Goal: Task Accomplishment & Management: Manage account settings

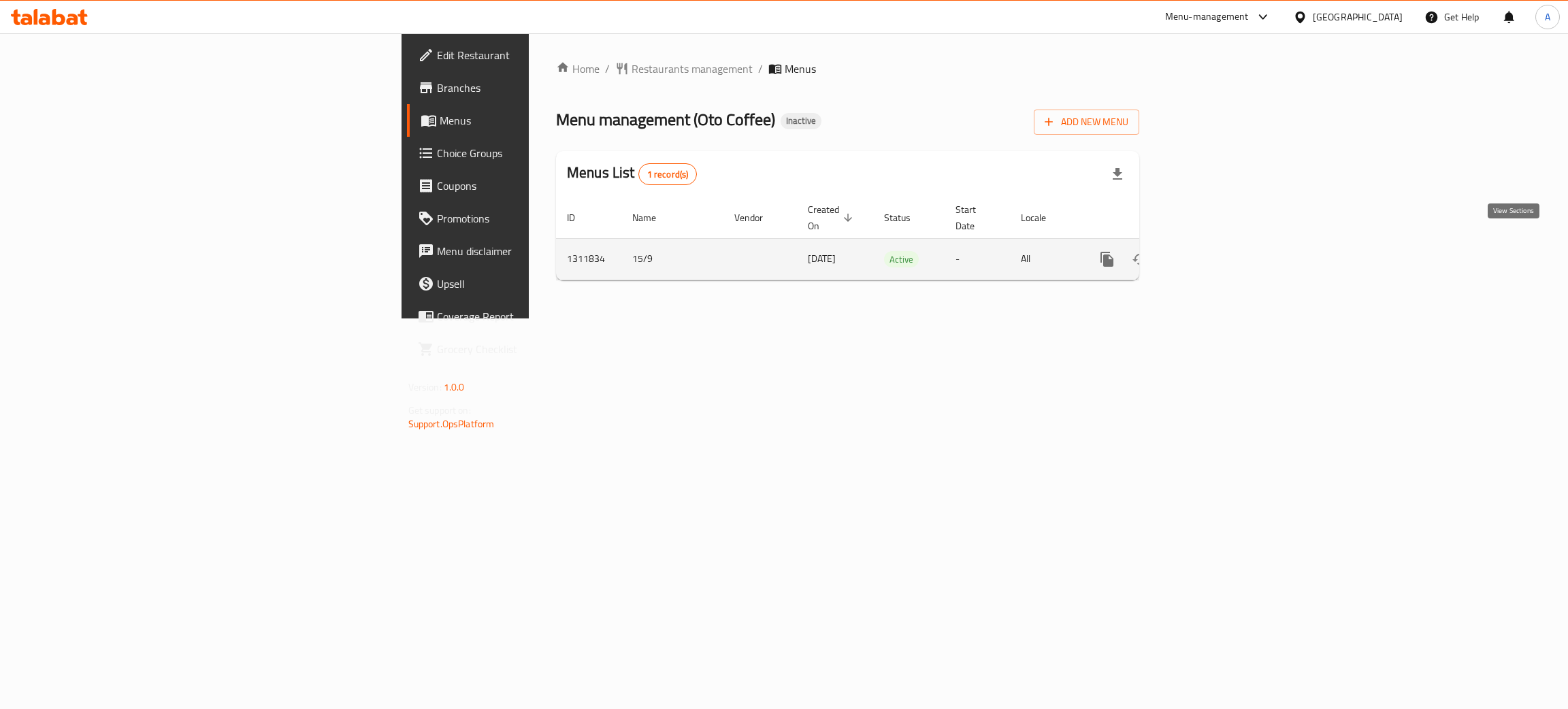
click at [1214, 251] on icon "enhanced table" at bounding box center [1205, 259] width 16 height 16
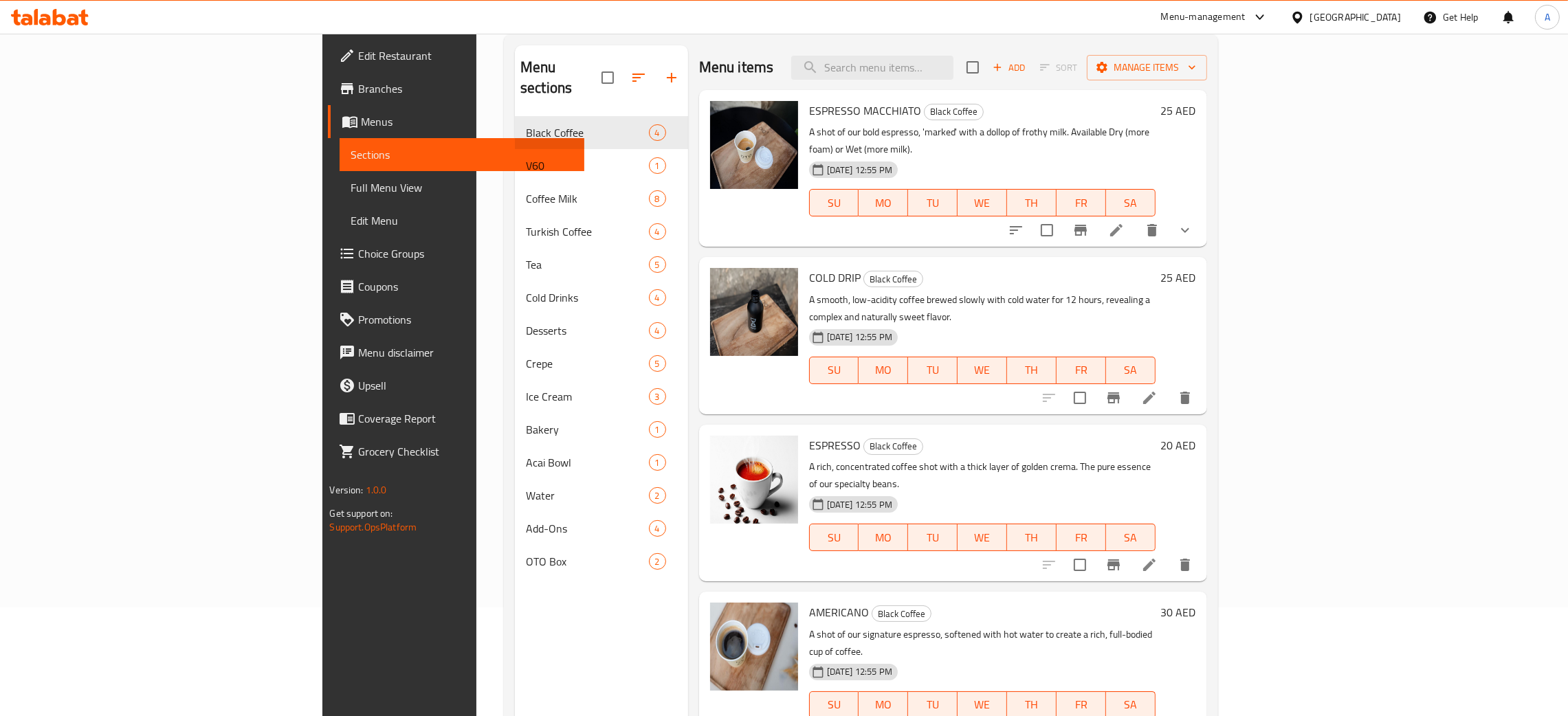
scroll to position [194, 0]
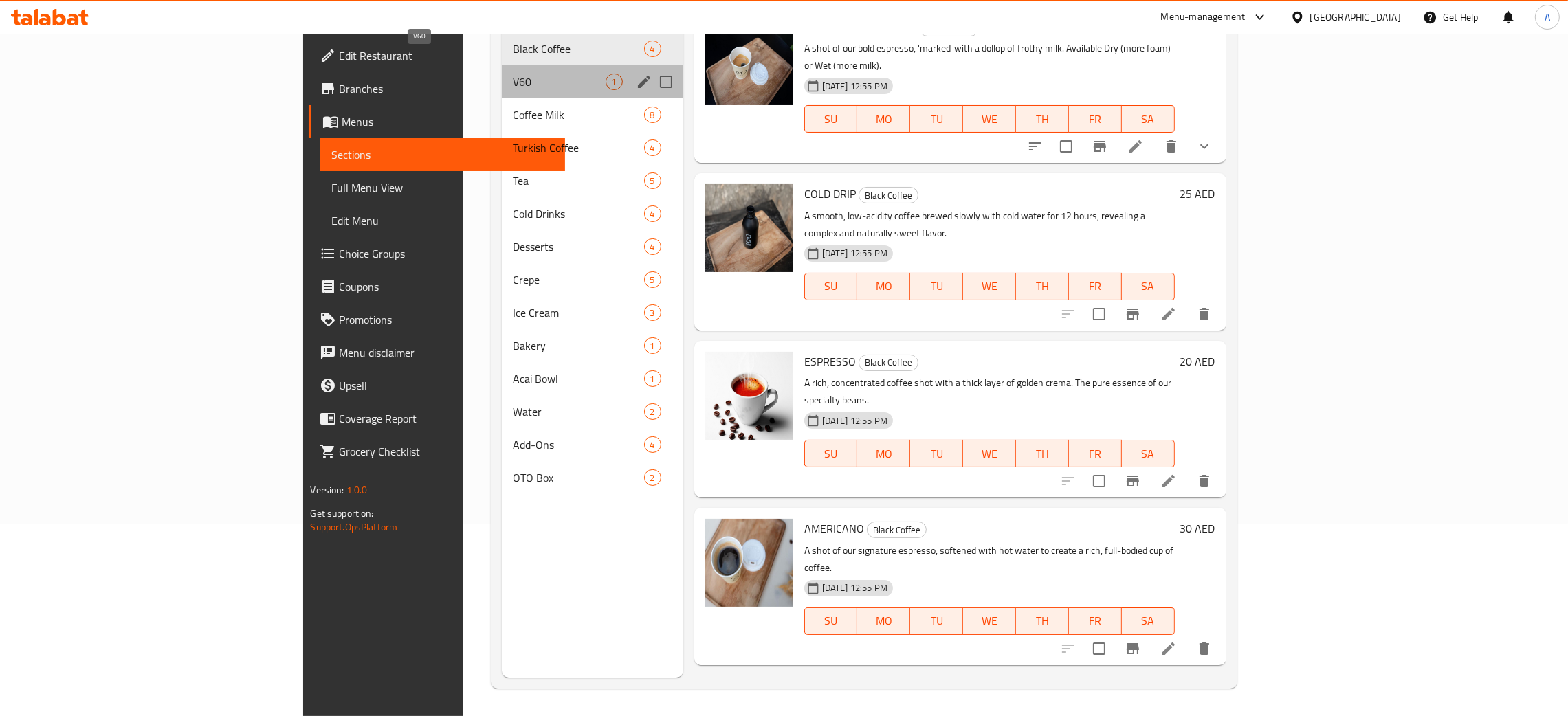
click at [513, 74] on span "V60" at bounding box center [559, 82] width 92 height 16
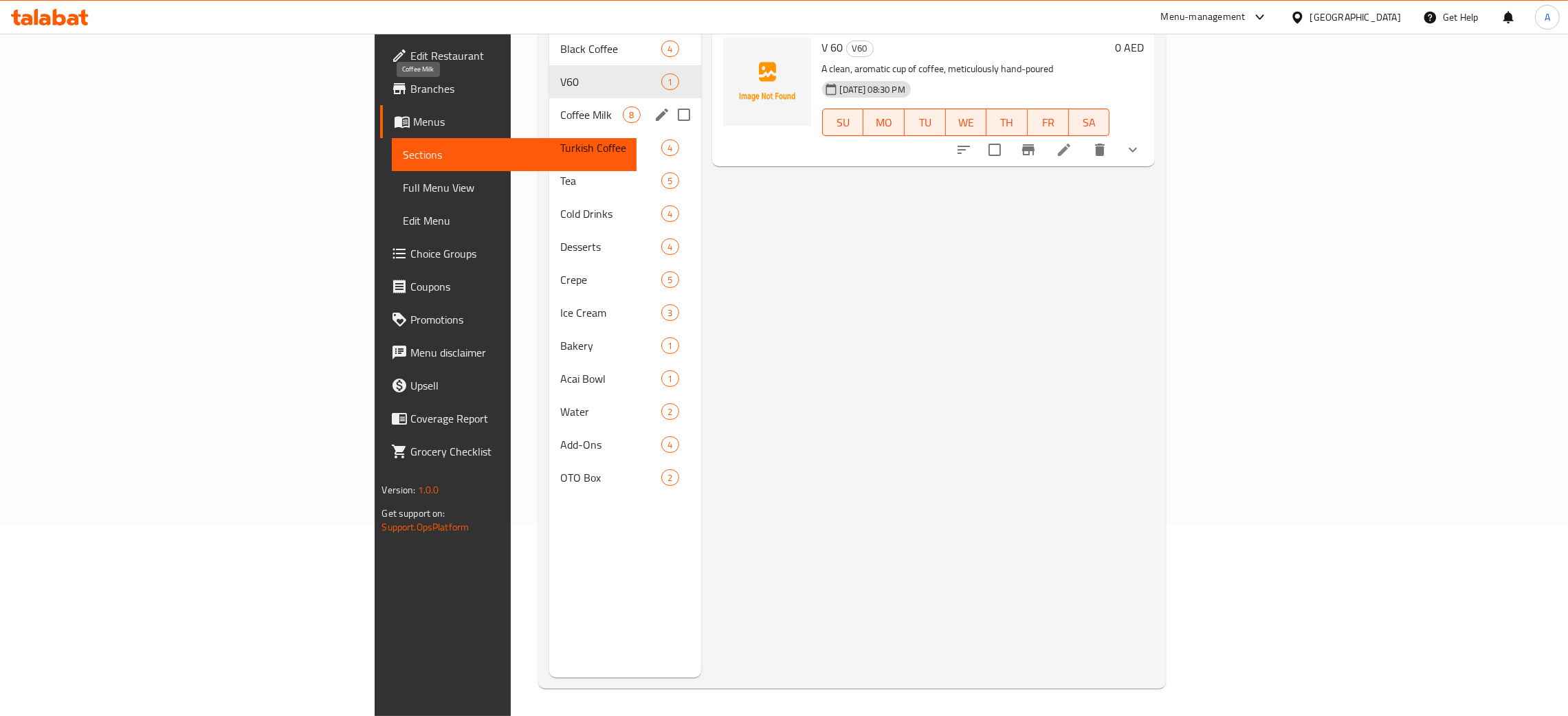
click at [561, 107] on span "Coffee Milk" at bounding box center [592, 115] width 63 height 16
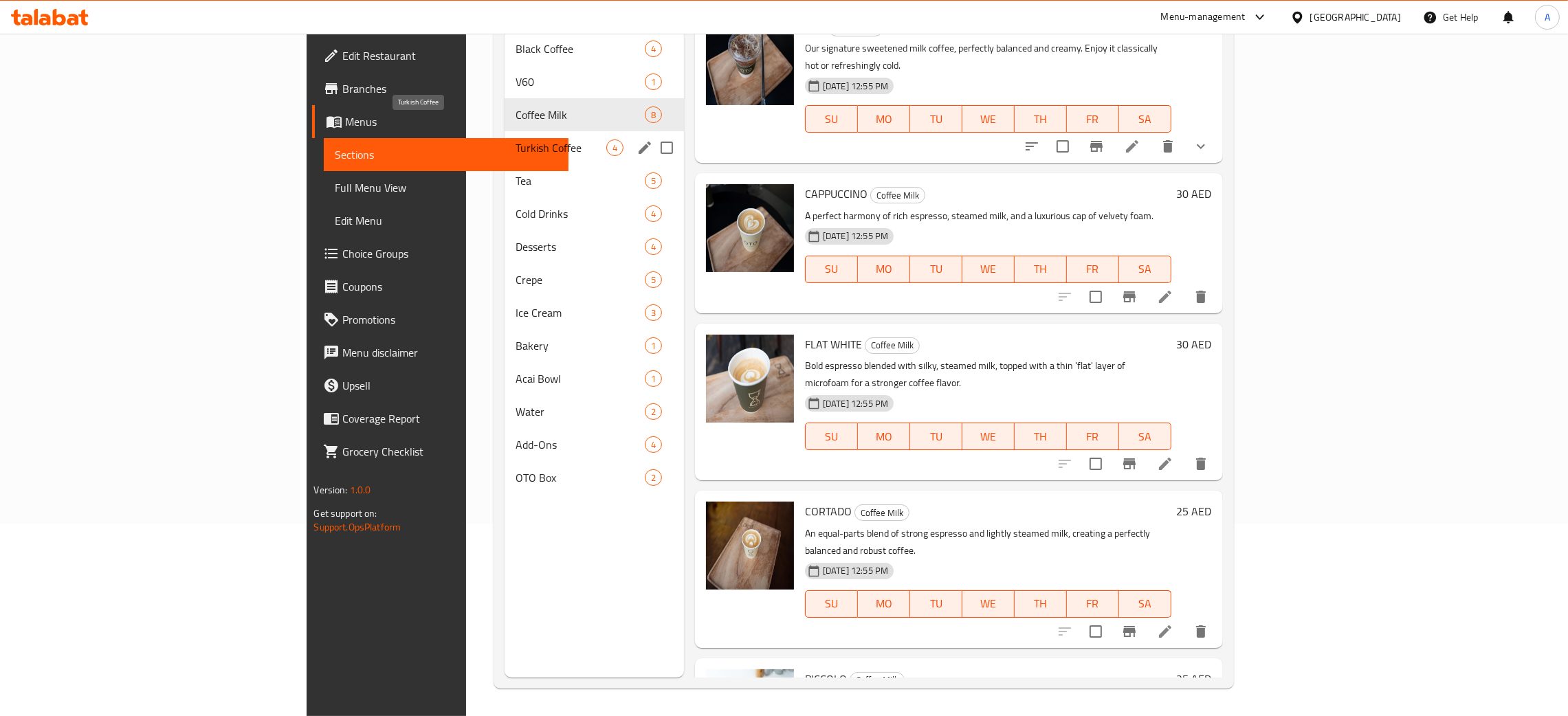
click at [516, 139] on span "Turkish Coffee" at bounding box center [561, 147] width 91 height 16
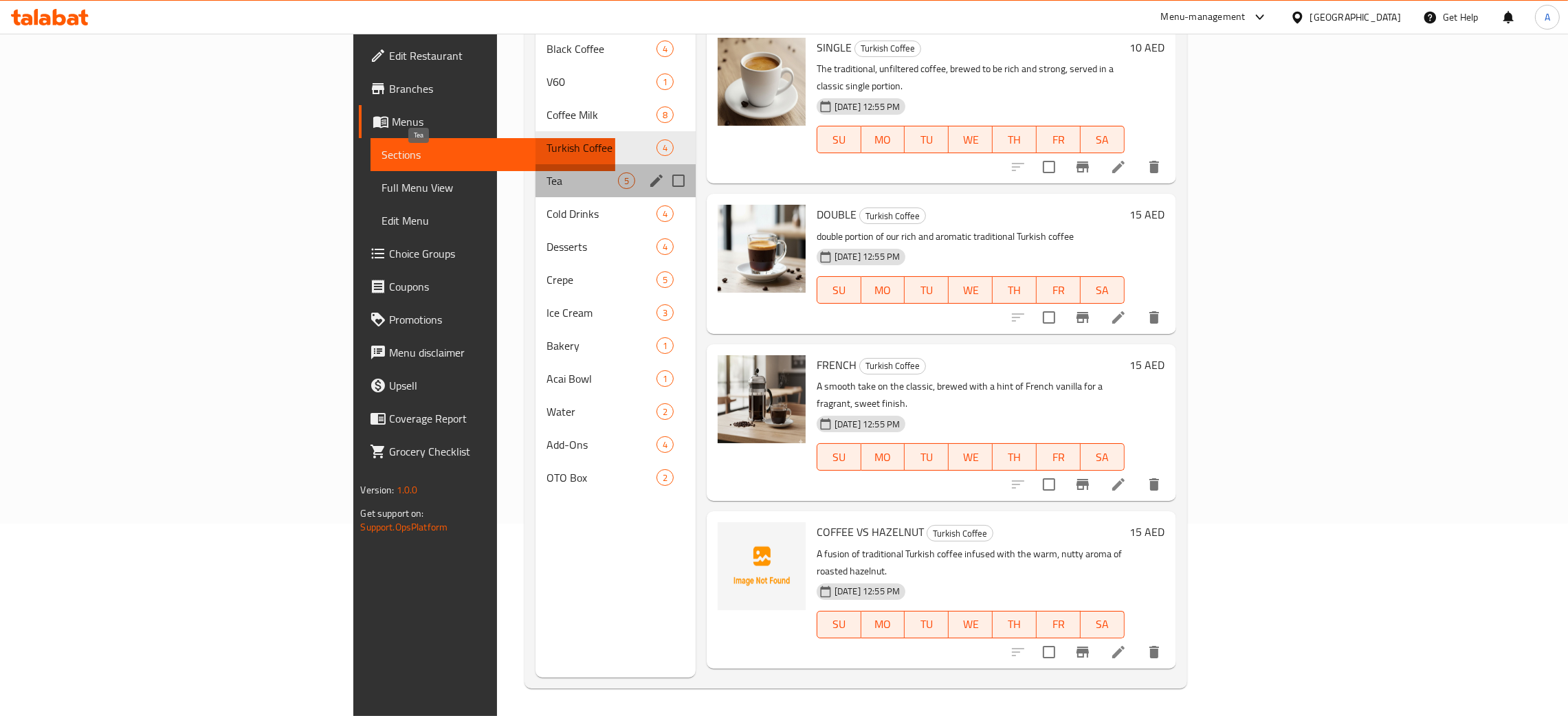
click at [547, 172] on span "Tea" at bounding box center [582, 180] width 71 height 16
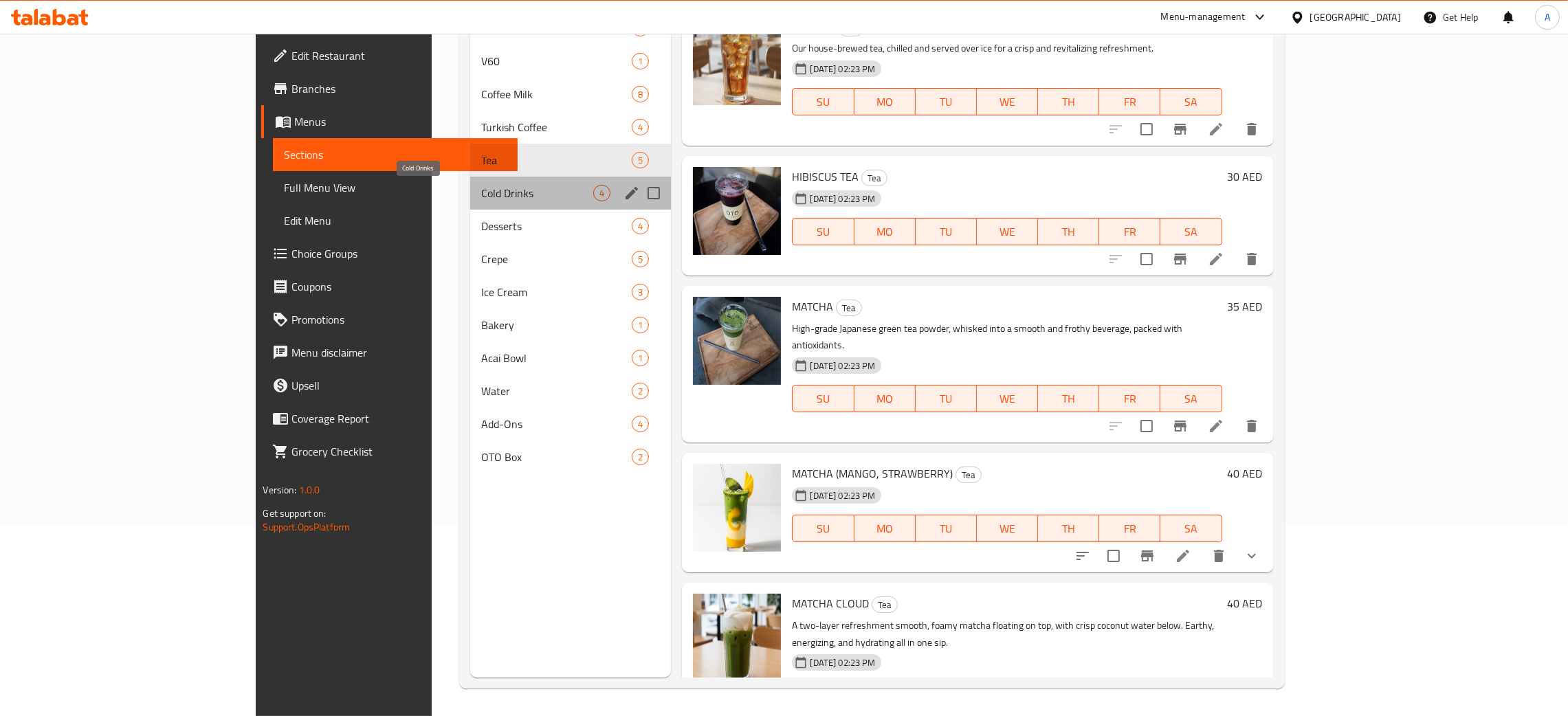
click at [481, 191] on span "Cold Drinks" at bounding box center [537, 193] width 112 height 16
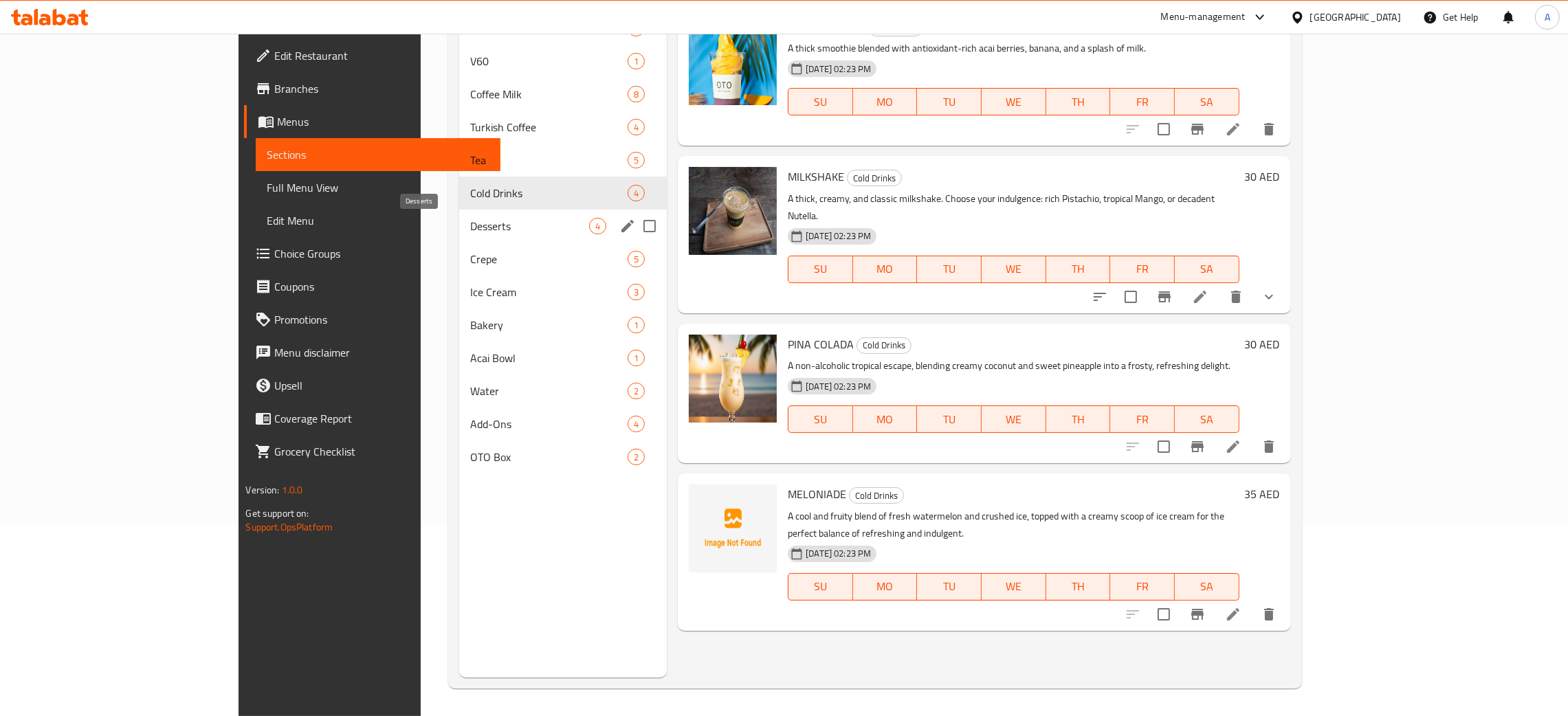
click at [474, 225] on span "Desserts" at bounding box center [529, 226] width 119 height 16
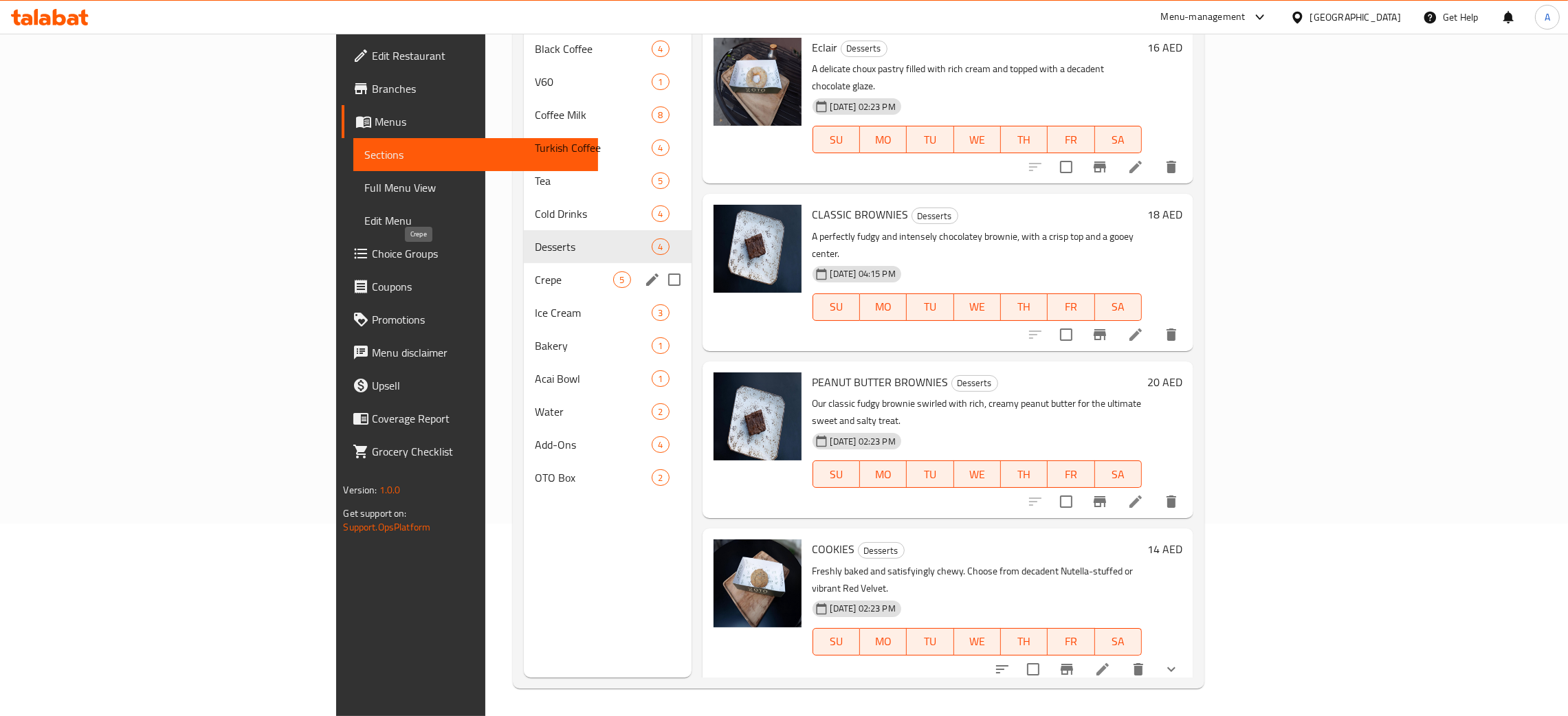
click at [535, 272] on span "Crepe" at bounding box center [574, 280] width 78 height 16
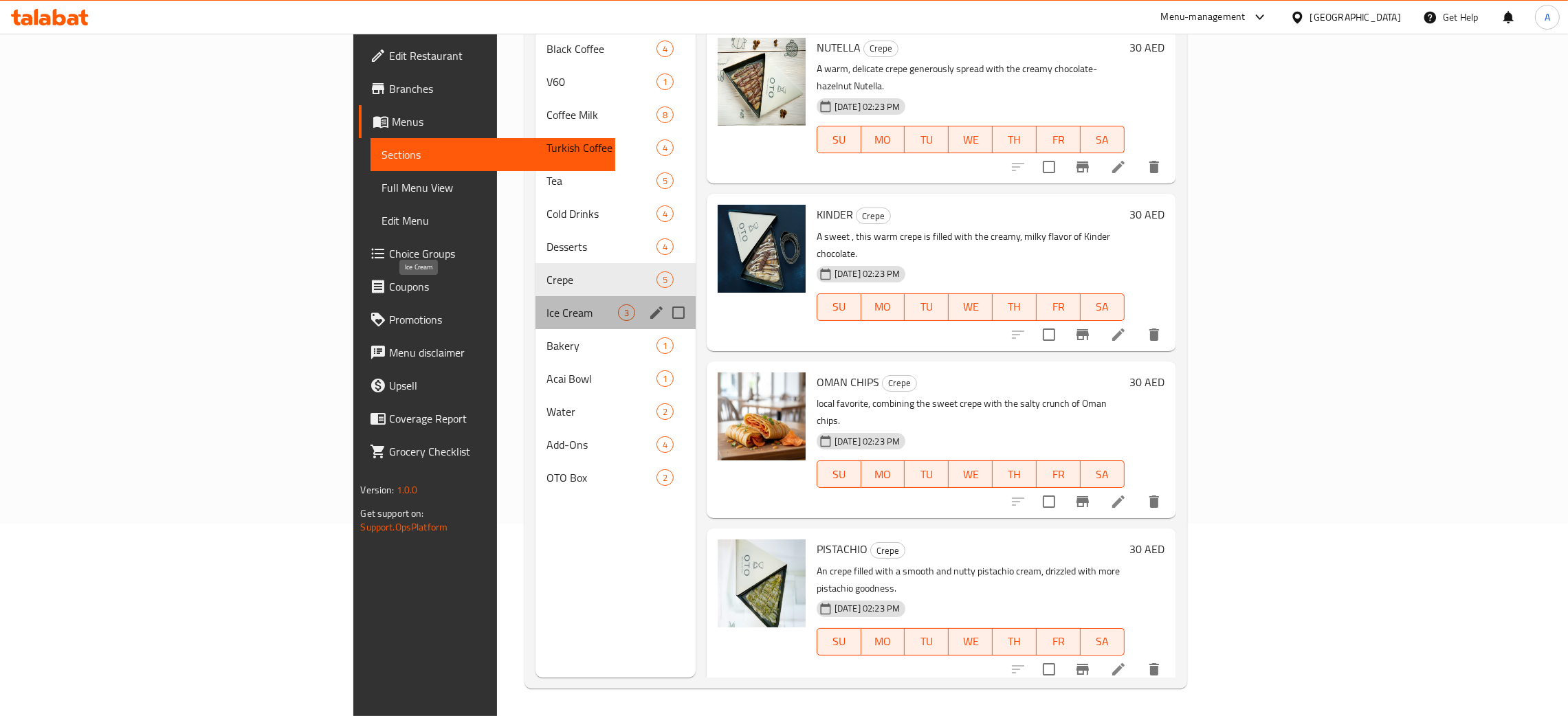
click at [547, 304] on span "Ice Cream" at bounding box center [582, 312] width 71 height 16
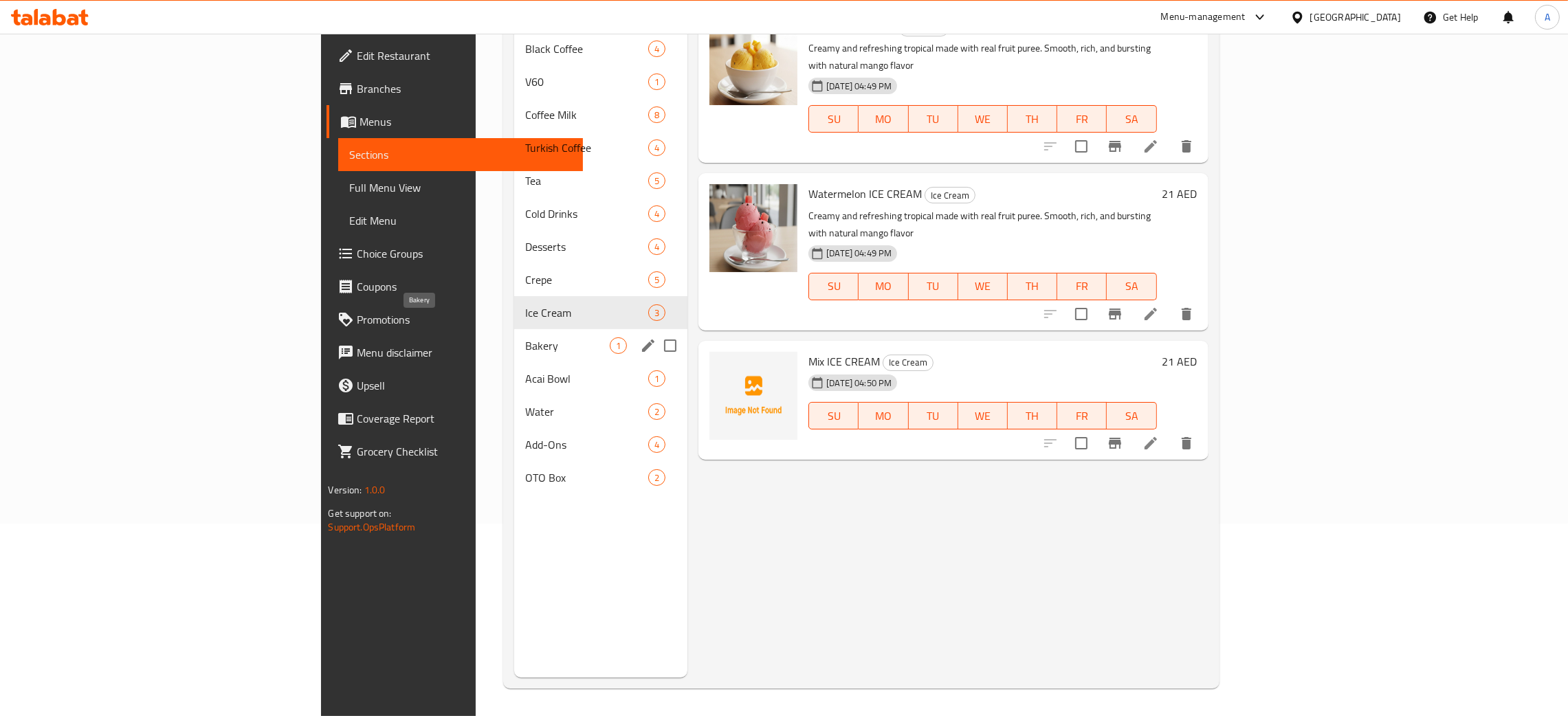
click at [525, 337] on span "Bakery" at bounding box center [567, 345] width 85 height 16
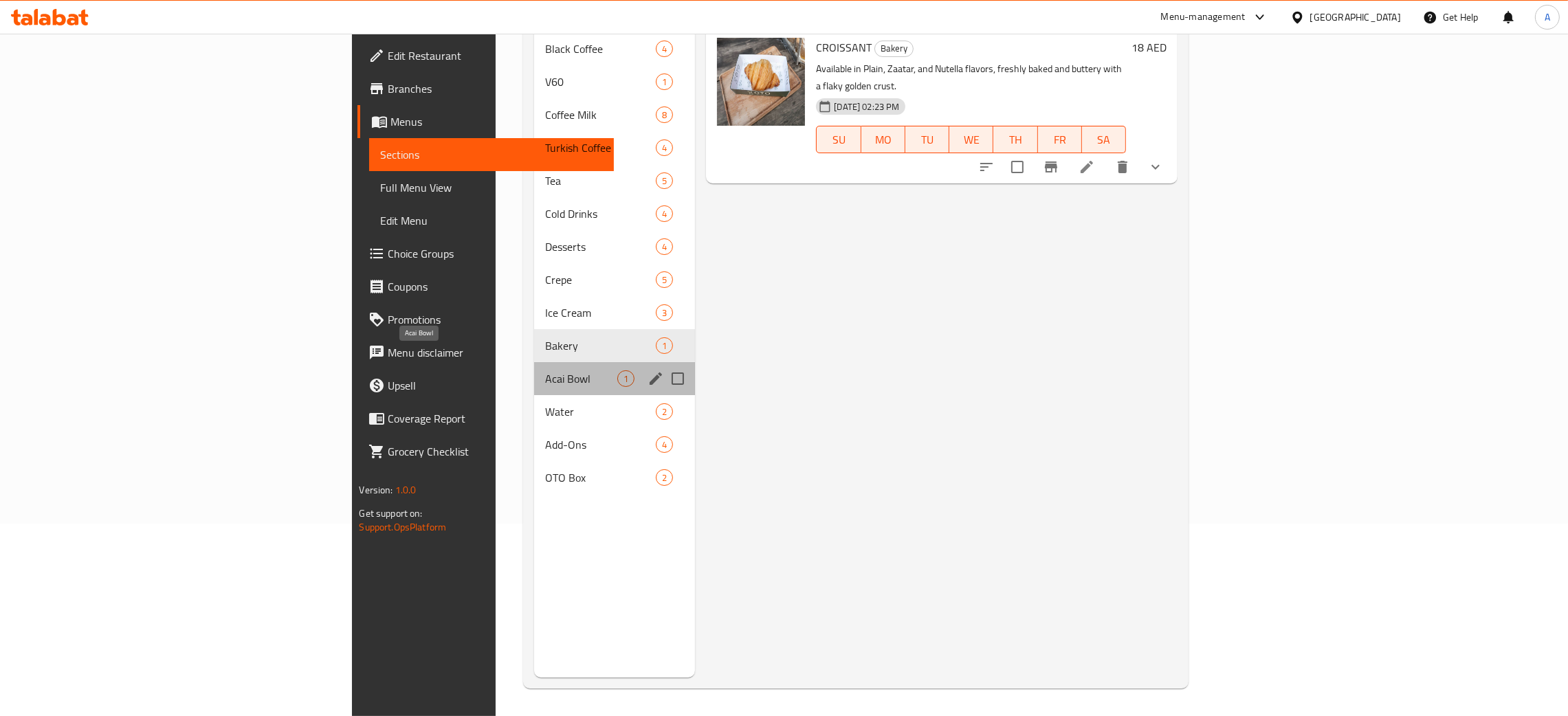
click at [545, 371] on span "Acai Bowl" at bounding box center [581, 379] width 72 height 16
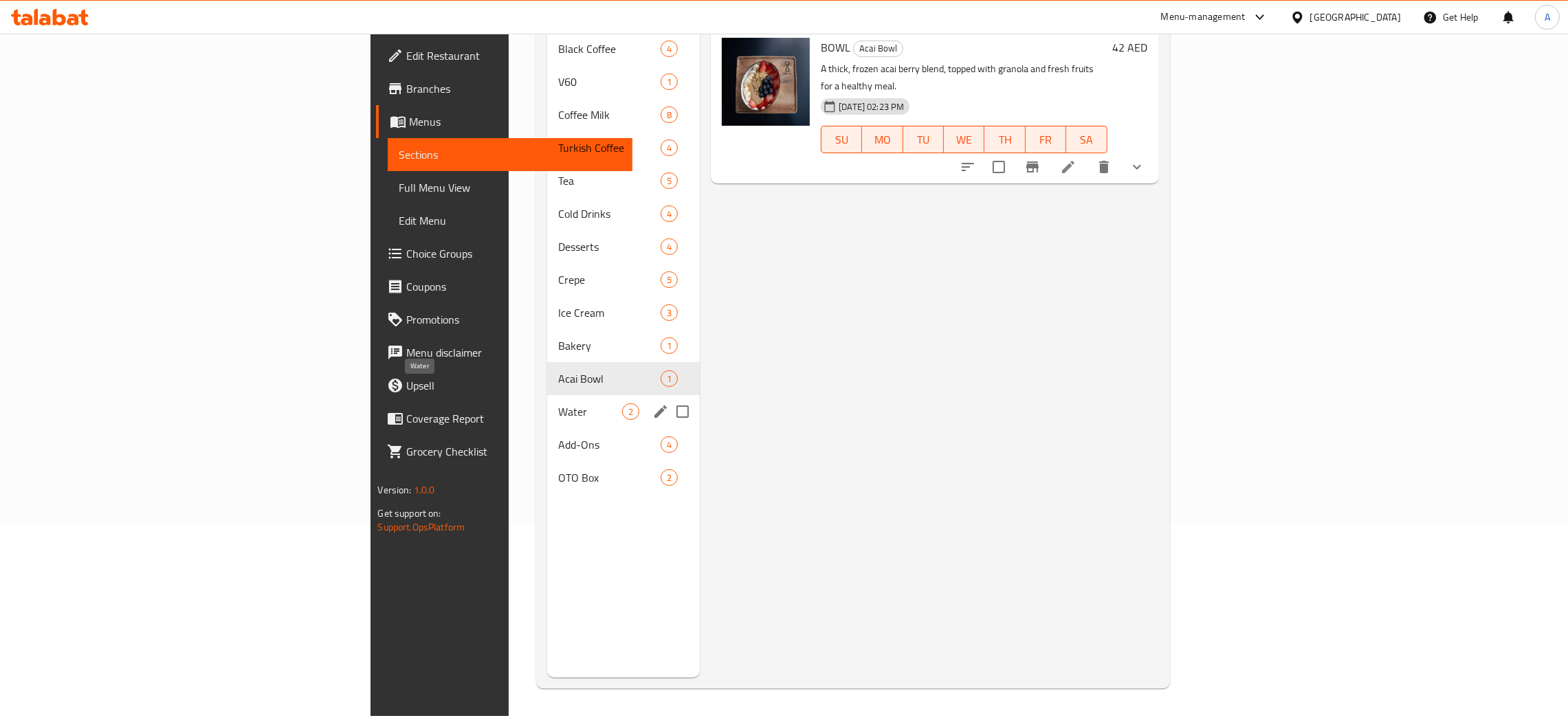
click at [559, 404] on span "Water" at bounding box center [590, 412] width 64 height 16
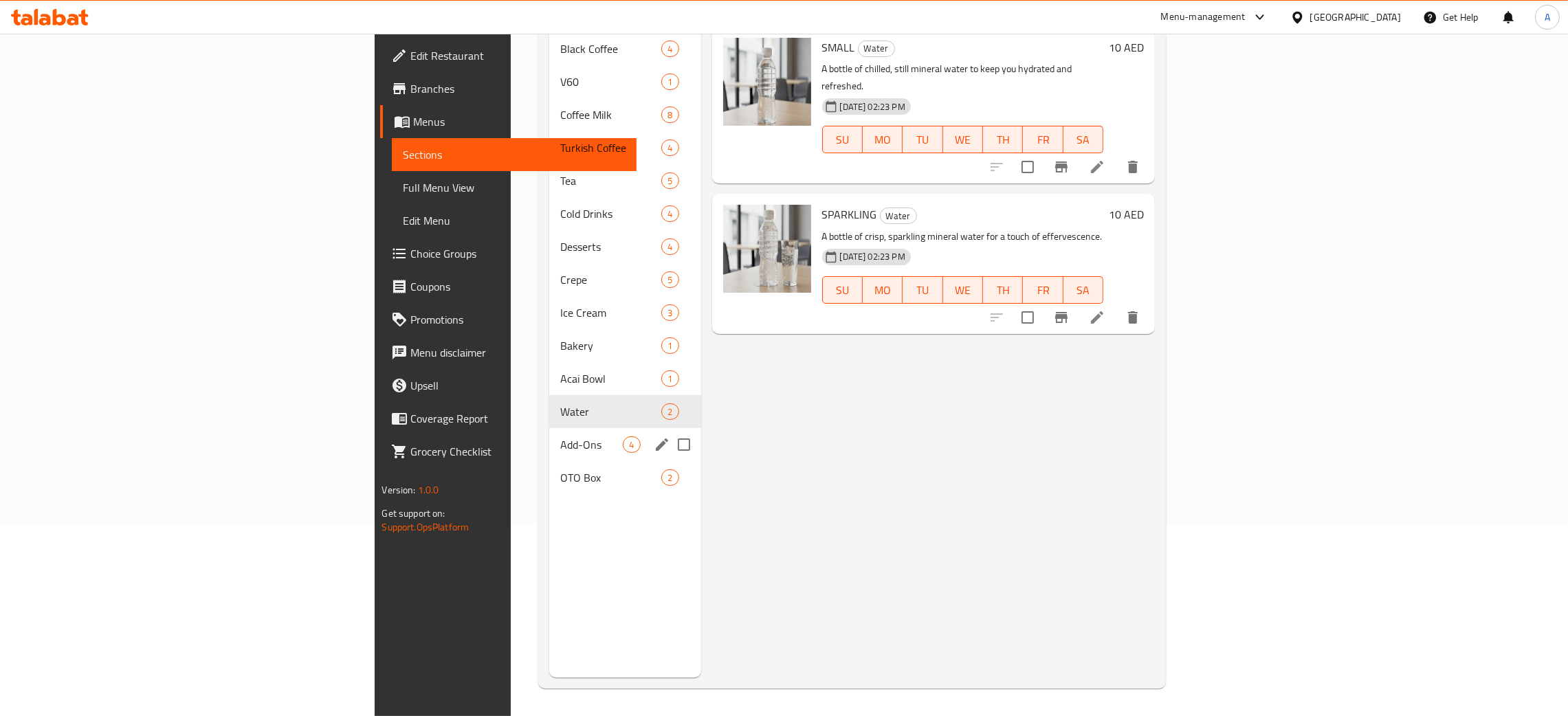
click at [550, 431] on div "Add-Ons 4" at bounding box center [625, 444] width 151 height 33
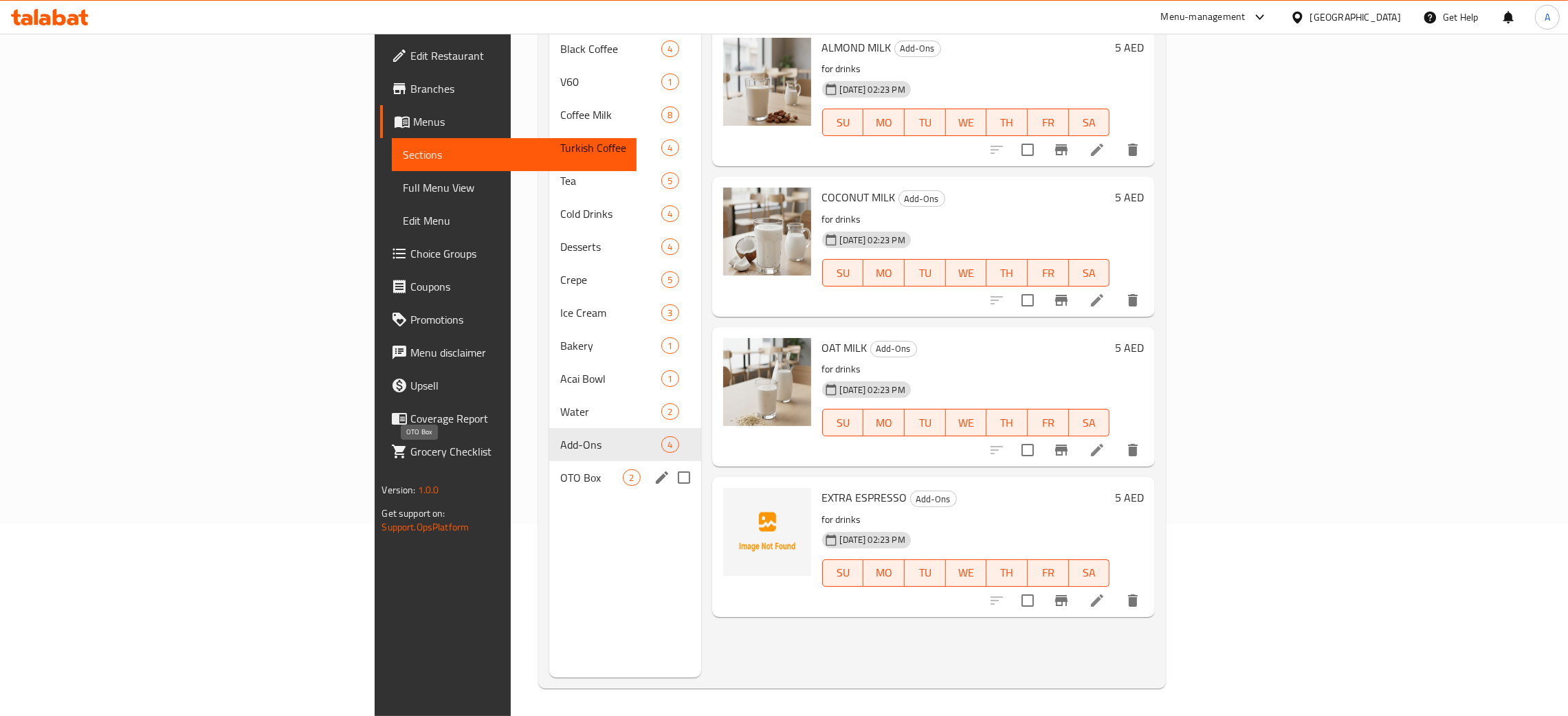
click at [561, 469] on span "OTO Box" at bounding box center [592, 477] width 63 height 16
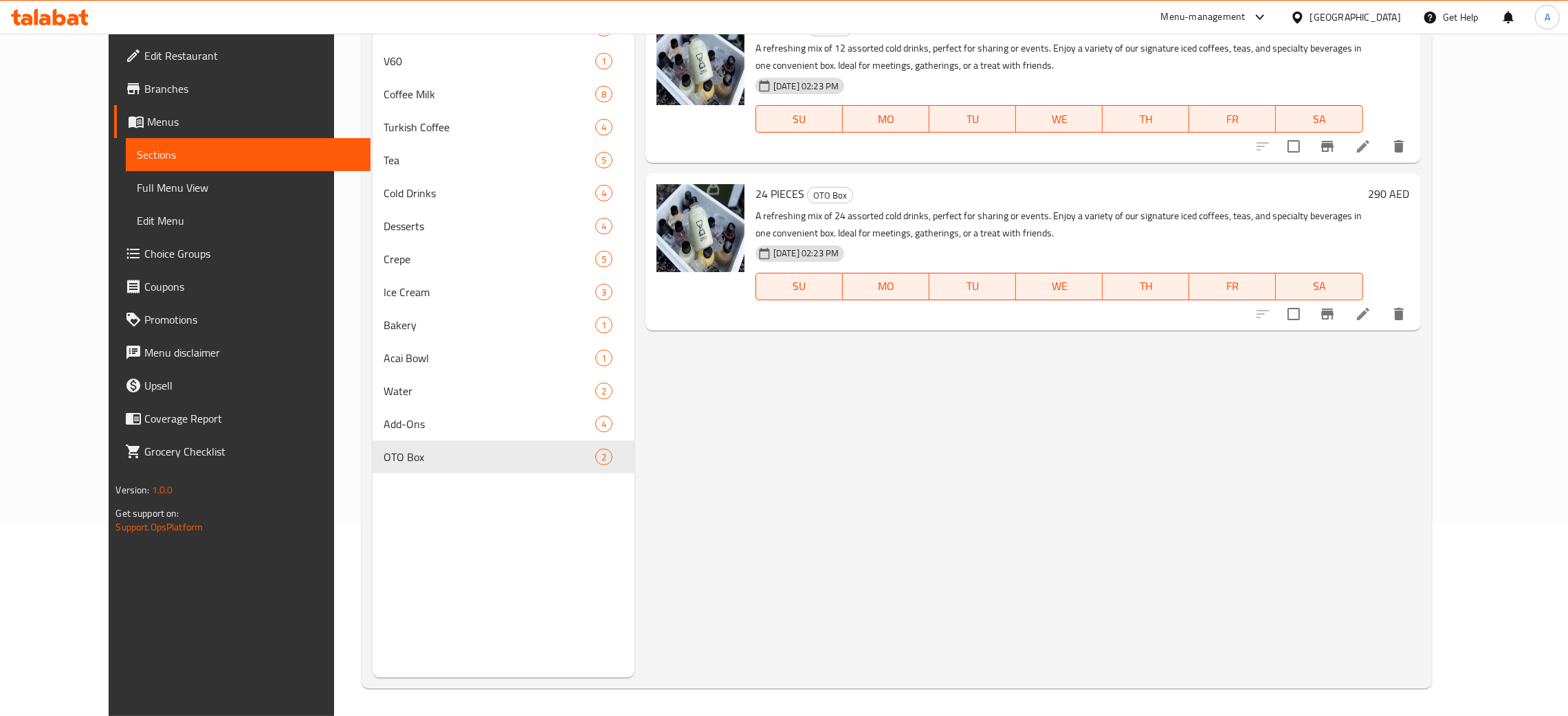
click at [1390, 11] on div "United Arab Emirates" at bounding box center [1356, 17] width 91 height 15
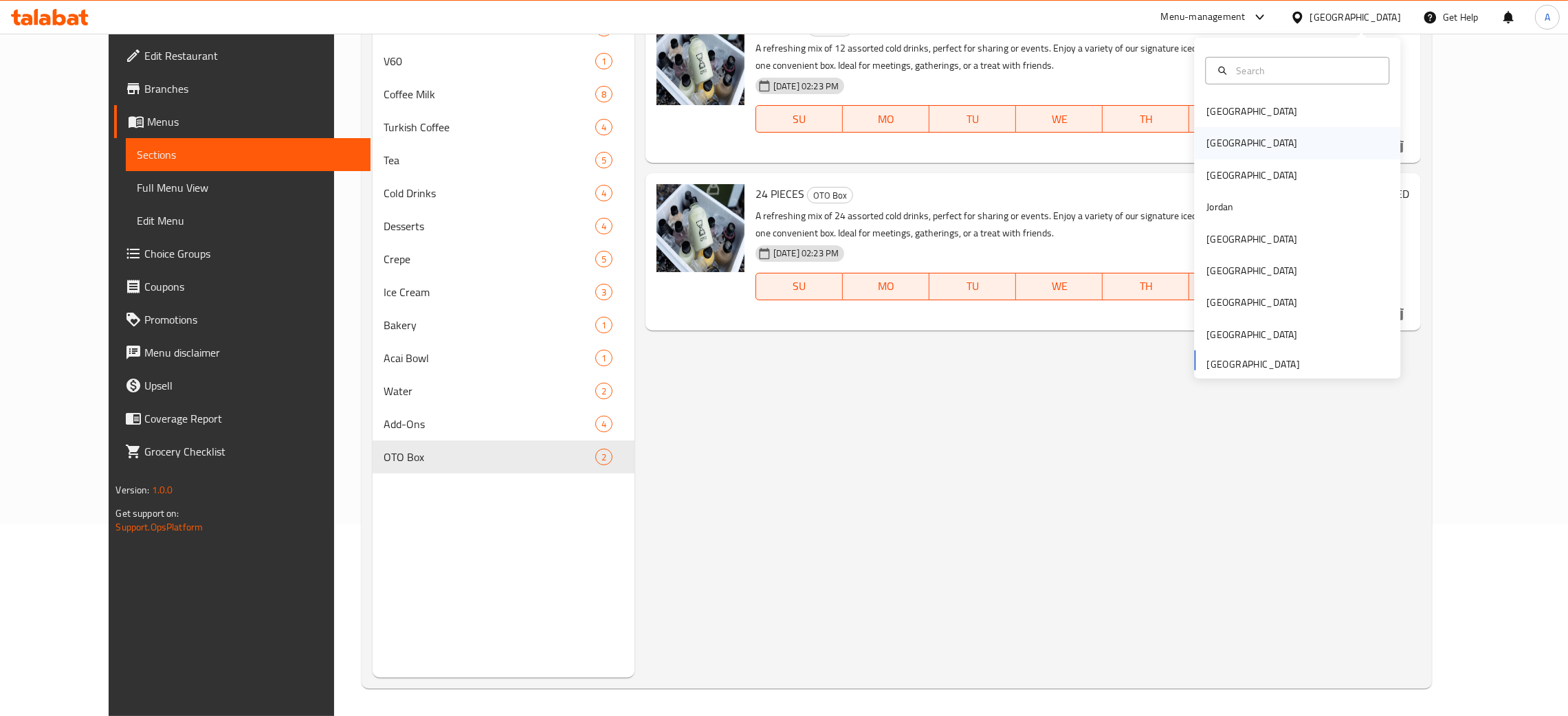
click at [1222, 144] on div "[GEOGRAPHIC_DATA]" at bounding box center [1252, 143] width 113 height 32
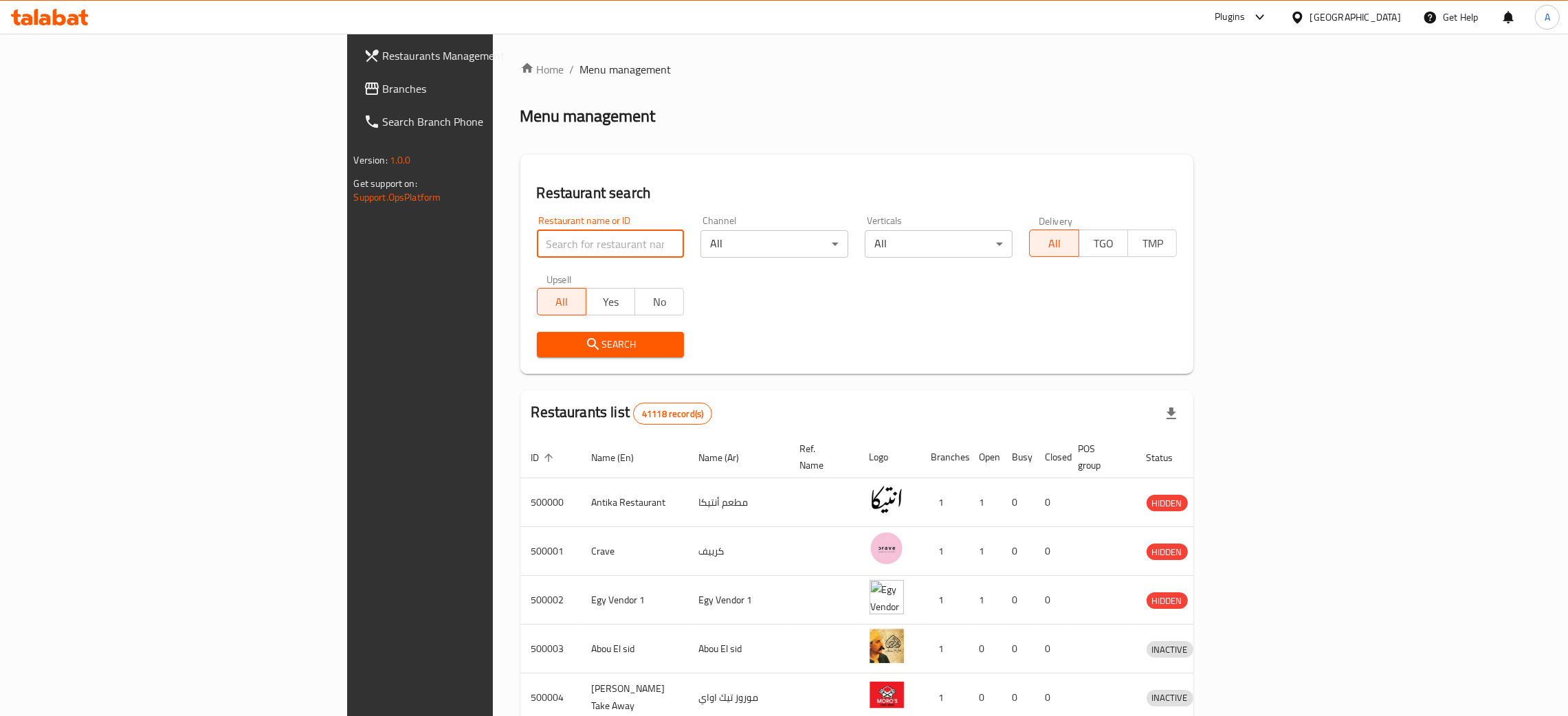
click at [537, 238] on input "search" at bounding box center [611, 244] width 148 height 27
paste input "أبو ناجي"
type input "أبو ناجي"
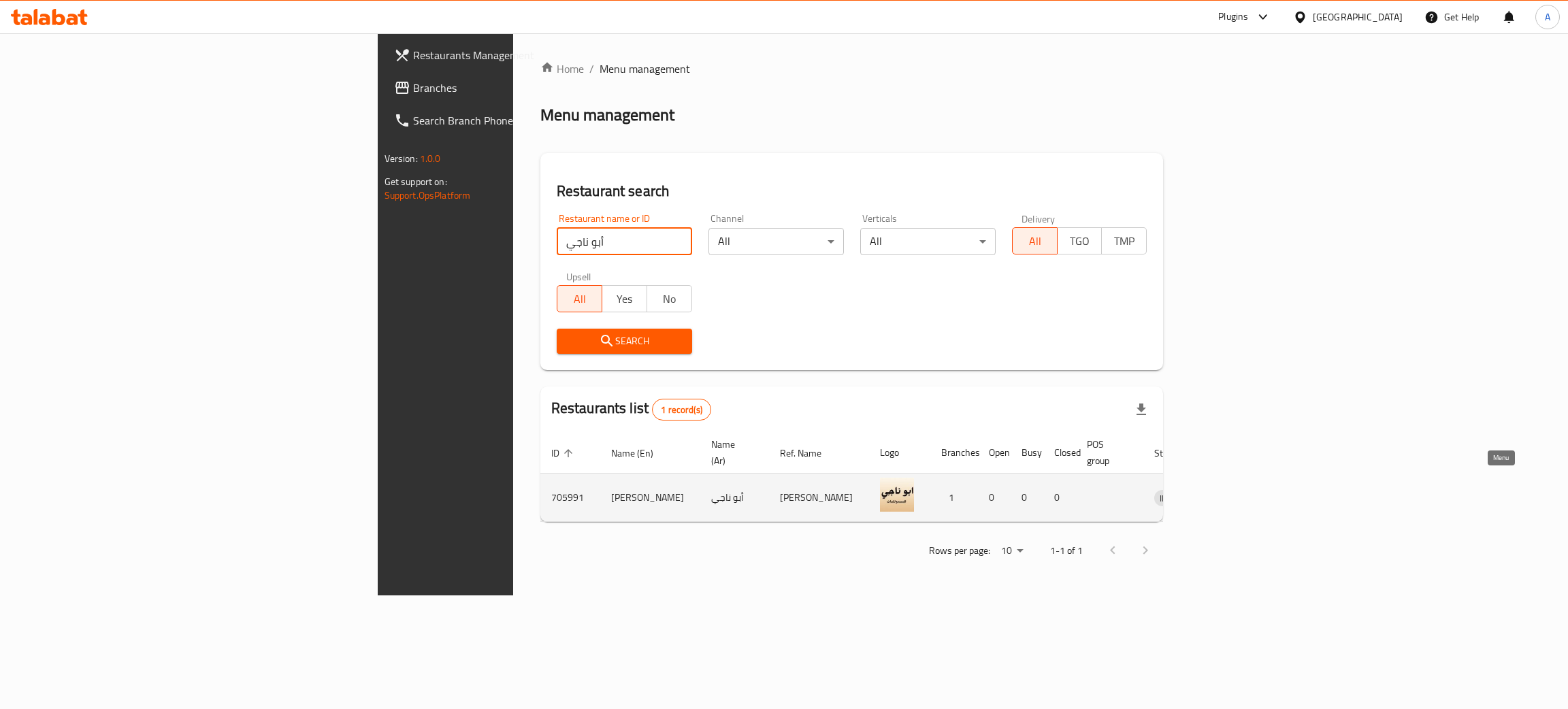
click at [1243, 493] on icon "enhanced table" at bounding box center [1235, 499] width 15 height 12
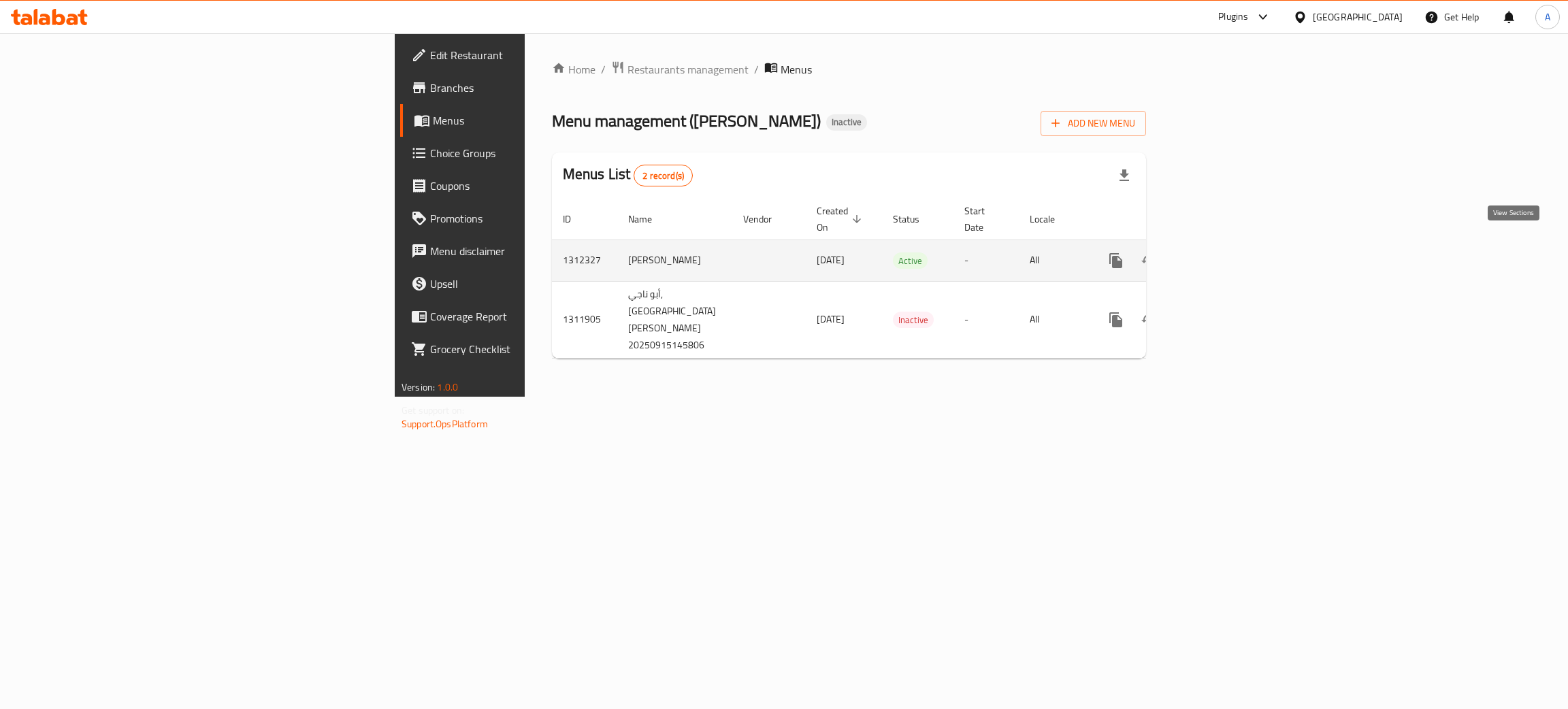
click at [1220, 255] on icon "enhanced table" at bounding box center [1214, 260] width 12 height 12
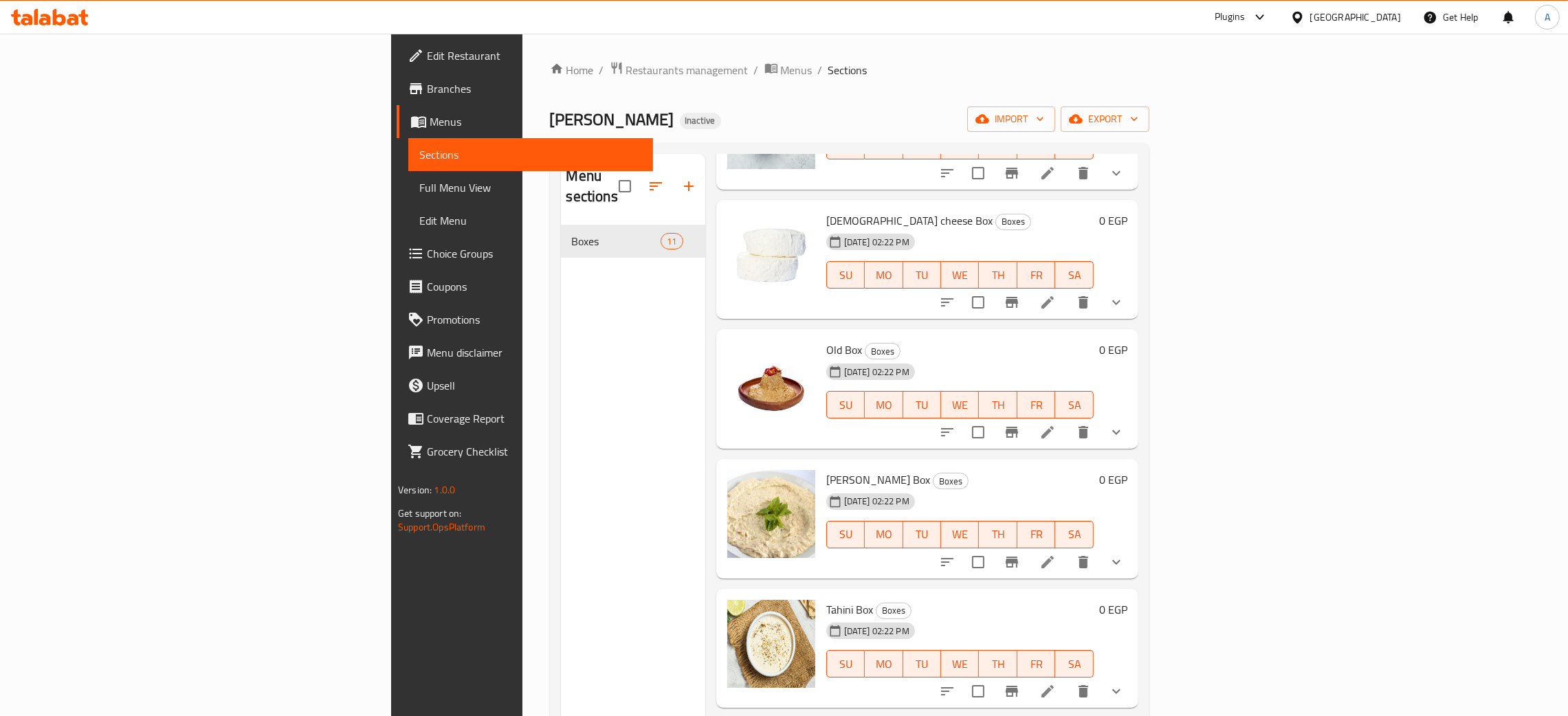
scroll to position [743, 0]
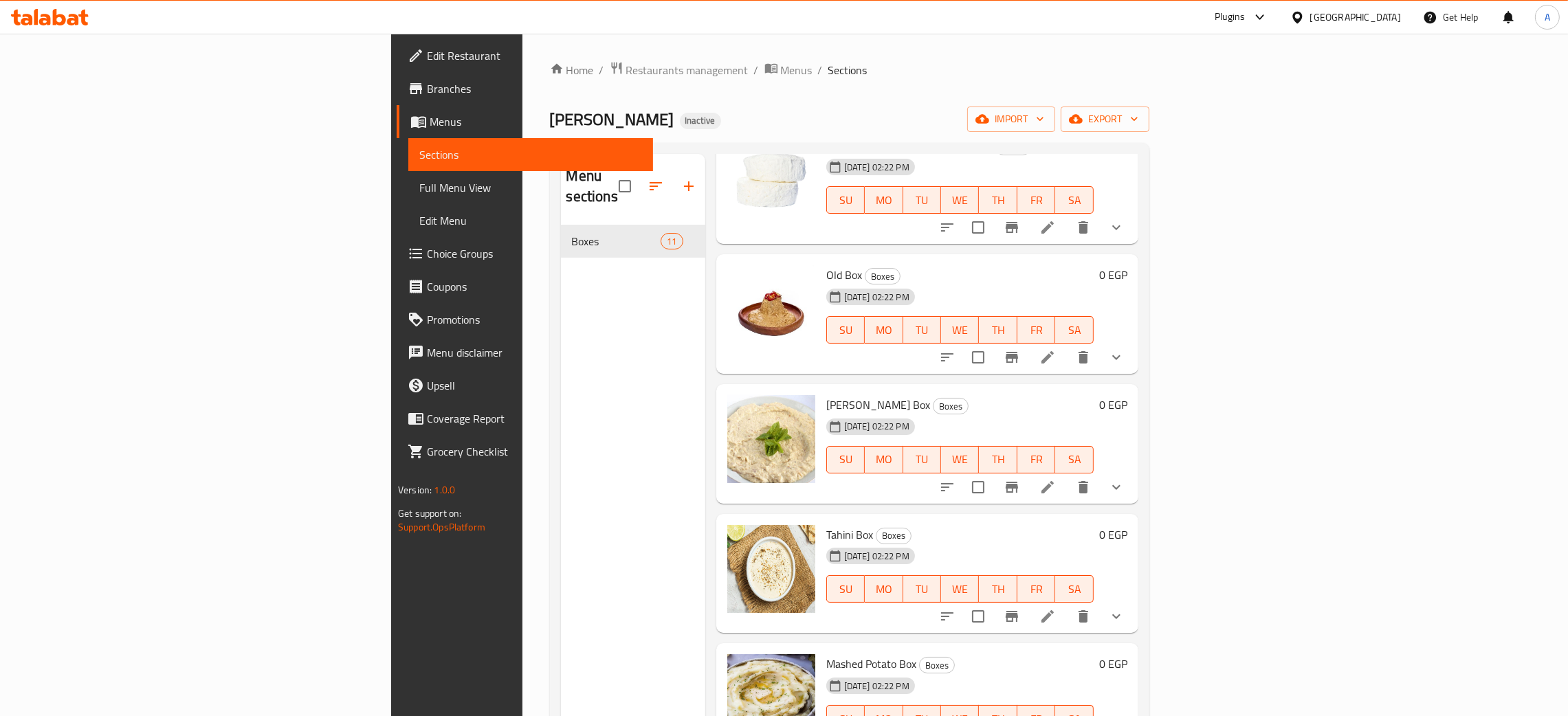
click at [63, 27] on div at bounding box center [49, 17] width 99 height 27
click at [46, 24] on icon at bounding box center [45, 20] width 12 height 12
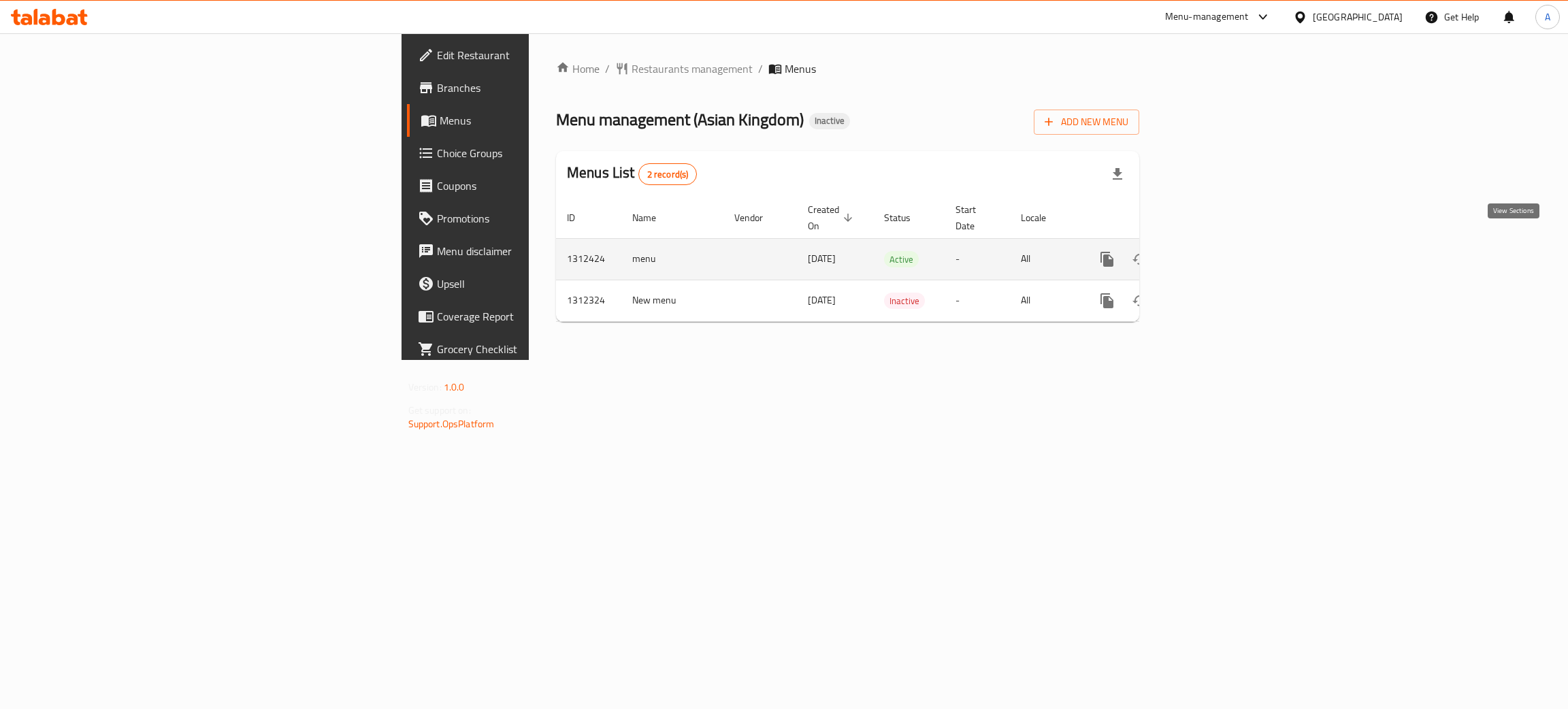
click at [1214, 251] on icon "enhanced table" at bounding box center [1205, 259] width 16 height 16
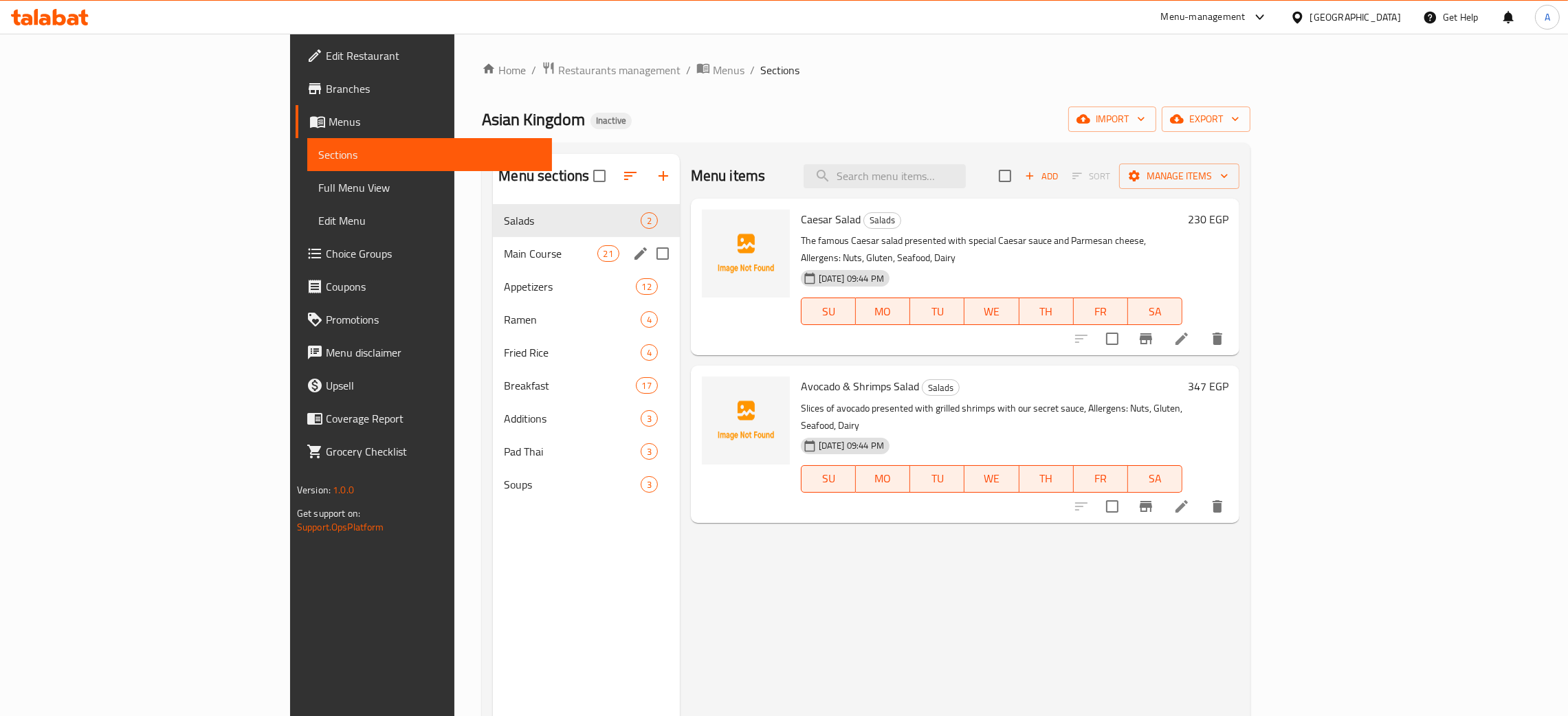
click at [504, 262] on span "Main Course" at bounding box center [550, 253] width 93 height 16
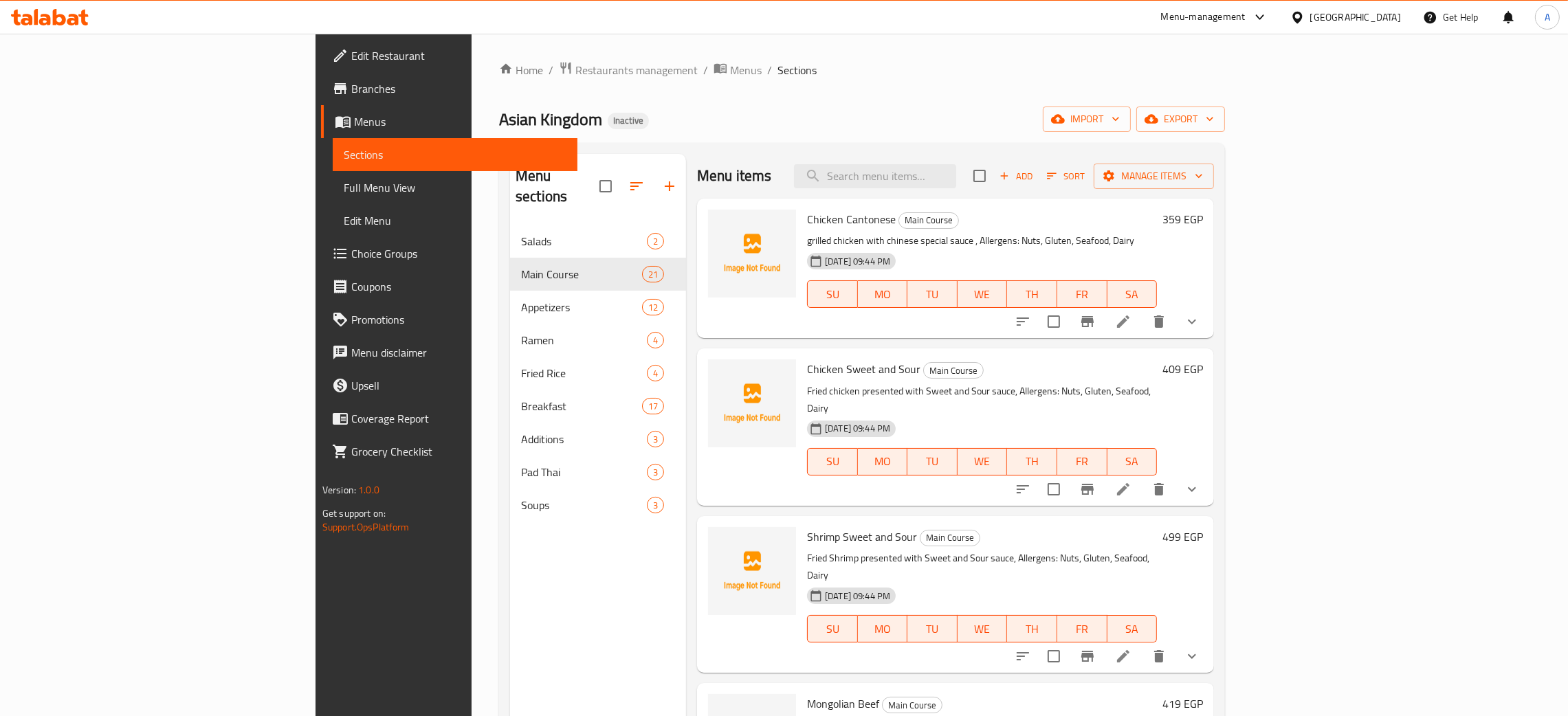
scroll to position [722, 0]
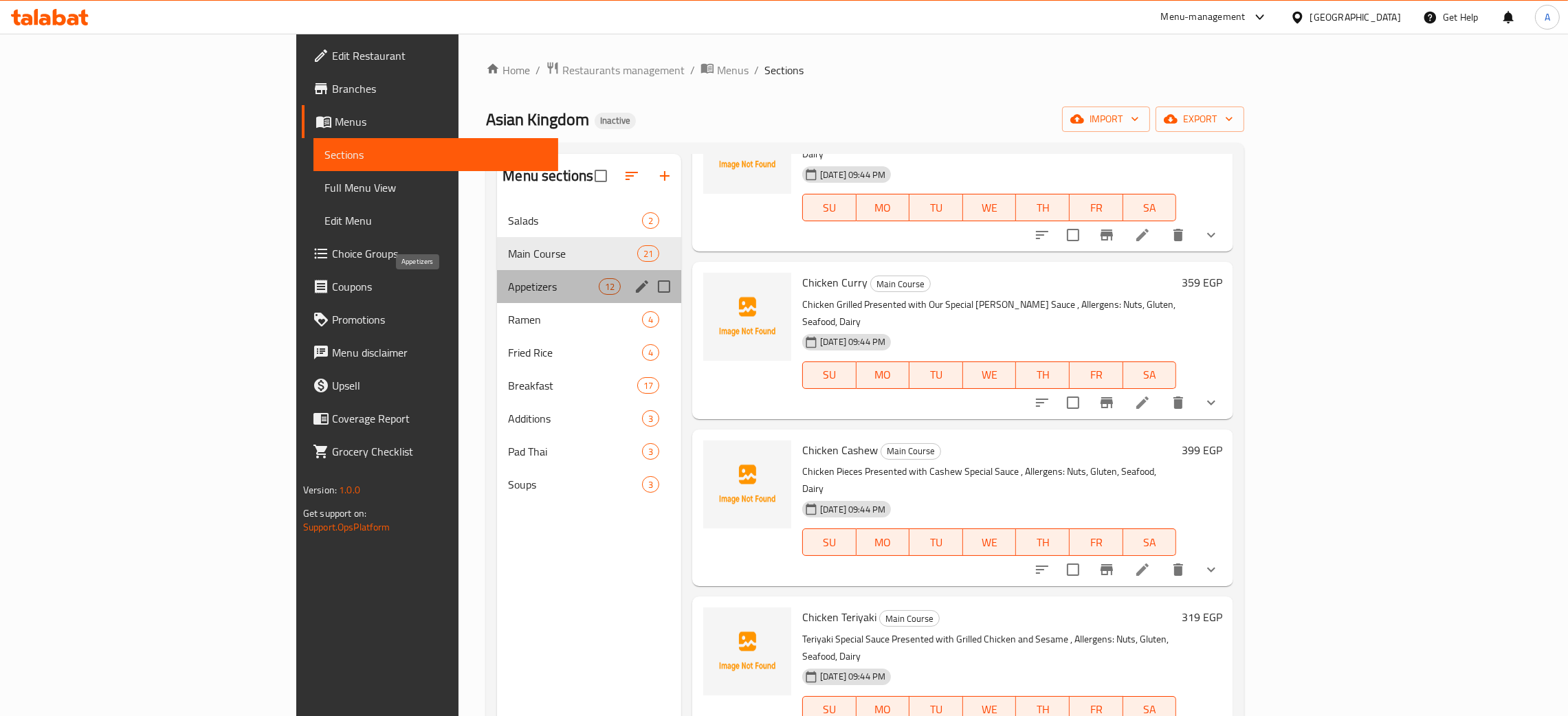
click at [508, 288] on span "Appetizers" at bounding box center [553, 287] width 90 height 16
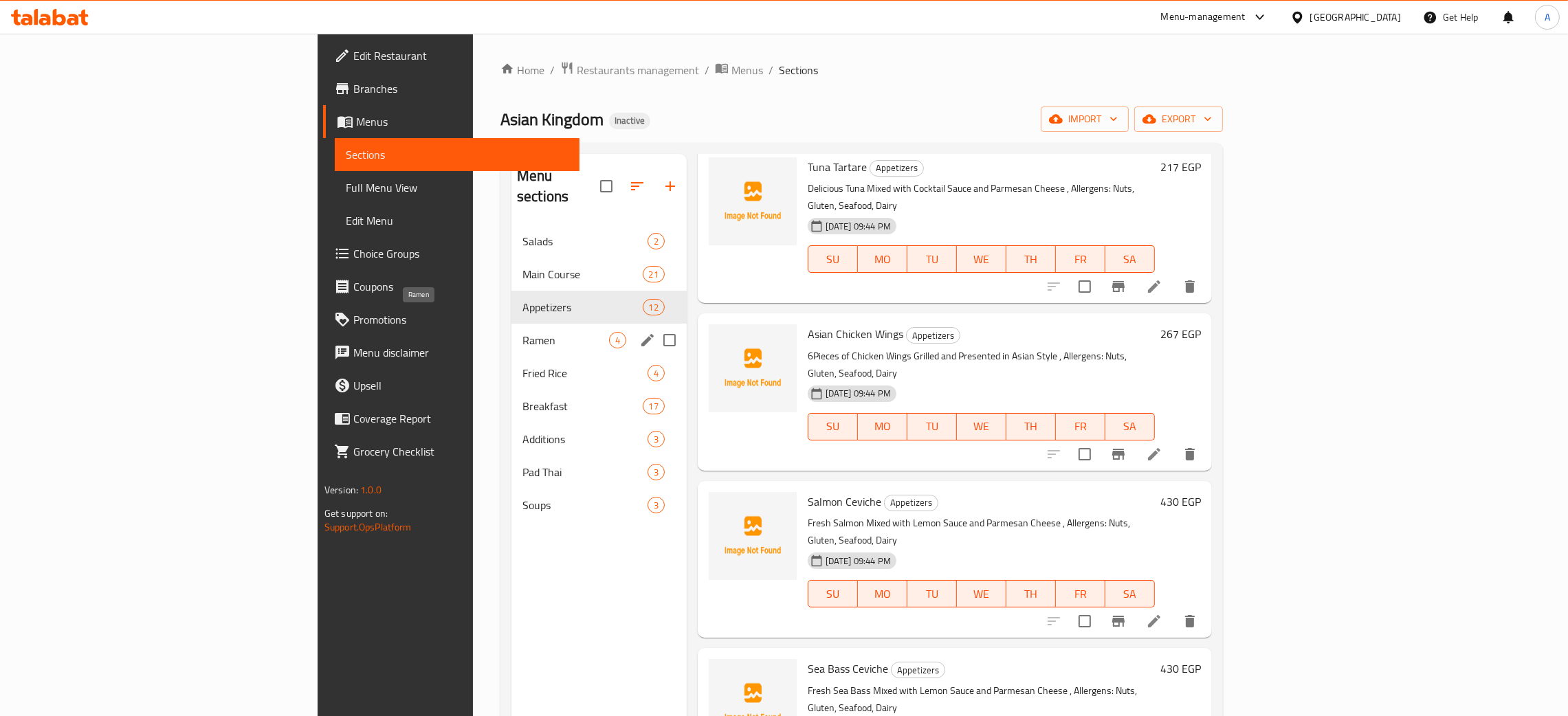
click at [522, 332] on span "Ramen" at bounding box center [566, 340] width 87 height 16
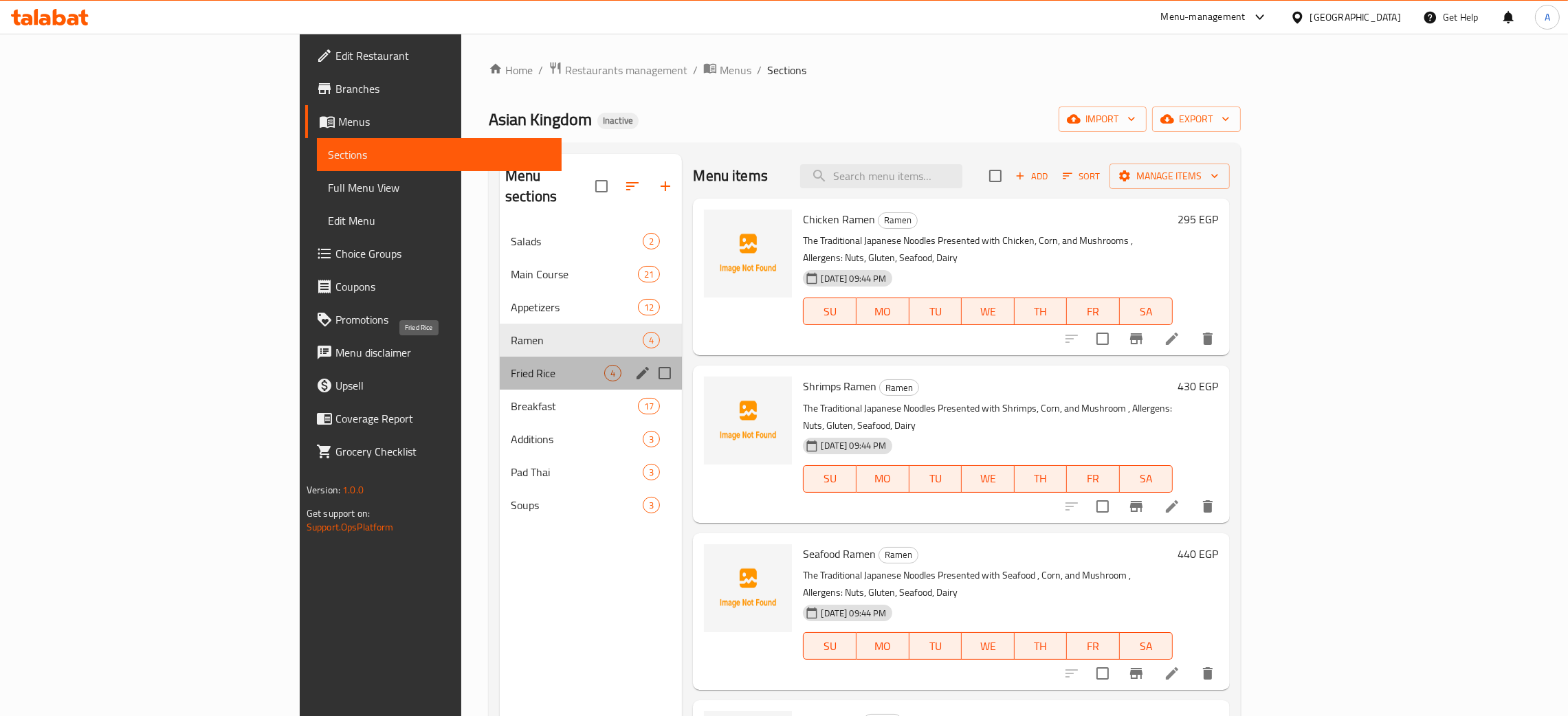
click at [511, 365] on span "Fried Rice" at bounding box center [557, 373] width 94 height 16
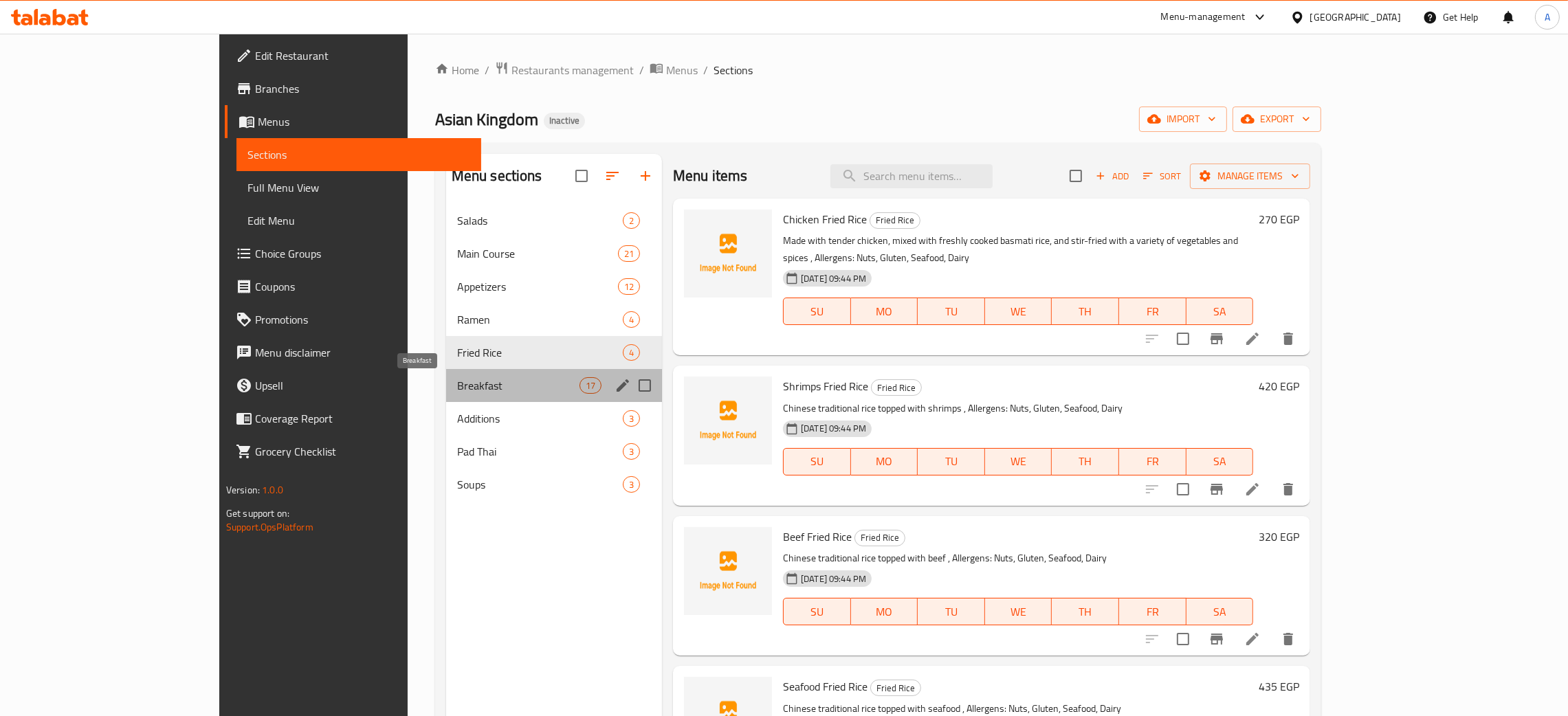
click at [472, 384] on span "Breakfast" at bounding box center [519, 385] width 122 height 16
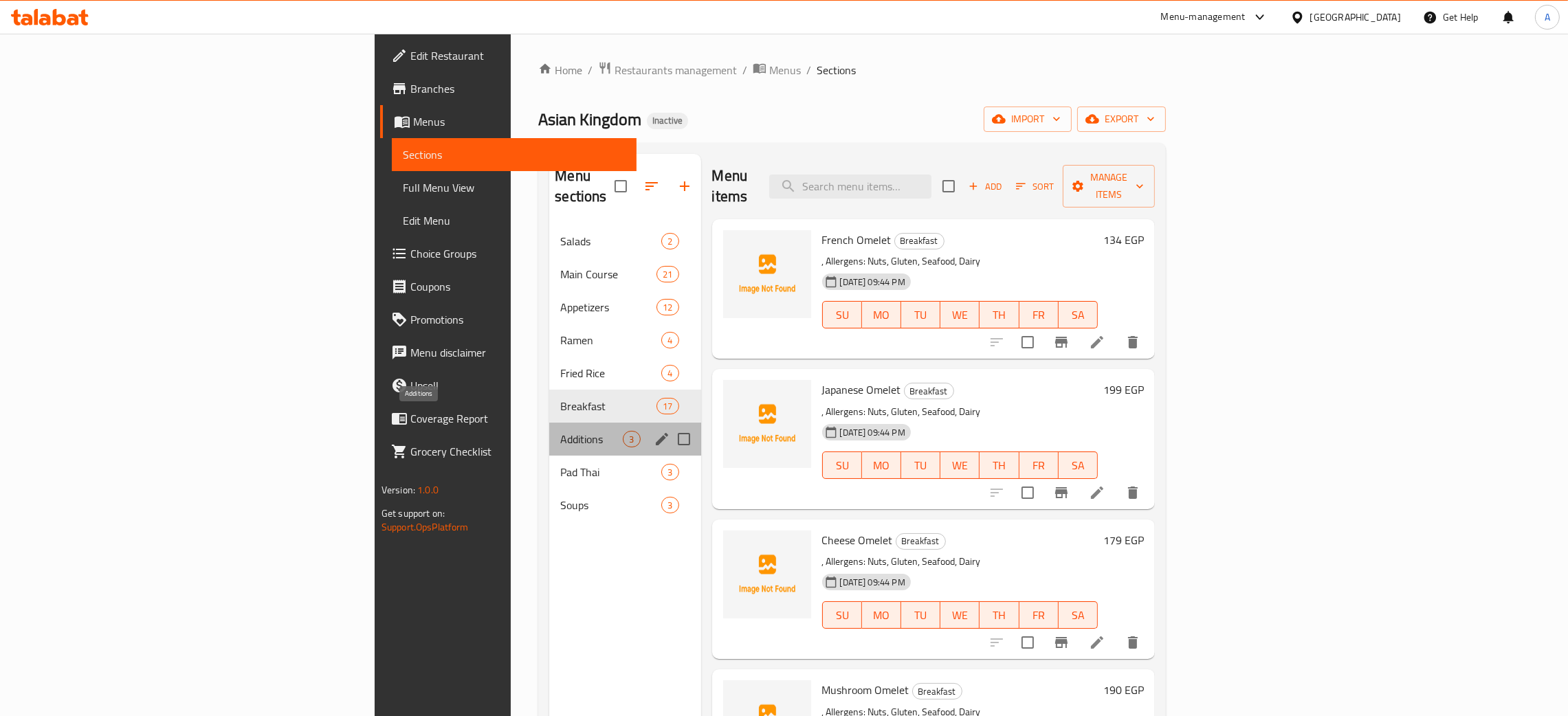
click at [561, 431] on span "Additions" at bounding box center [592, 439] width 63 height 16
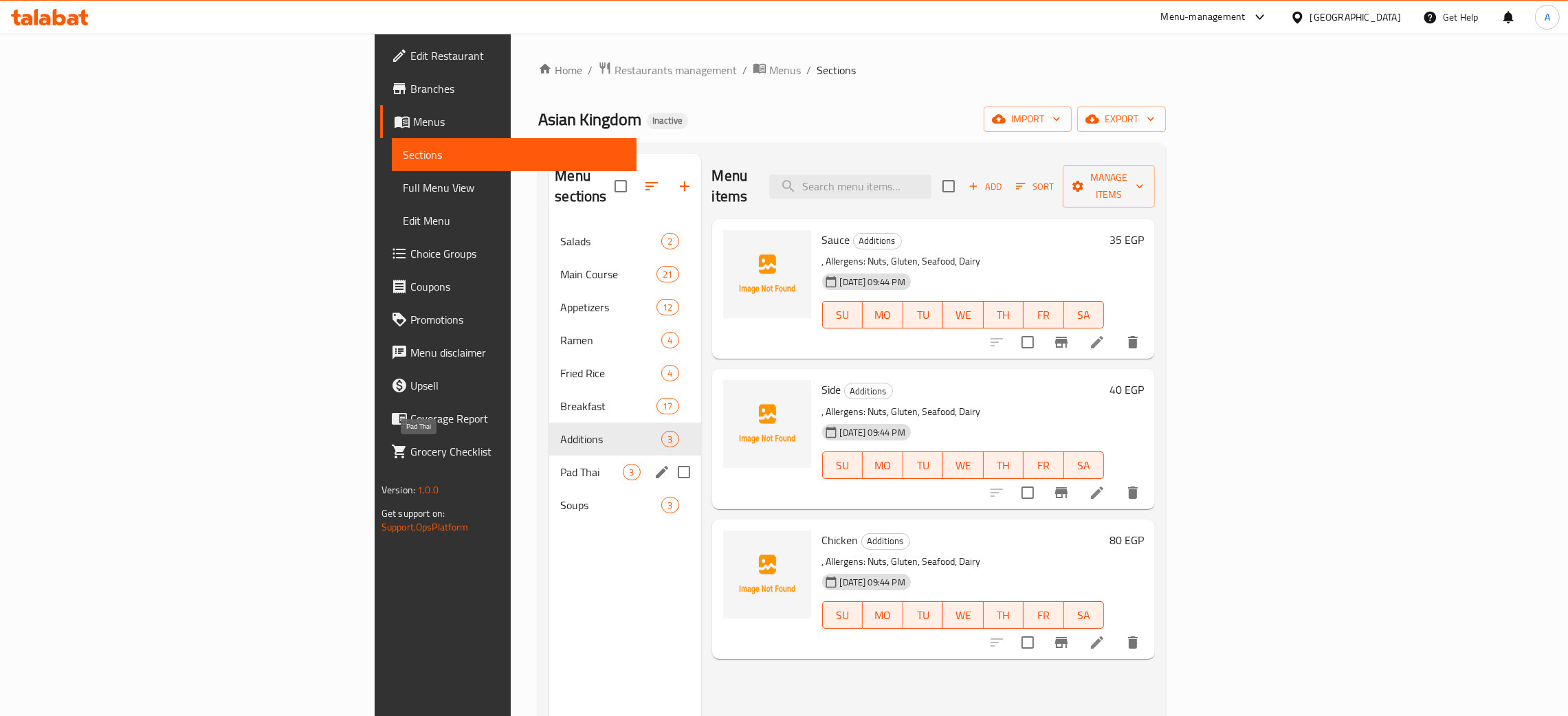
click at [561, 464] on span "Pad Thai" at bounding box center [592, 472] width 63 height 16
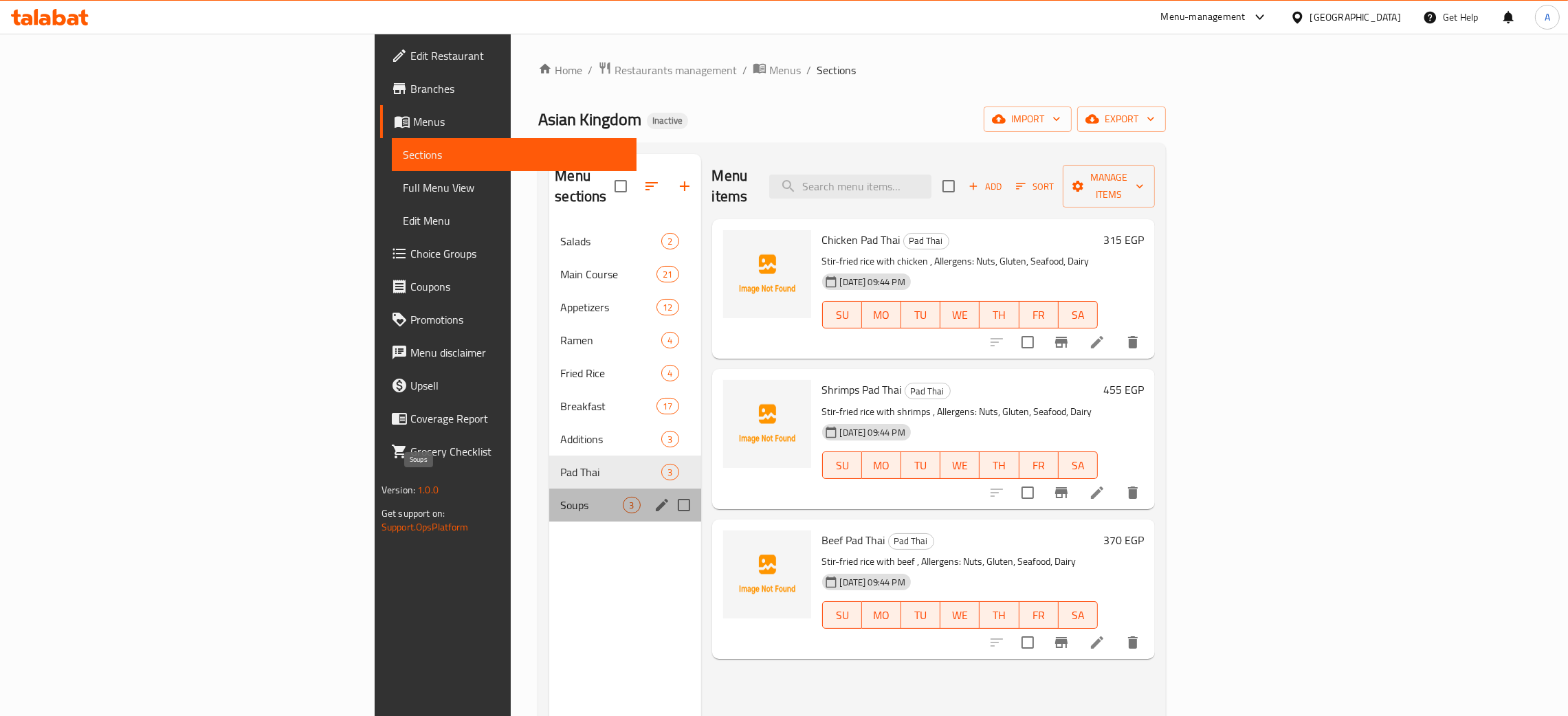
click at [561, 497] on span "Soups" at bounding box center [592, 505] width 63 height 16
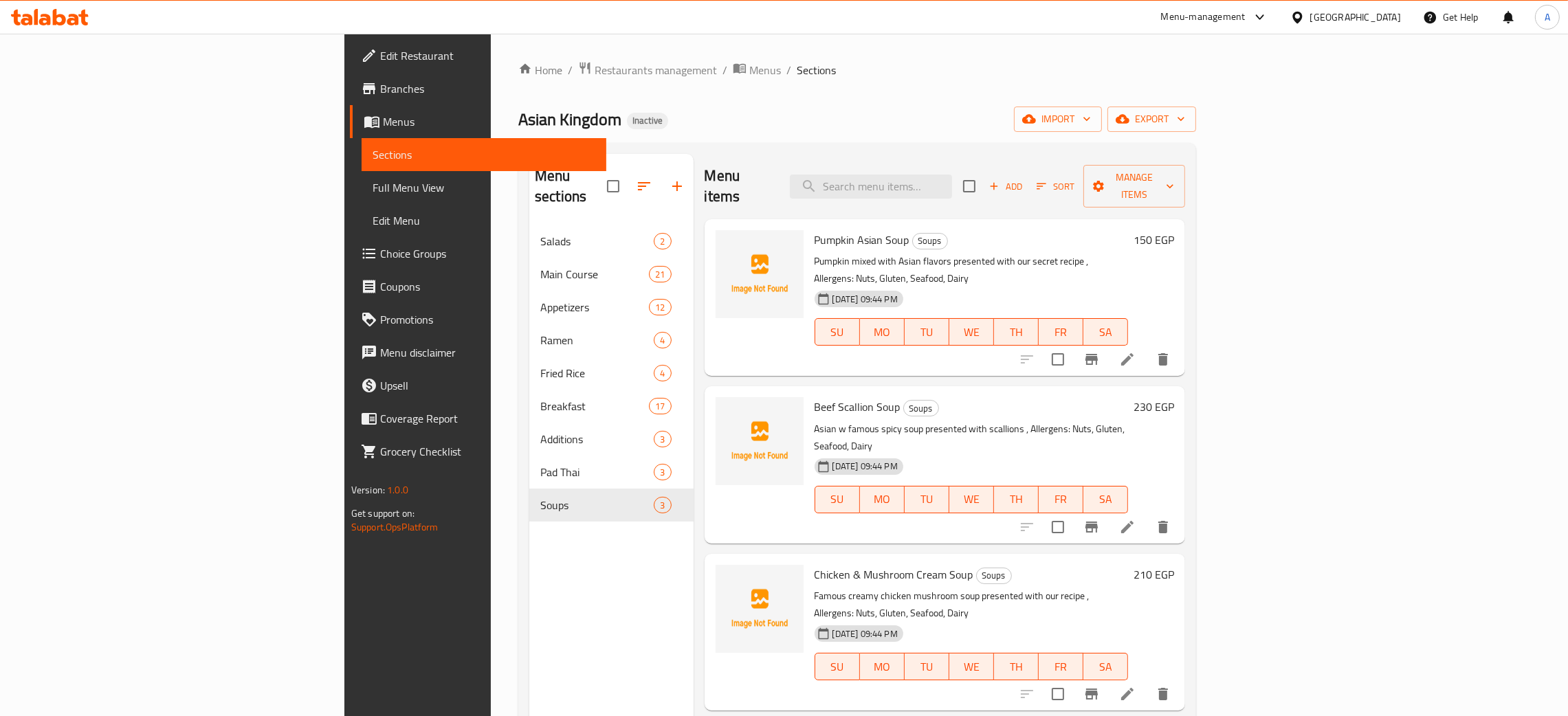
click at [1393, 10] on div "Egypt" at bounding box center [1356, 17] width 91 height 15
click at [1241, 201] on div "Jordan" at bounding box center [1298, 201] width 206 height 32
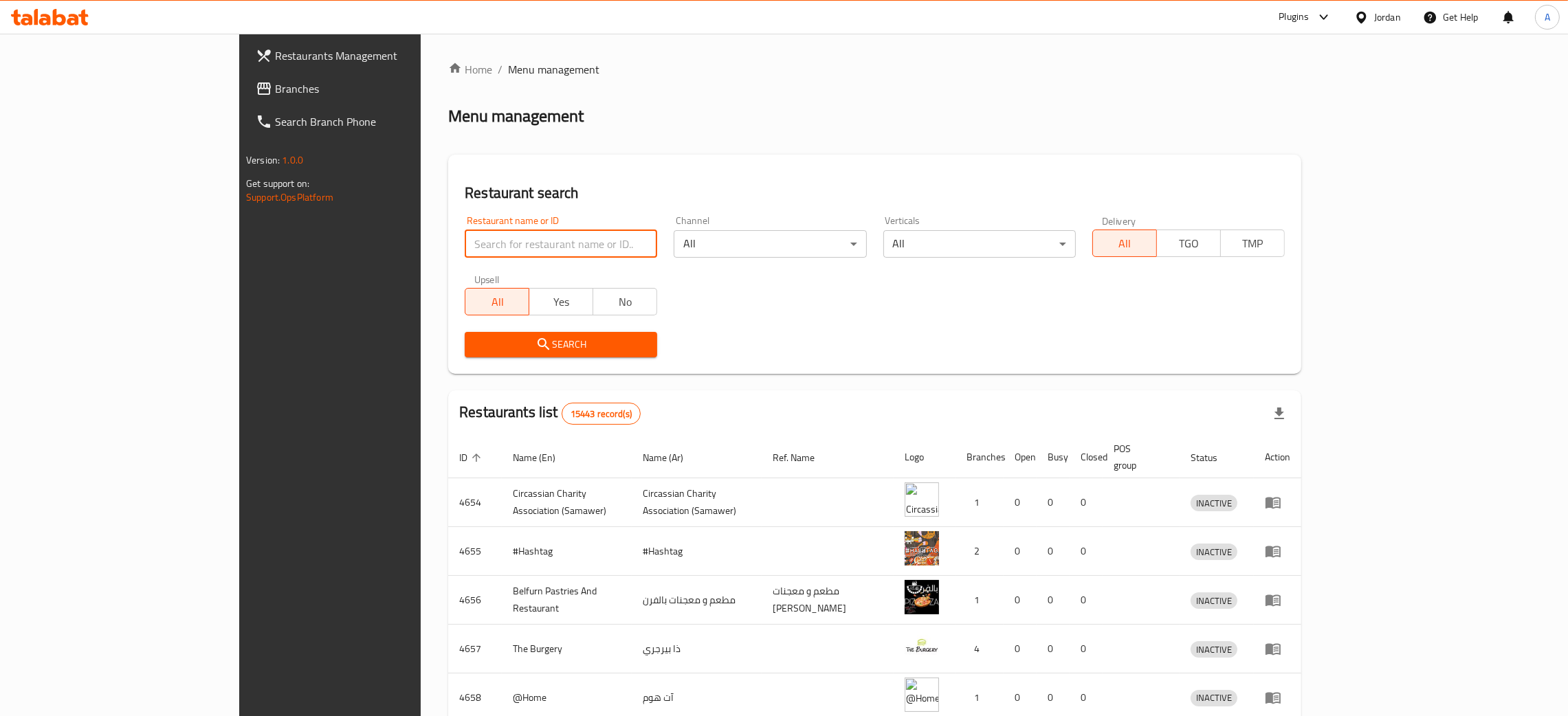
click at [465, 232] on input "search" at bounding box center [561, 244] width 192 height 27
paste input "مطعم الحج طه"
type input "مطعم الحج طه"
click button "Search" at bounding box center [561, 345] width 192 height 26
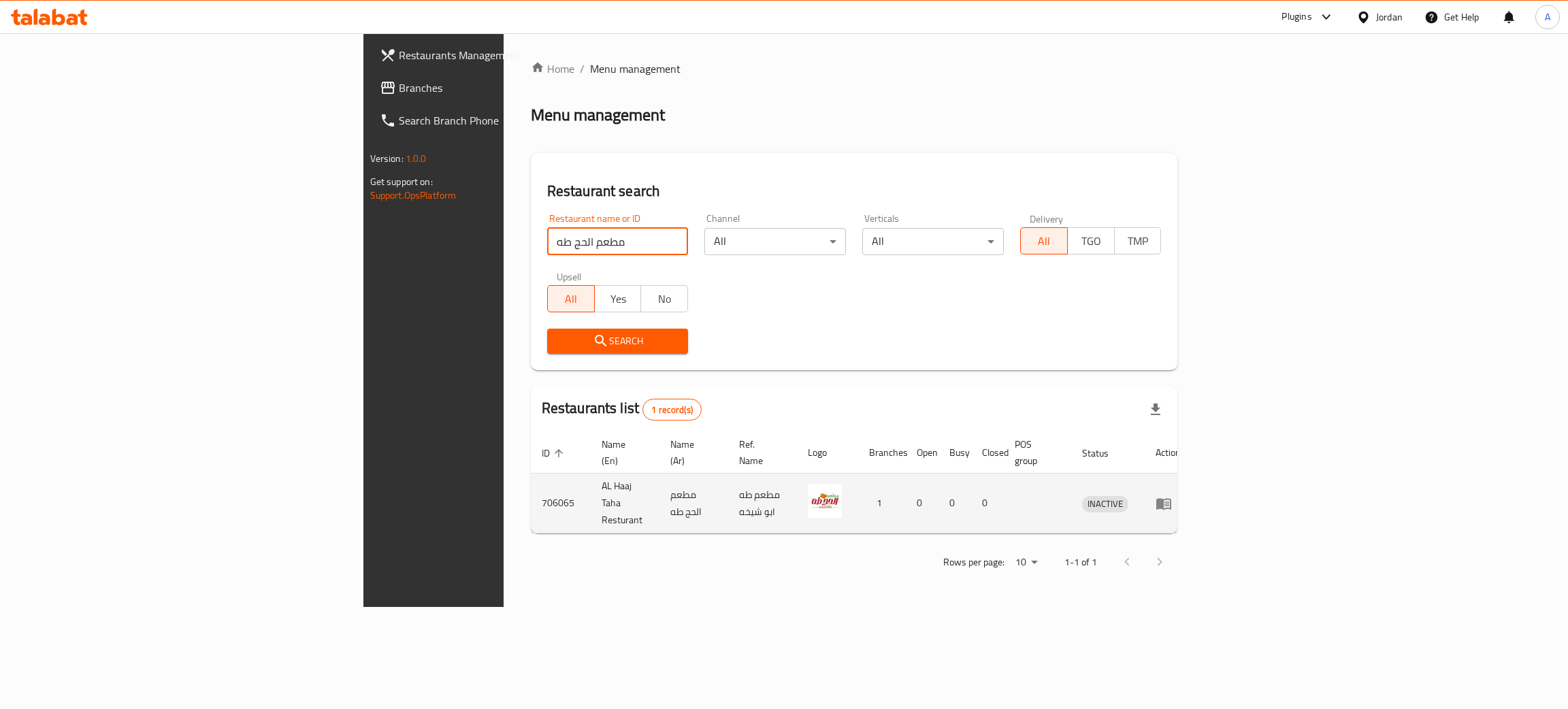
click at [1192, 473] on td "enhanced table" at bounding box center [1168, 503] width 47 height 60
click at [1171, 498] on icon "enhanced table" at bounding box center [1163, 504] width 15 height 12
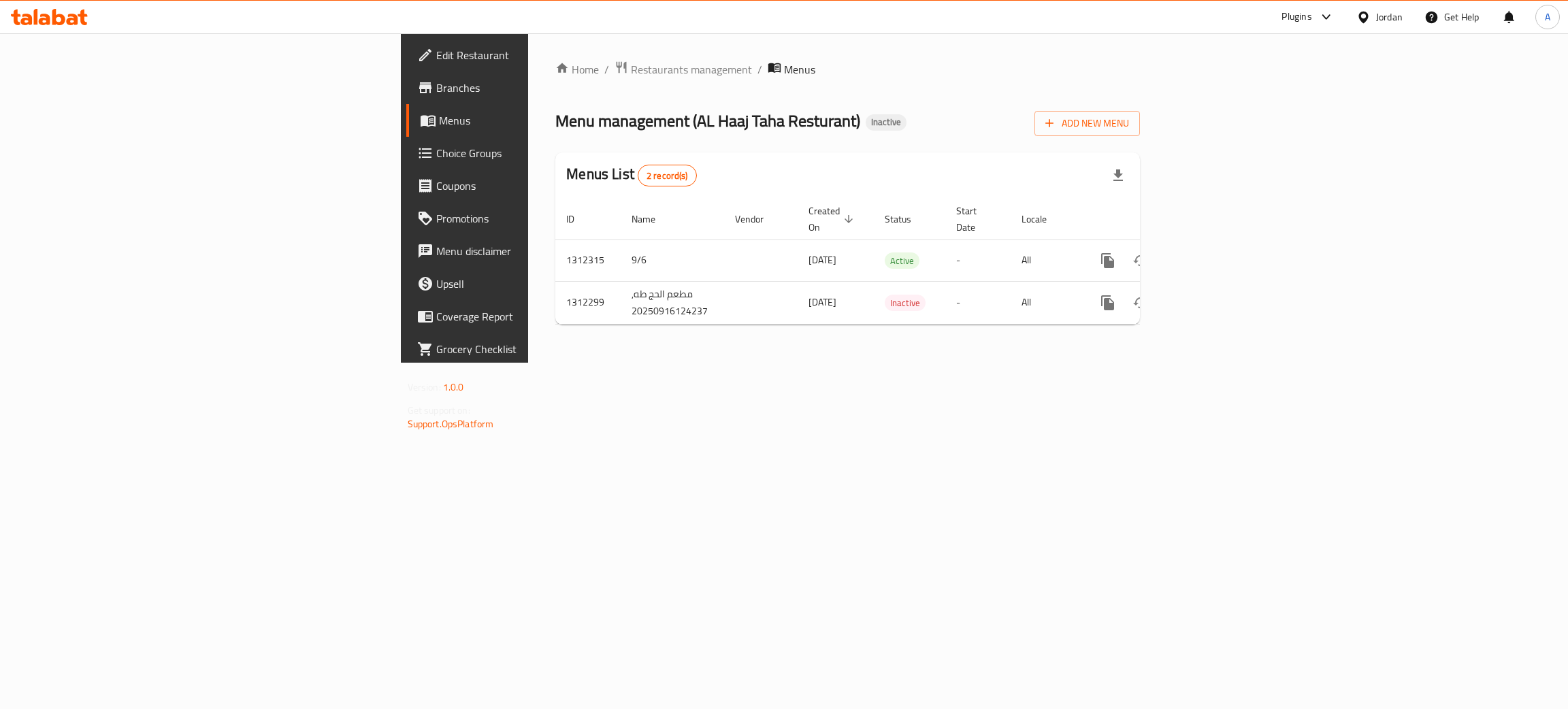
click at [436, 61] on span "Edit Restaurant" at bounding box center [544, 55] width 216 height 16
click at [1214, 251] on icon "enhanced table" at bounding box center [1206, 259] width 16 height 16
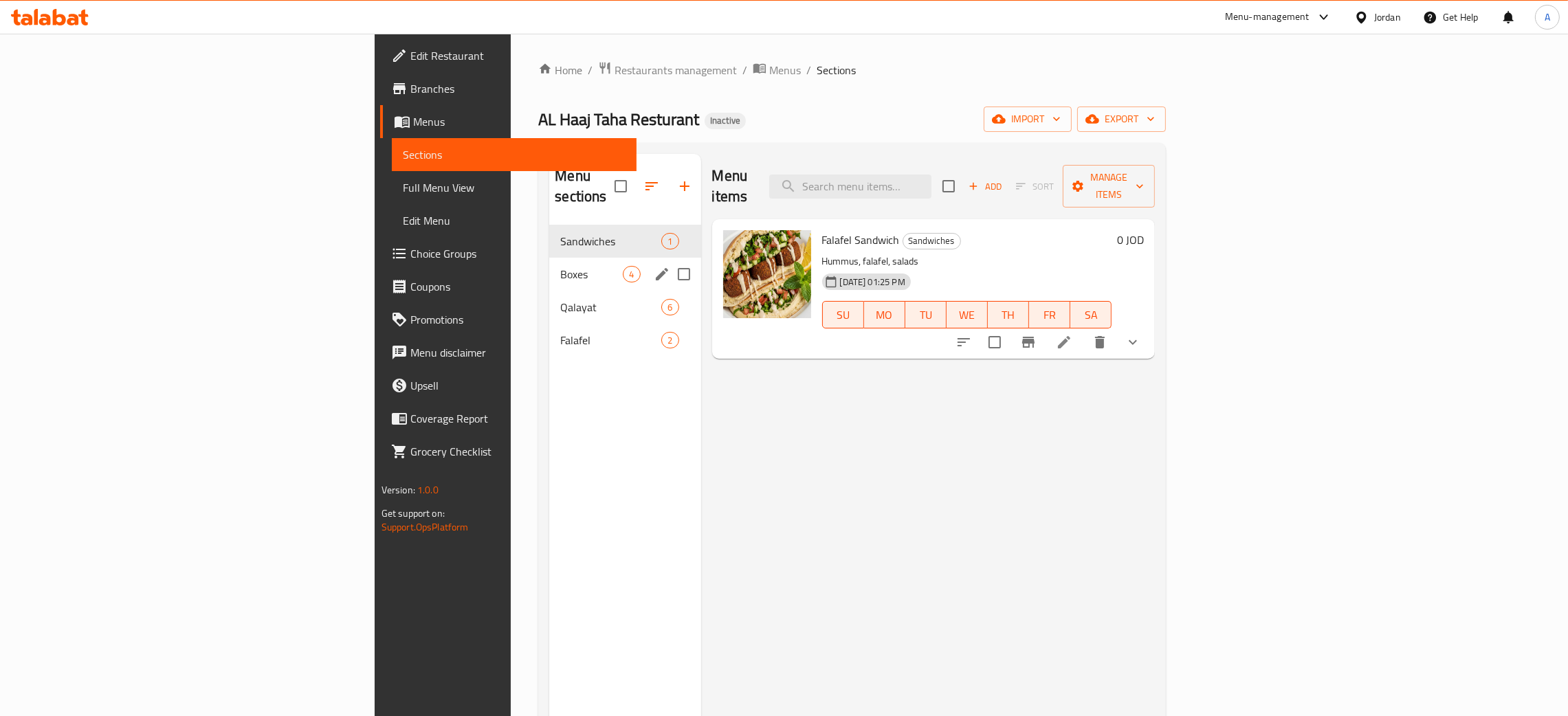
click at [550, 258] on div "Boxes 4" at bounding box center [625, 274] width 151 height 33
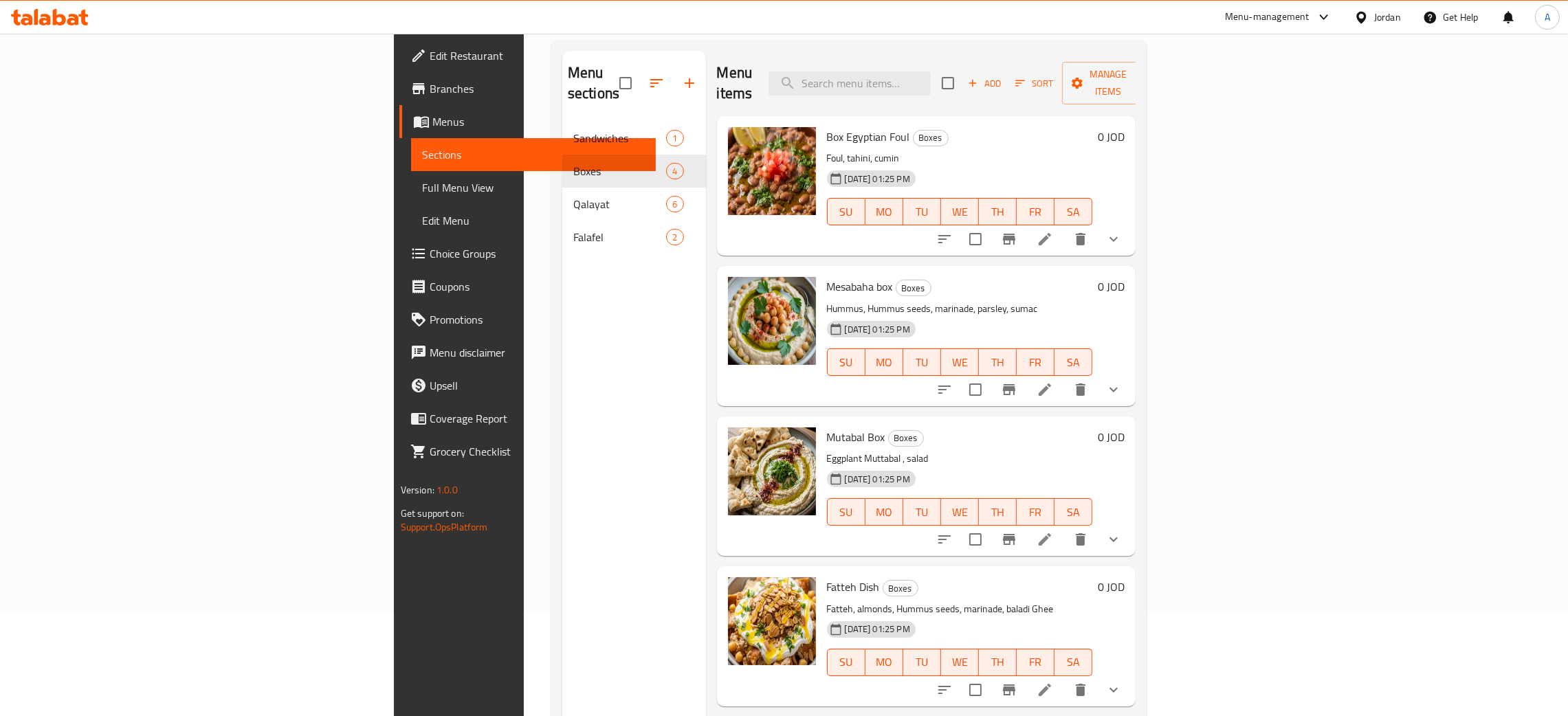
scroll to position [194, 0]
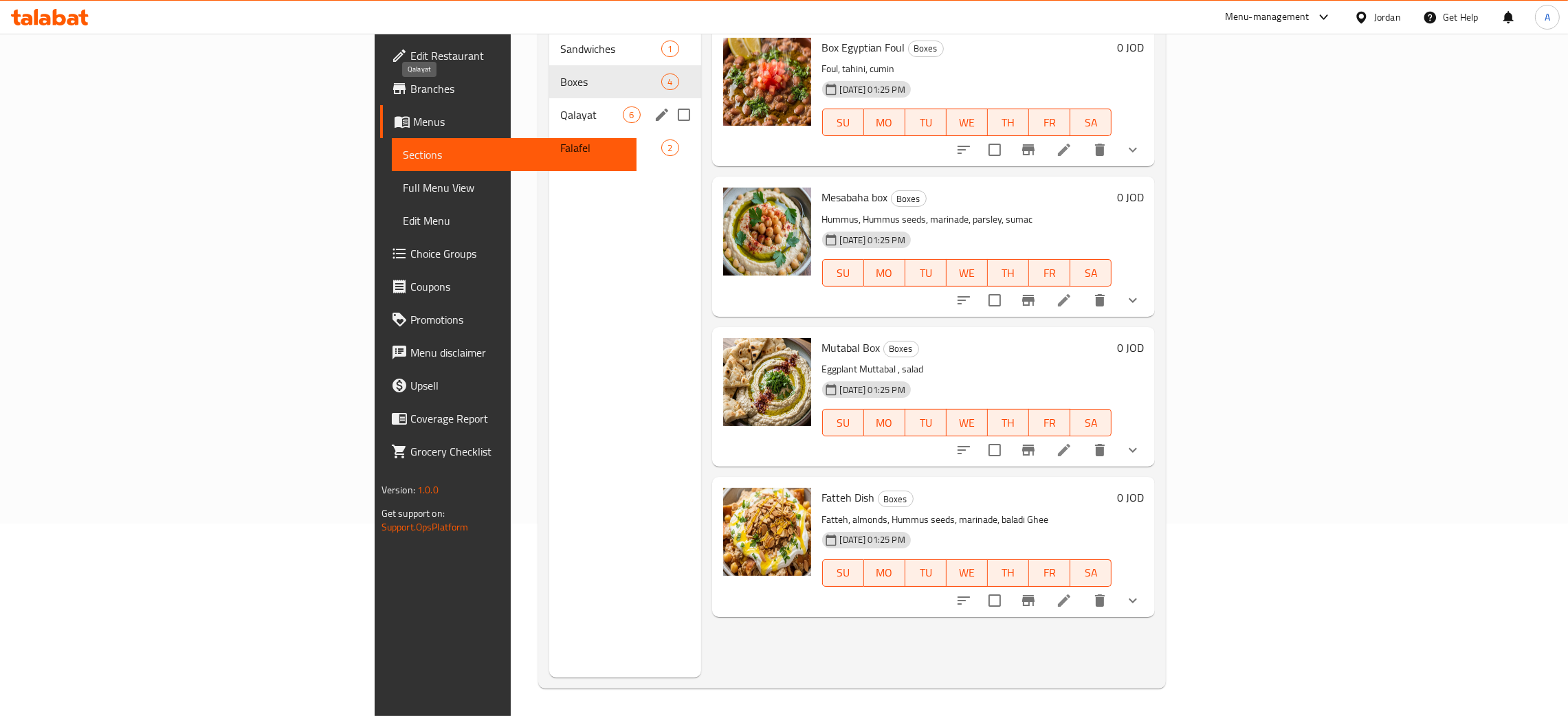
click at [561, 107] on span "Qalayat" at bounding box center [592, 115] width 63 height 16
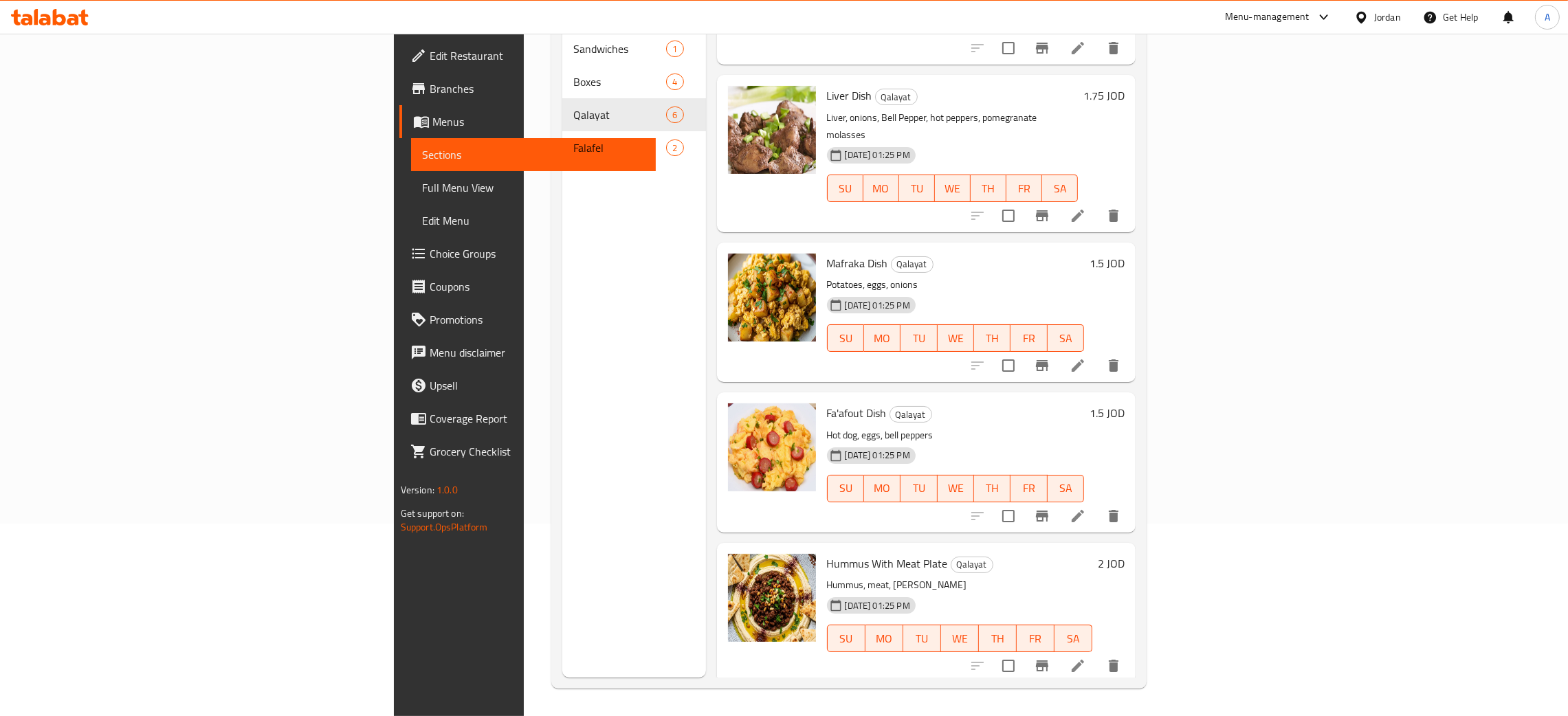
scroll to position [217, 0]
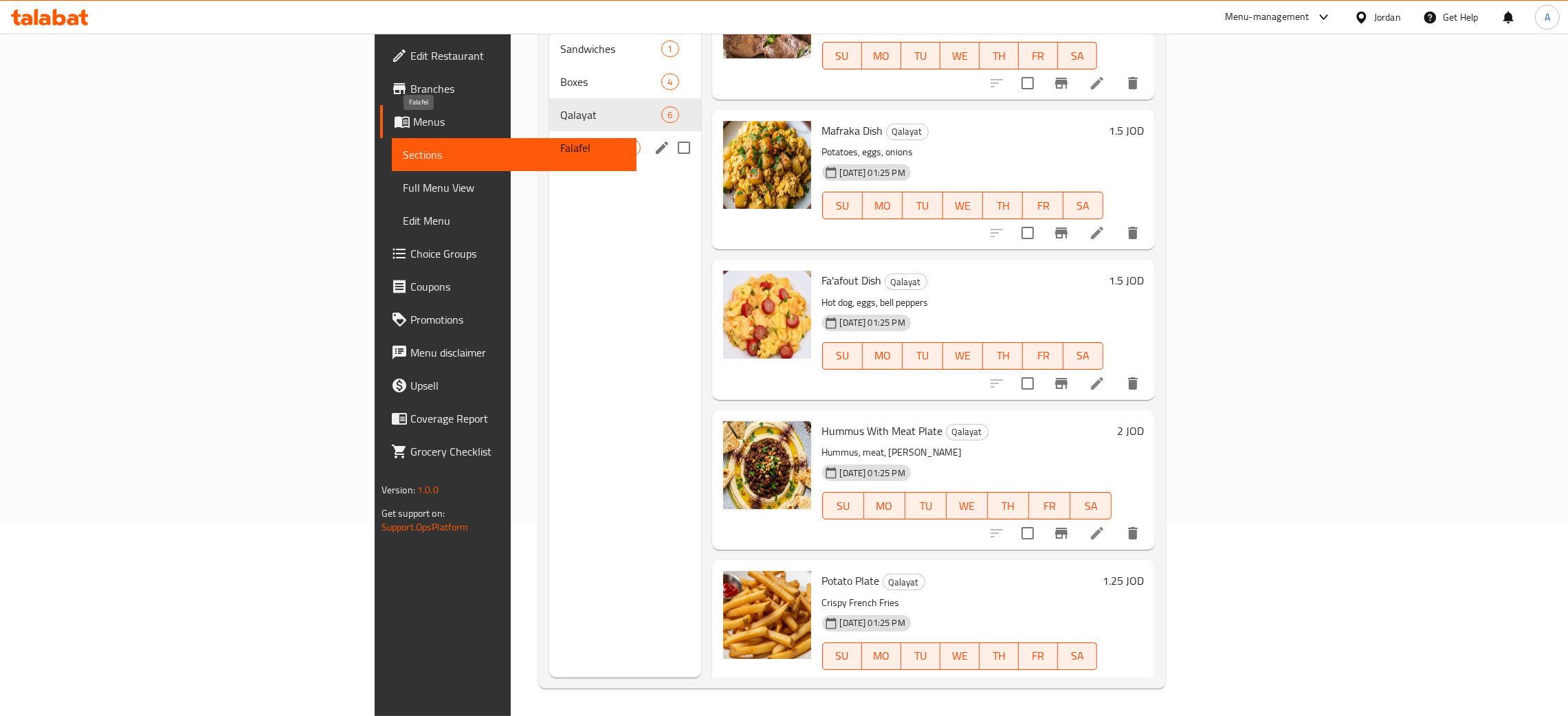
click at [561, 139] on span "Falafel" at bounding box center [592, 147] width 63 height 16
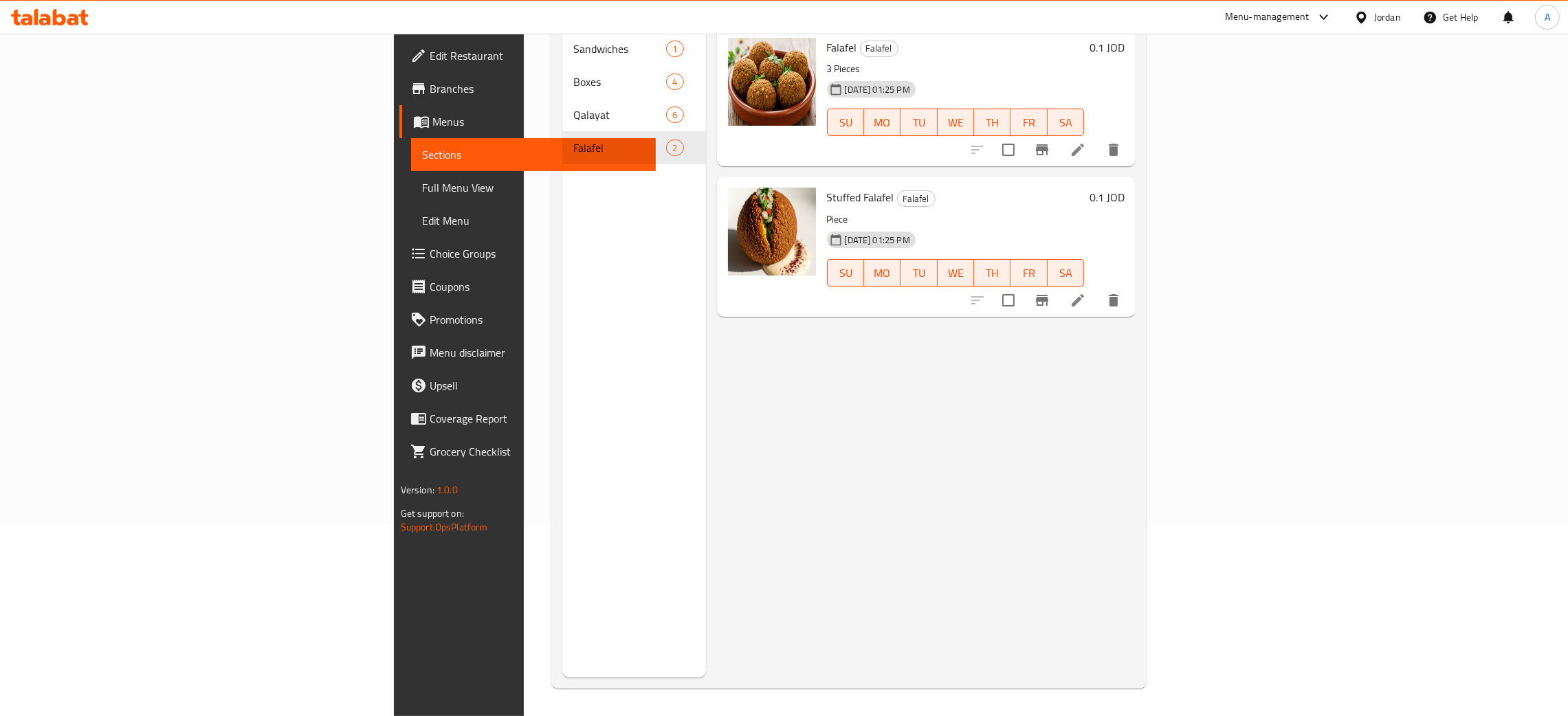
scroll to position [91, 0]
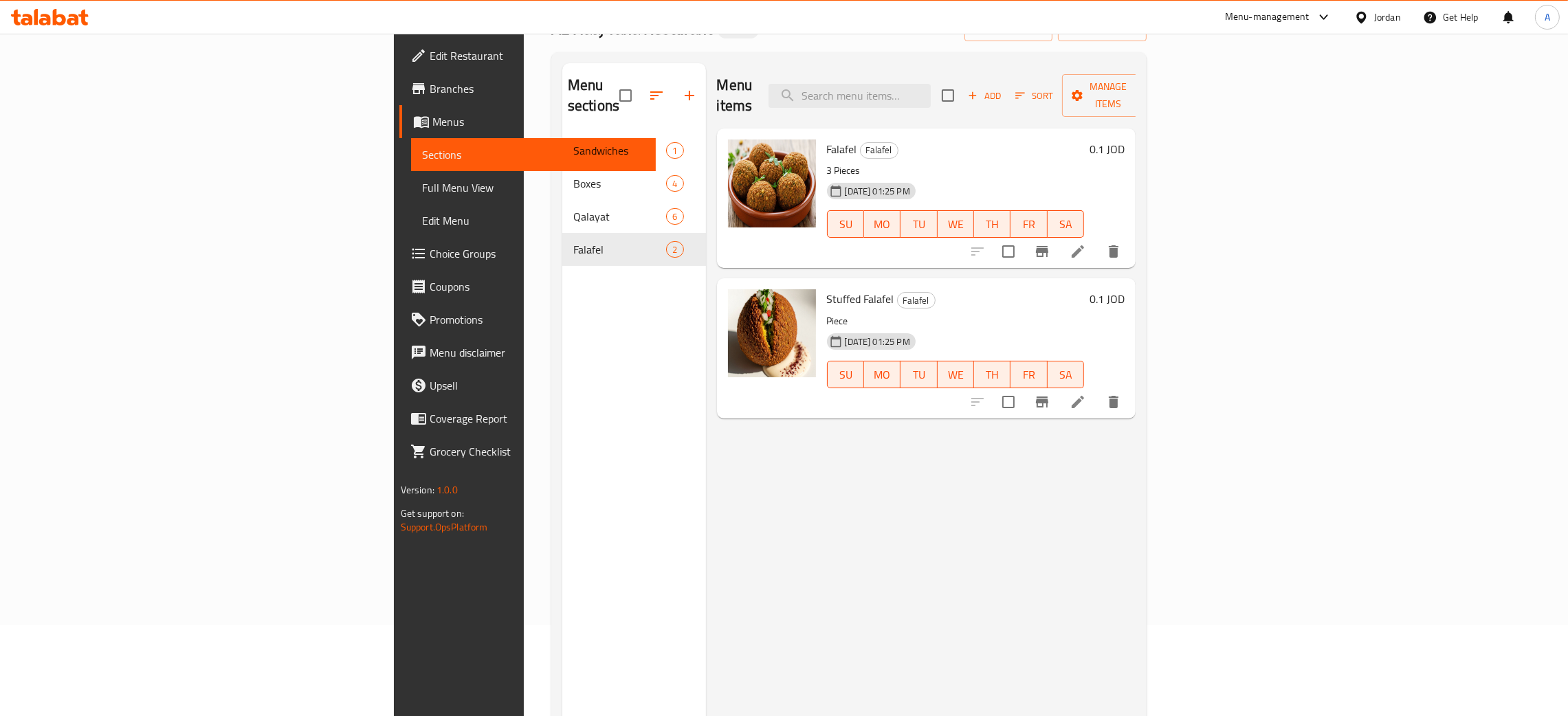
click at [47, 16] on icon at bounding box center [45, 20] width 12 height 12
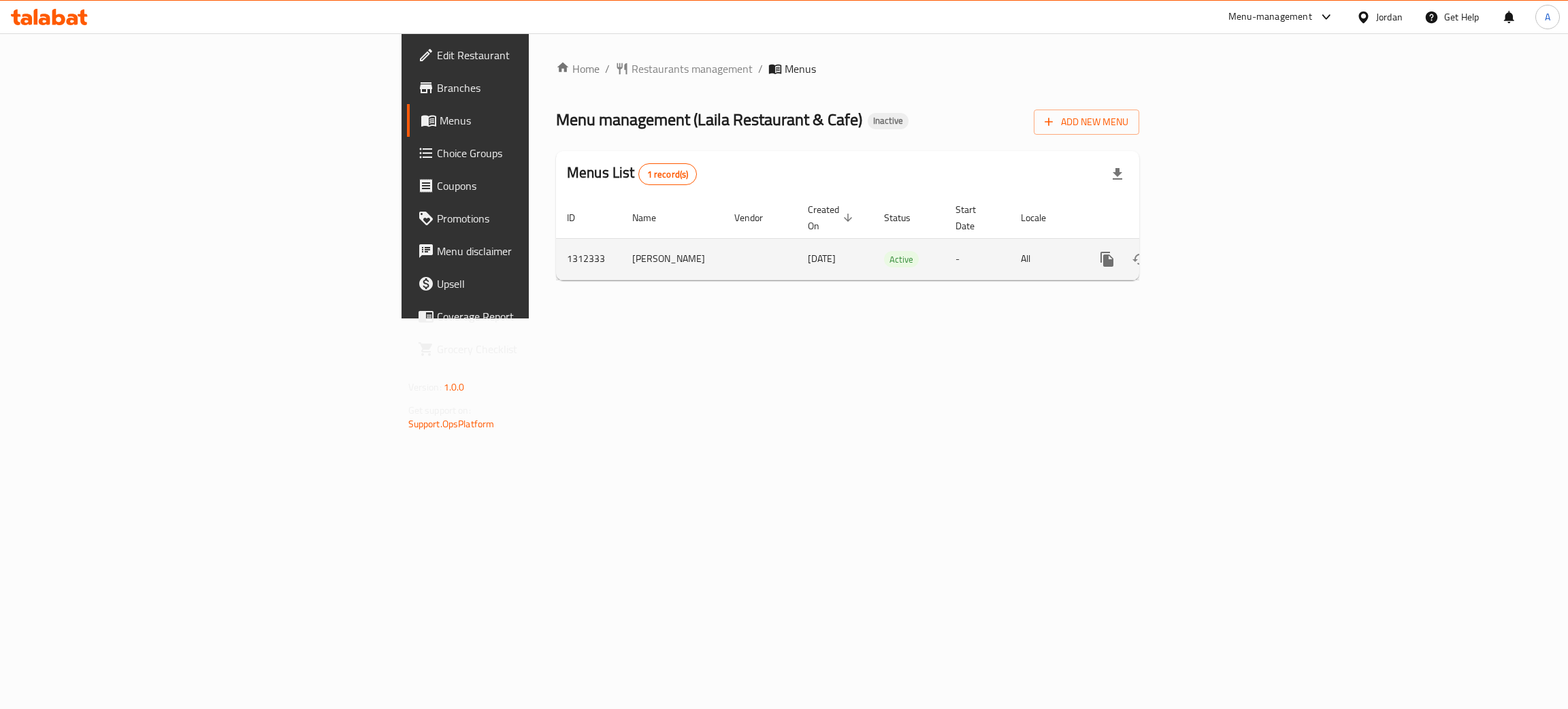
click at [1222, 256] on link "enhanced table" at bounding box center [1205, 259] width 33 height 33
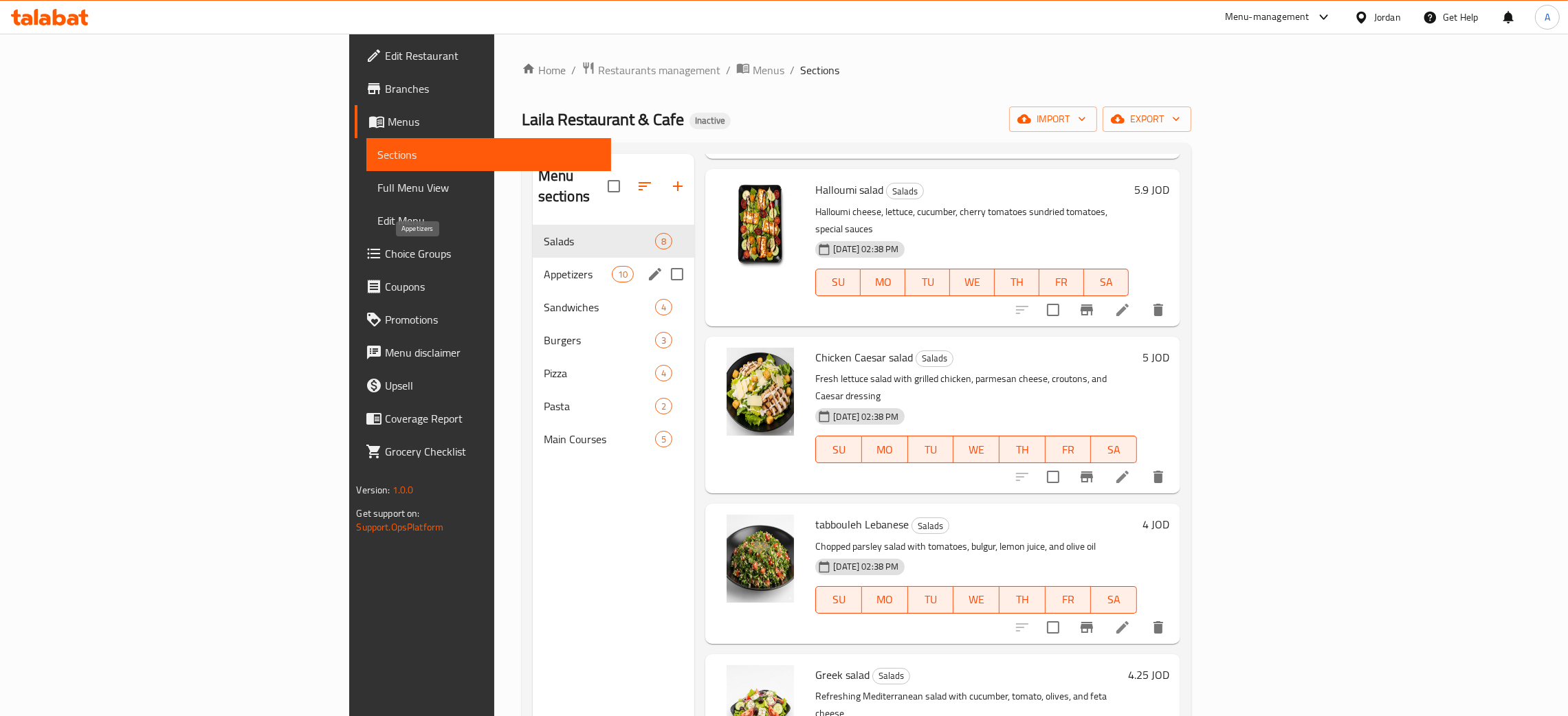
click at [544, 266] on span "Appetizers" at bounding box center [578, 274] width 68 height 16
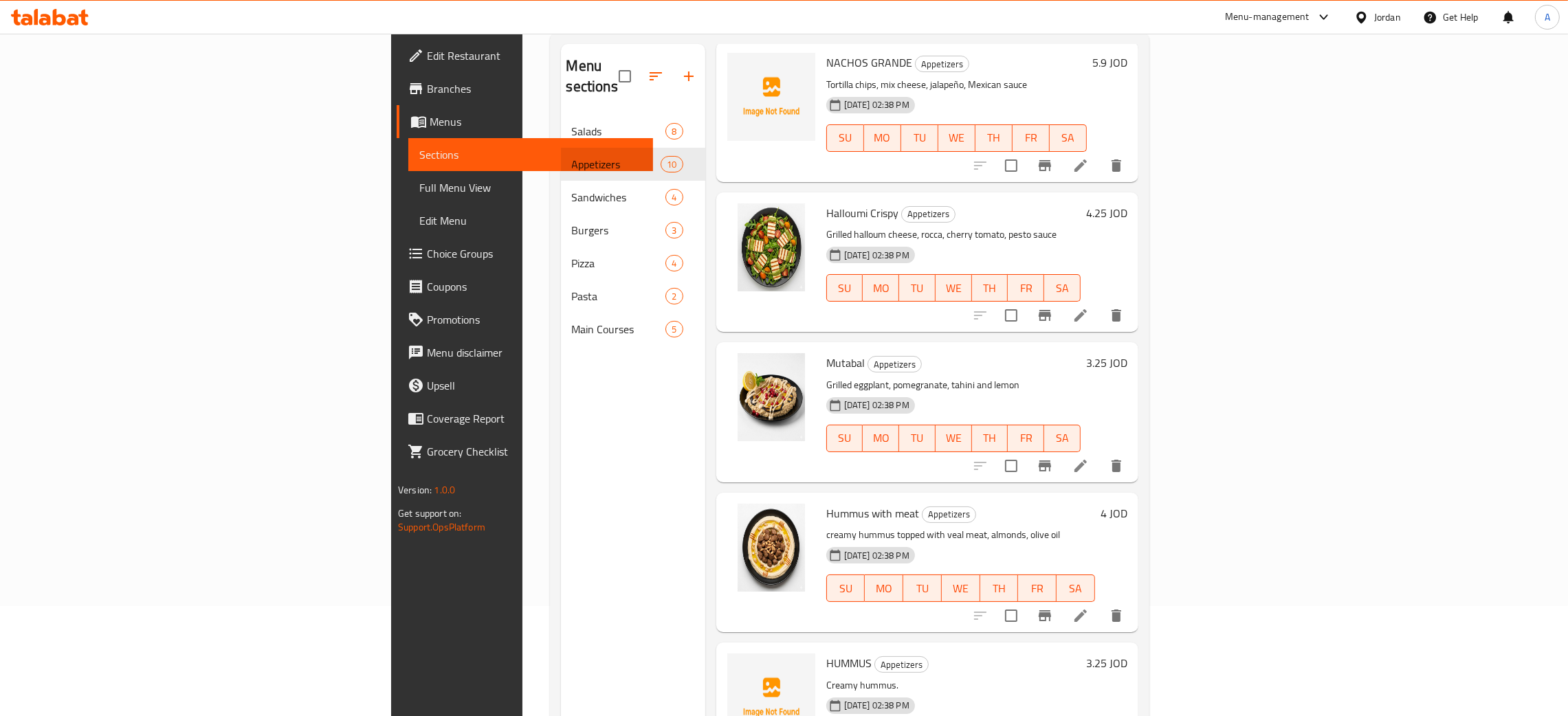
scroll to position [194, 0]
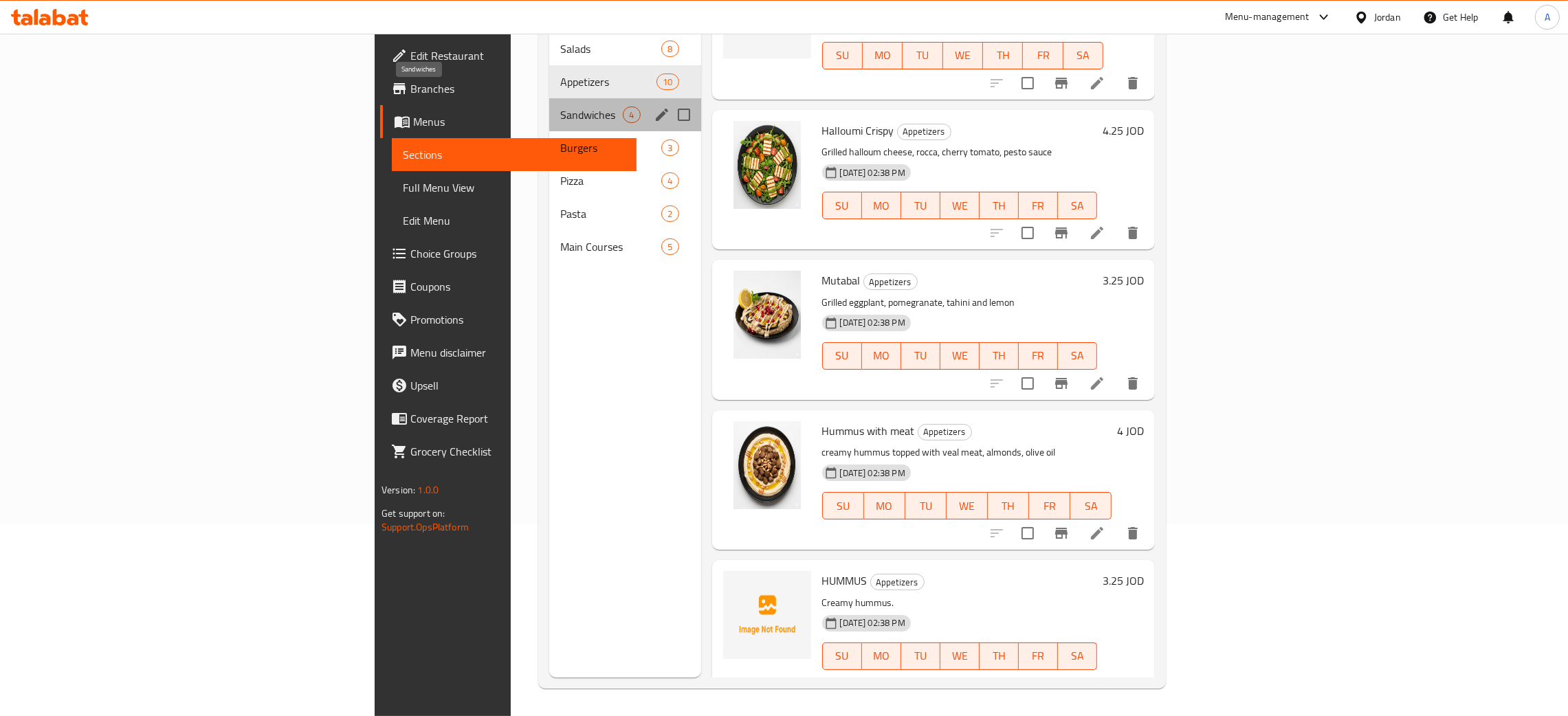
click at [561, 107] on span "Sandwiches" at bounding box center [592, 115] width 63 height 16
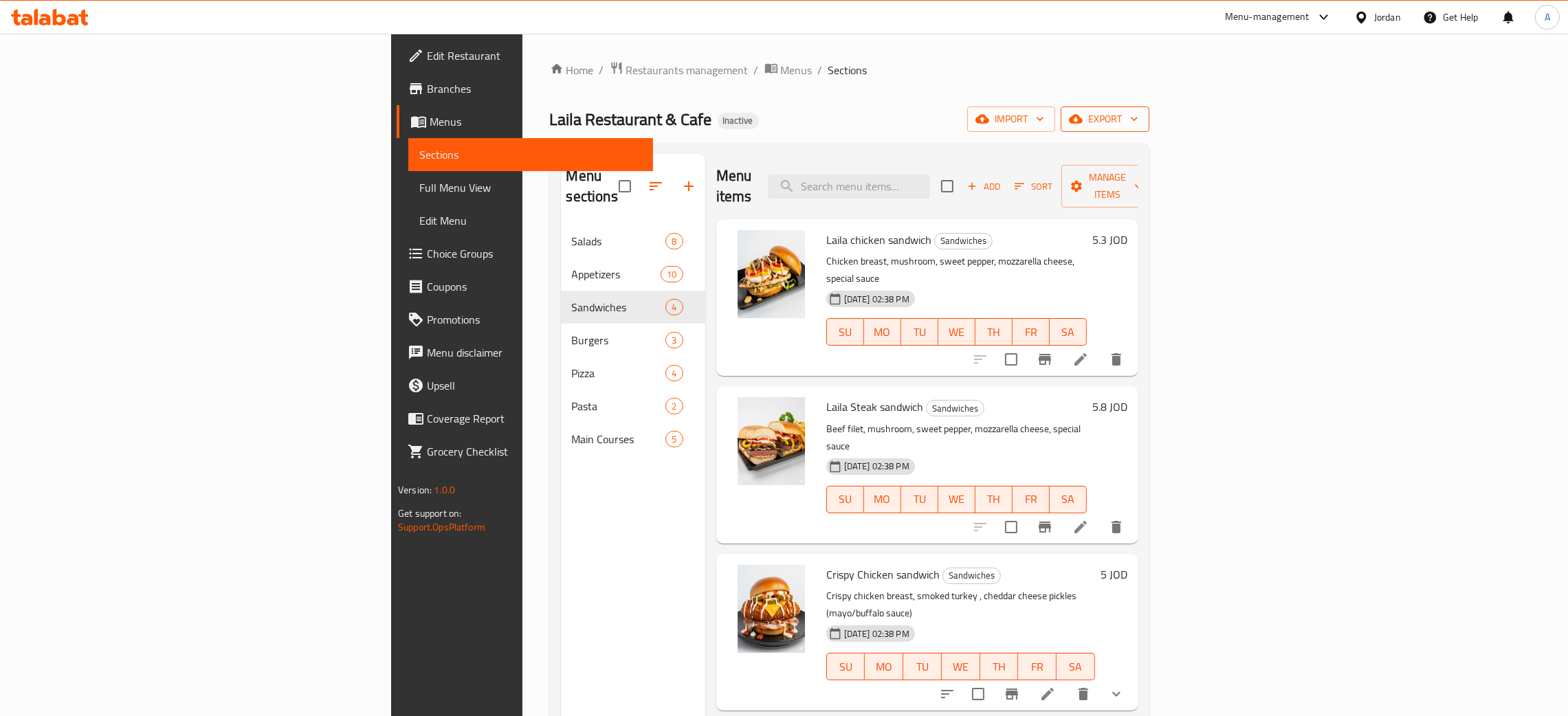
click at [1141, 121] on icon "button" at bounding box center [1134, 119] width 14 height 14
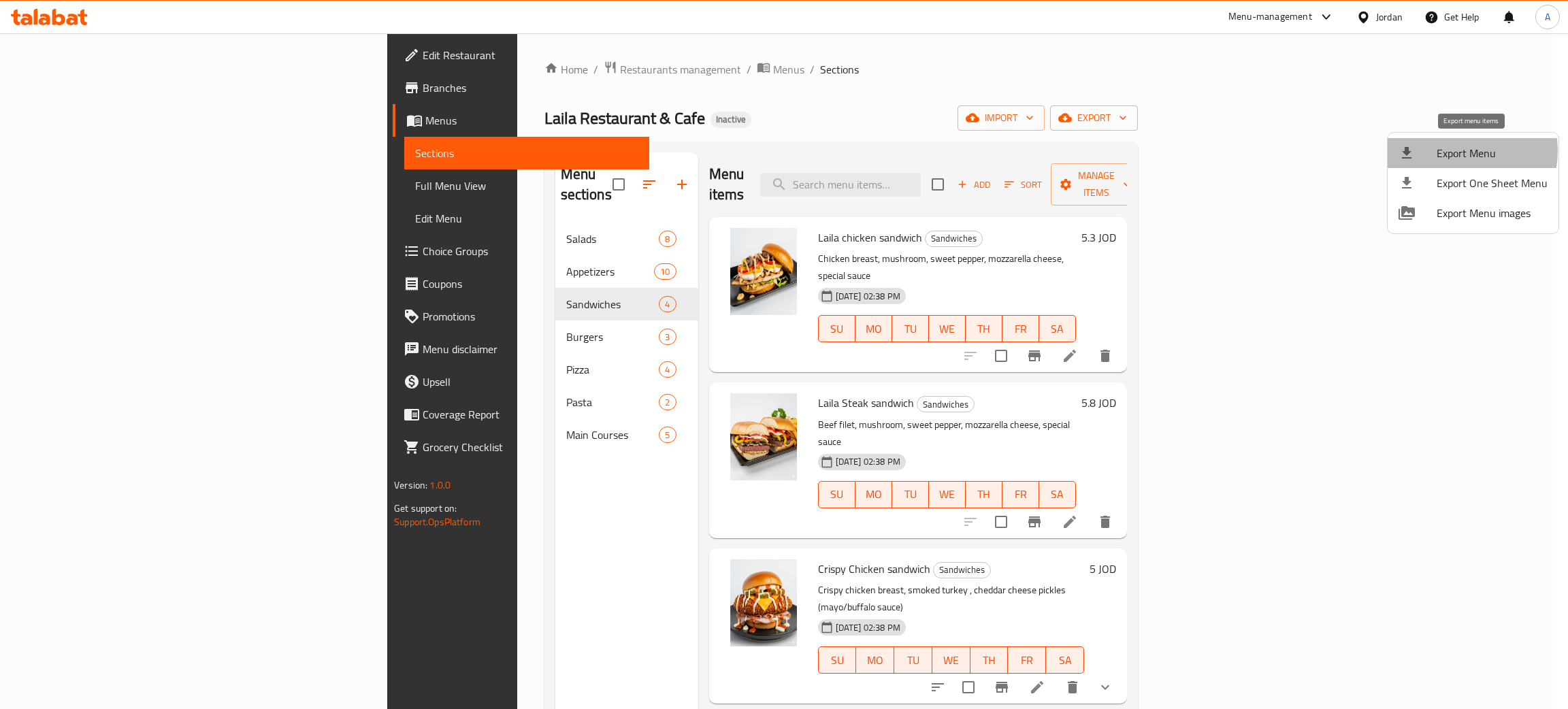
click at [1459, 151] on span "Export Menu" at bounding box center [1492, 153] width 111 height 16
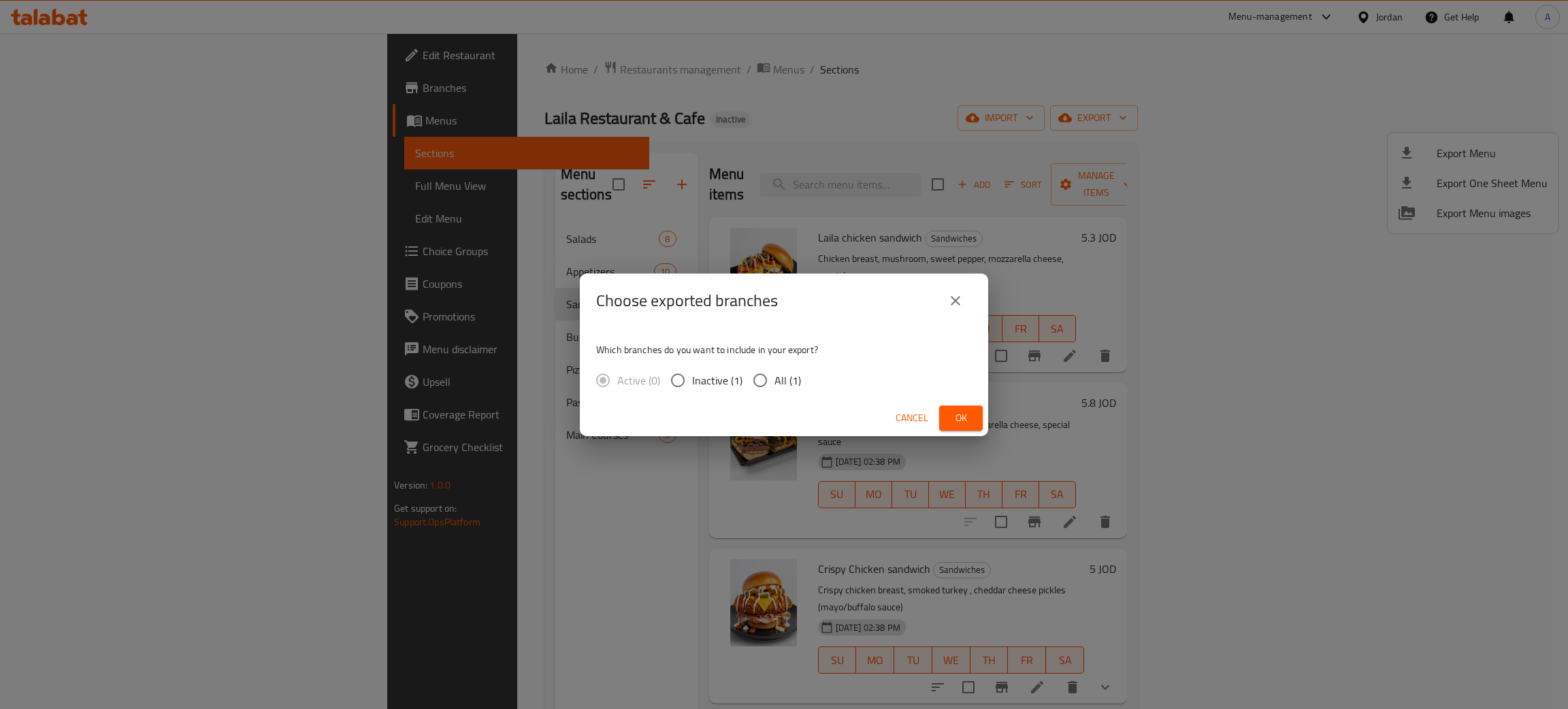
click at [956, 418] on span "Ok" at bounding box center [961, 418] width 22 height 17
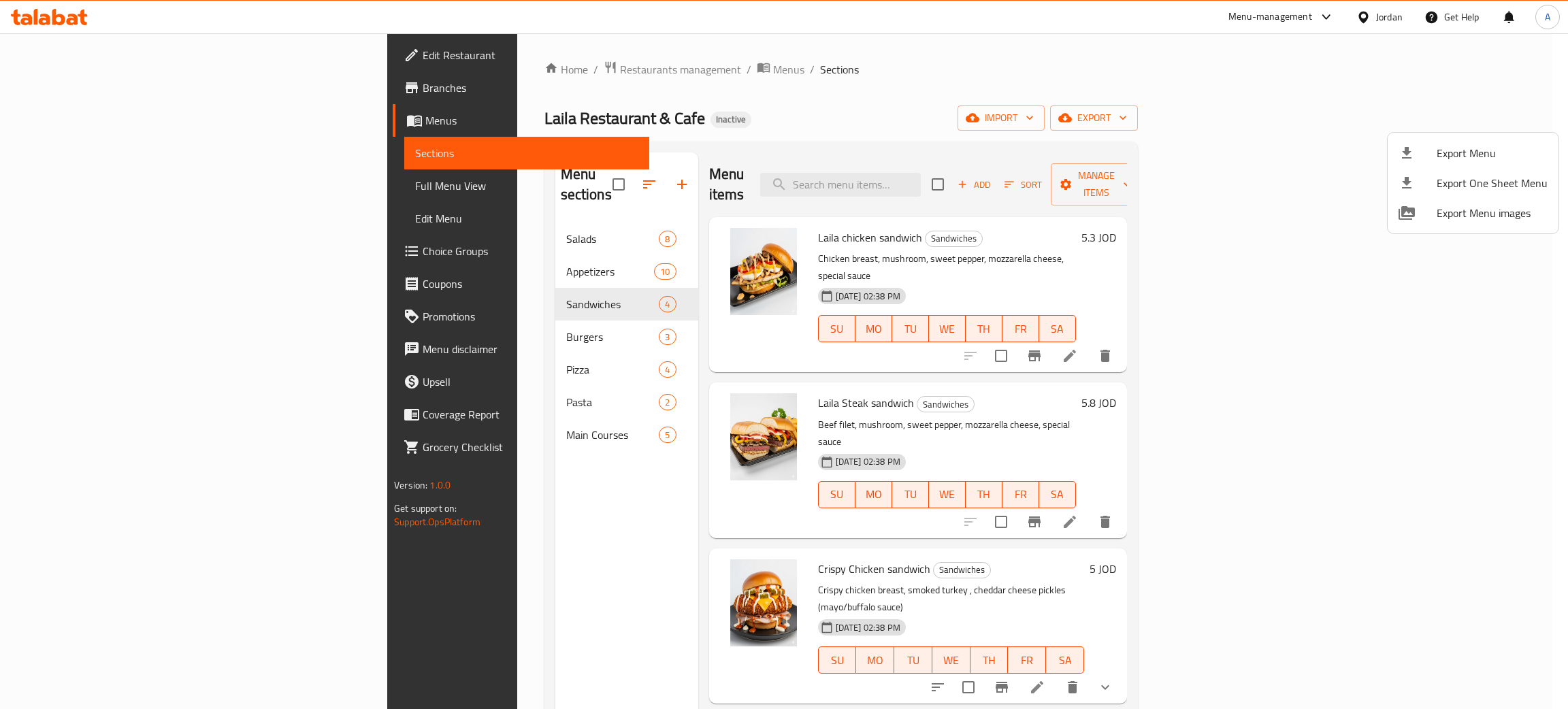
click at [434, 408] on div at bounding box center [784, 354] width 1568 height 709
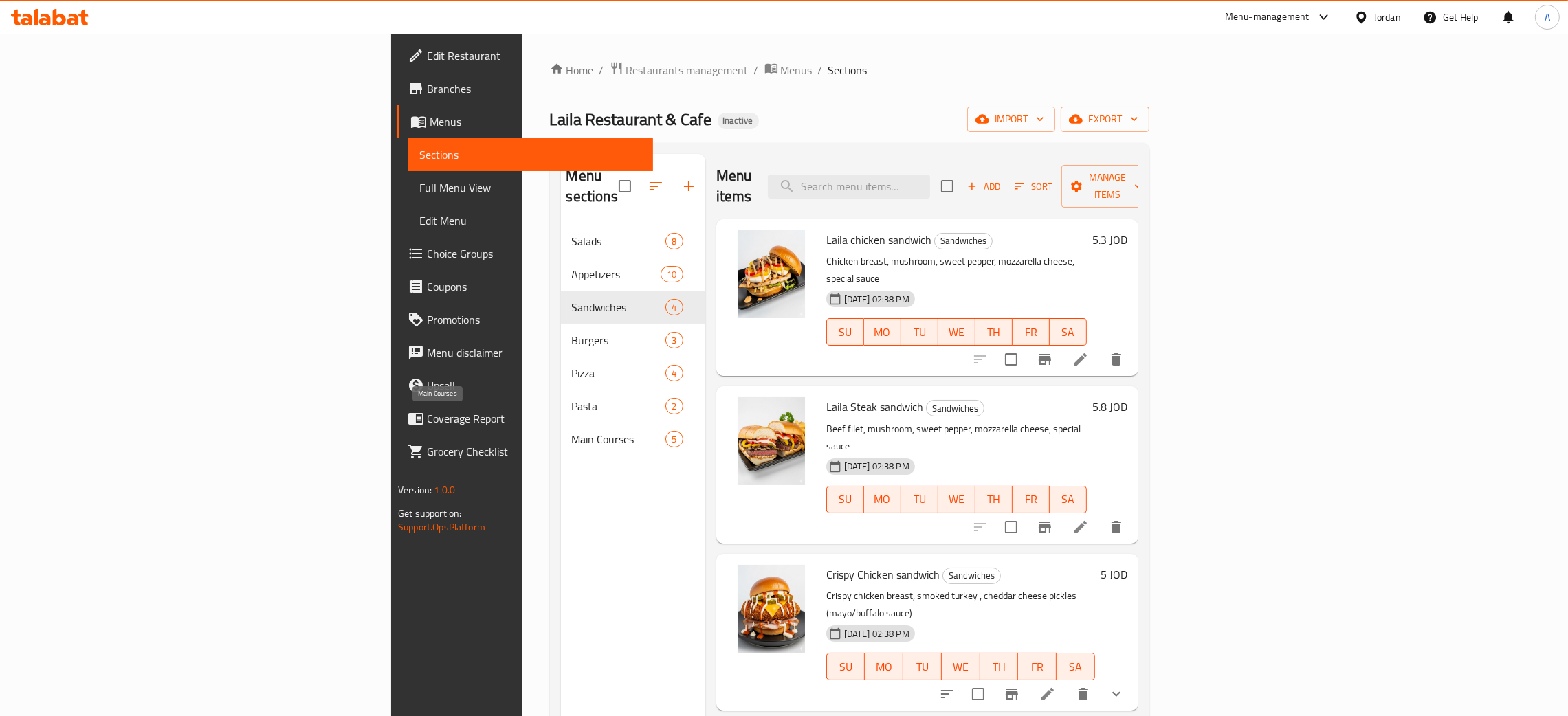
click at [572, 431] on span "Main Courses" at bounding box center [619, 439] width 94 height 16
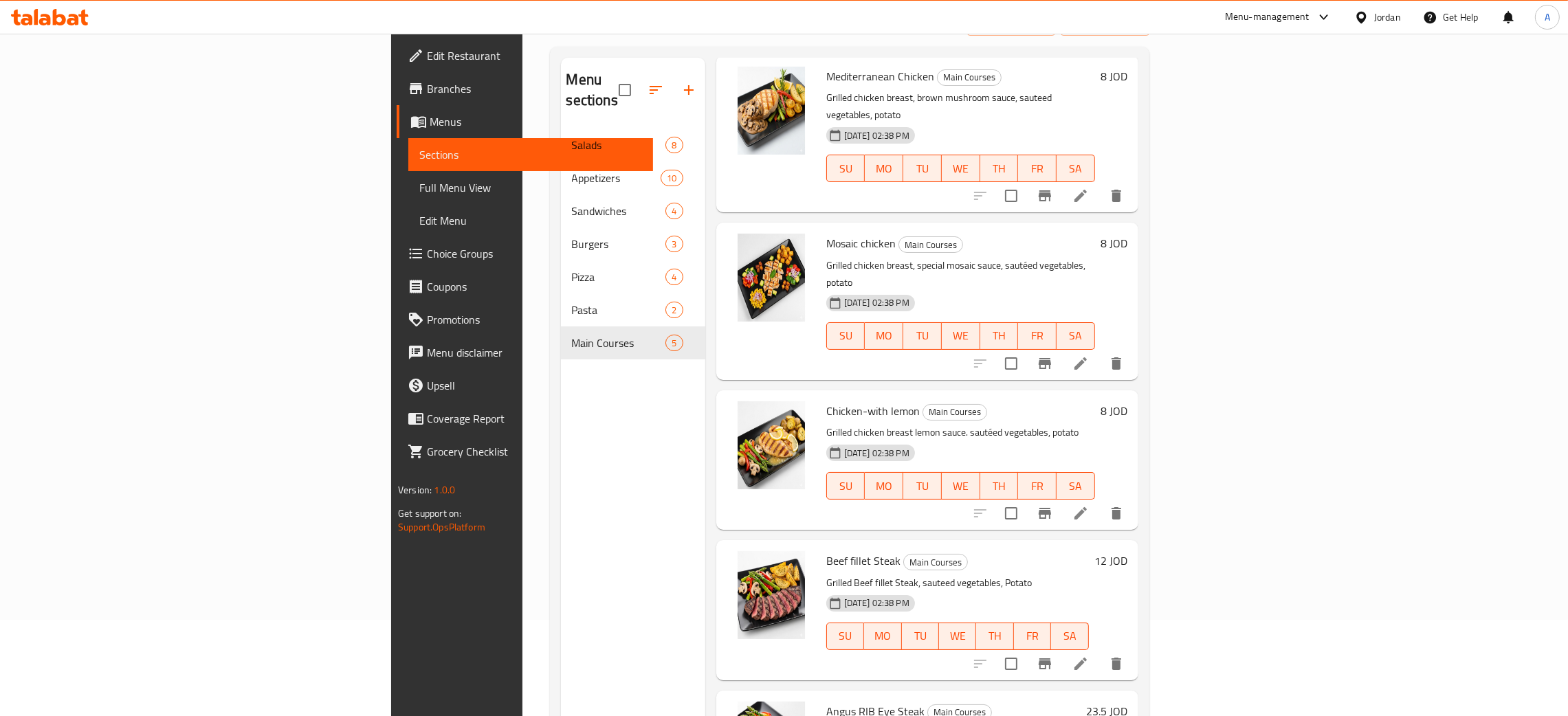
scroll to position [194, 0]
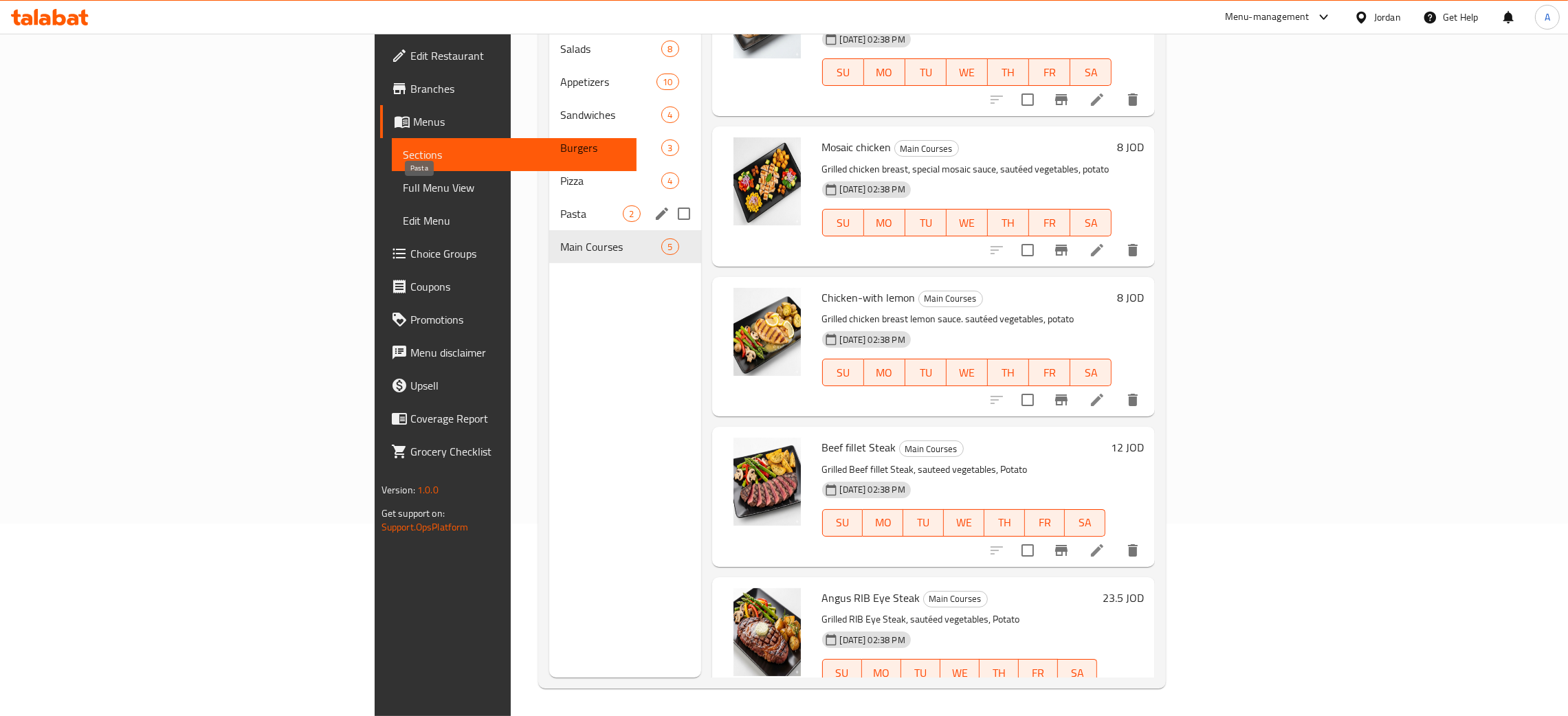
click at [561, 206] on span "Pasta" at bounding box center [592, 214] width 63 height 16
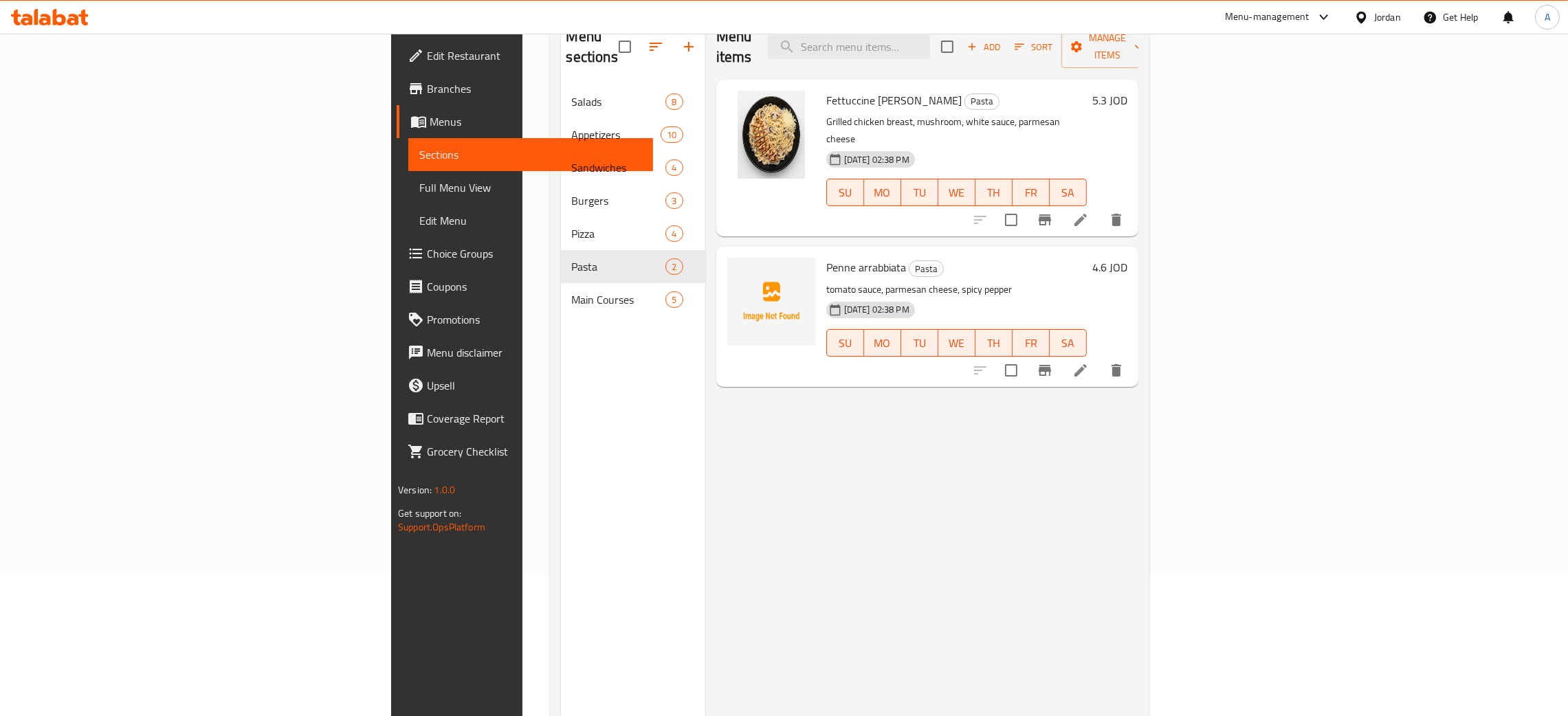
scroll to position [91, 0]
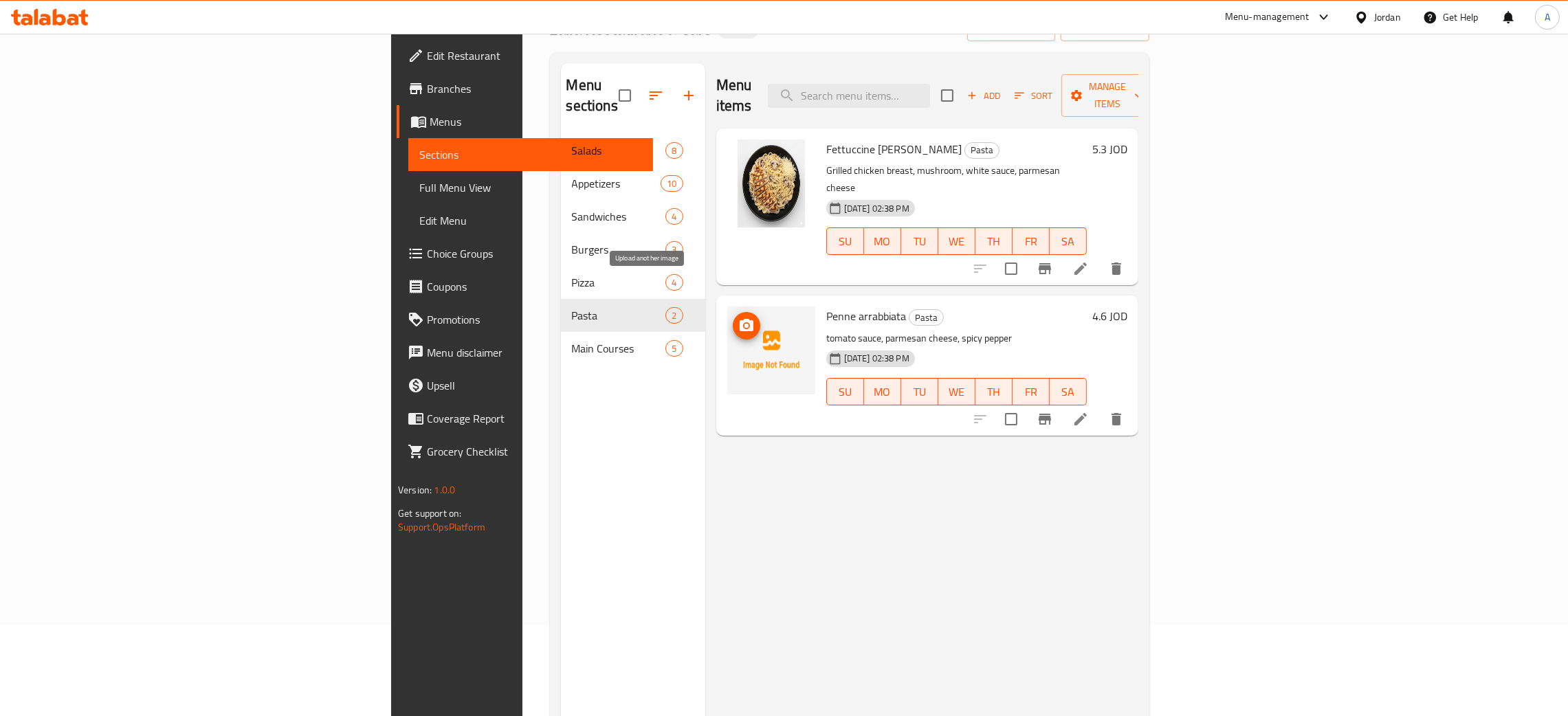
click at [740, 319] on icon "upload picture" at bounding box center [746, 325] width 14 height 13
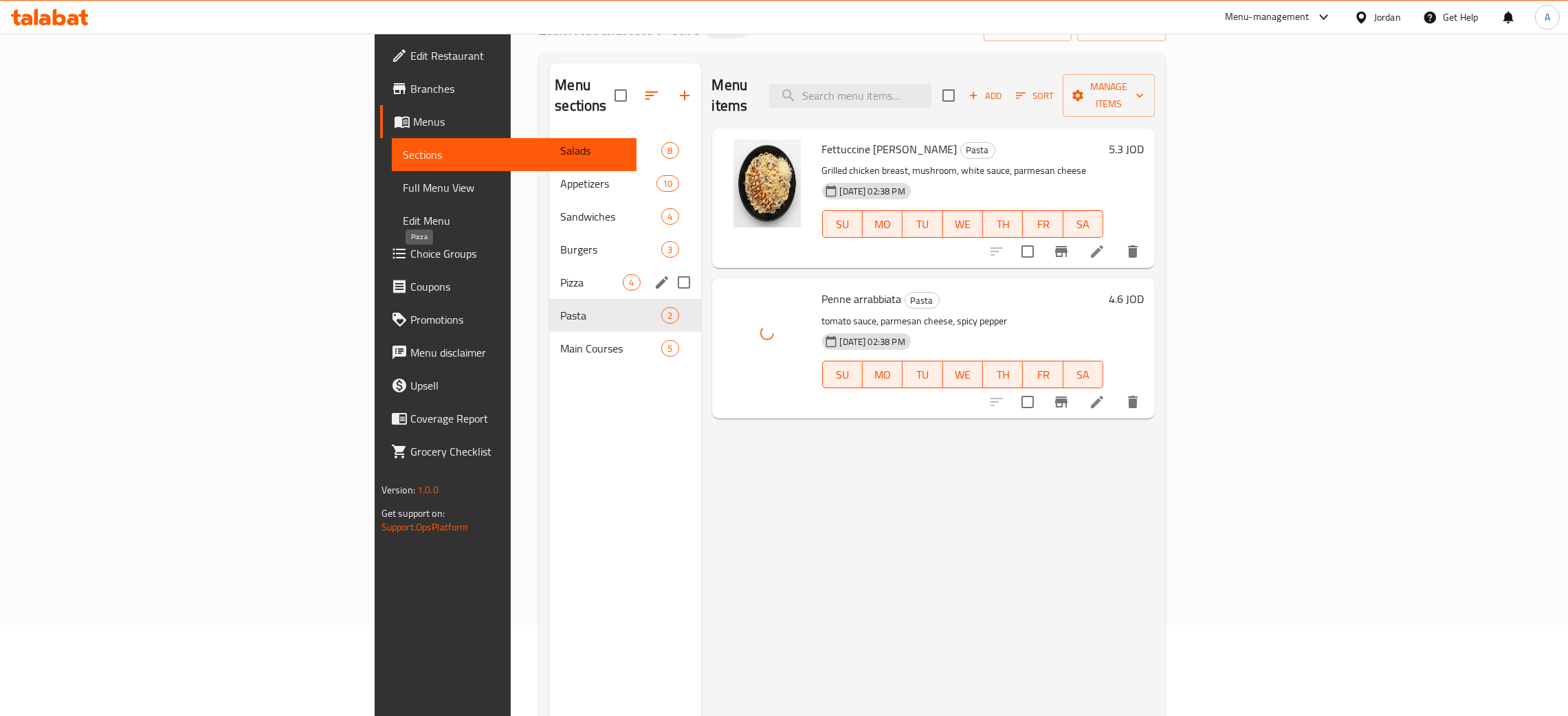
click at [561, 274] on span "Pizza" at bounding box center [592, 282] width 63 height 16
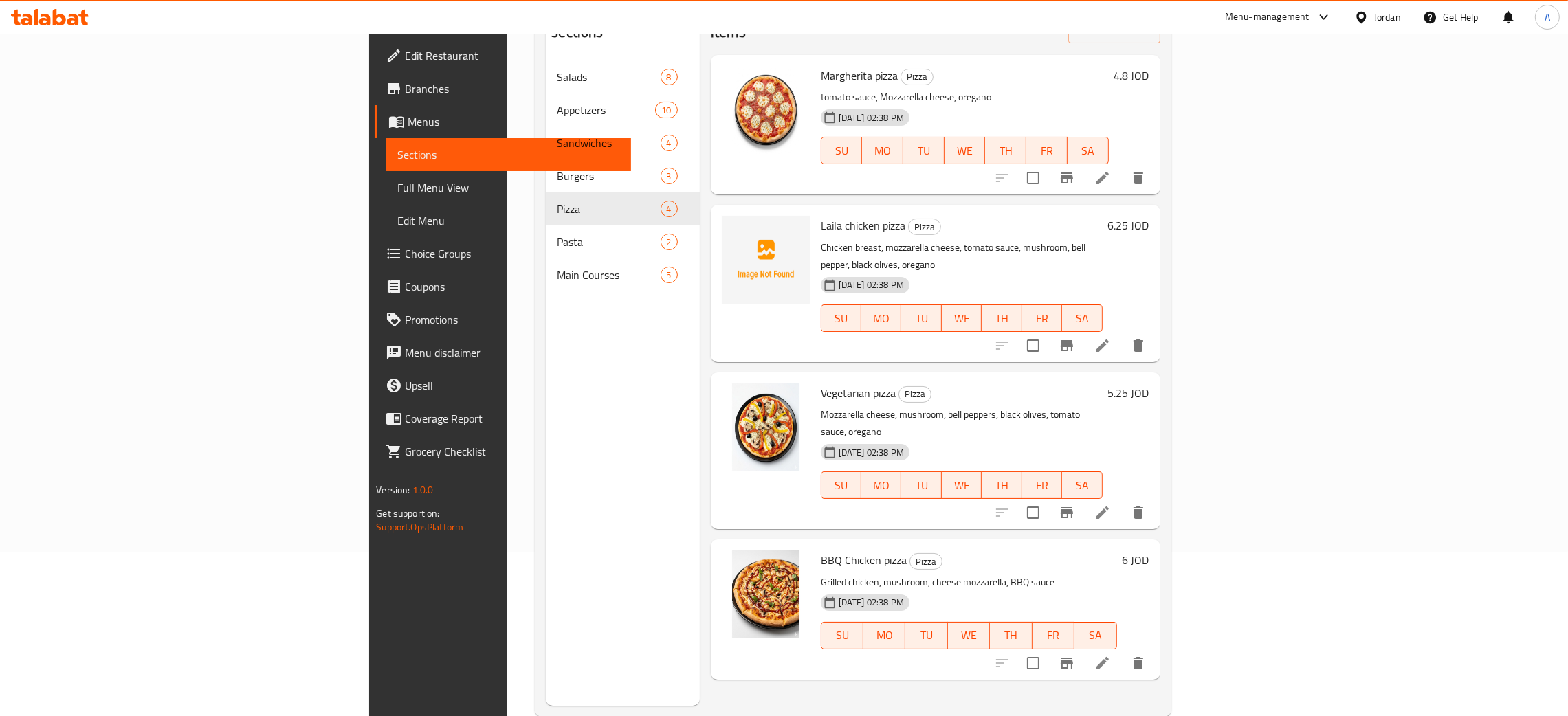
scroll to position [194, 0]
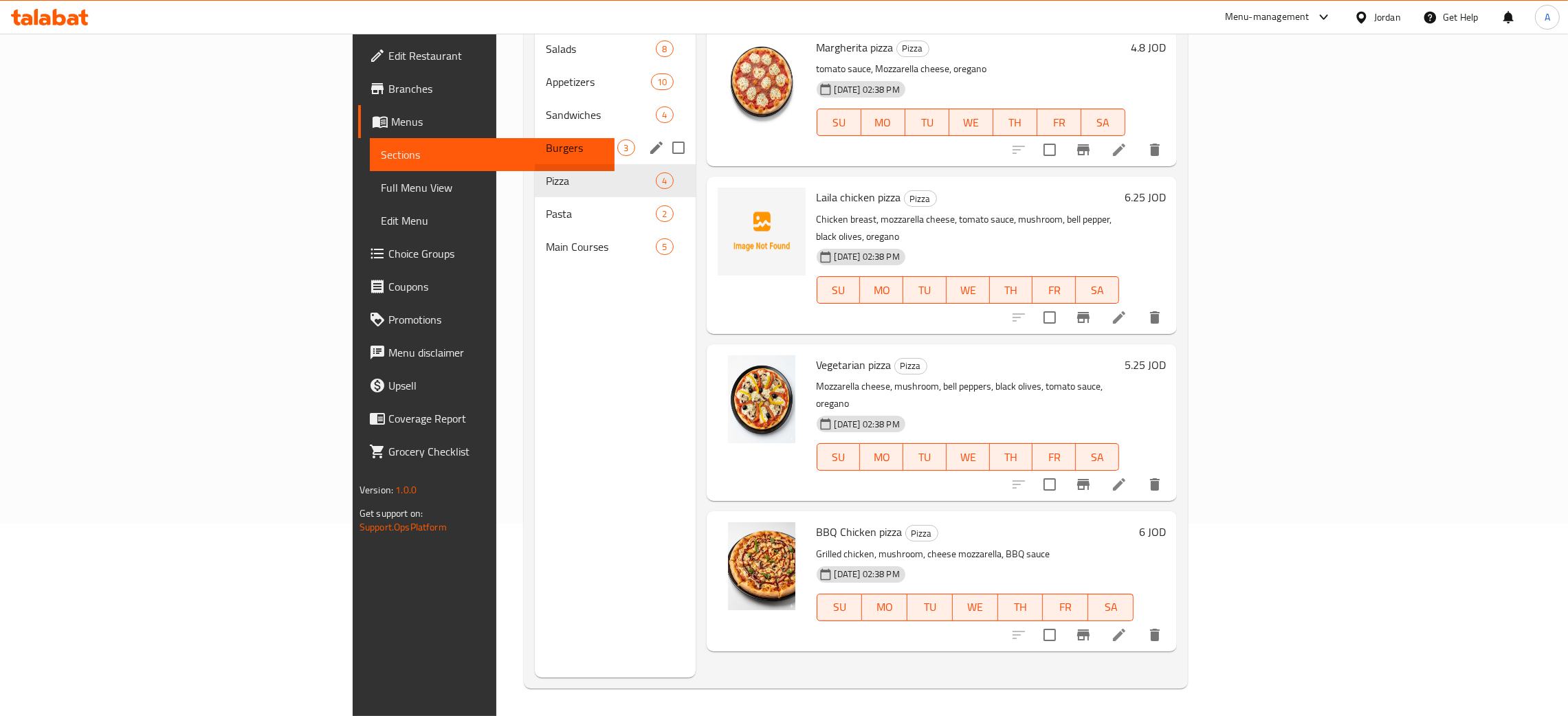
click at [535, 131] on div "Burgers 3" at bounding box center [615, 147] width 160 height 33
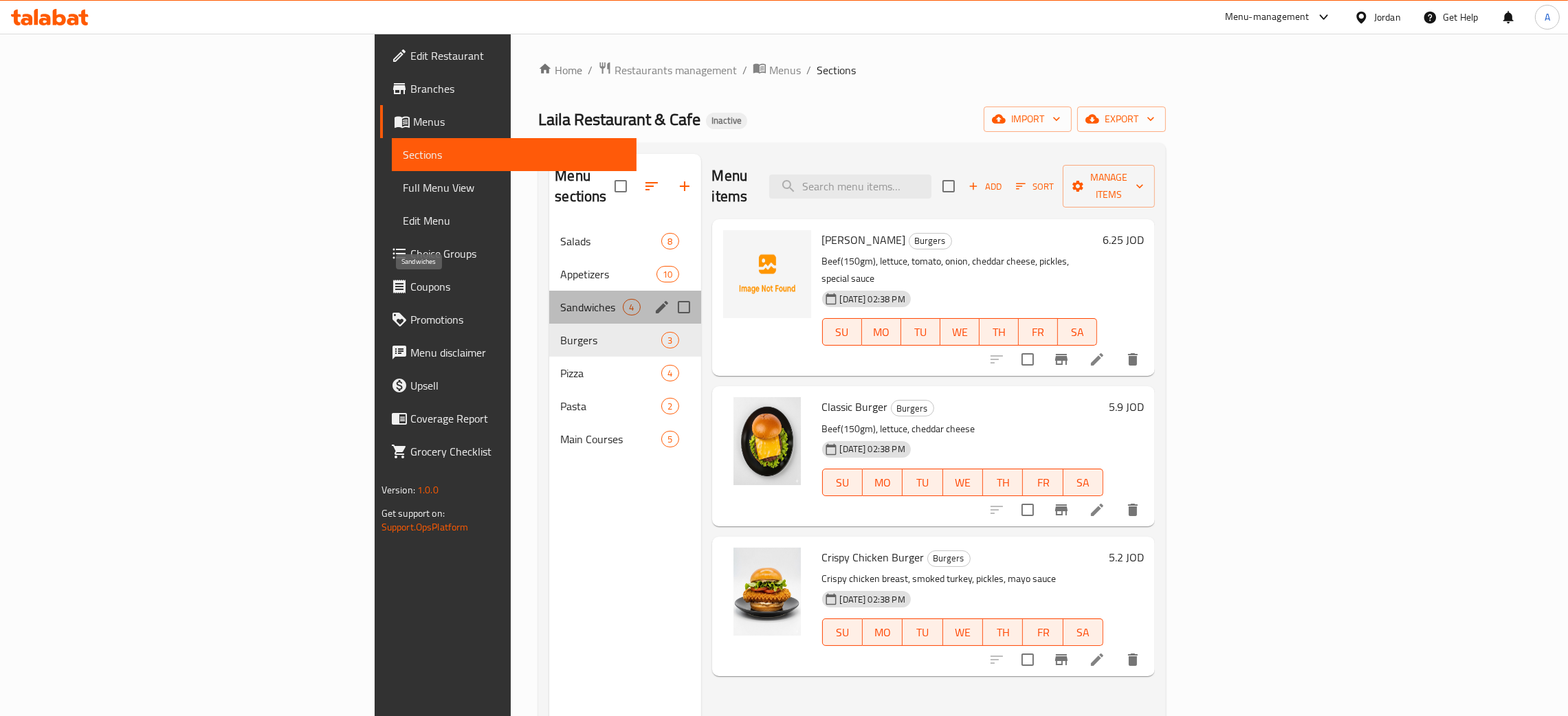
click at [561, 299] on span "Sandwiches" at bounding box center [592, 307] width 63 height 16
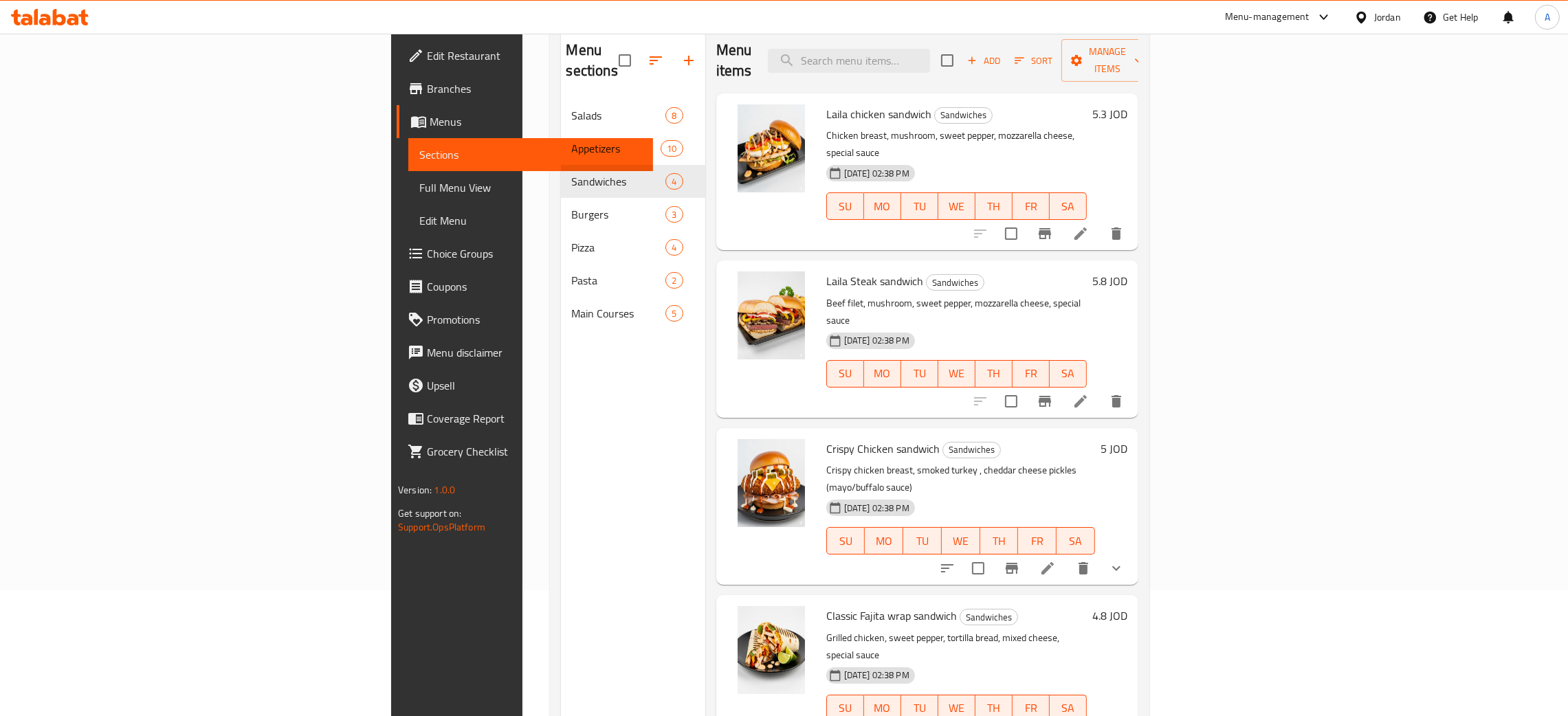
scroll to position [91, 0]
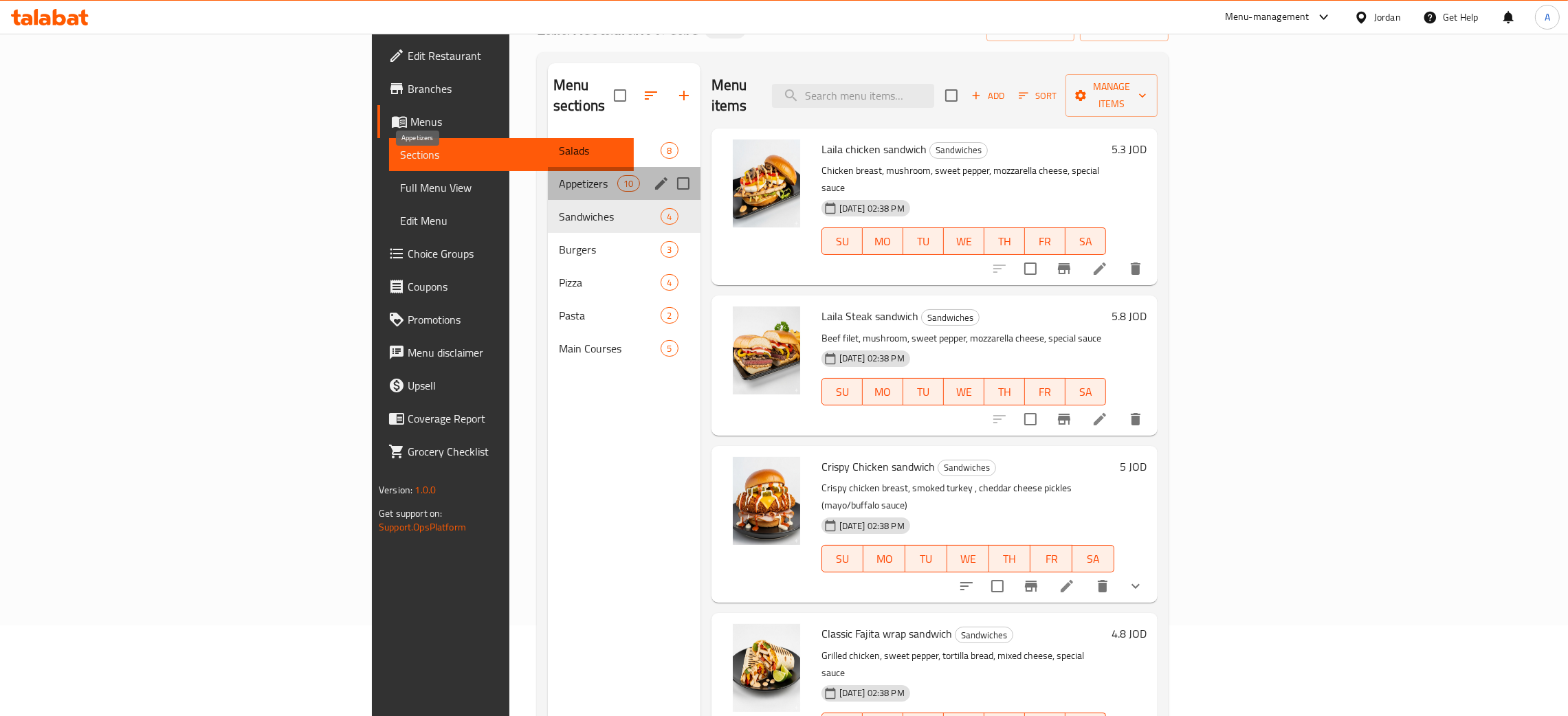
click at [559, 175] on span "Appetizers" at bounding box center [588, 183] width 58 height 16
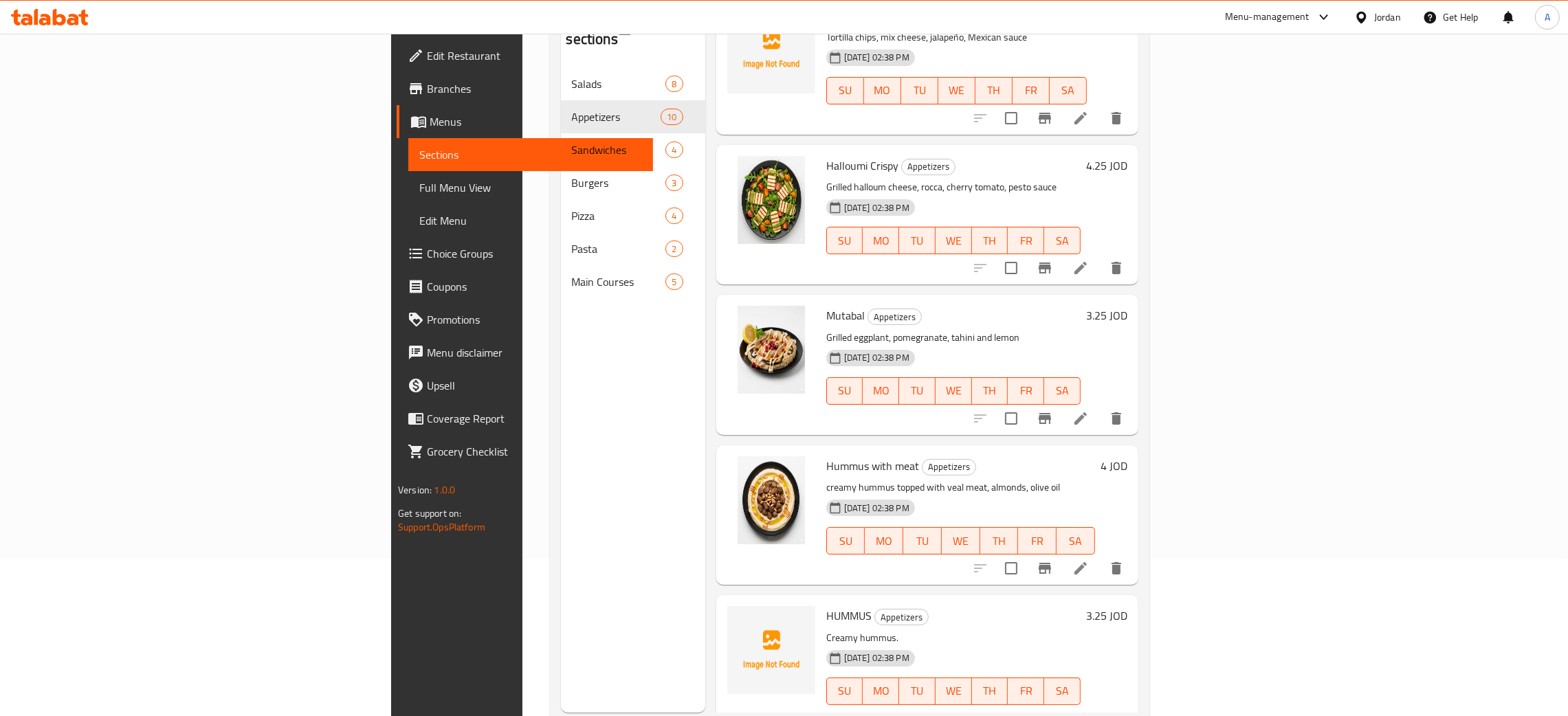
scroll to position [194, 0]
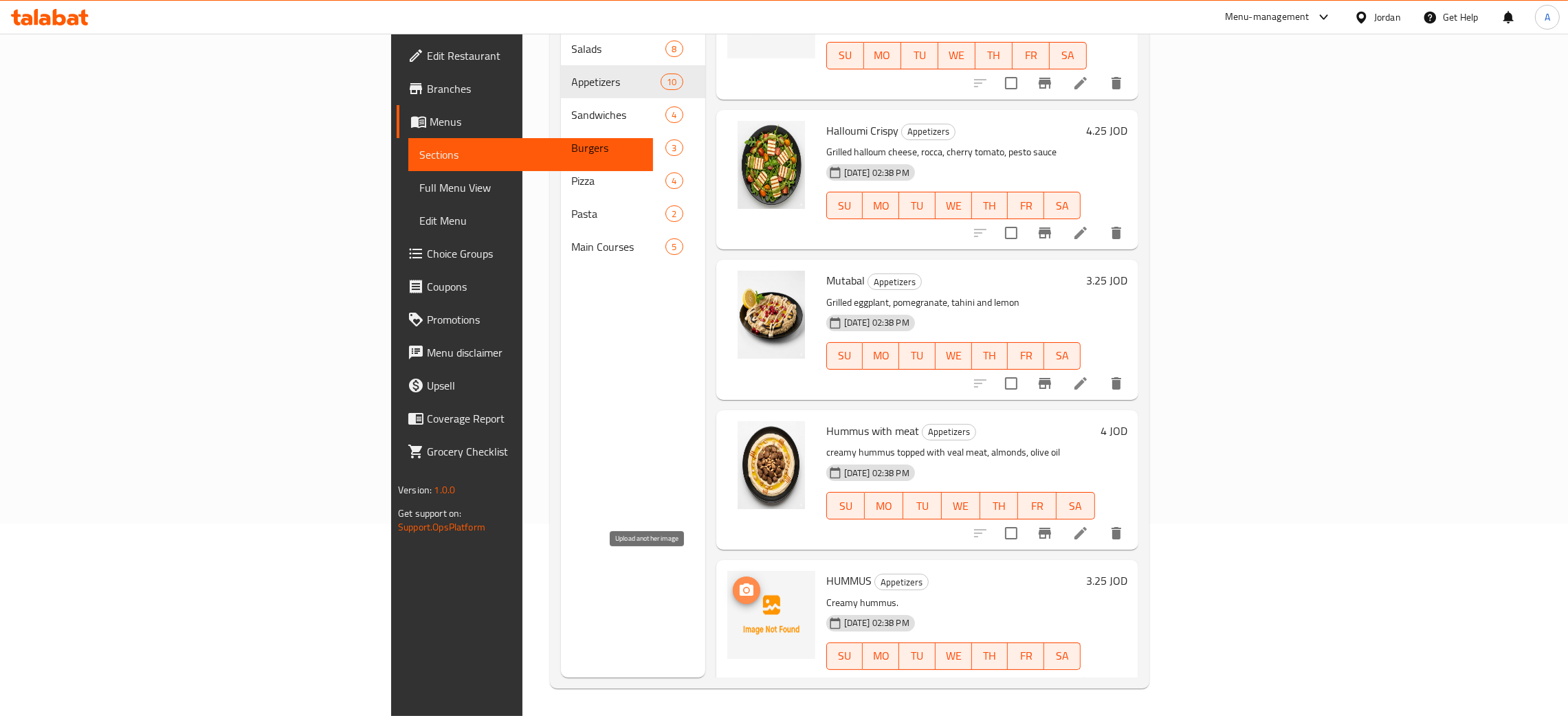
click at [738, 582] on icon "upload picture" at bounding box center [746, 590] width 16 height 16
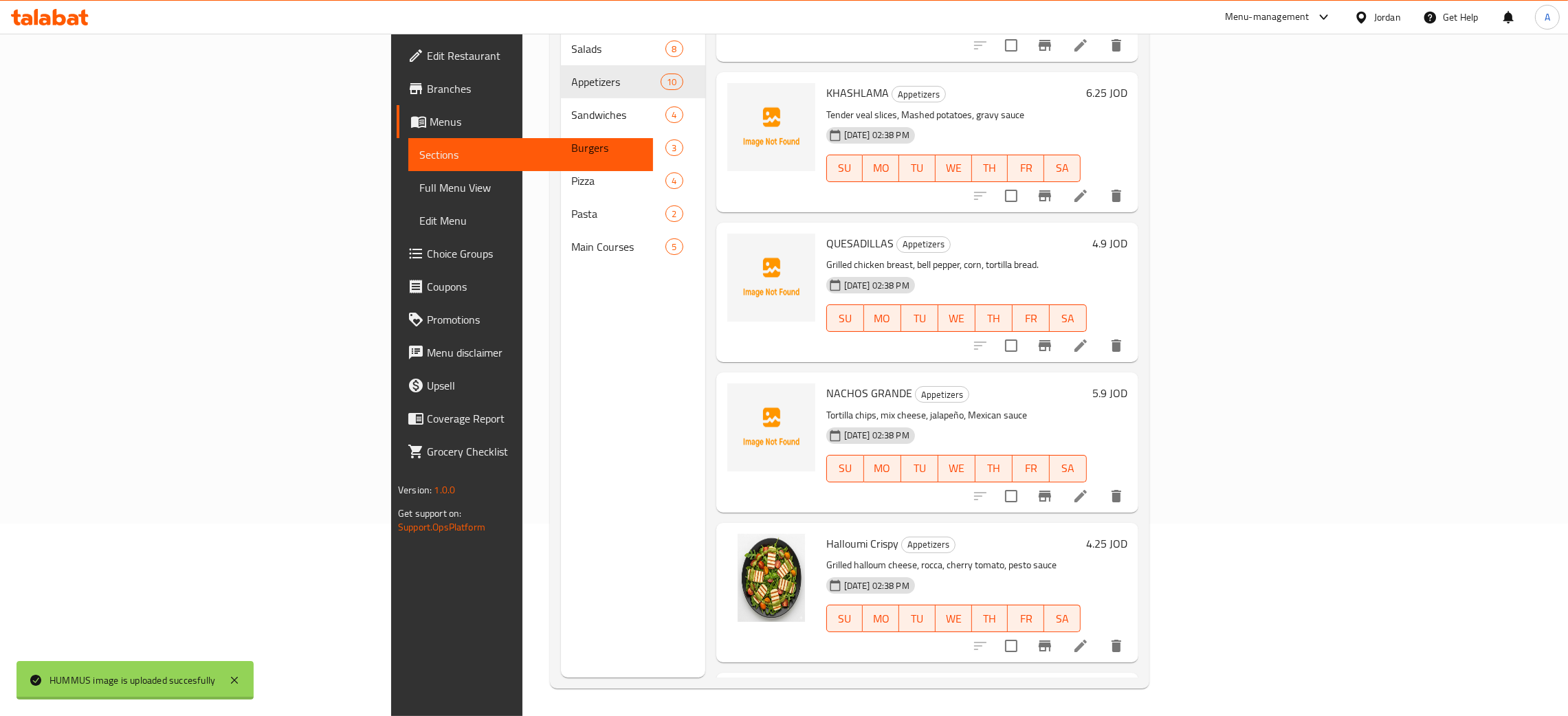
scroll to position [303, 0]
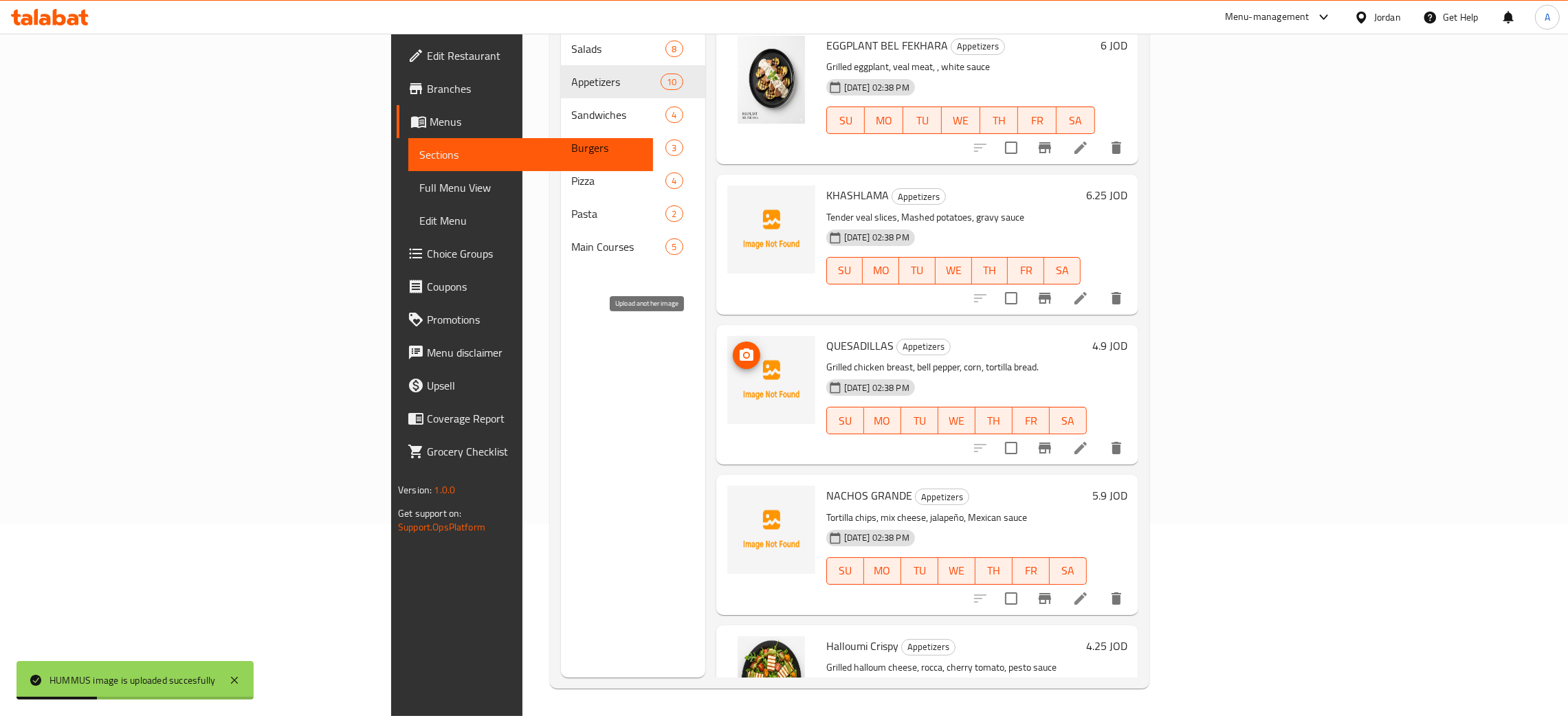
click at [744, 354] on circle "upload picture" at bounding box center [746, 356] width 4 height 4
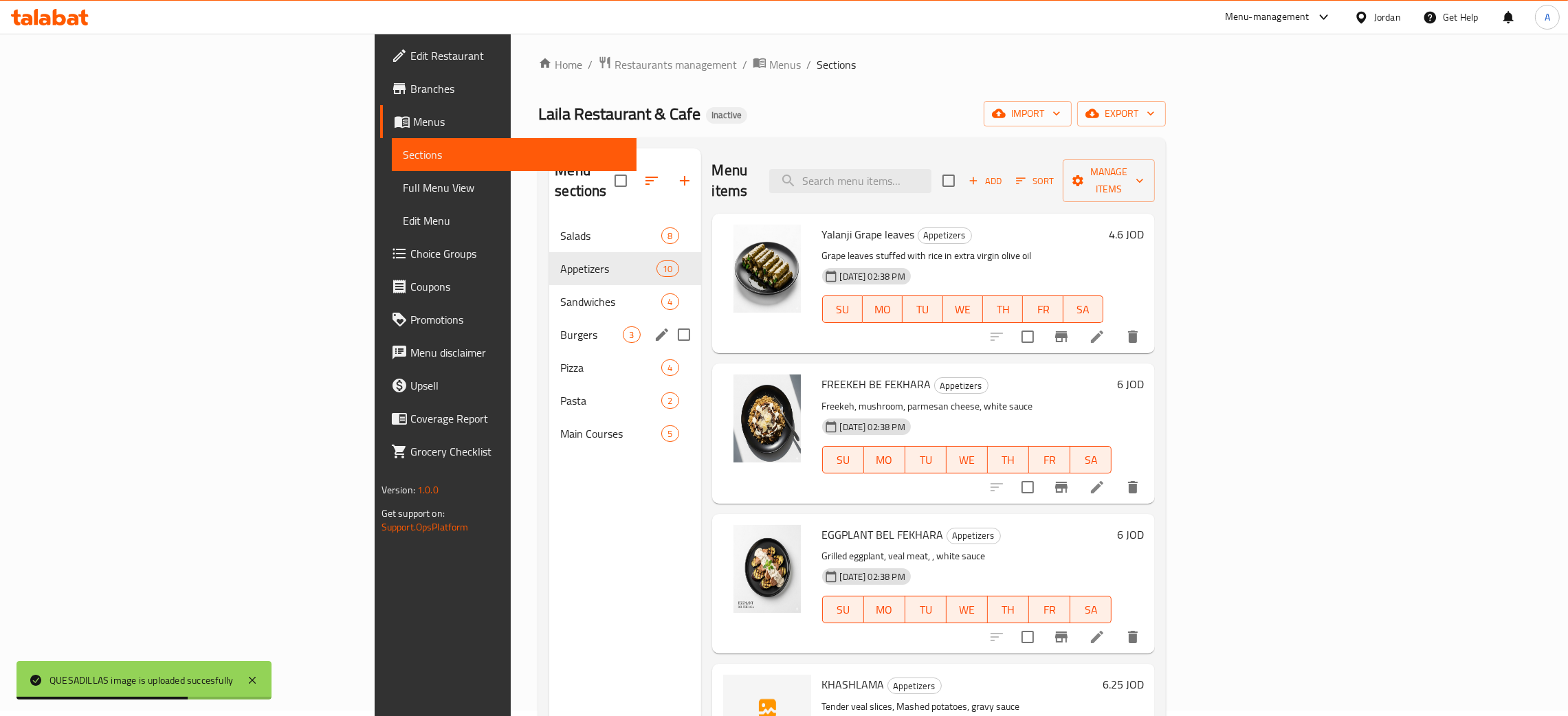
scroll to position [0, 0]
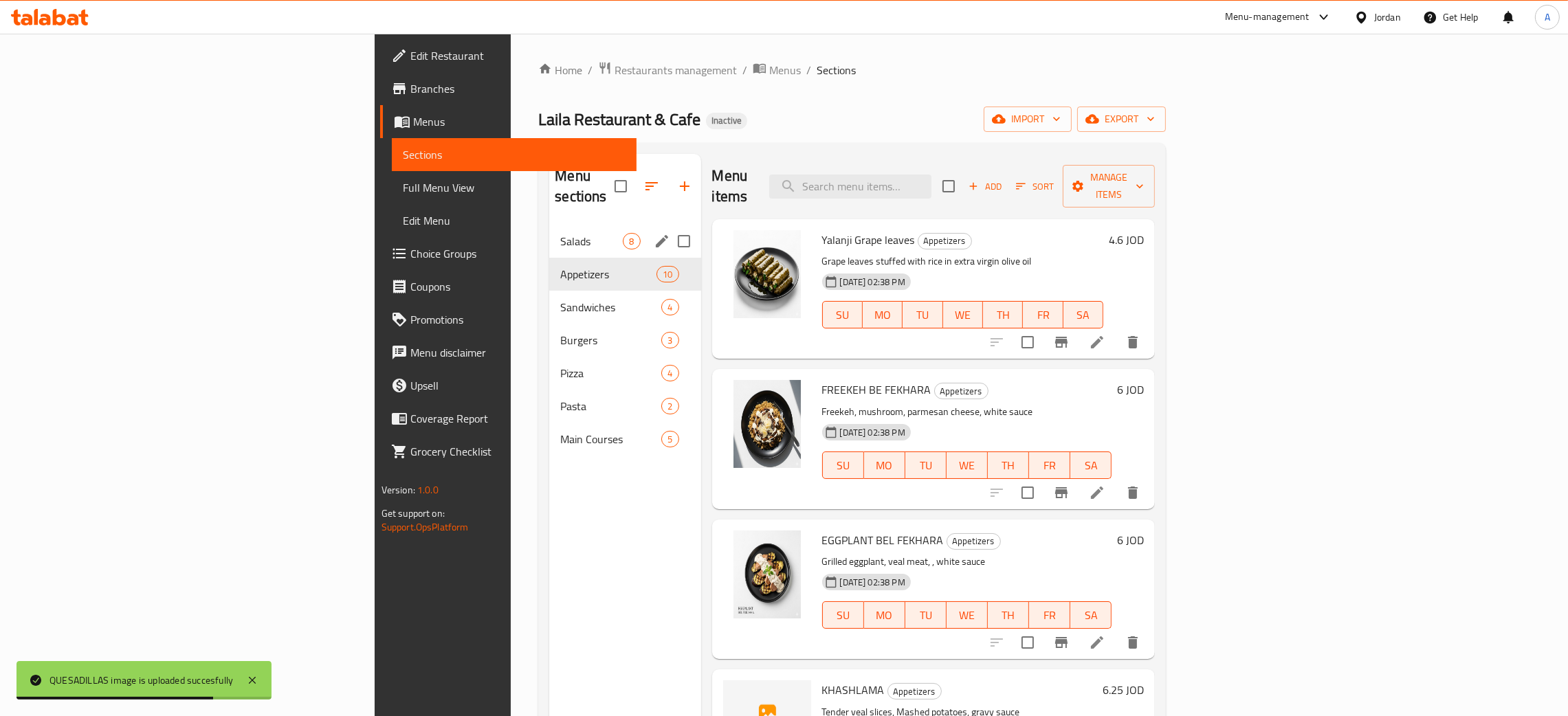
click at [550, 229] on div "Salads 8" at bounding box center [625, 241] width 151 height 33
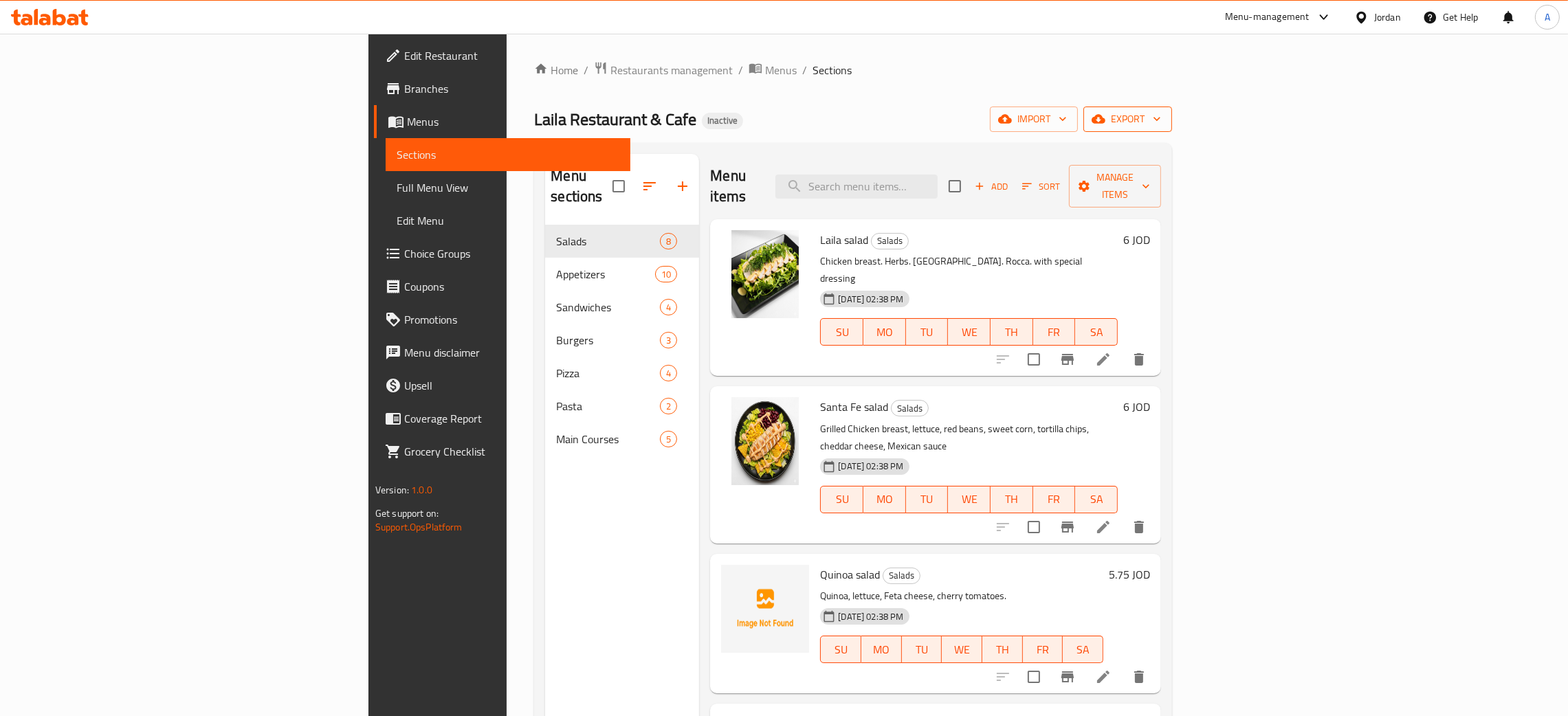
click at [1161, 119] on icon "button" at bounding box center [1157, 120] width 7 height 4
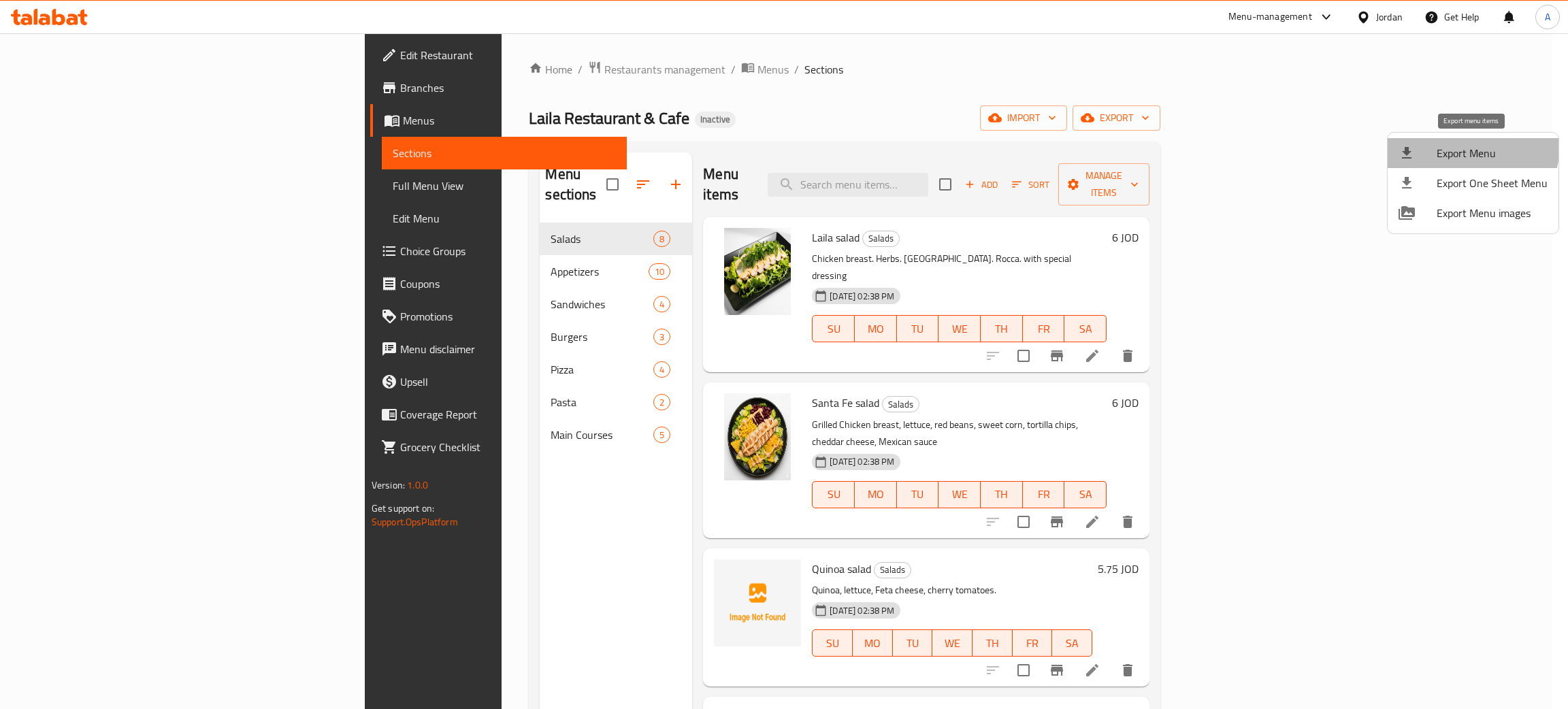
click at [1461, 145] on span "Export Menu" at bounding box center [1492, 153] width 111 height 16
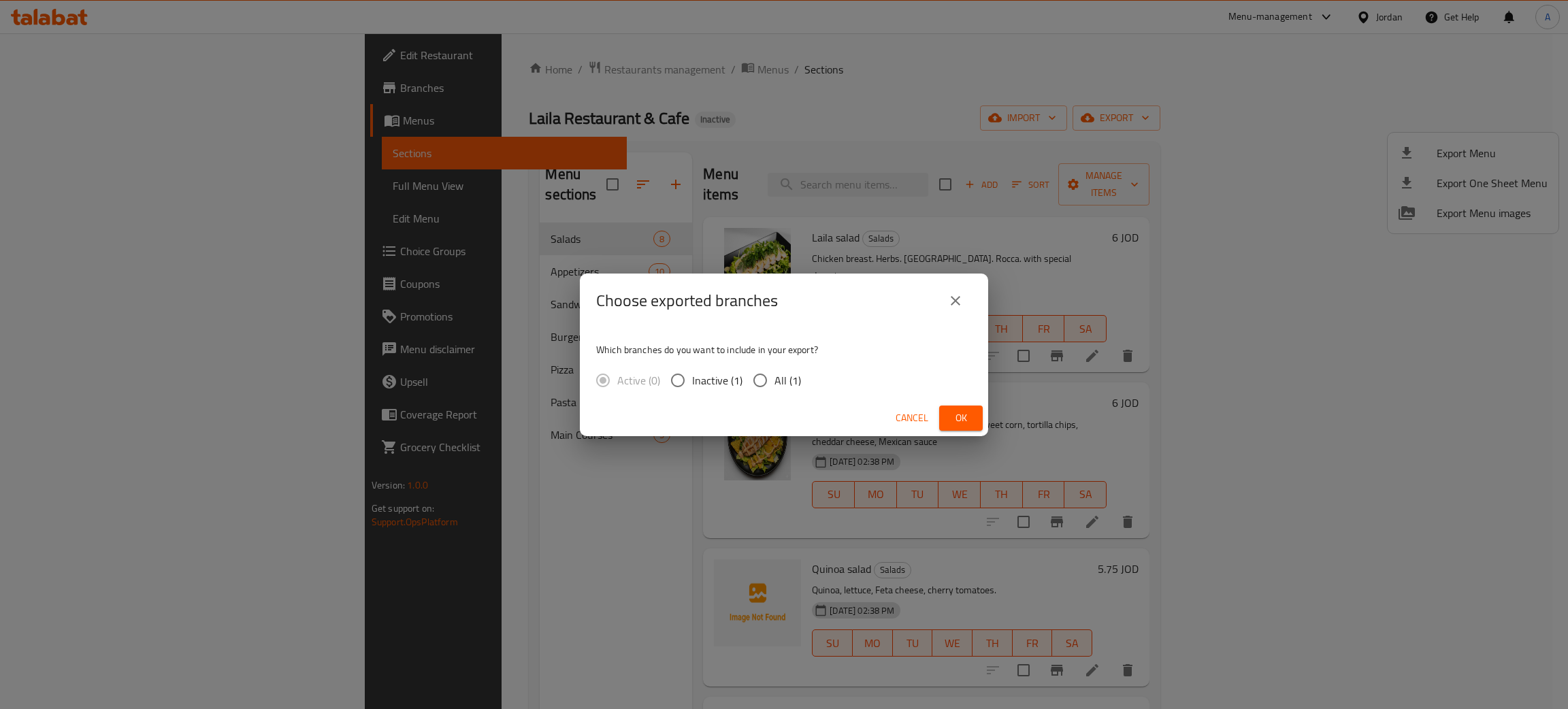
click at [962, 421] on span "Ok" at bounding box center [961, 418] width 22 height 17
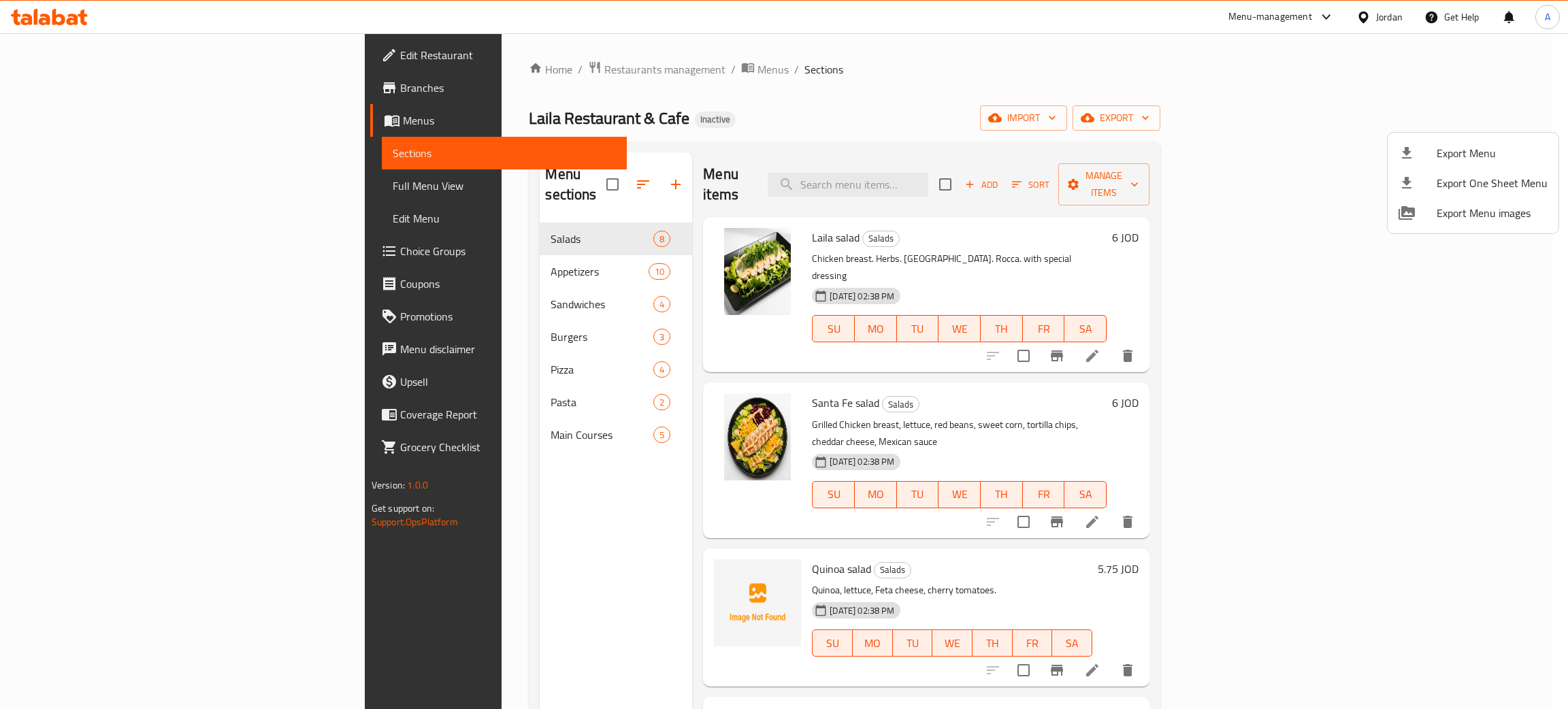
click at [96, 57] on div at bounding box center [784, 354] width 1568 height 709
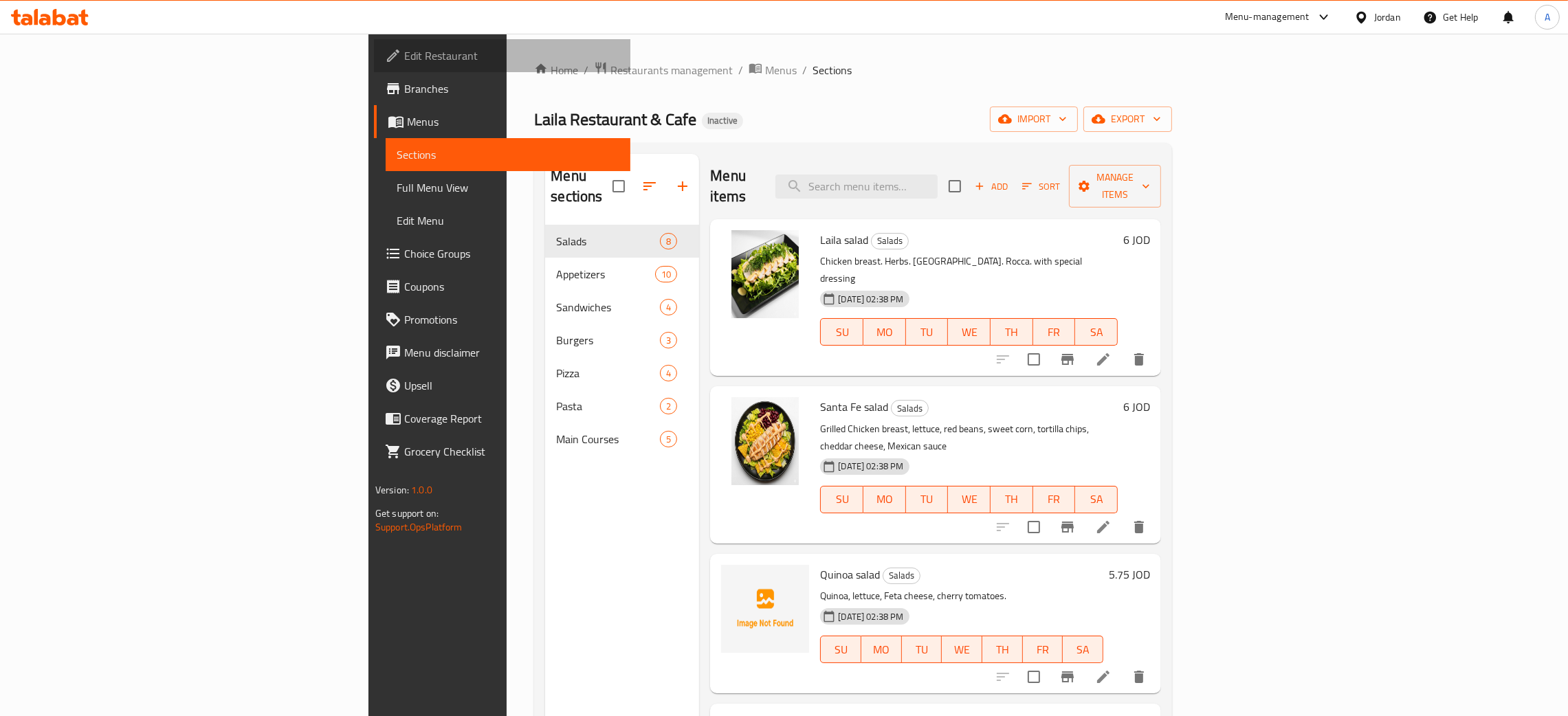
click at [405, 49] on span "Edit Restaurant" at bounding box center [512, 55] width 215 height 16
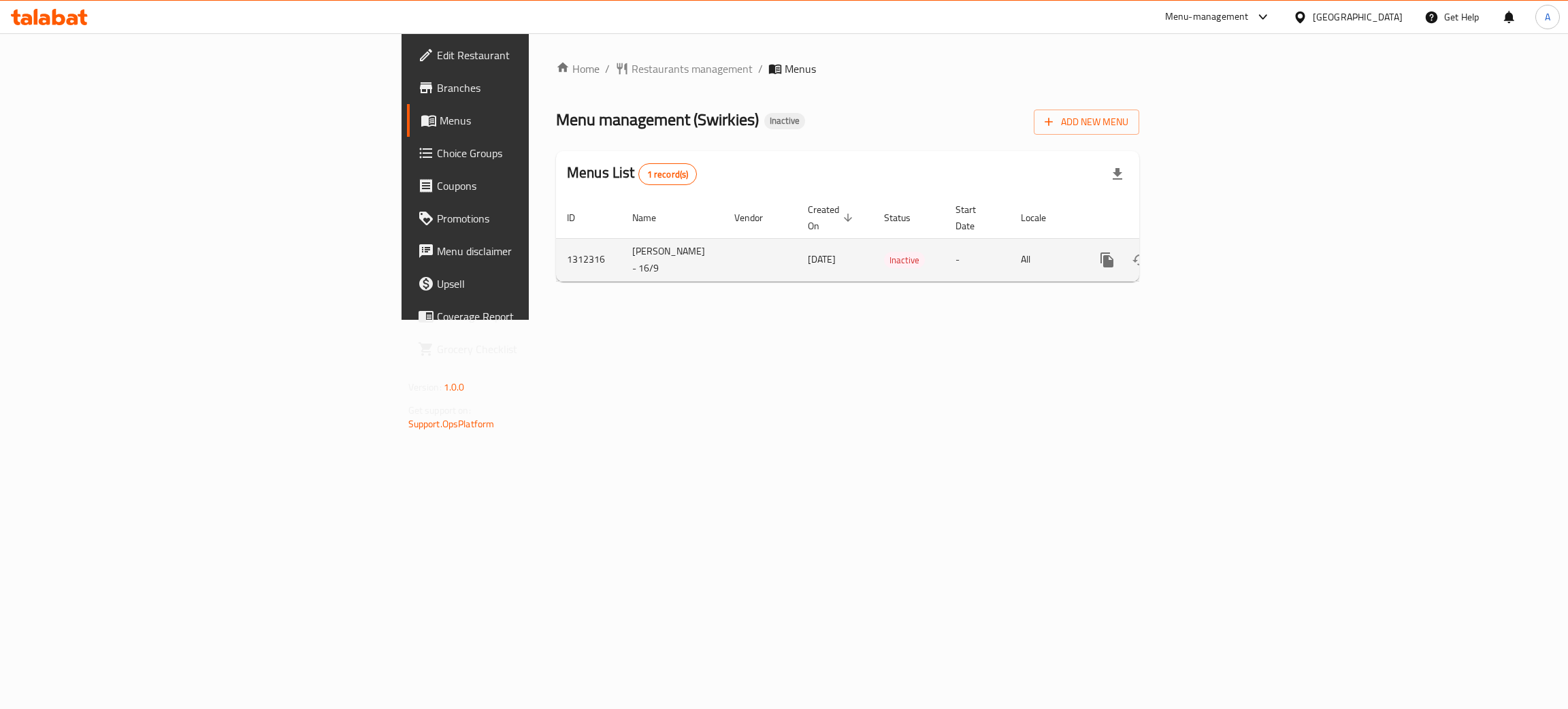
click at [1214, 252] on icon "enhanced table" at bounding box center [1205, 260] width 16 height 16
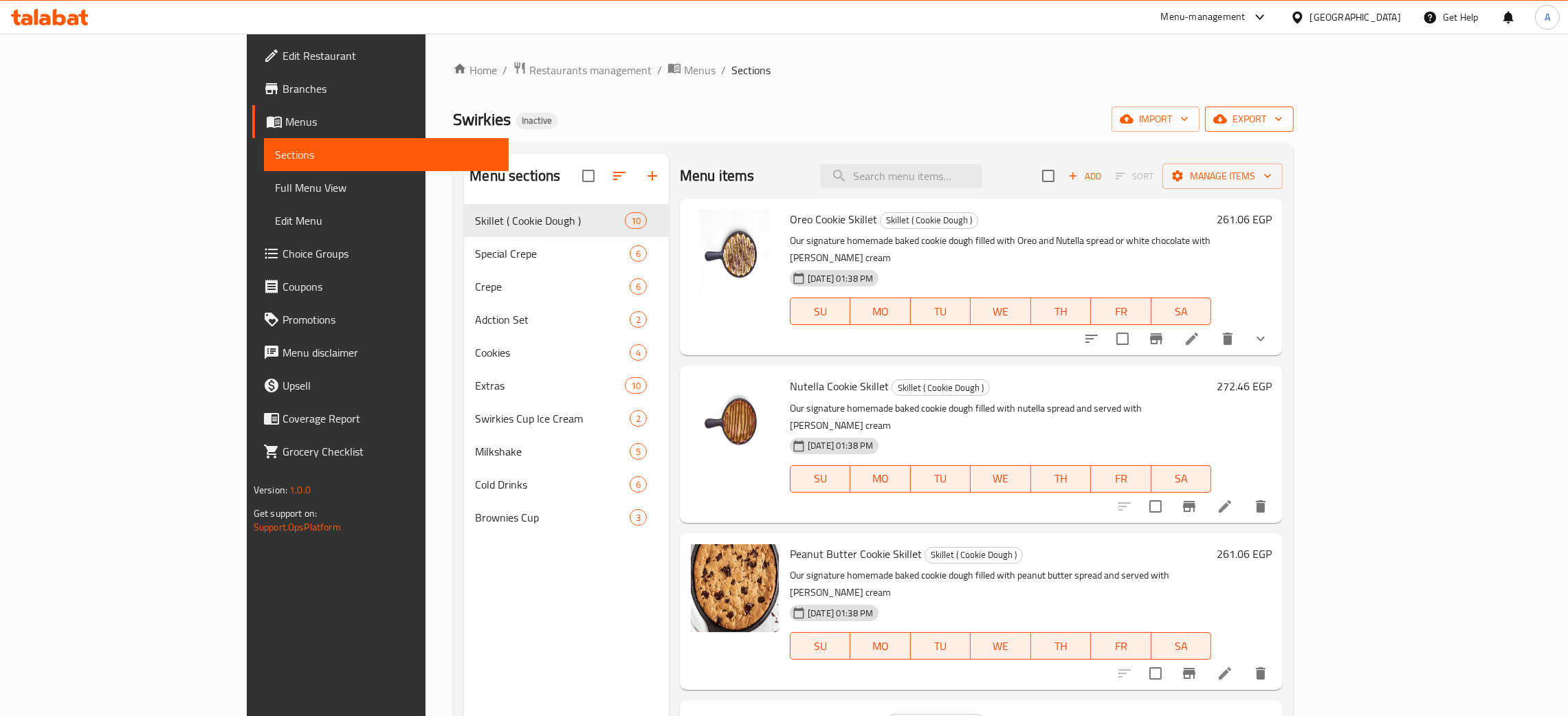
click at [1286, 117] on icon "button" at bounding box center [1278, 119] width 14 height 14
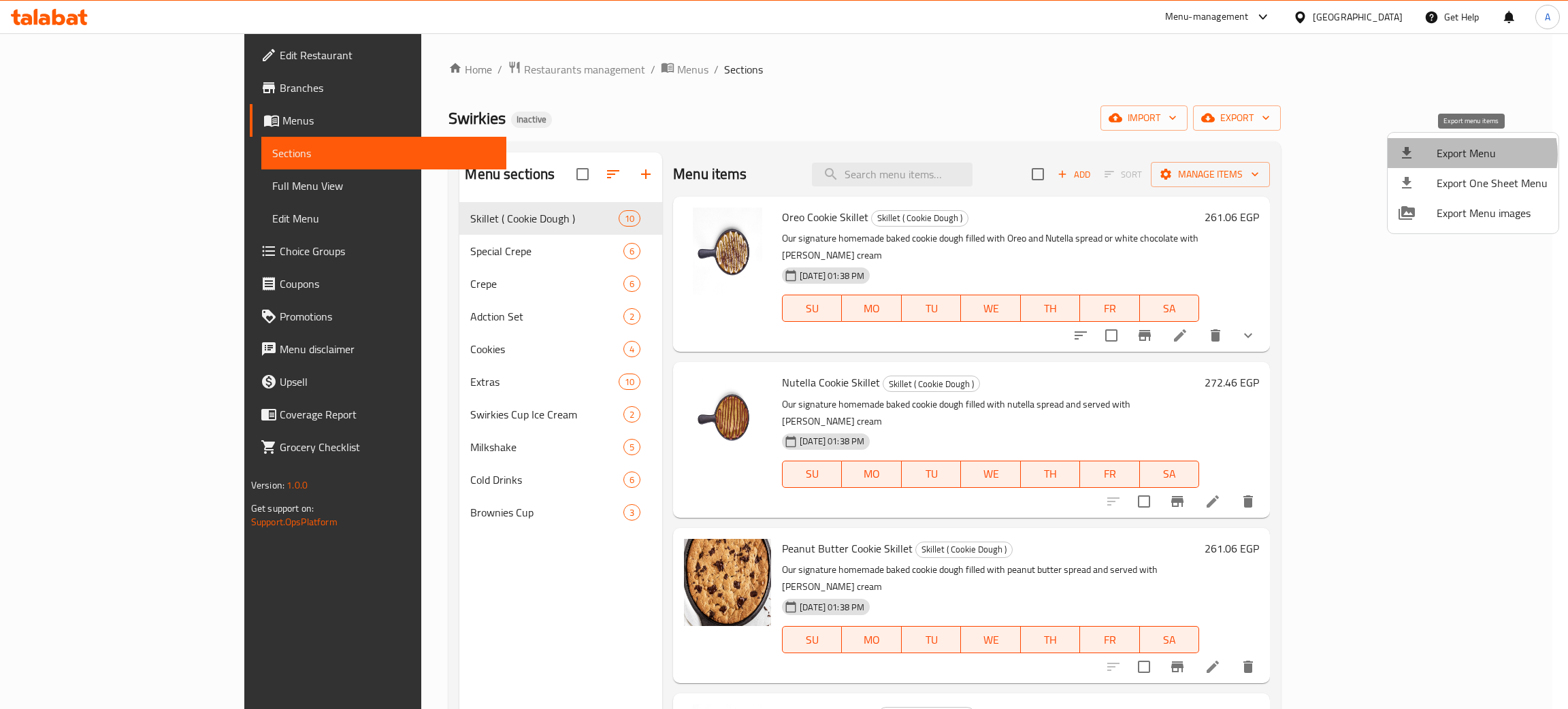
click at [1471, 155] on span "Export Menu" at bounding box center [1492, 153] width 111 height 16
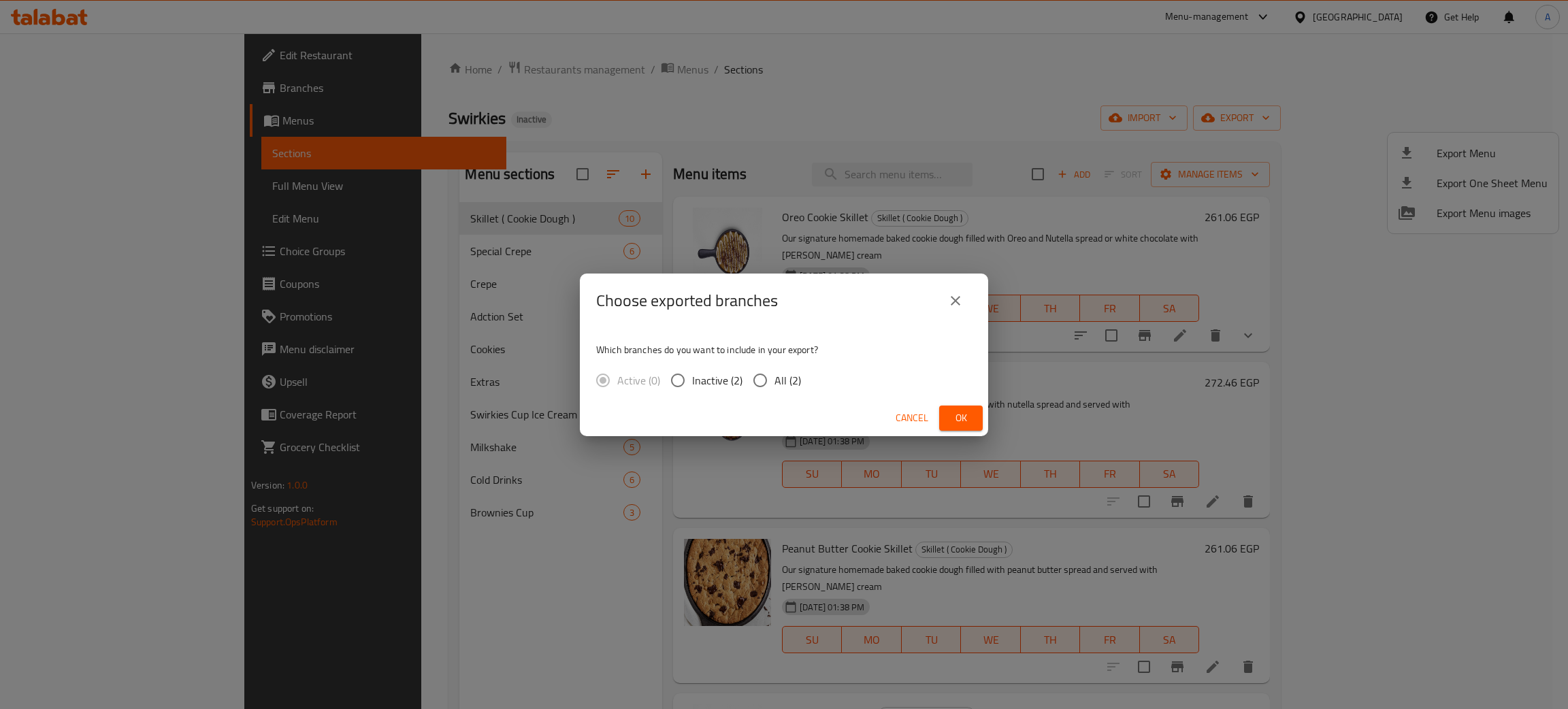
click at [945, 411] on button "Ok" at bounding box center [961, 418] width 44 height 26
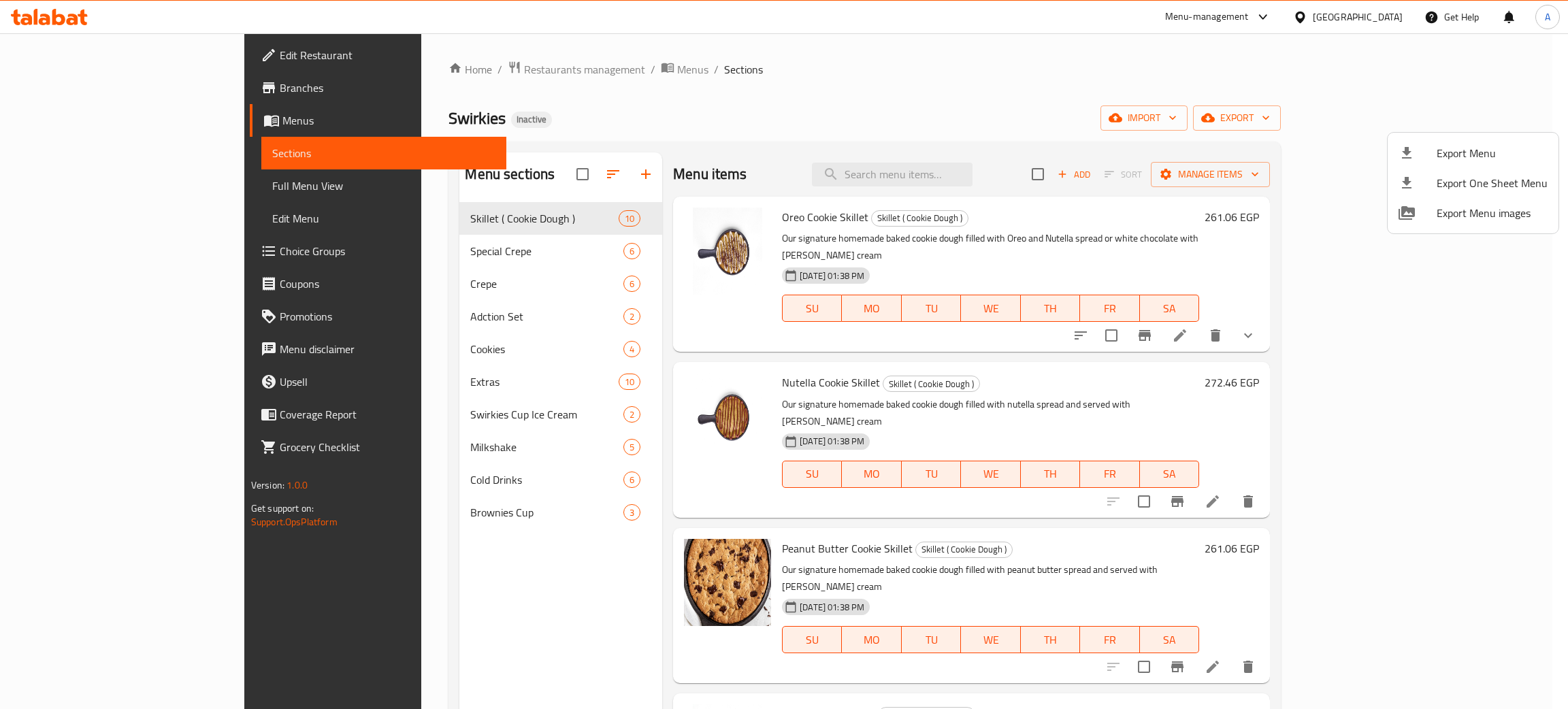
click at [412, 512] on div at bounding box center [784, 354] width 1568 height 709
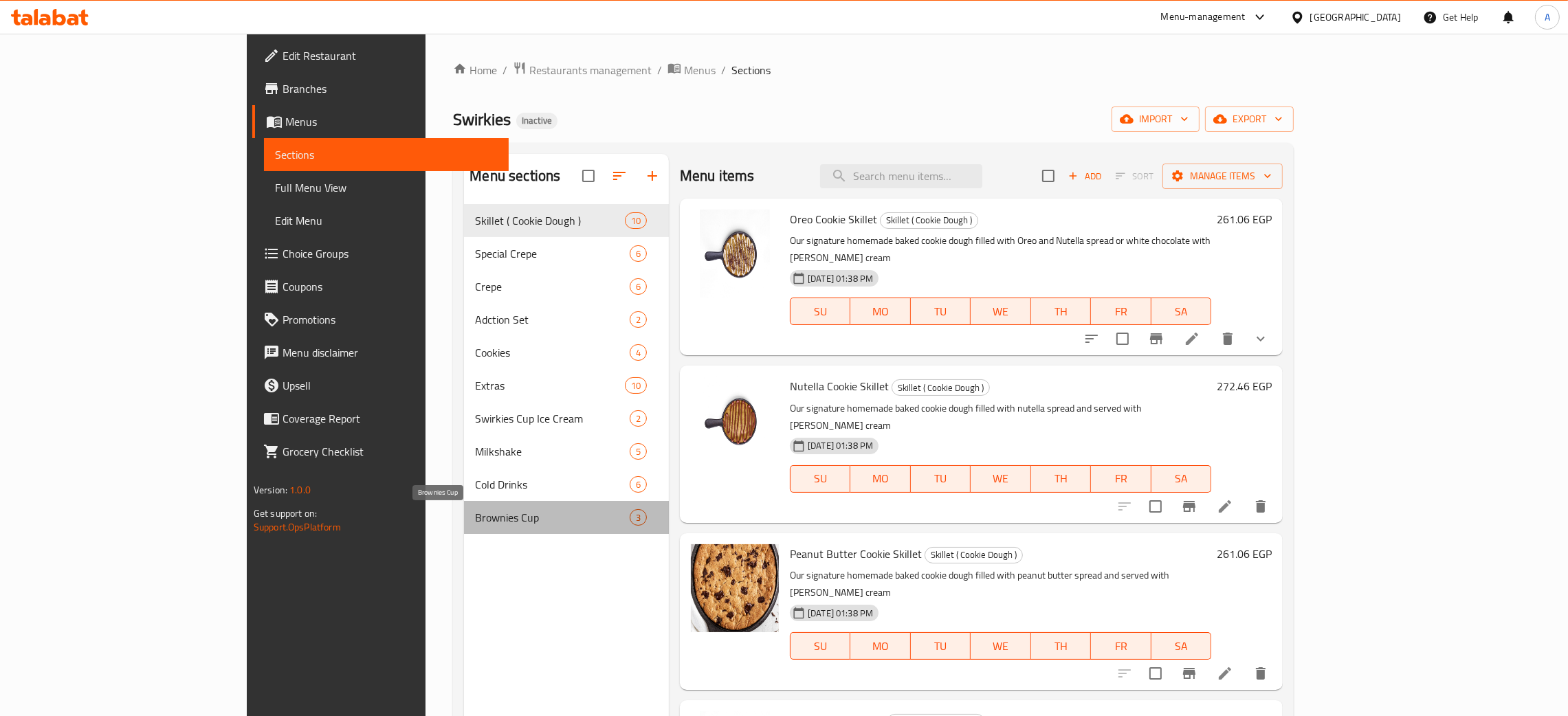
click at [475, 517] on span "Brownies Cup" at bounding box center [553, 517] width 155 height 16
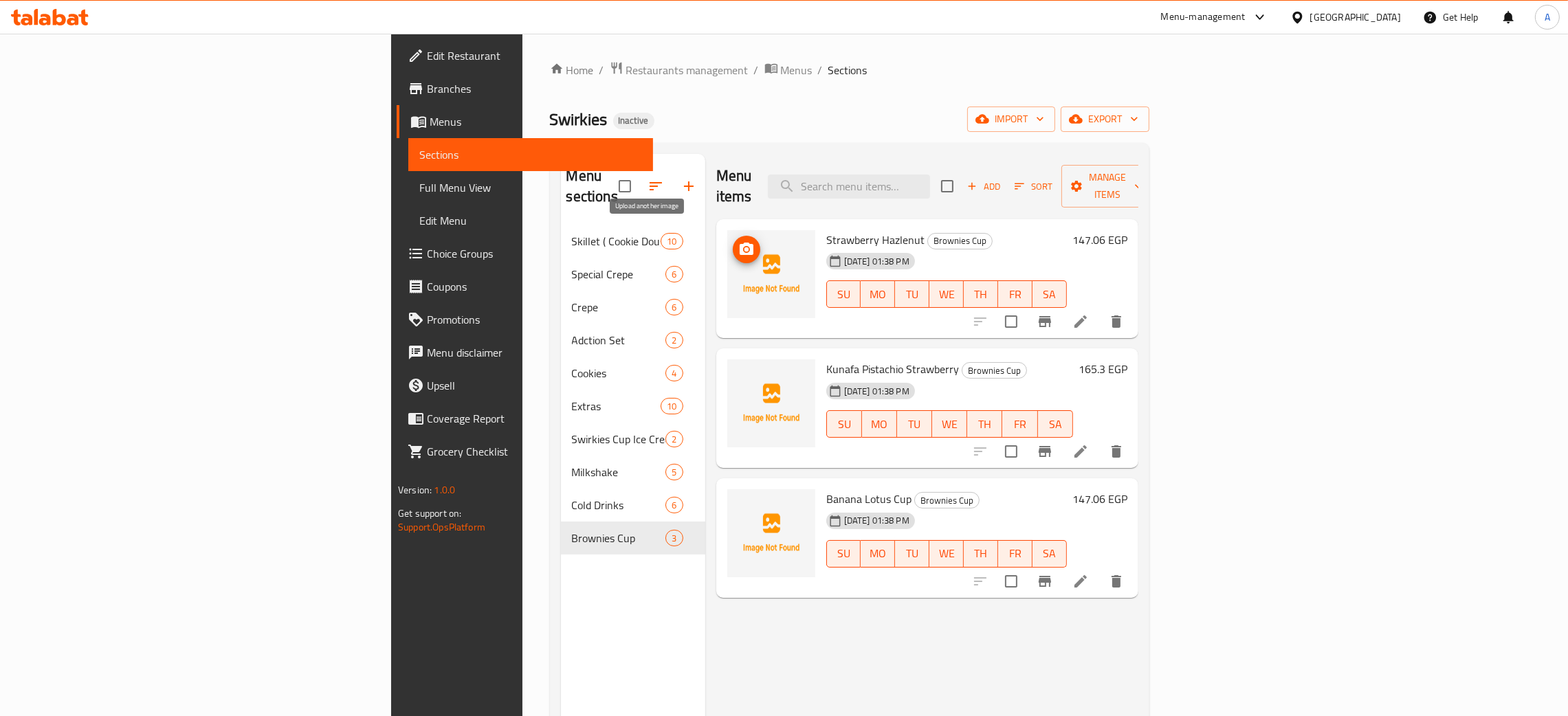
click at [740, 242] on icon "upload picture" at bounding box center [746, 248] width 14 height 13
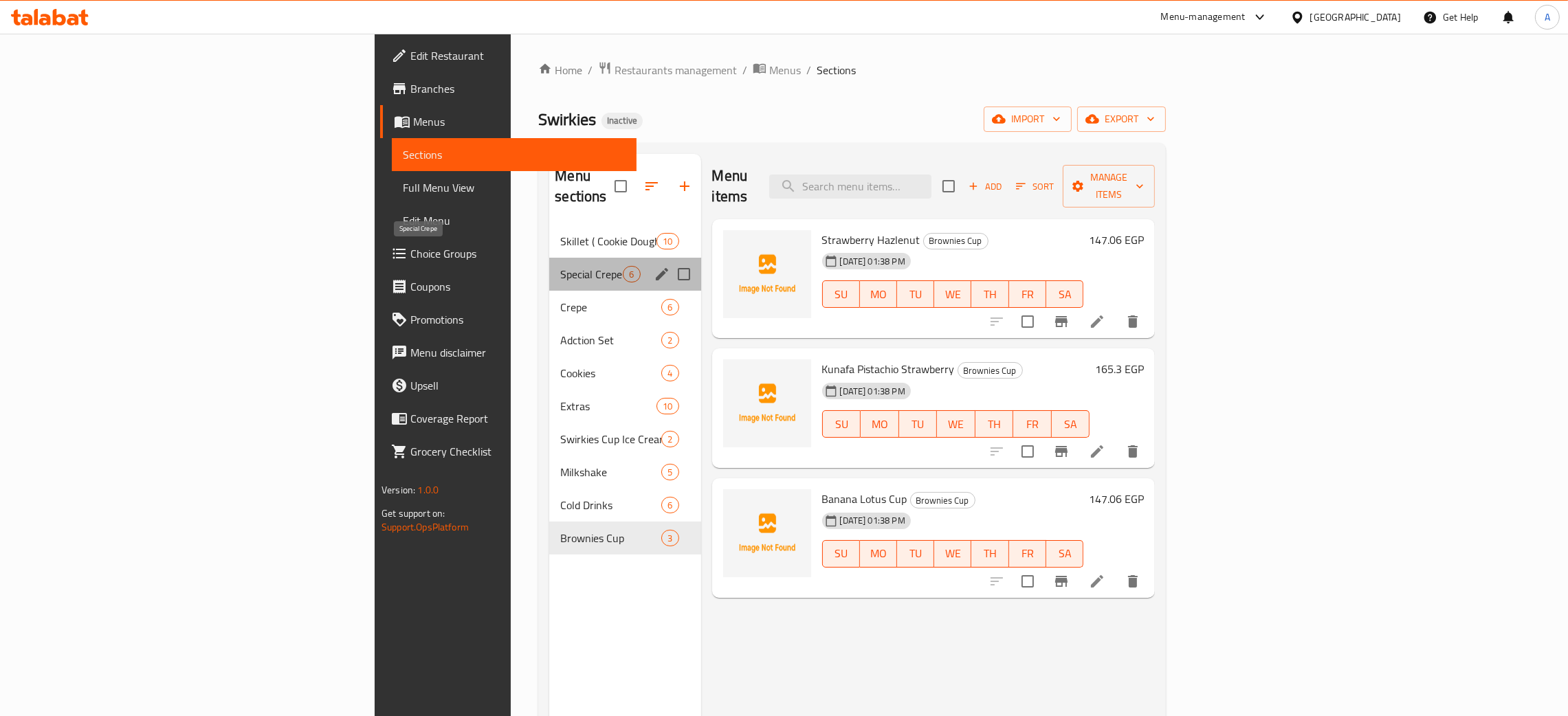
click at [561, 266] on span "Special Crepe" at bounding box center [592, 274] width 63 height 16
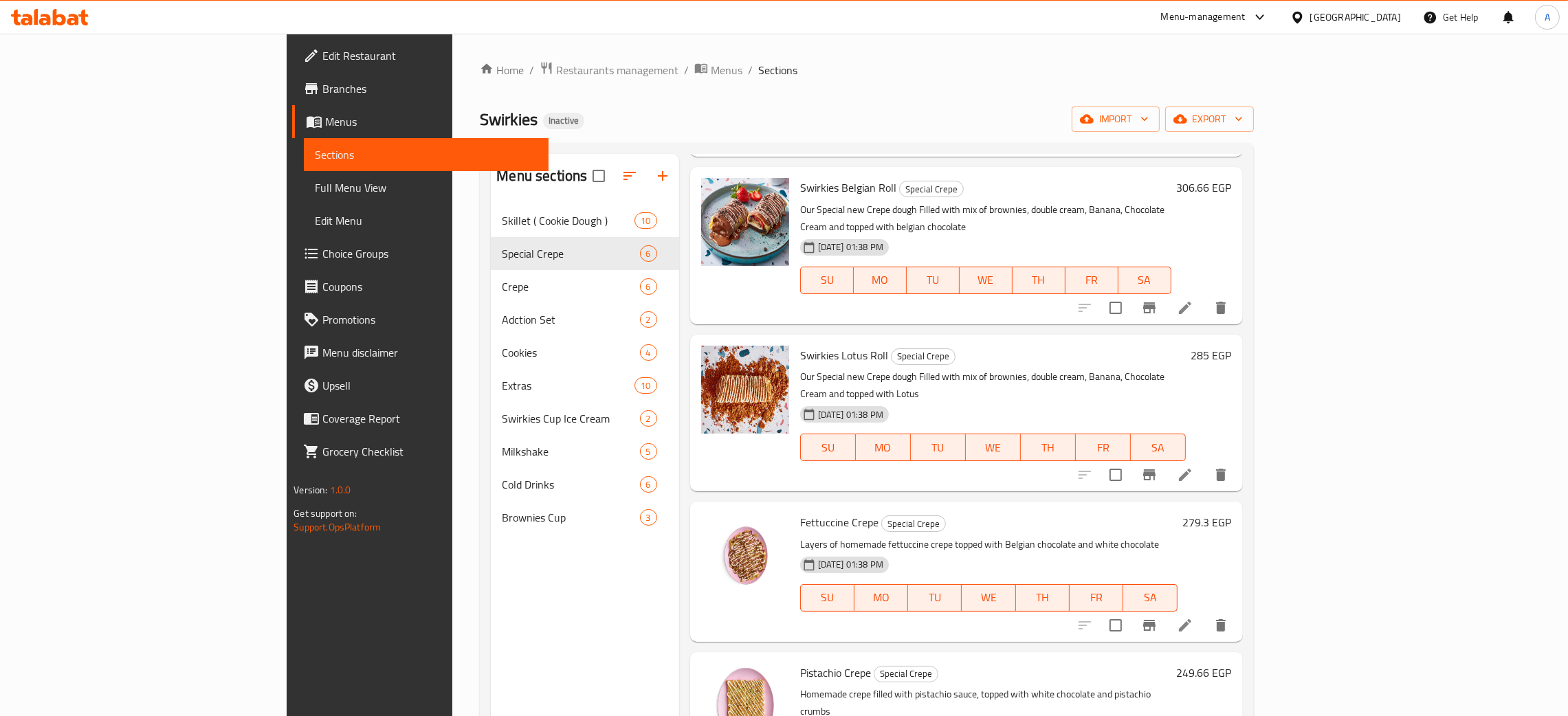
scroll to position [217, 0]
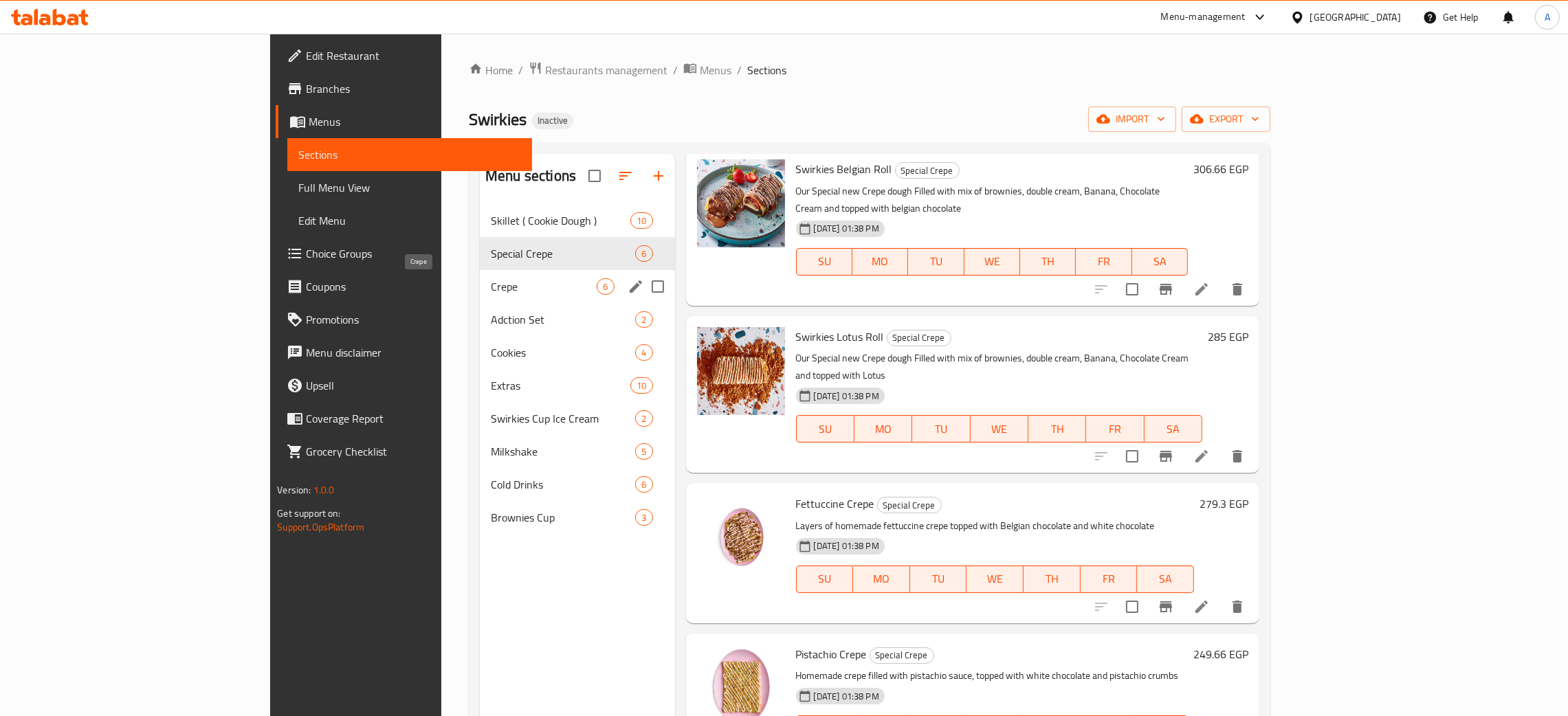
click at [491, 295] on span "Crepe" at bounding box center [544, 287] width 106 height 16
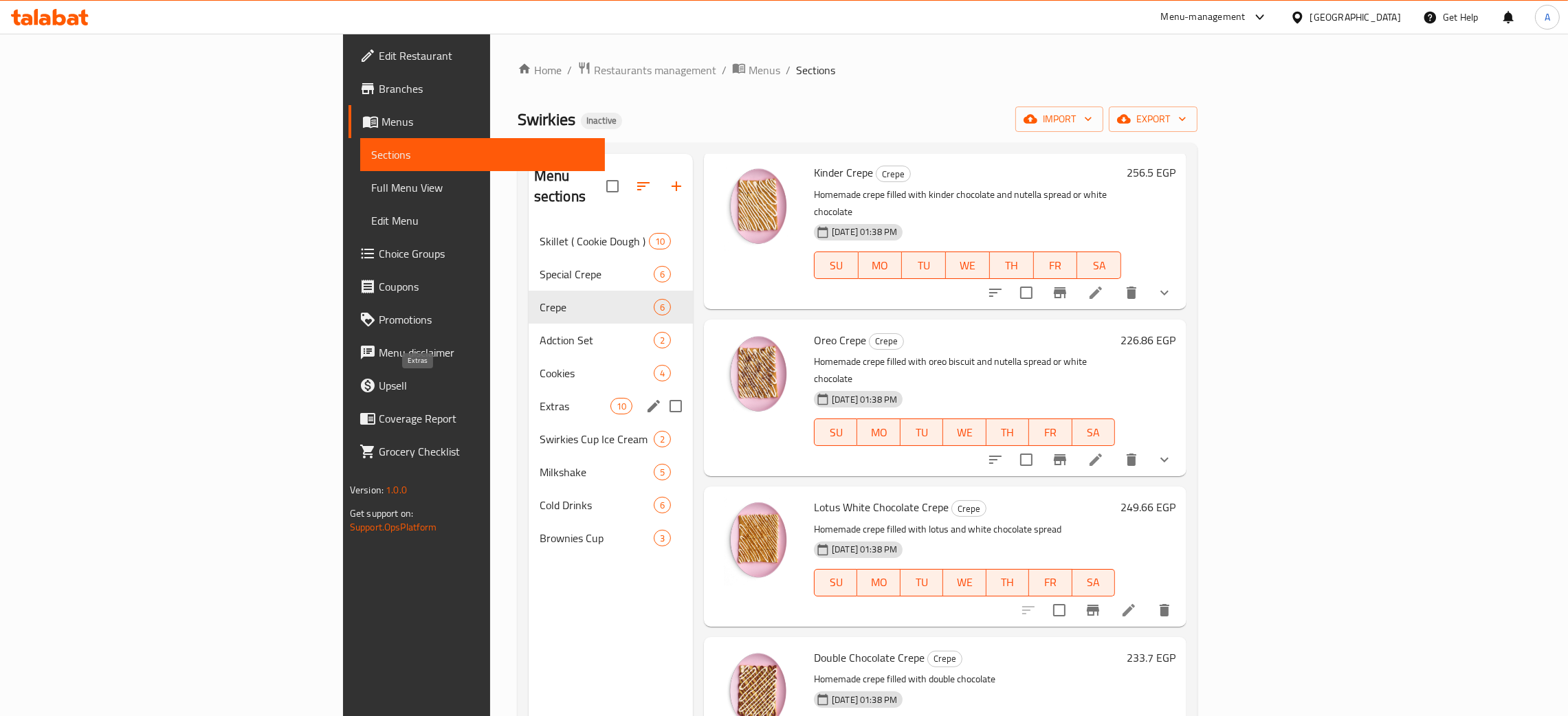
click at [540, 398] on span "Extras" at bounding box center [575, 406] width 71 height 16
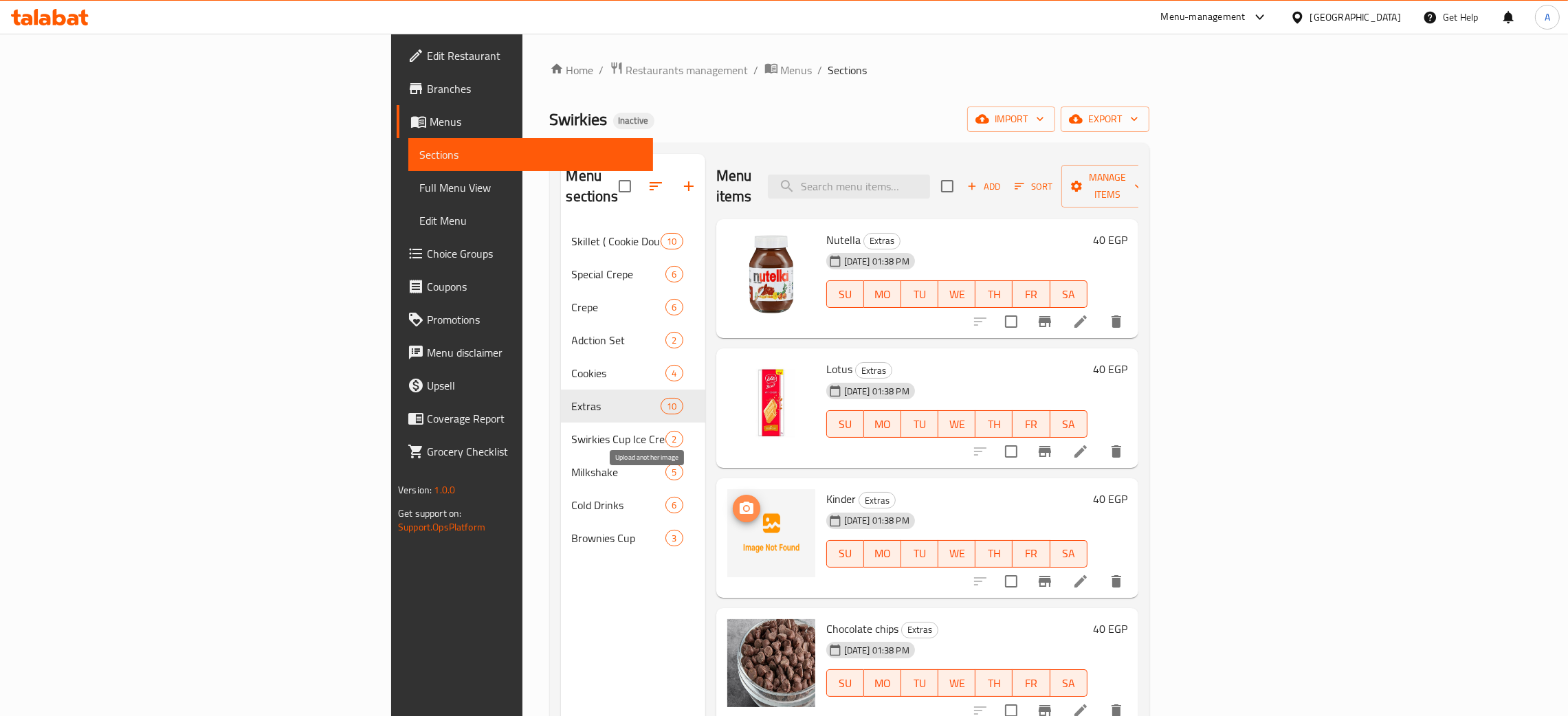
click at [740, 502] on icon "upload picture" at bounding box center [746, 508] width 14 height 13
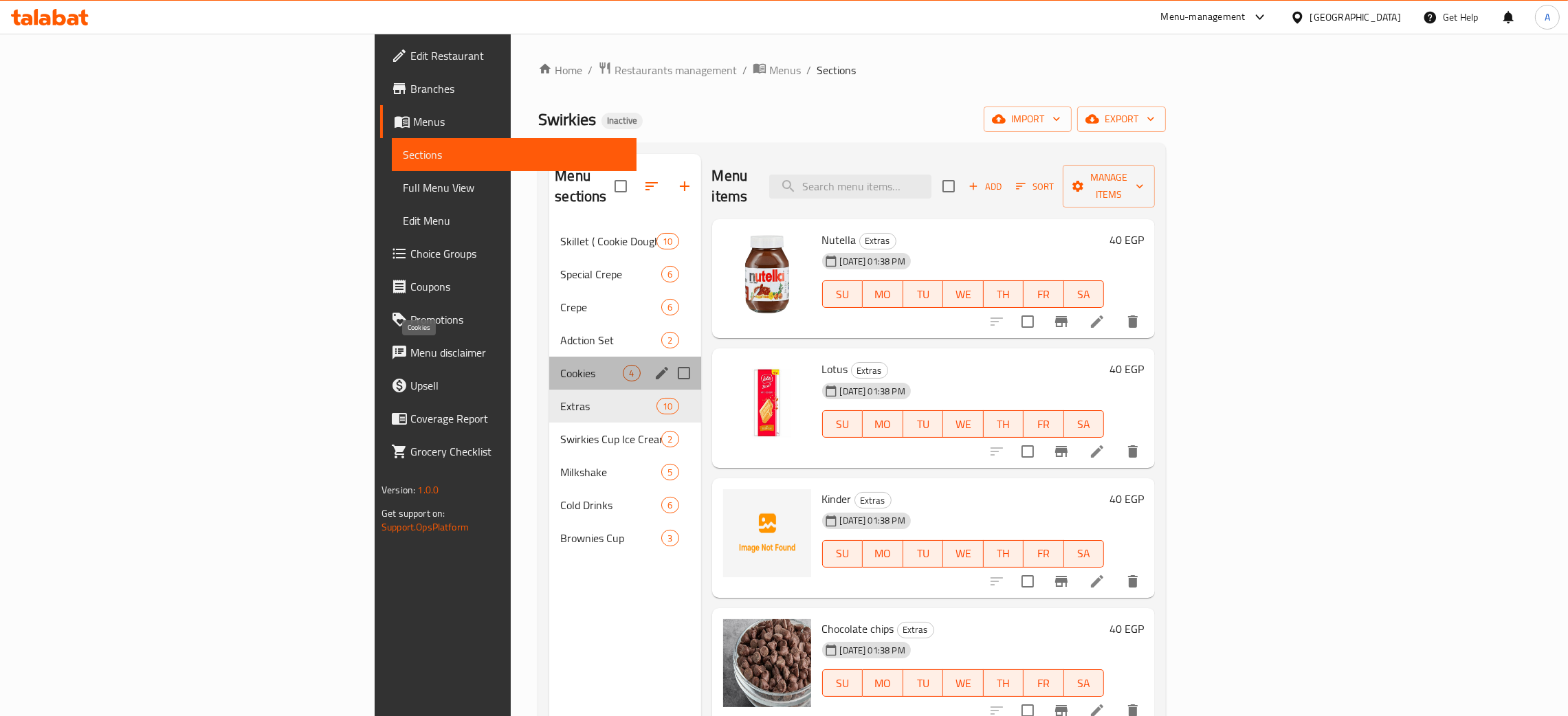
click at [561, 365] on span "Cookies" at bounding box center [592, 373] width 63 height 16
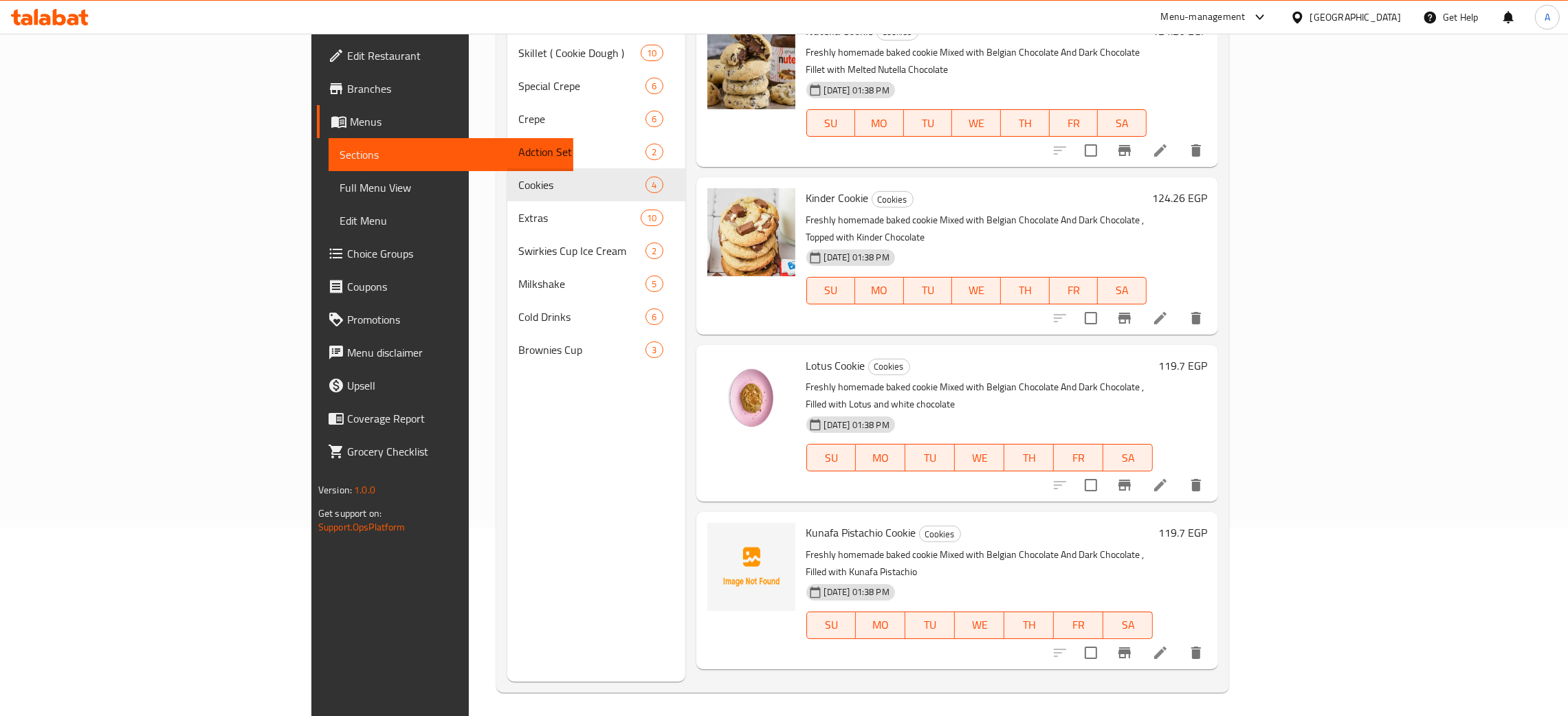
scroll to position [194, 0]
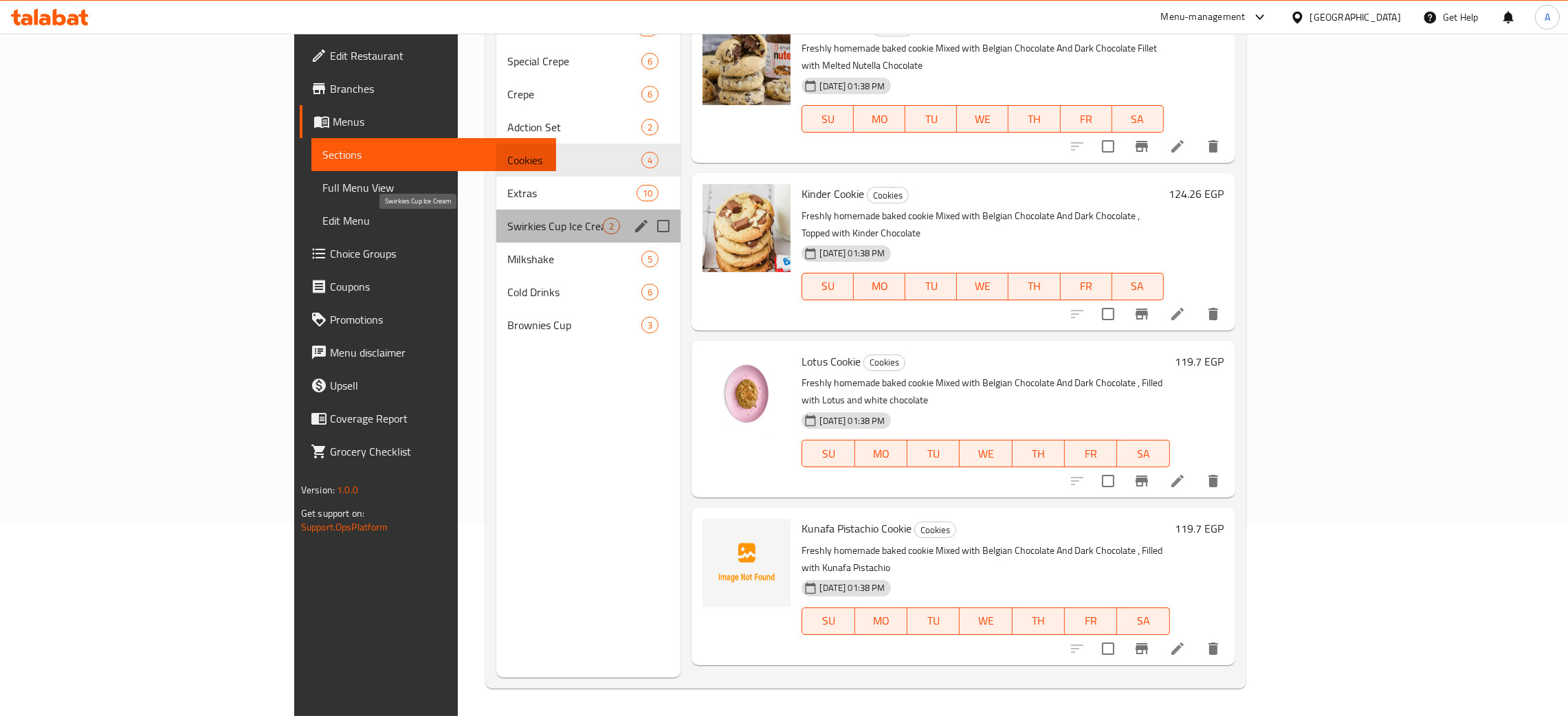
click at [508, 227] on span "Swirkies Cup Ice Cream" at bounding box center [556, 226] width 97 height 16
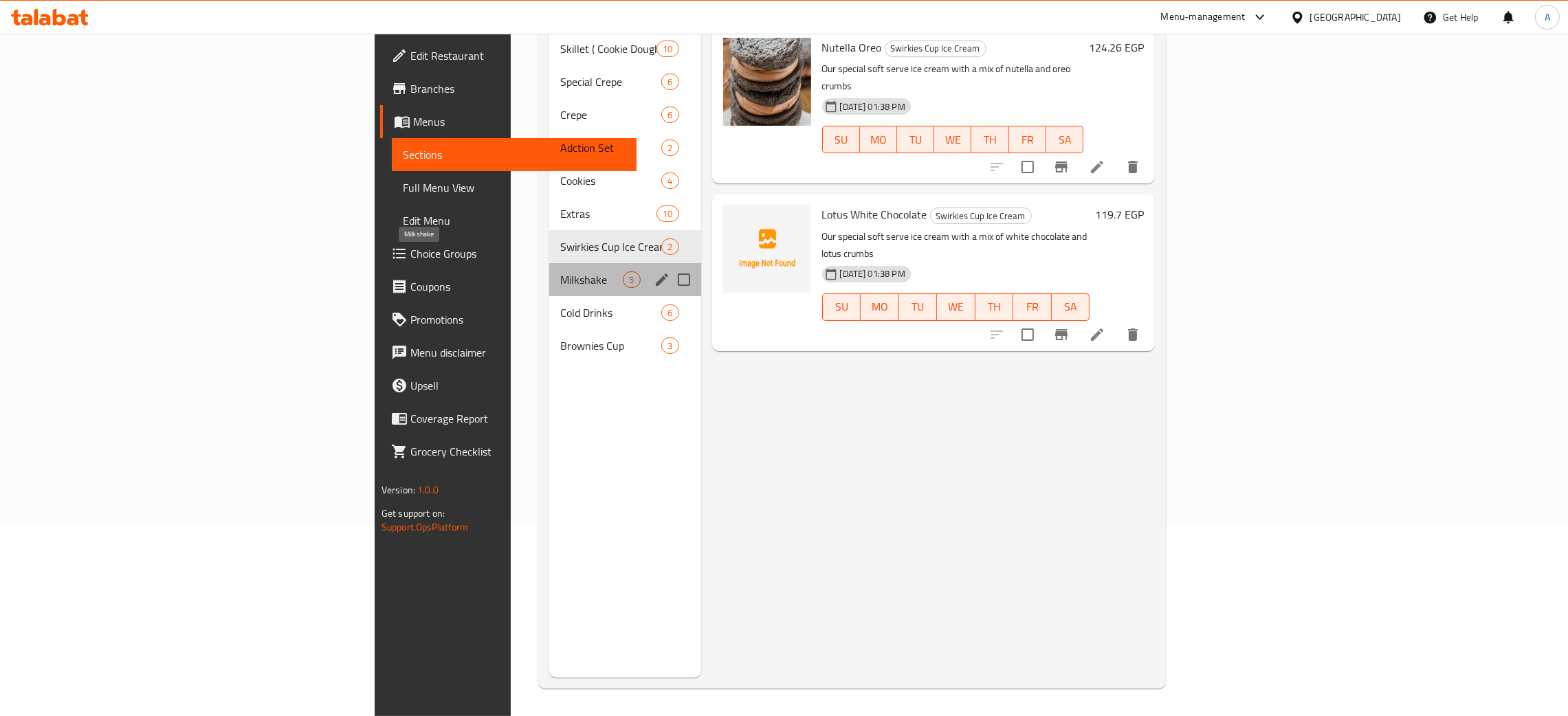
click at [561, 272] on span "Milkshake" at bounding box center [592, 280] width 63 height 16
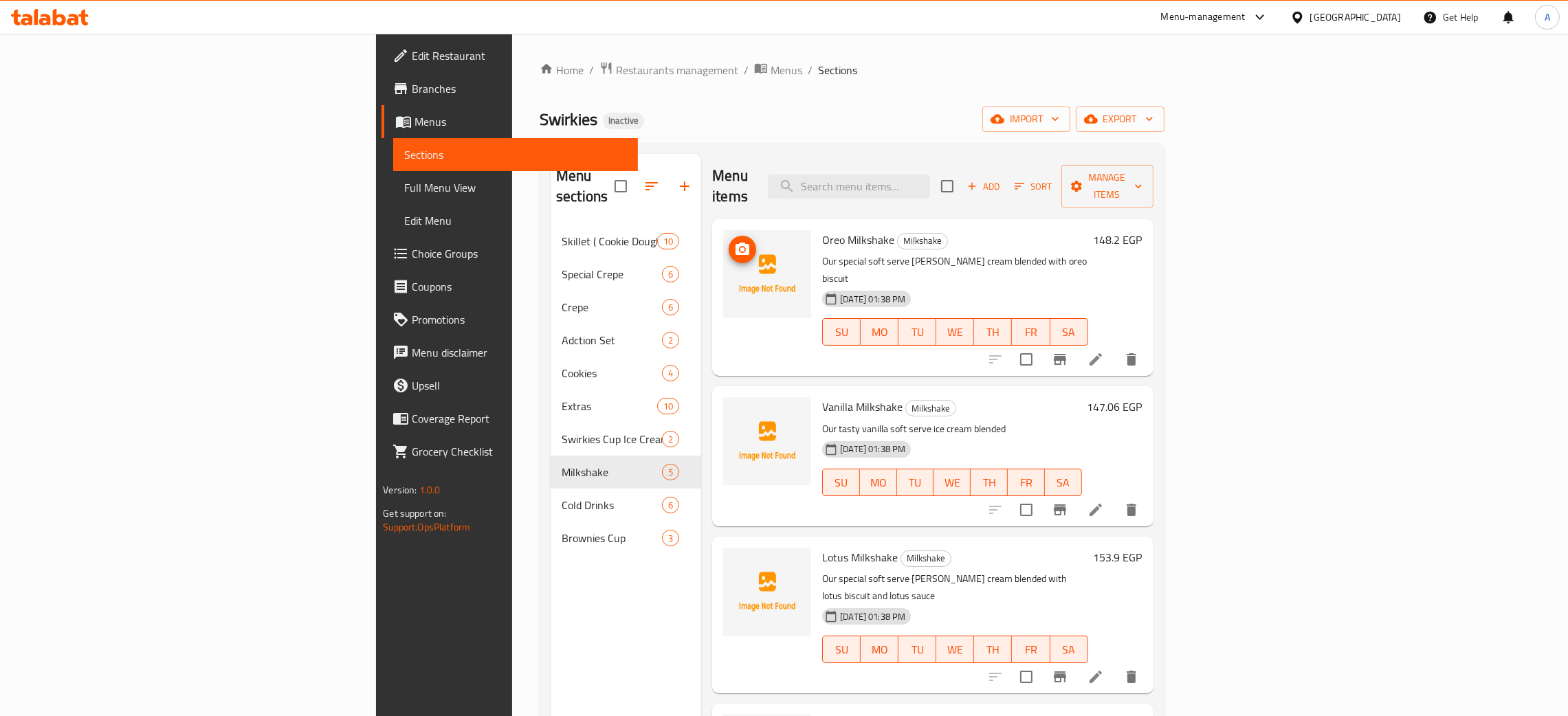
click at [735, 242] on icon "upload picture" at bounding box center [743, 250] width 16 height 16
click at [735, 408] on icon "upload picture" at bounding box center [743, 416] width 16 height 16
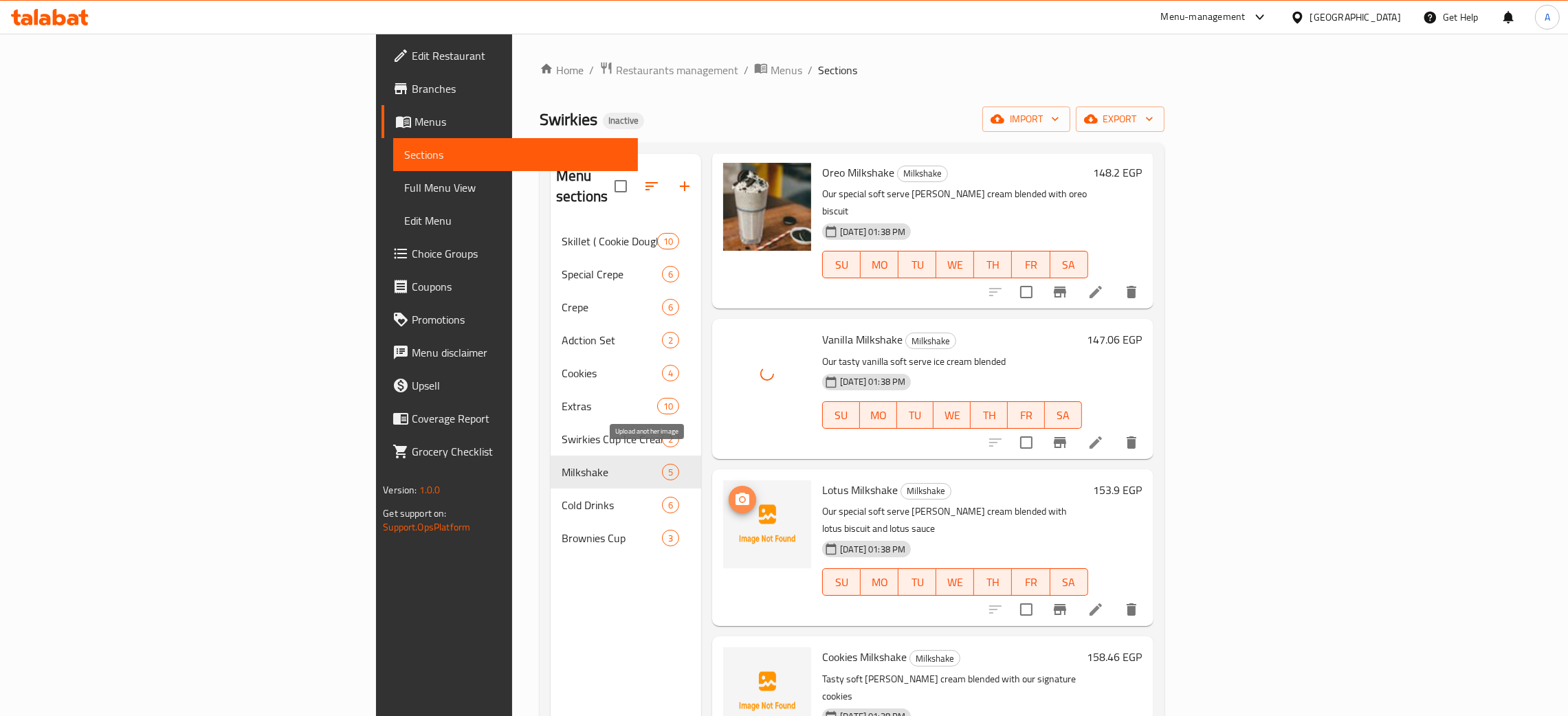
click at [735, 493] on icon "upload picture" at bounding box center [742, 499] width 14 height 13
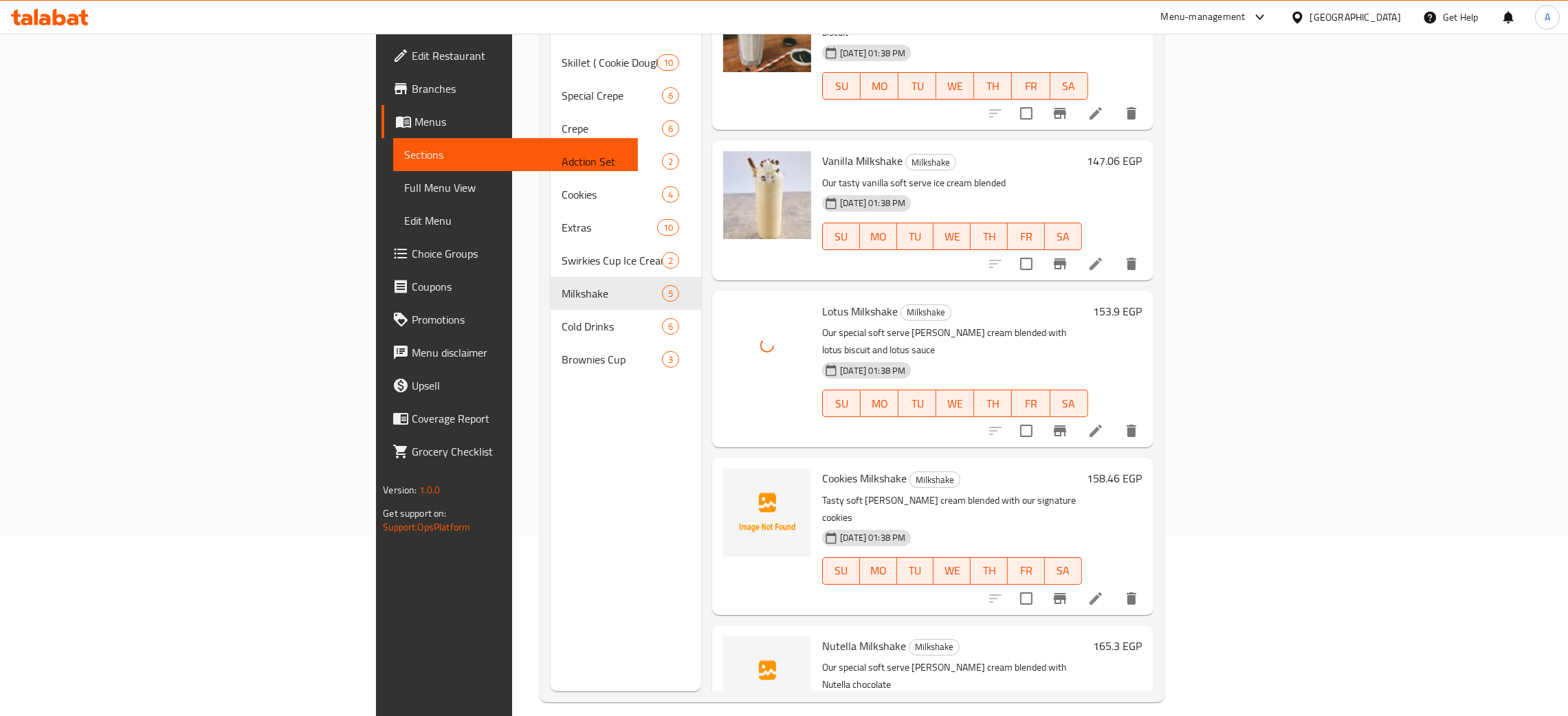
scroll to position [194, 0]
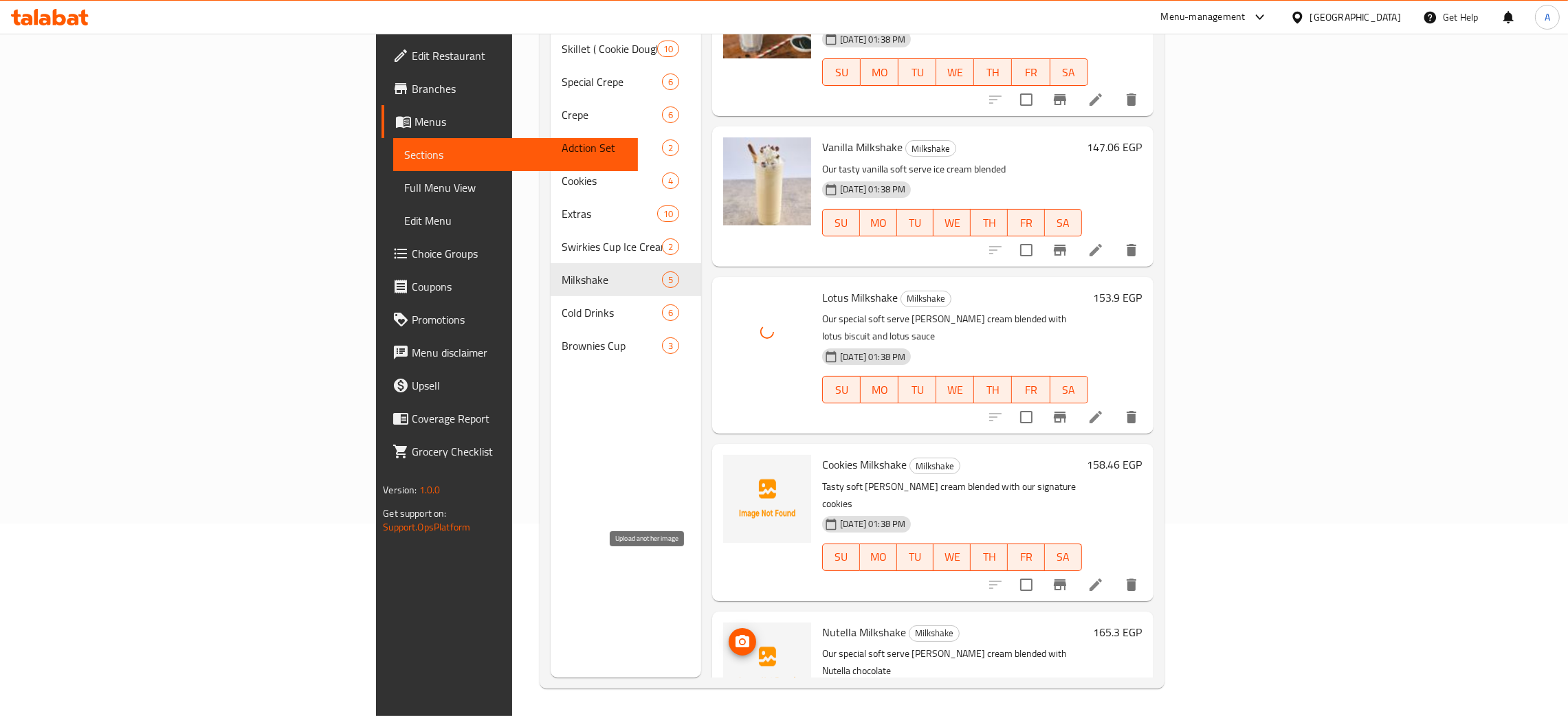
click at [735, 635] on icon "upload picture" at bounding box center [742, 641] width 14 height 13
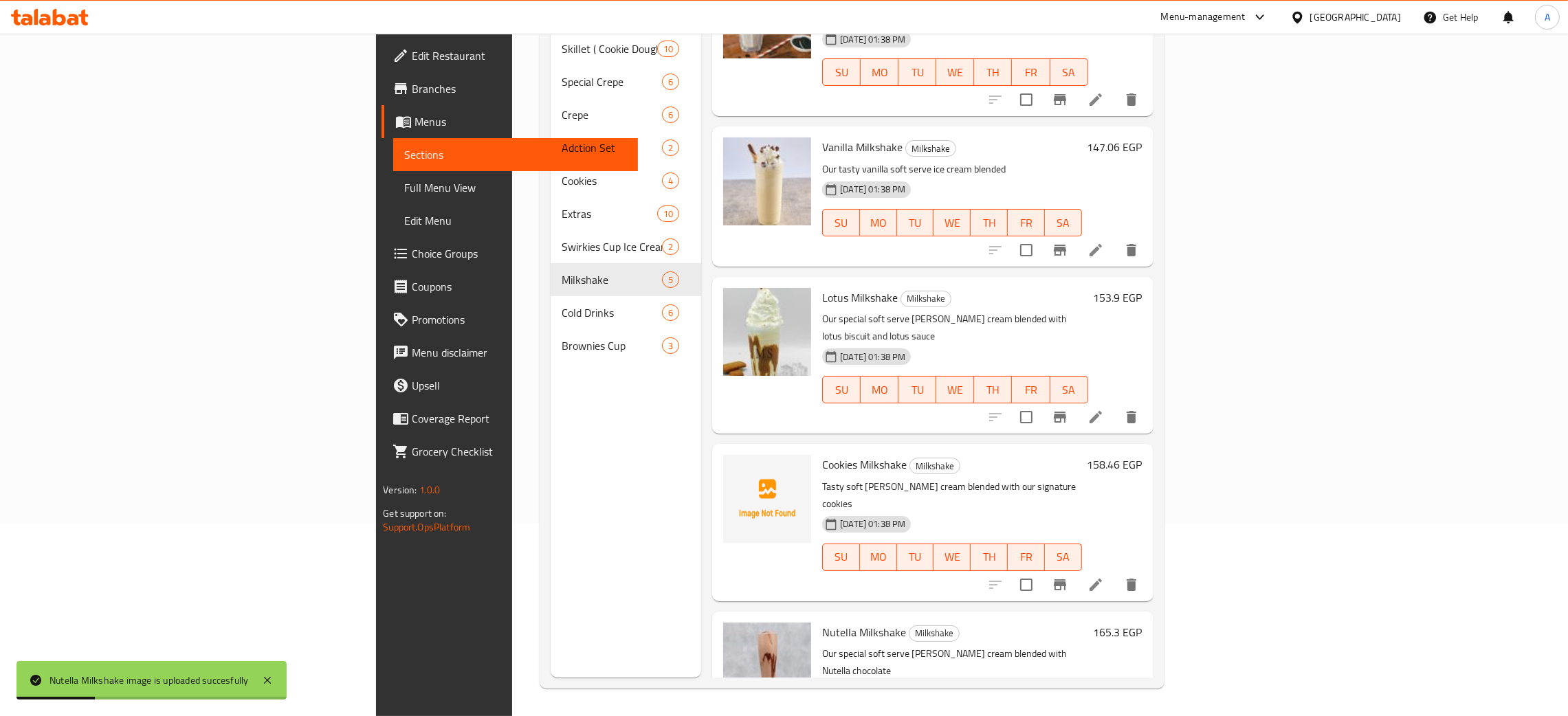
click at [382, 43] on link "Edit Restaurant" at bounding box center [510, 55] width 256 height 33
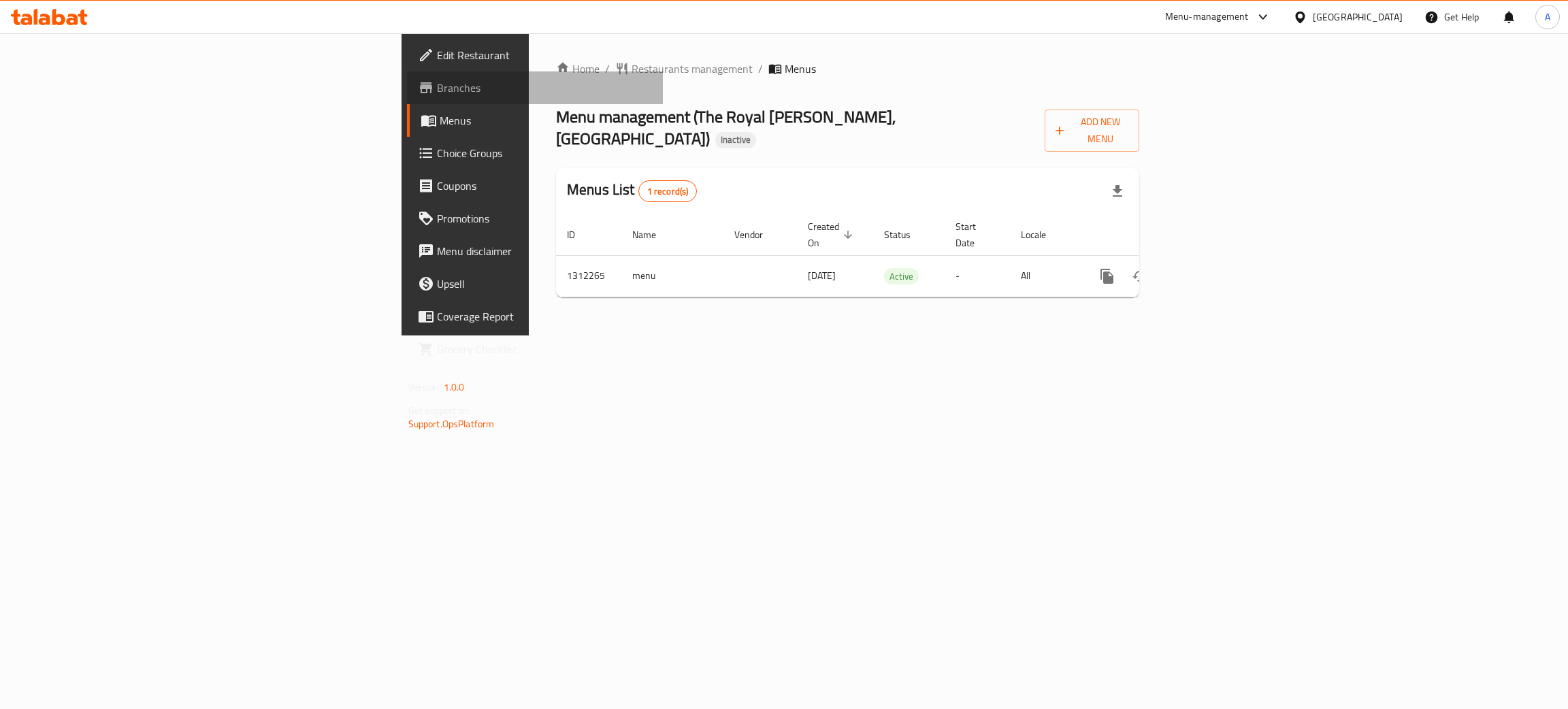
click at [437, 85] on span "Branches" at bounding box center [545, 88] width 216 height 16
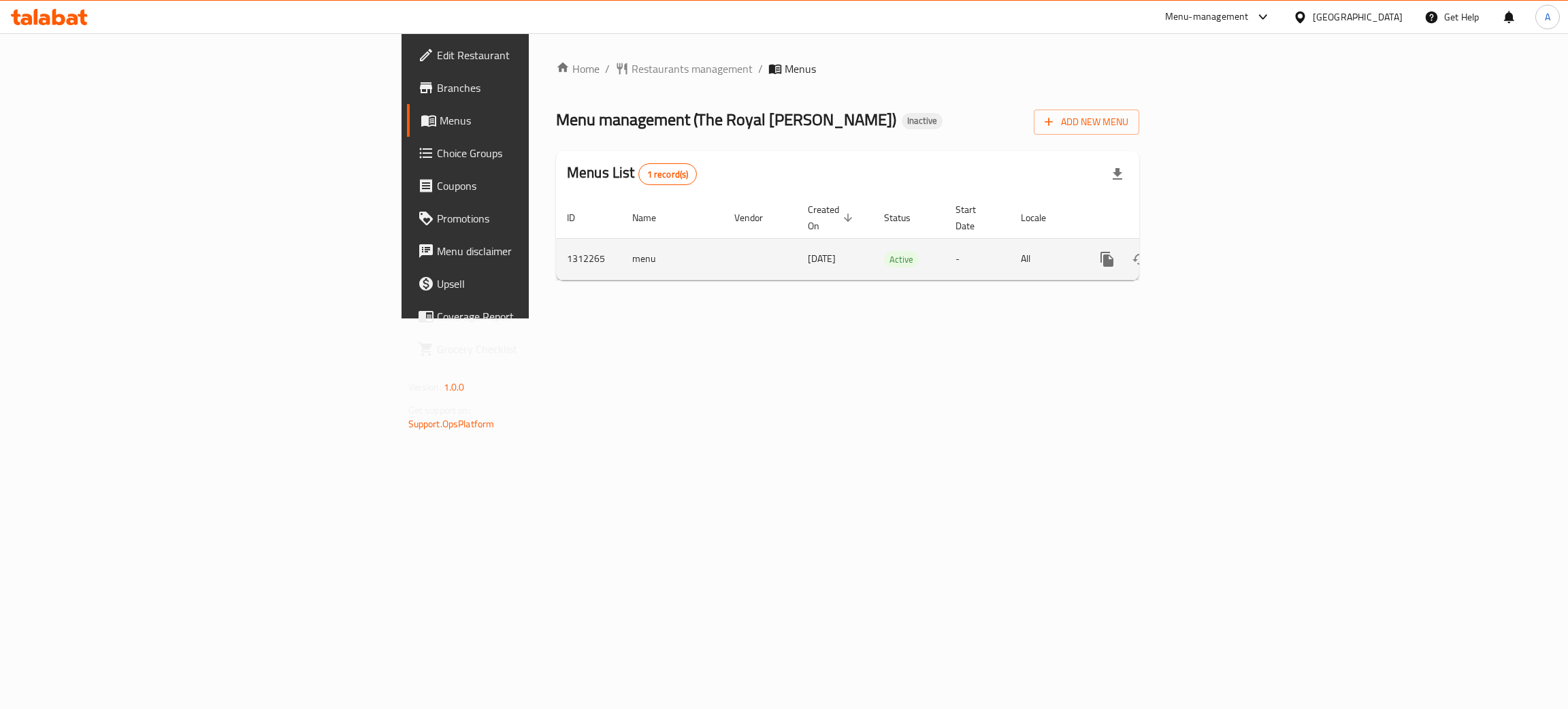
click at [1214, 251] on icon "enhanced table" at bounding box center [1205, 259] width 16 height 16
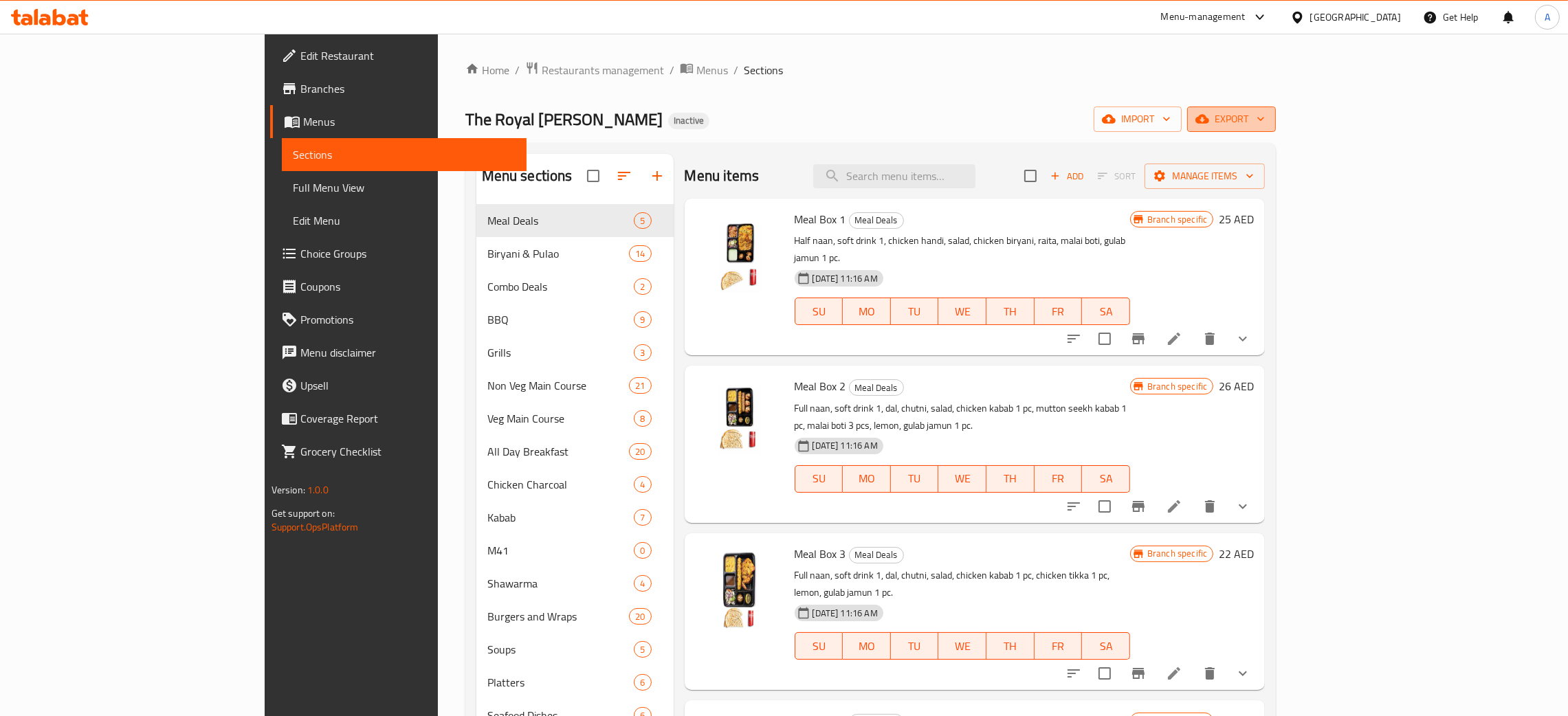
click at [1268, 118] on icon "button" at bounding box center [1261, 119] width 14 height 14
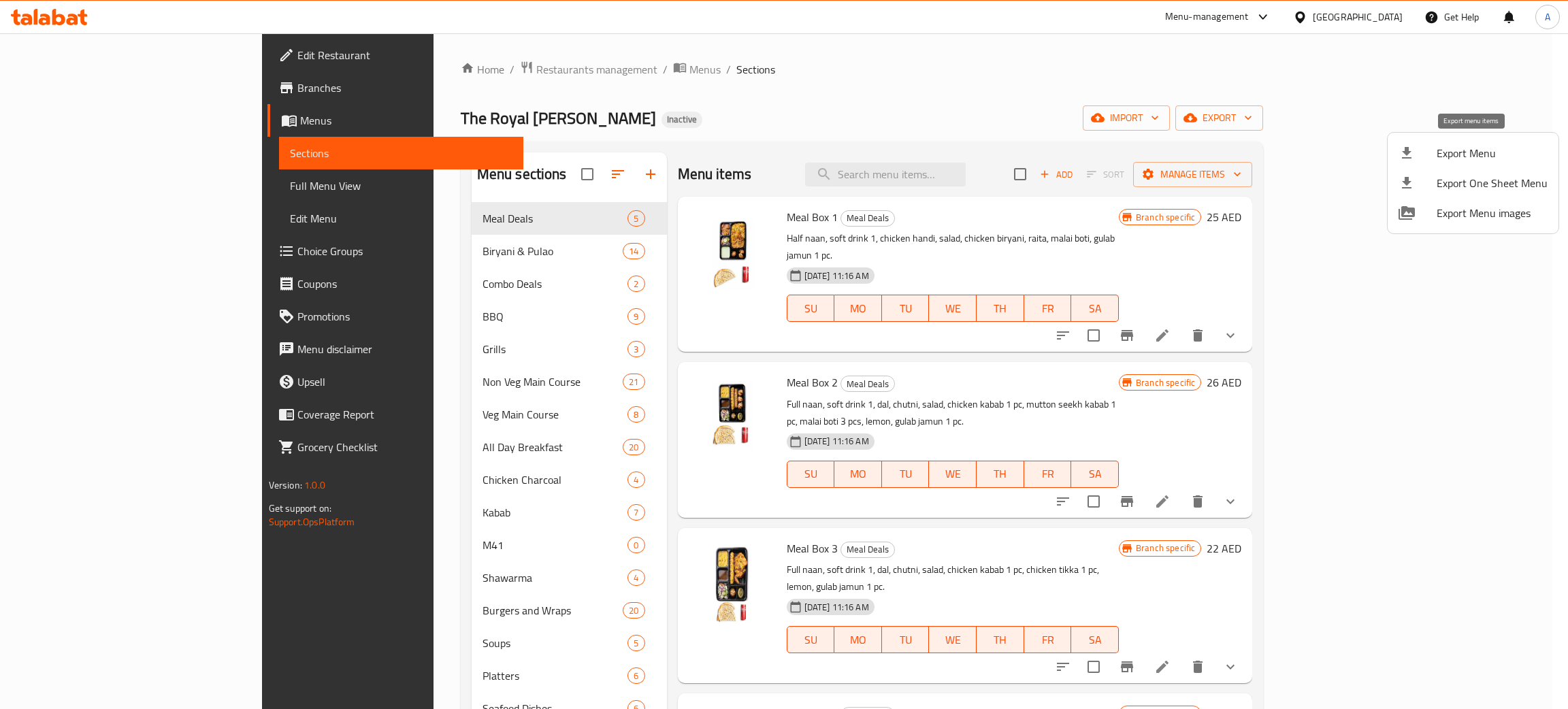
click at [1469, 154] on span "Export Menu" at bounding box center [1492, 153] width 111 height 16
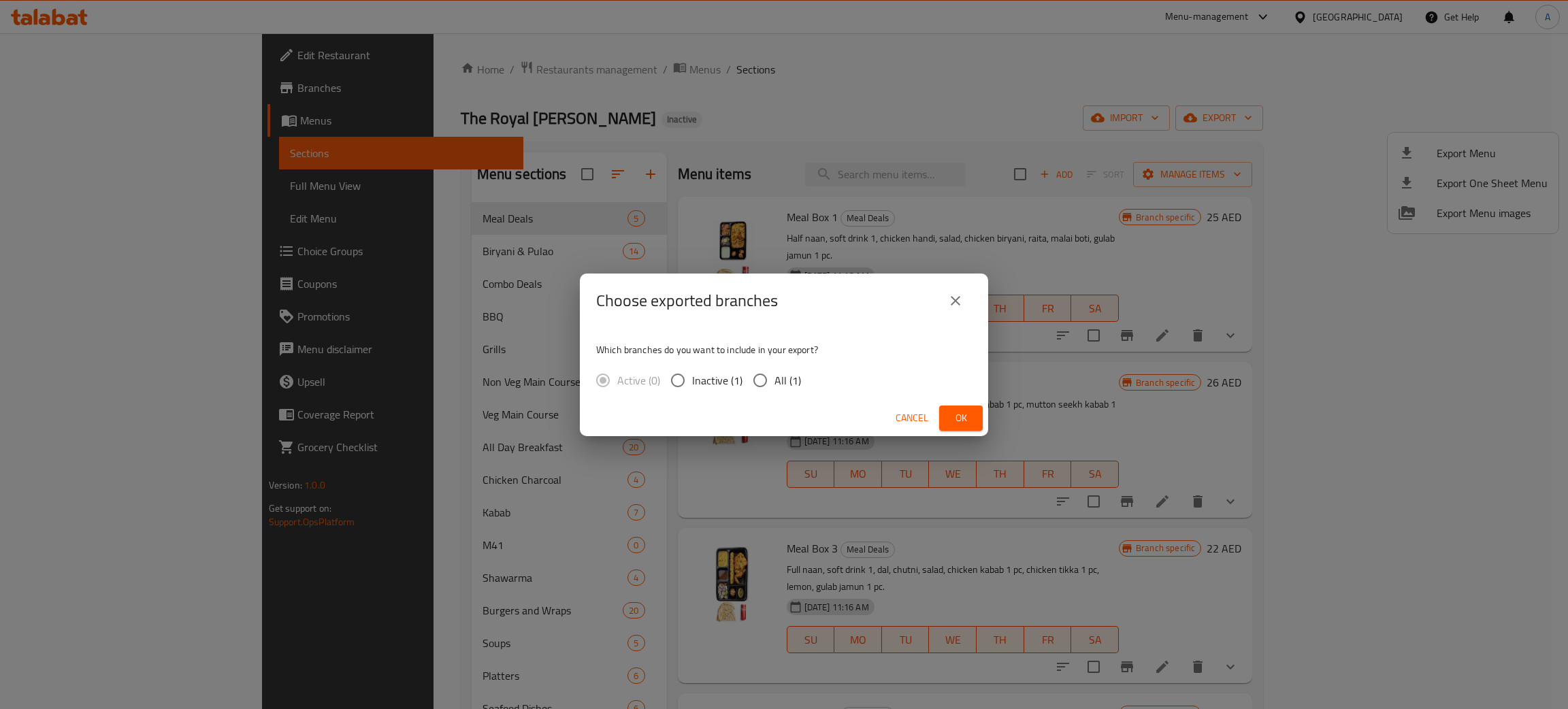
click at [958, 419] on span "Ok" at bounding box center [961, 418] width 22 height 17
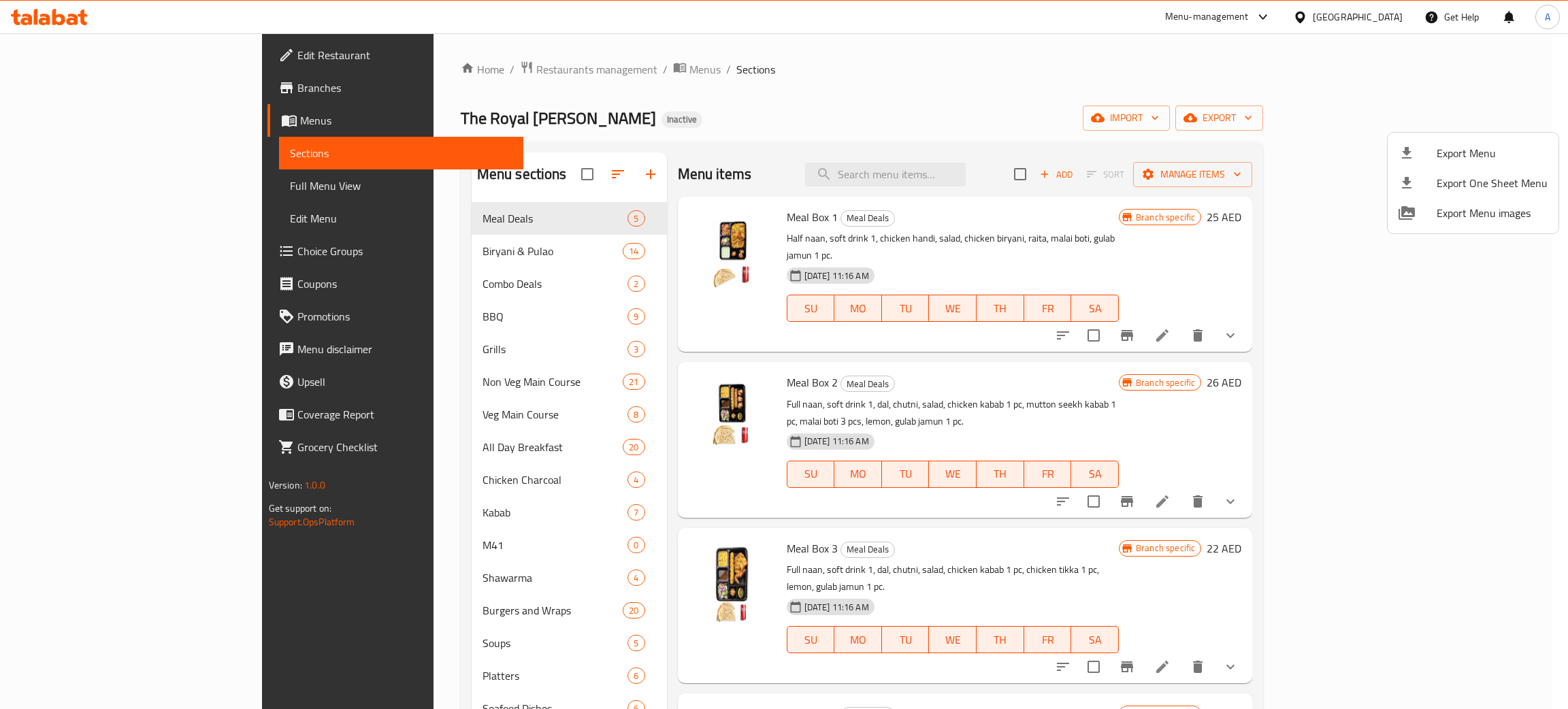
click at [357, 253] on div at bounding box center [784, 354] width 1568 height 709
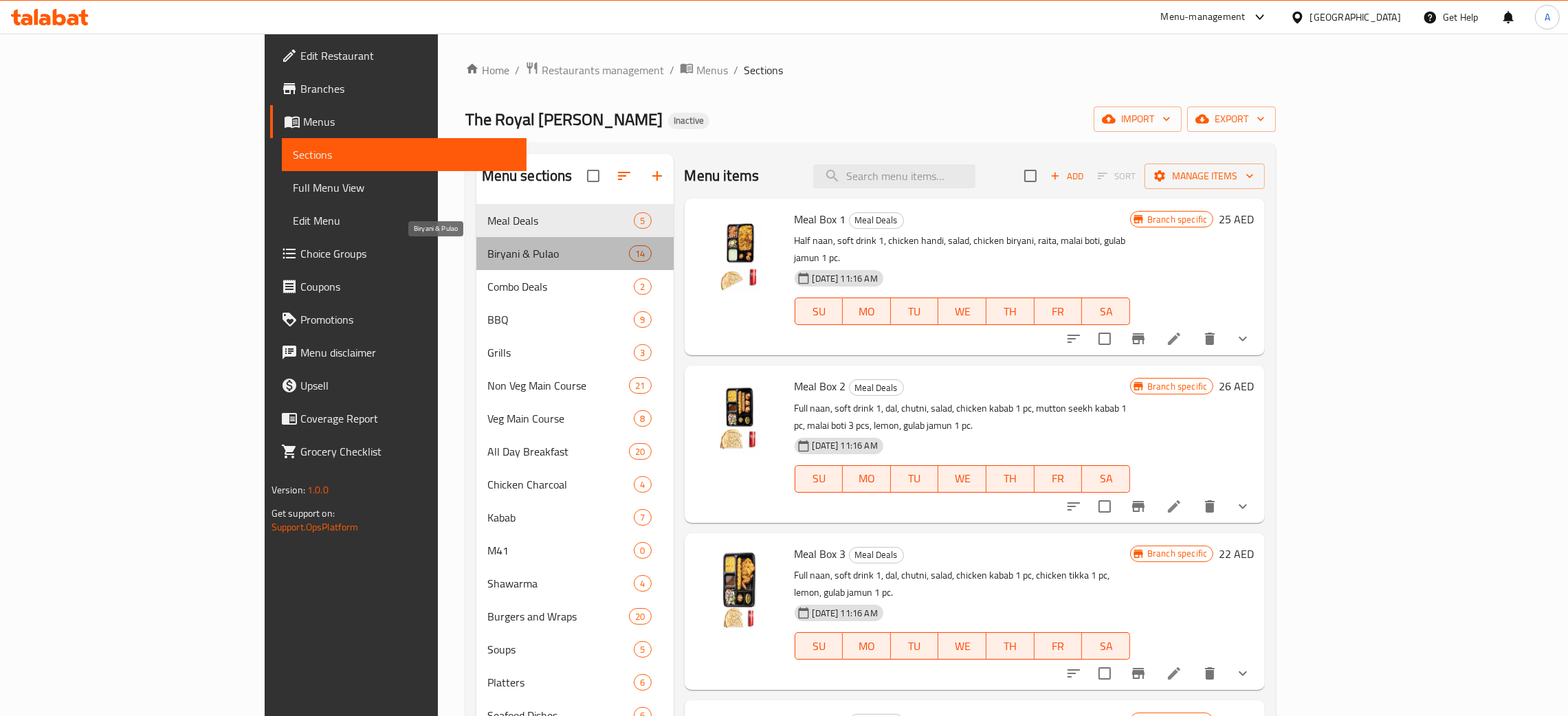
click at [488, 256] on span "Biryani & Pulao" at bounding box center [559, 253] width 142 height 16
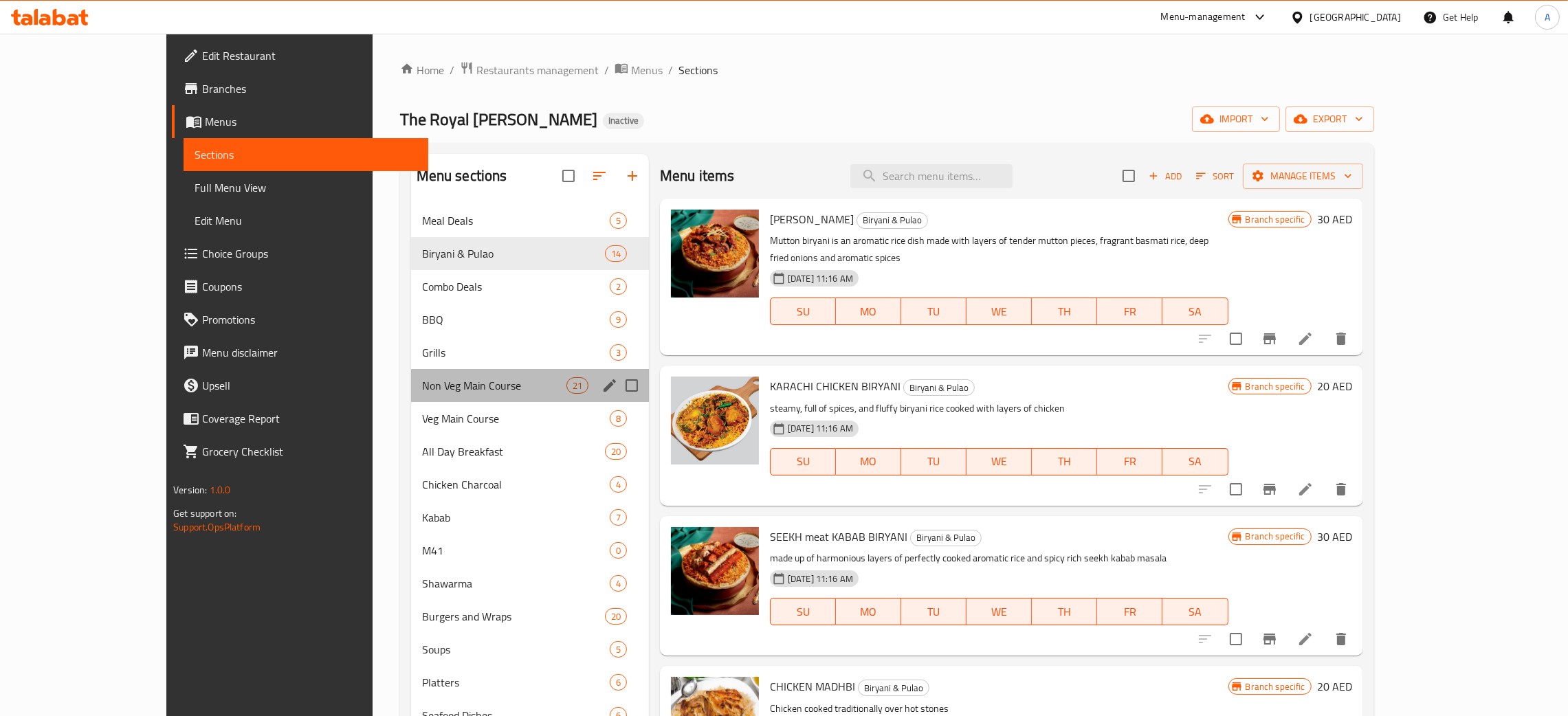
click at [411, 395] on div "Non Veg Main Course 21" at bounding box center [530, 385] width 238 height 33
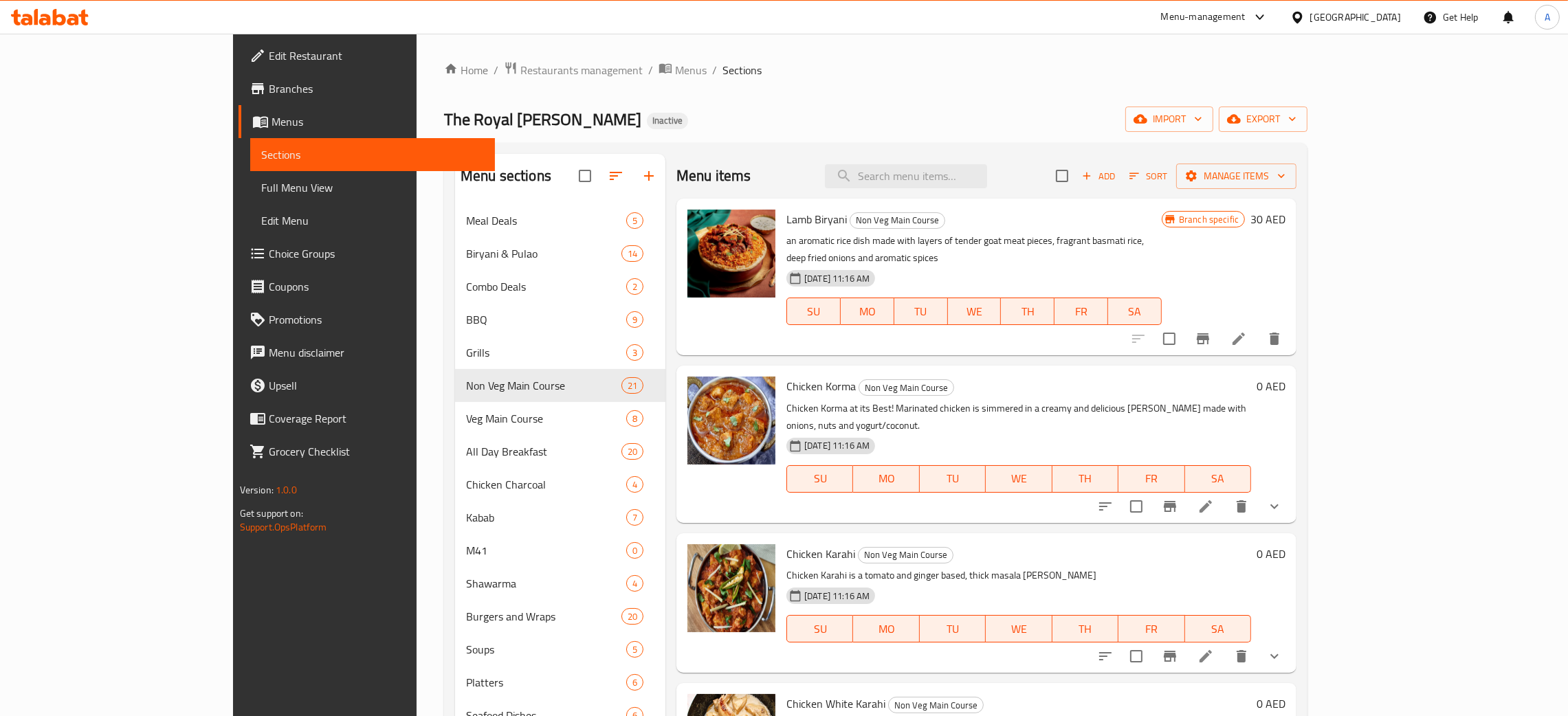
scroll to position [309, 0]
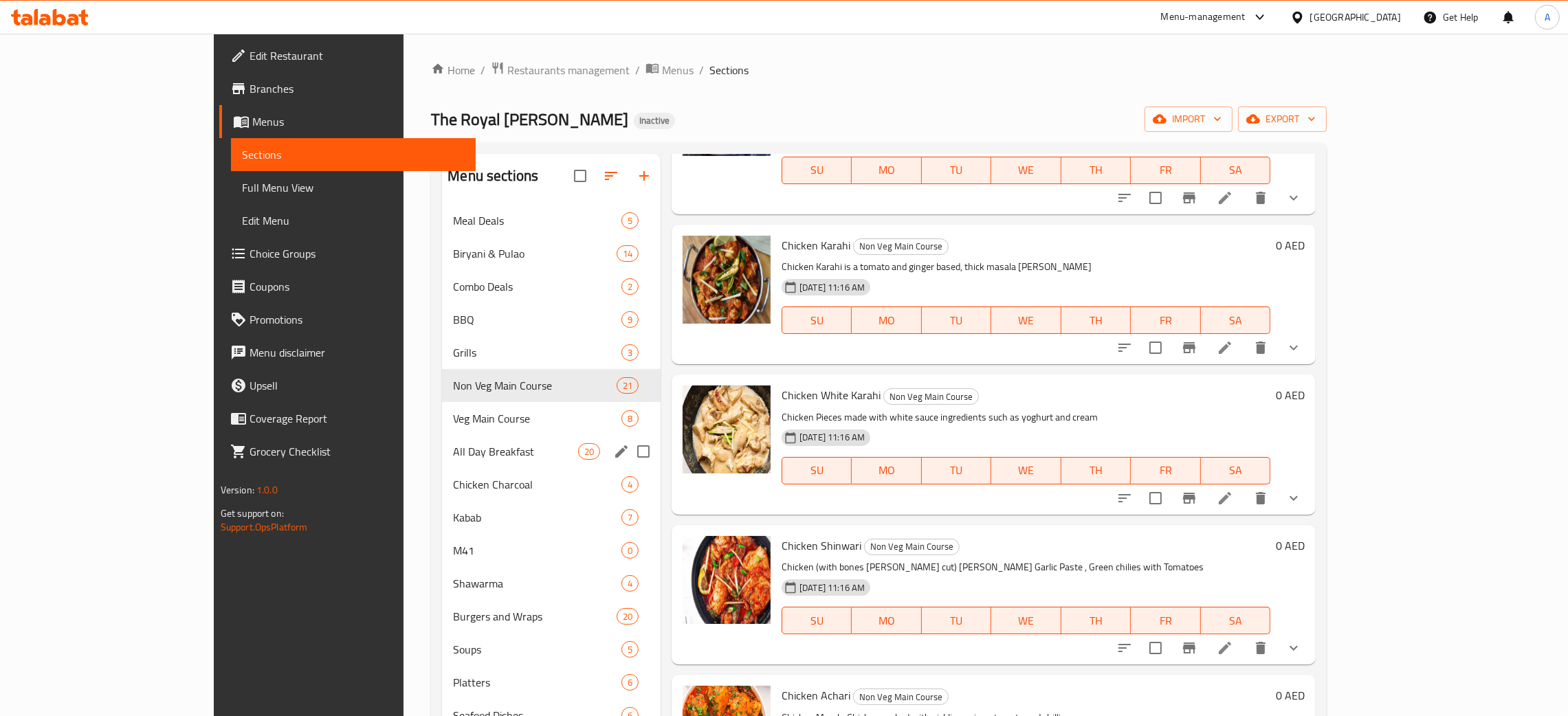
click at [442, 436] on div "All Day Breakfast 20" at bounding box center [551, 452] width 219 height 33
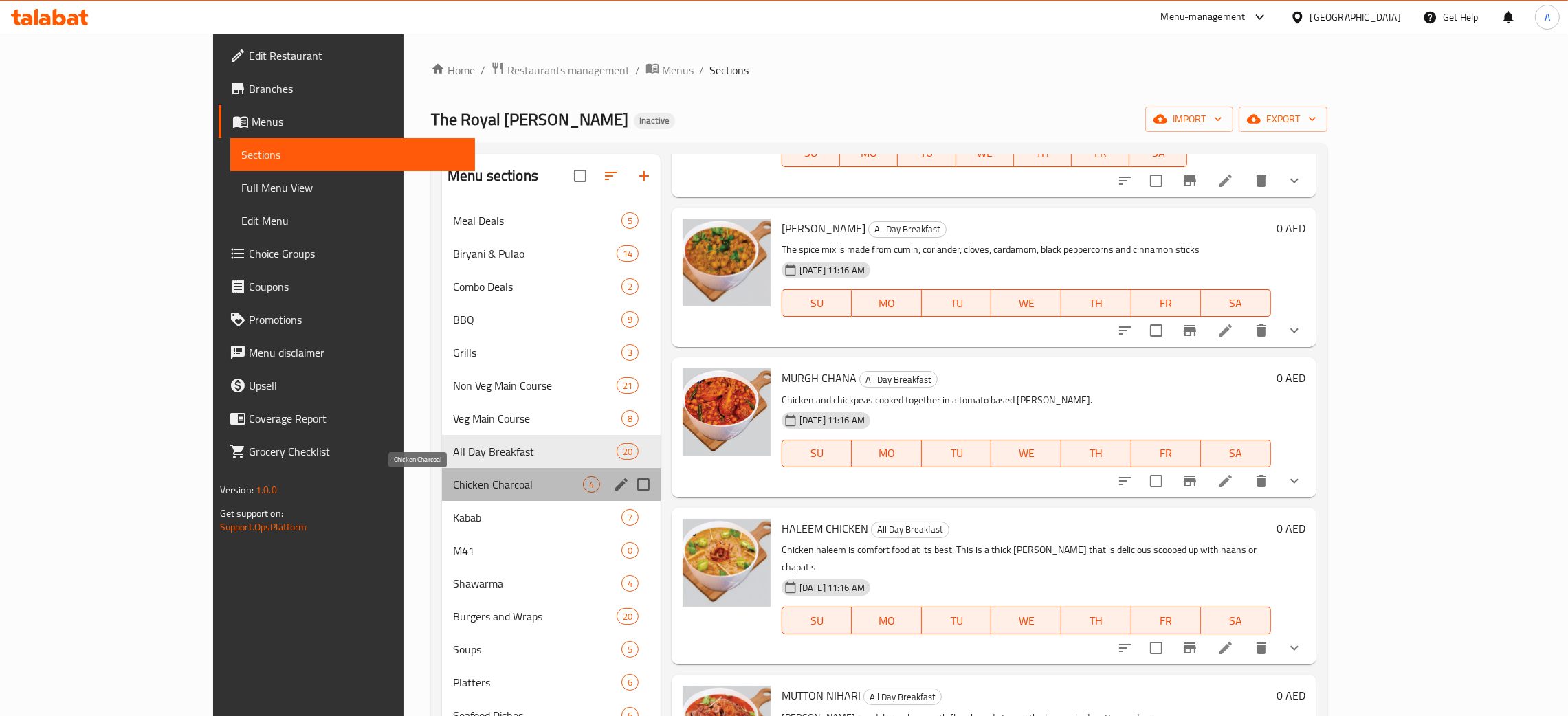
click at [453, 484] on span "Chicken Charcoal" at bounding box center [518, 485] width 130 height 16
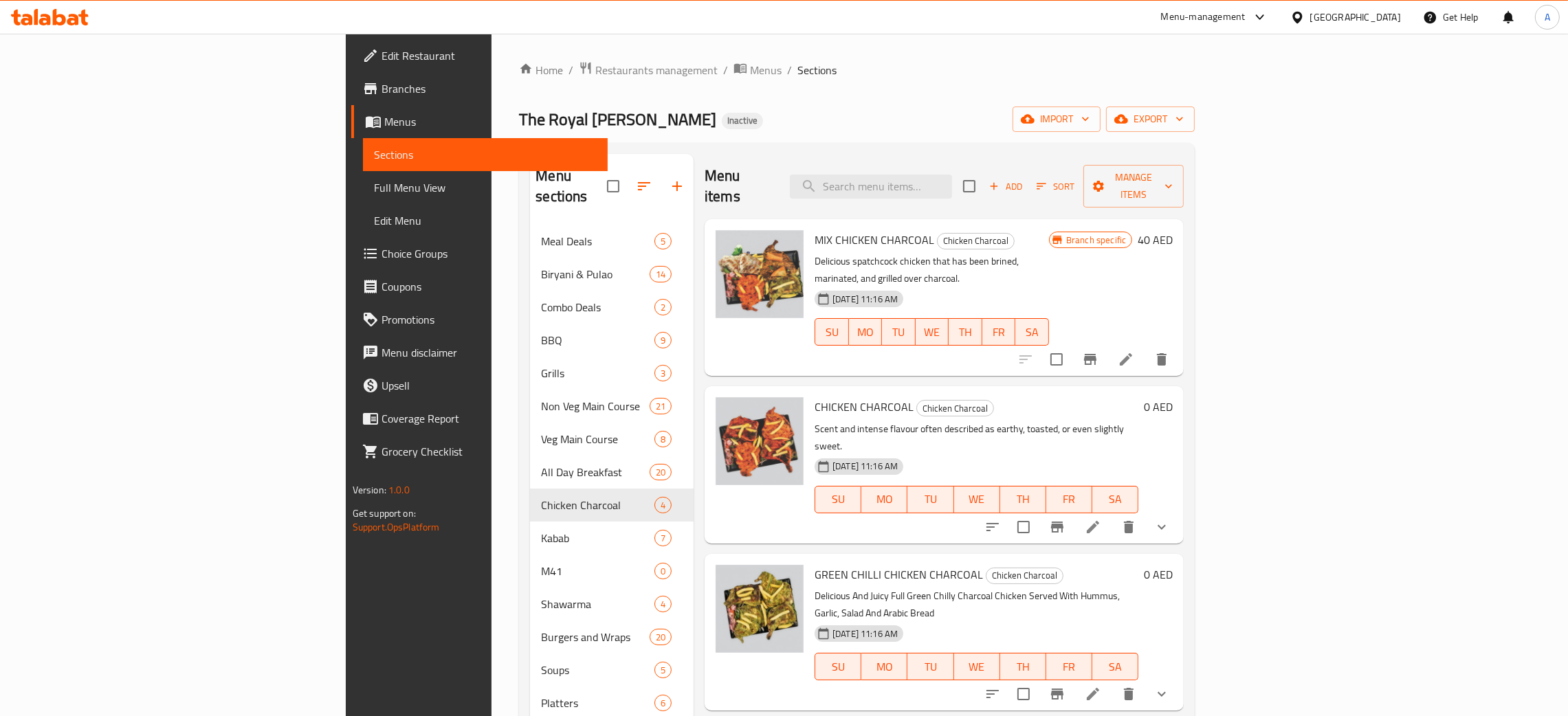
click at [1352, 4] on div "[GEOGRAPHIC_DATA]" at bounding box center [1346, 17] width 133 height 33
click at [1350, 13] on div "[GEOGRAPHIC_DATA]" at bounding box center [1356, 17] width 91 height 15
click at [1236, 200] on div "Jordan" at bounding box center [1298, 206] width 206 height 32
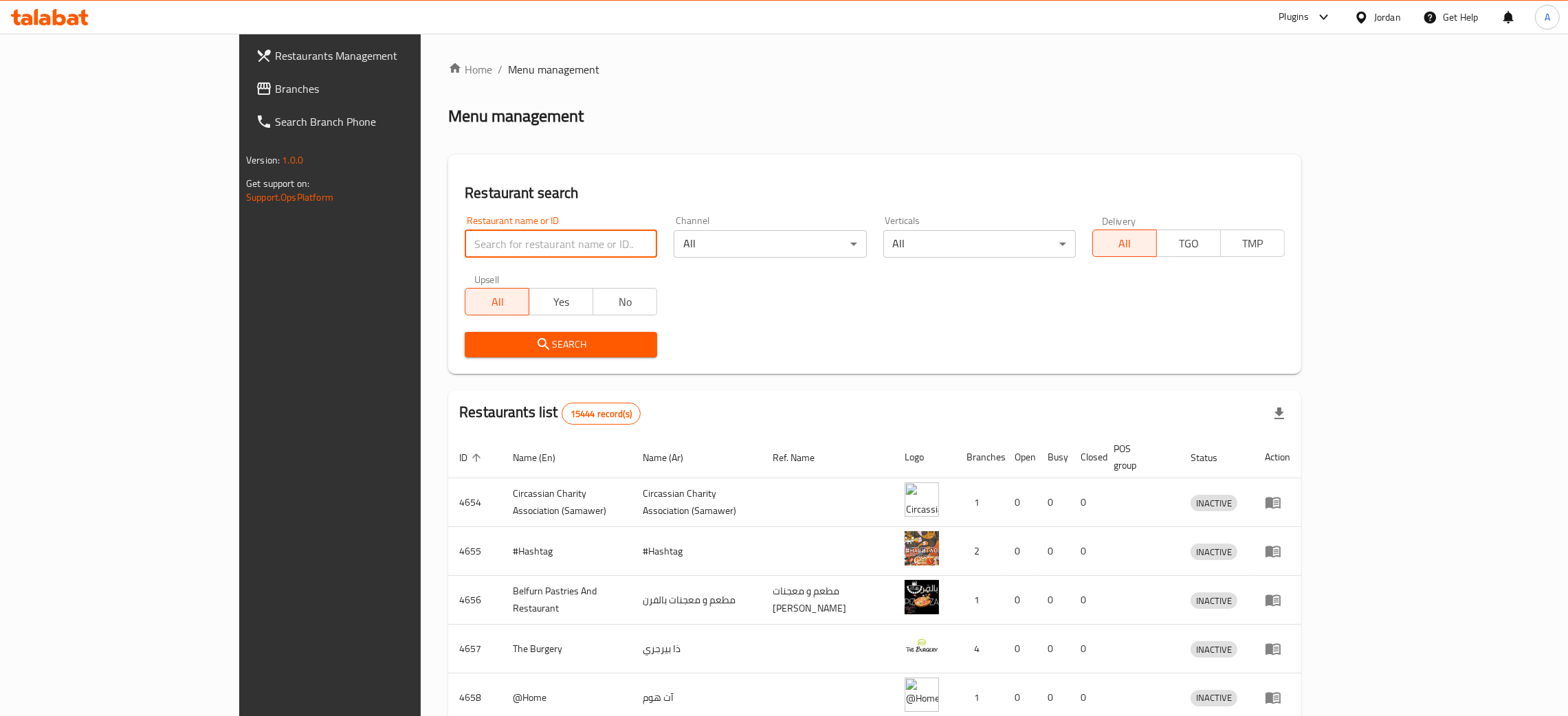
click at [465, 239] on input "search" at bounding box center [561, 244] width 192 height 27
paste input "مقلوبتي"
type input "مقلوبتي"
click button "Search" at bounding box center [561, 345] width 192 height 26
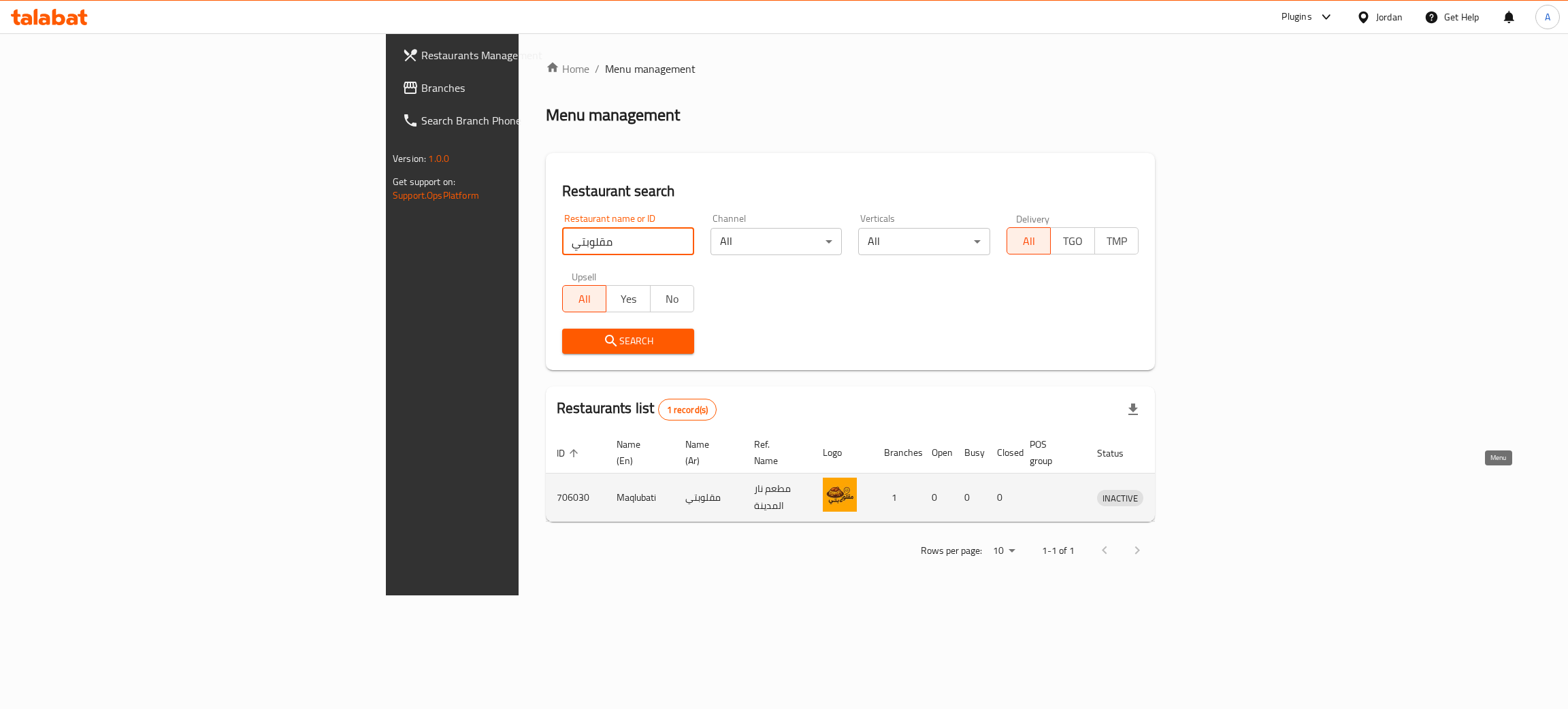
click at [1187, 489] on icon "enhanced table" at bounding box center [1179, 497] width 16 height 16
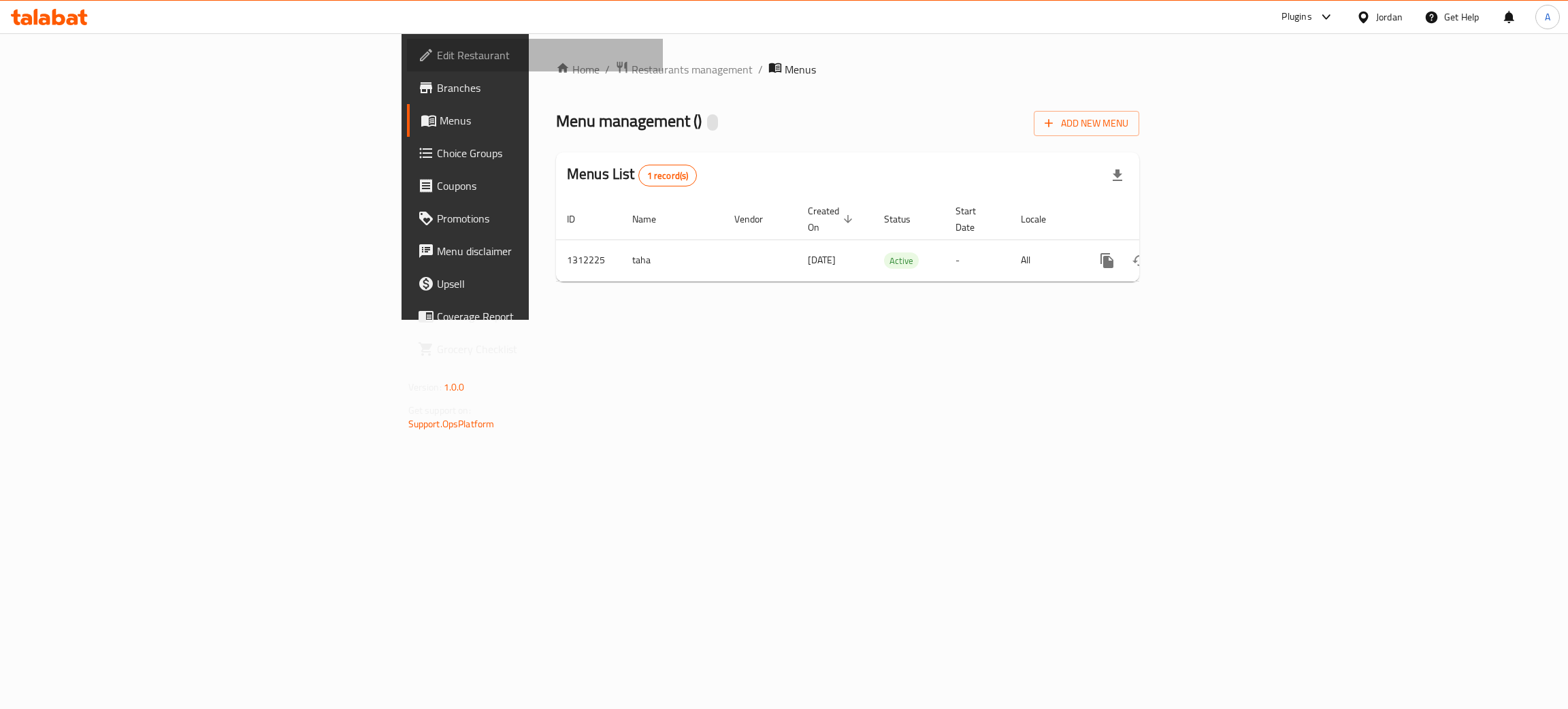
click at [437, 53] on span "Edit Restaurant" at bounding box center [545, 55] width 216 height 16
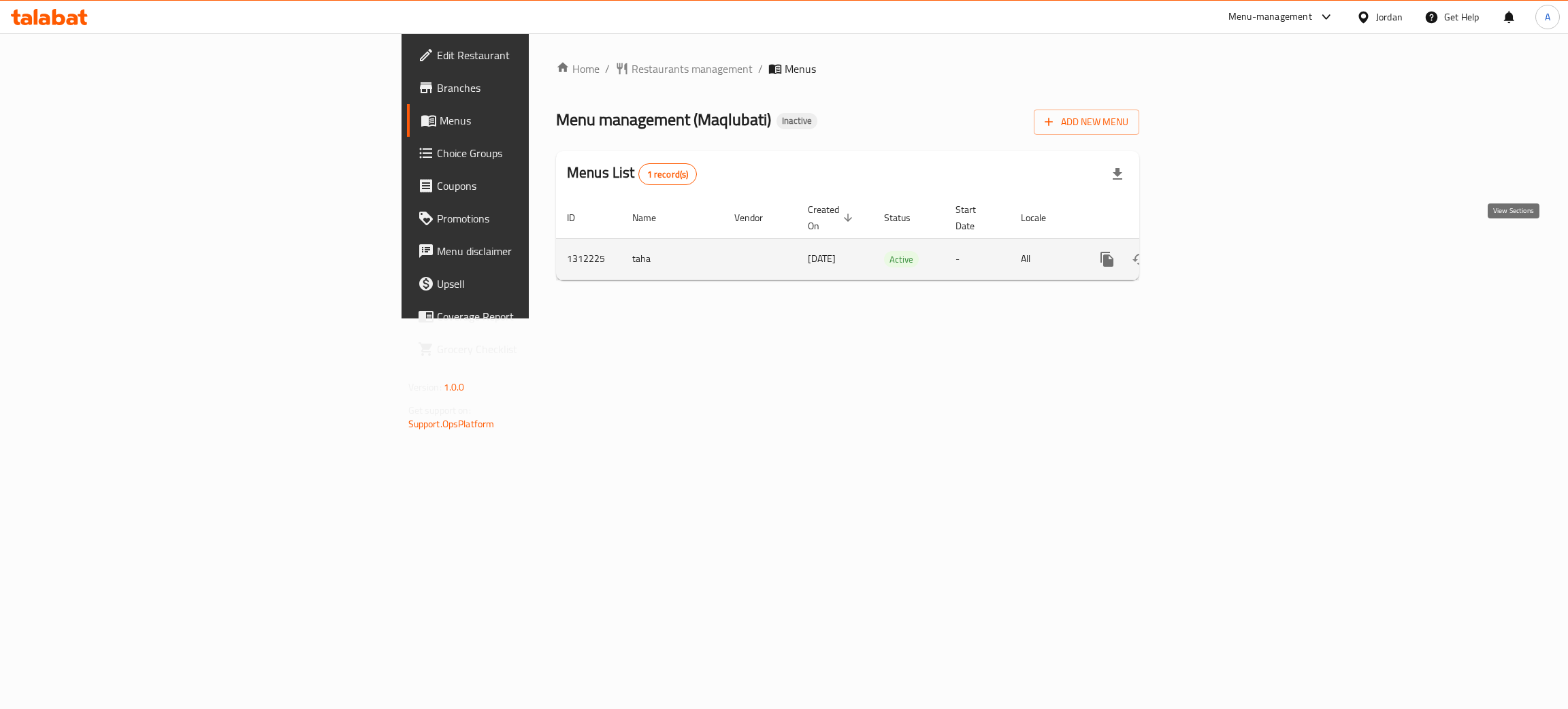
click at [1211, 253] on icon "enhanced table" at bounding box center [1205, 259] width 12 height 12
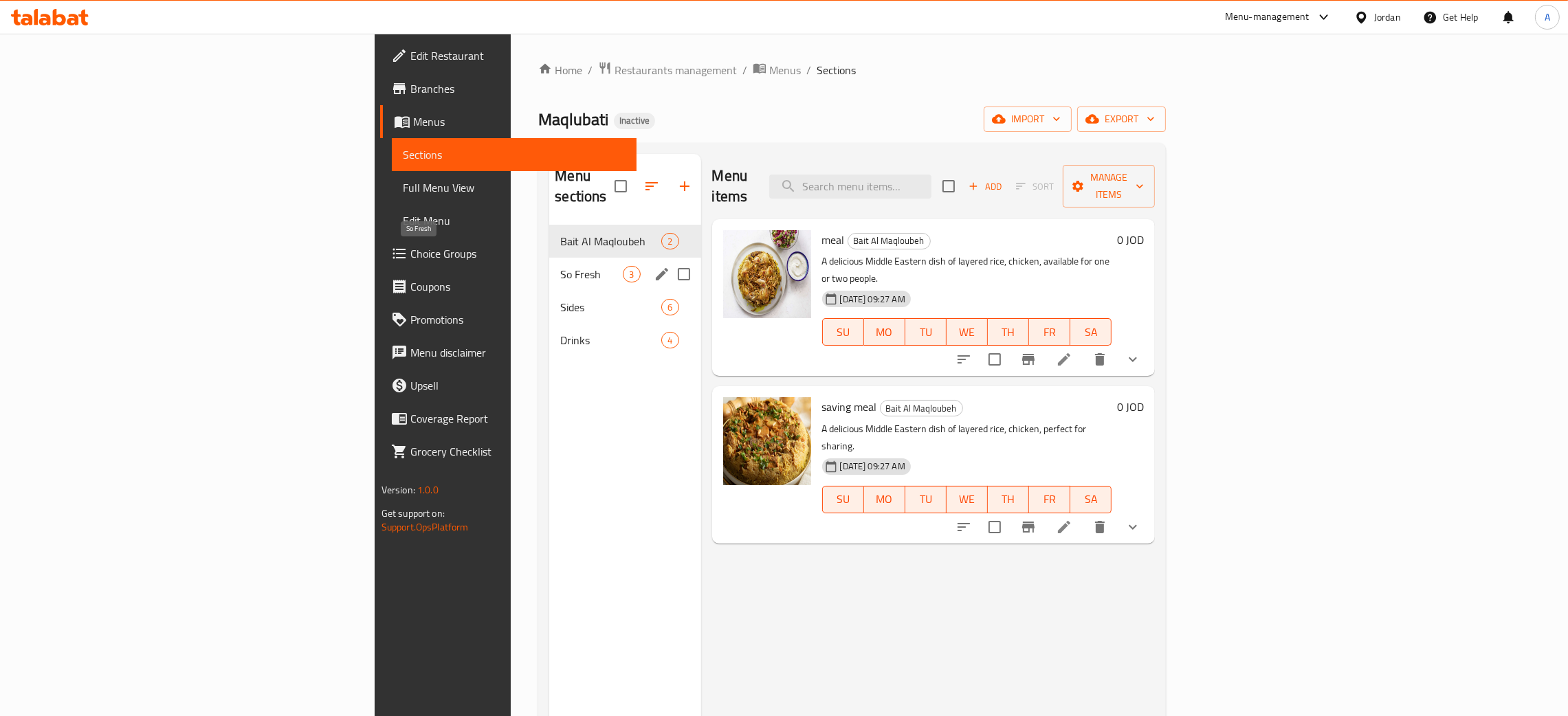
click at [561, 266] on span "So Fresh" at bounding box center [592, 274] width 63 height 16
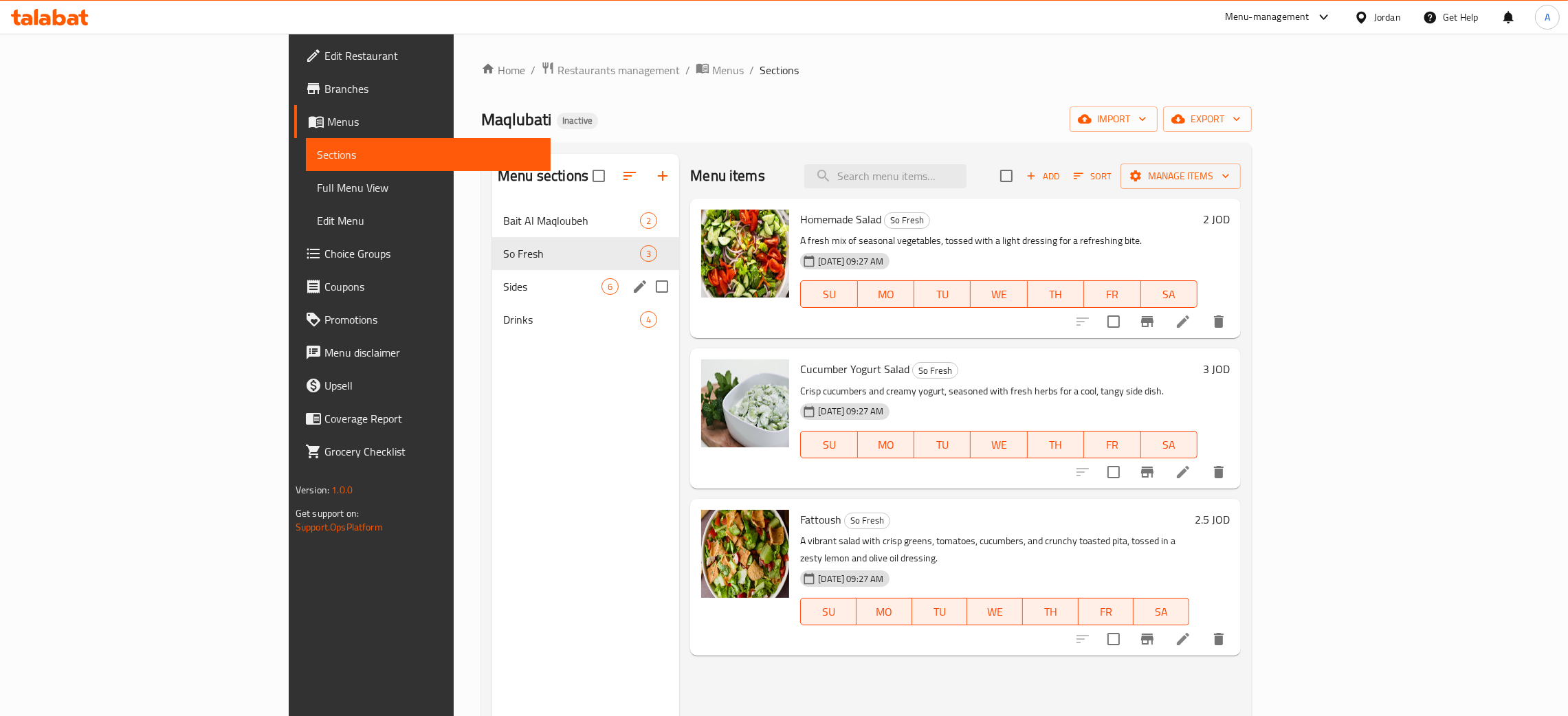
click at [503, 288] on span "Sides" at bounding box center [552, 287] width 98 height 16
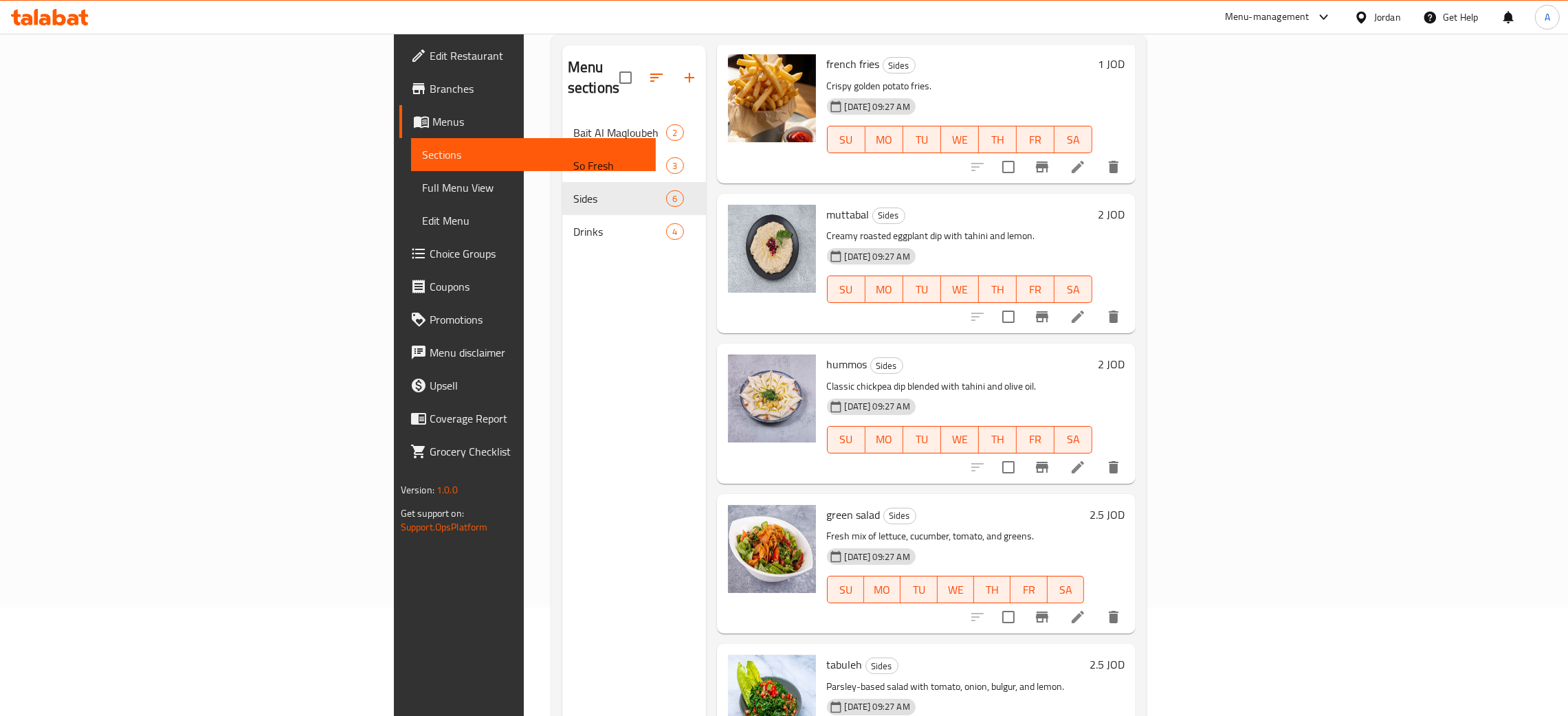
scroll to position [194, 0]
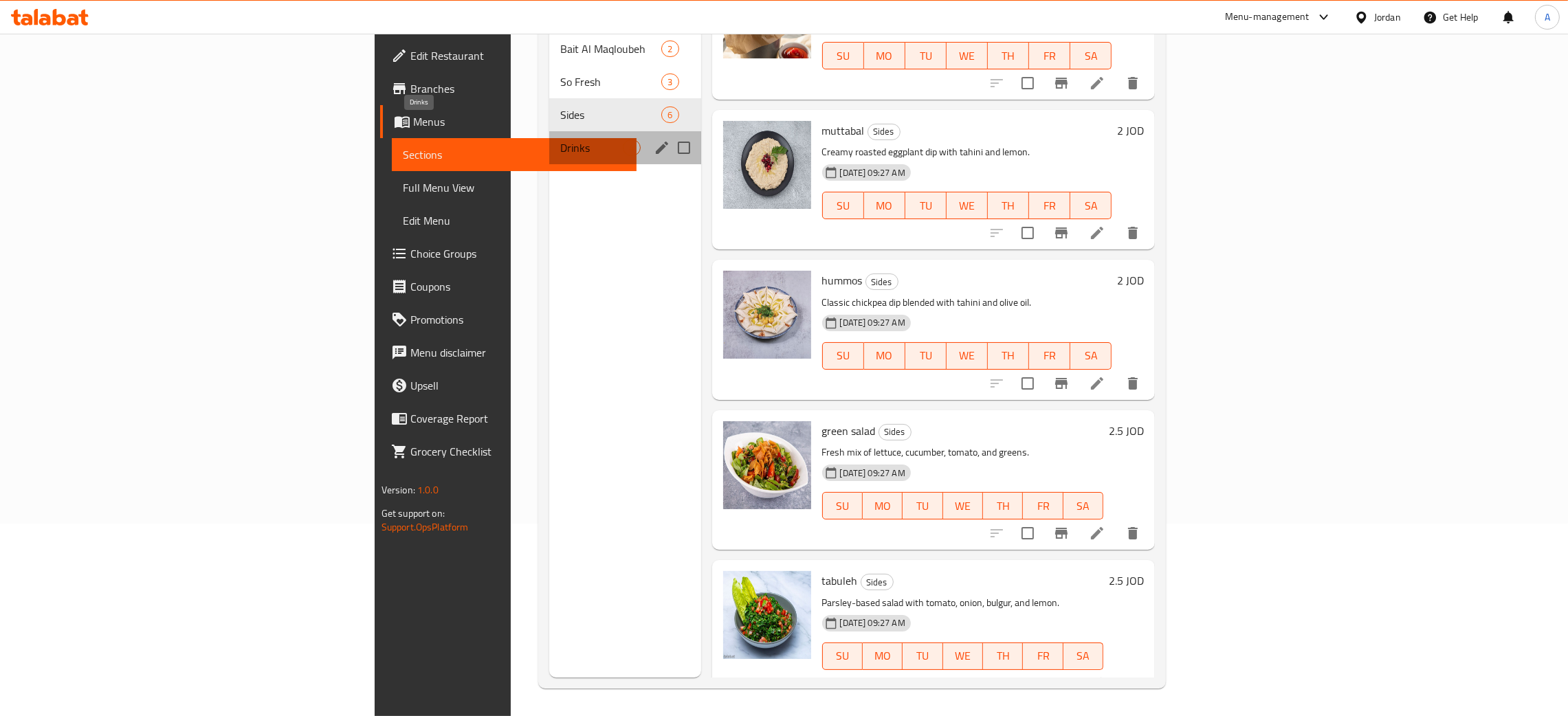
click at [561, 139] on span "Drinks" at bounding box center [592, 147] width 63 height 16
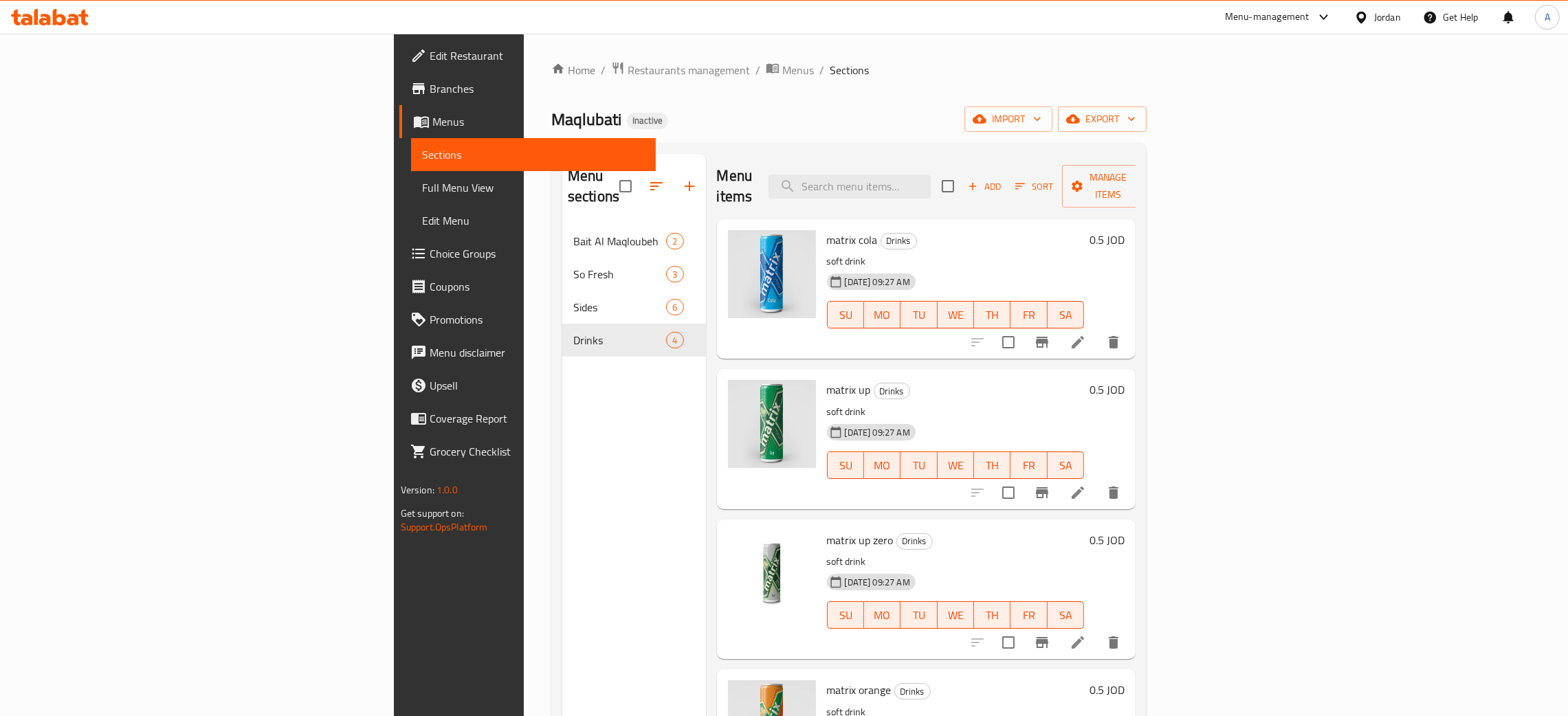
click at [1396, 21] on div "Jordan" at bounding box center [1387, 17] width 27 height 15
click at [1261, 348] on div "[GEOGRAPHIC_DATA]" at bounding box center [1252, 360] width 113 height 32
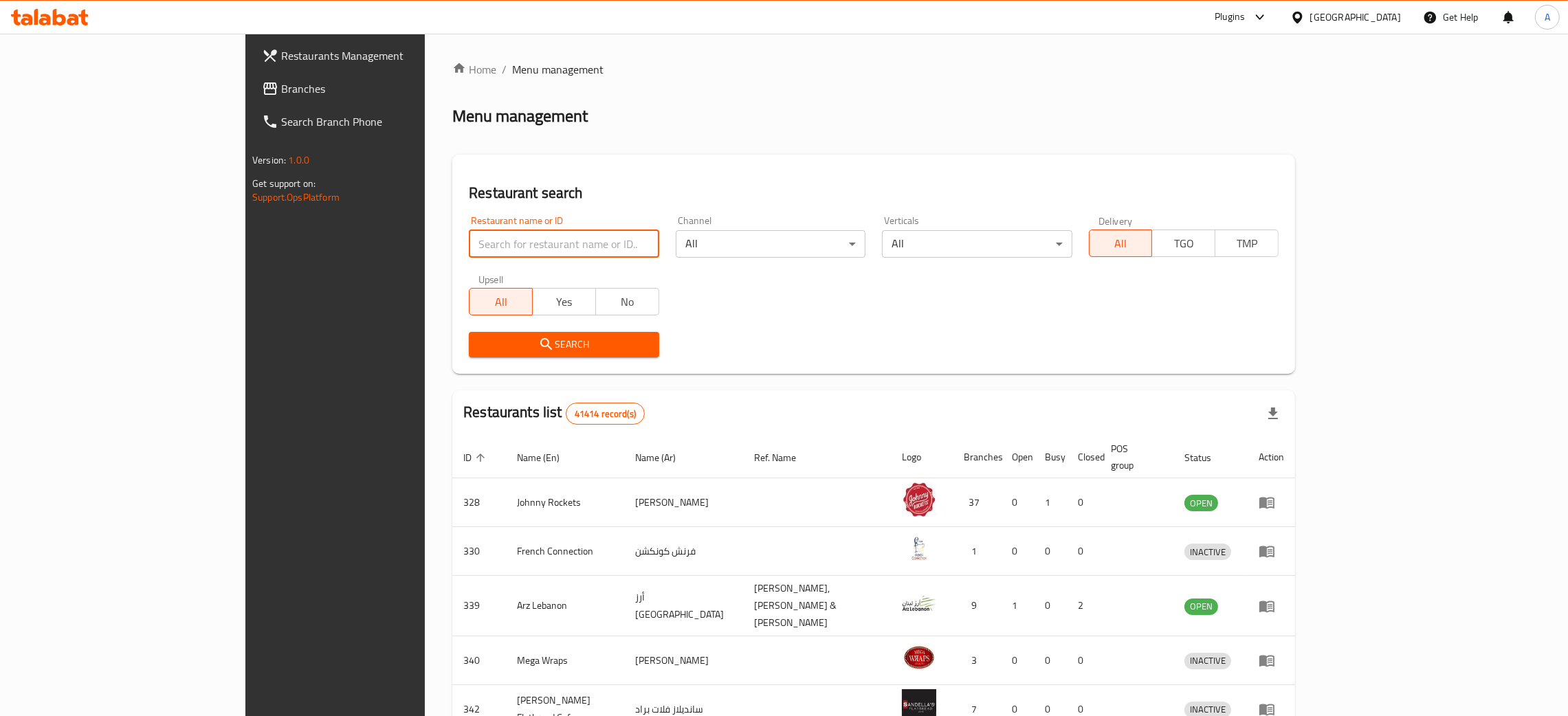
click at [492, 245] on input "search" at bounding box center [564, 244] width 190 height 27
paste input "Tuk Tuk Restaurant"
type input "Tuk Tuk Restaurant"
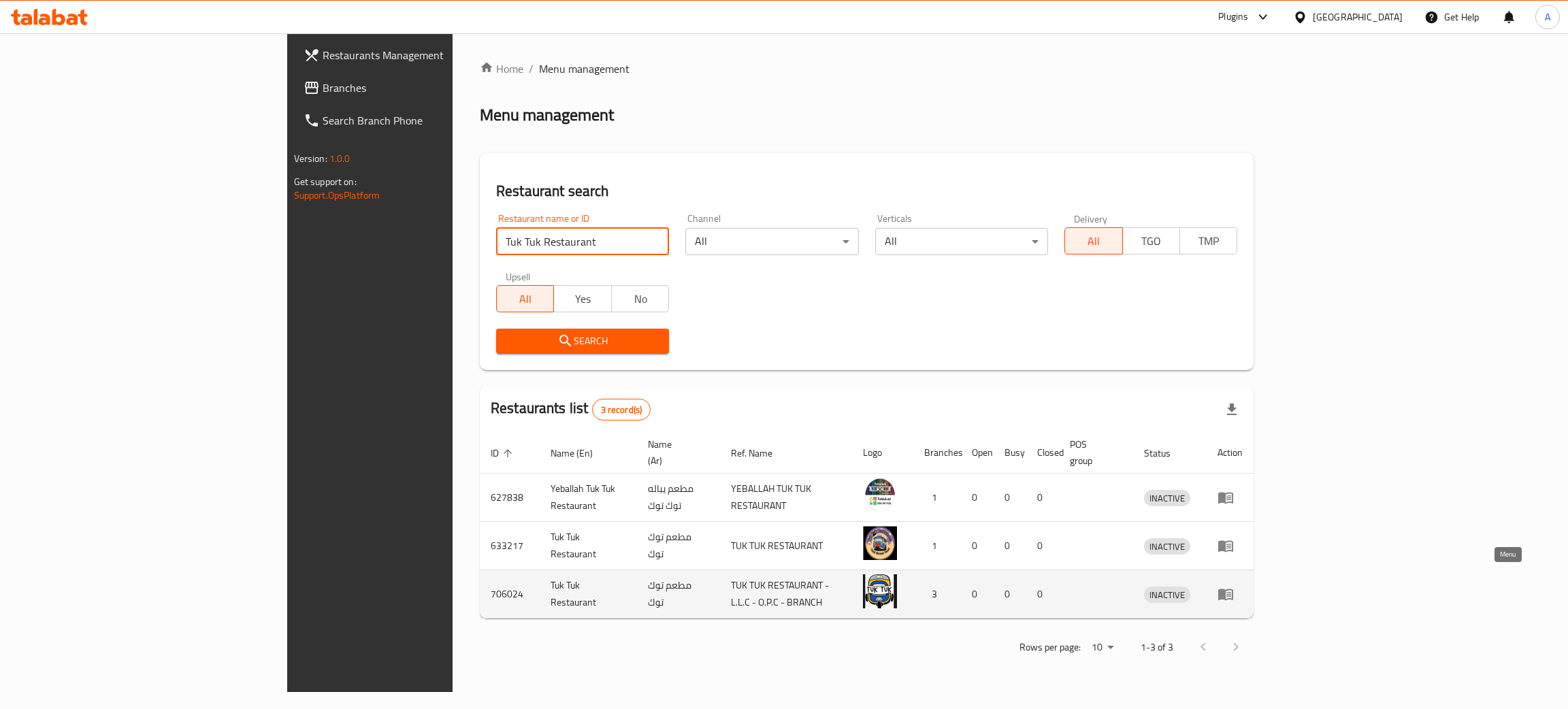
click at [1234, 586] on icon "enhanced table" at bounding box center [1225, 594] width 16 height 16
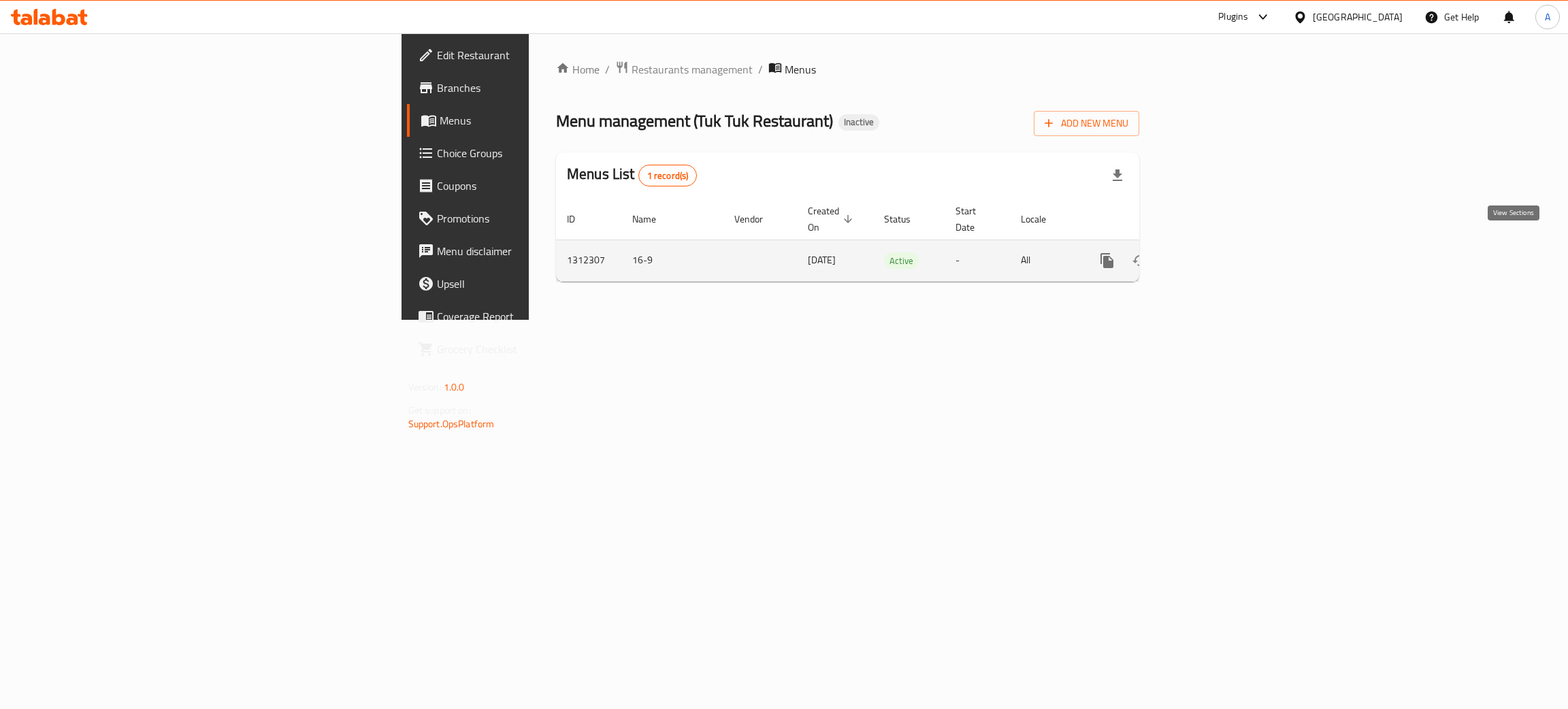
click at [1214, 252] on icon "enhanced table" at bounding box center [1205, 260] width 16 height 16
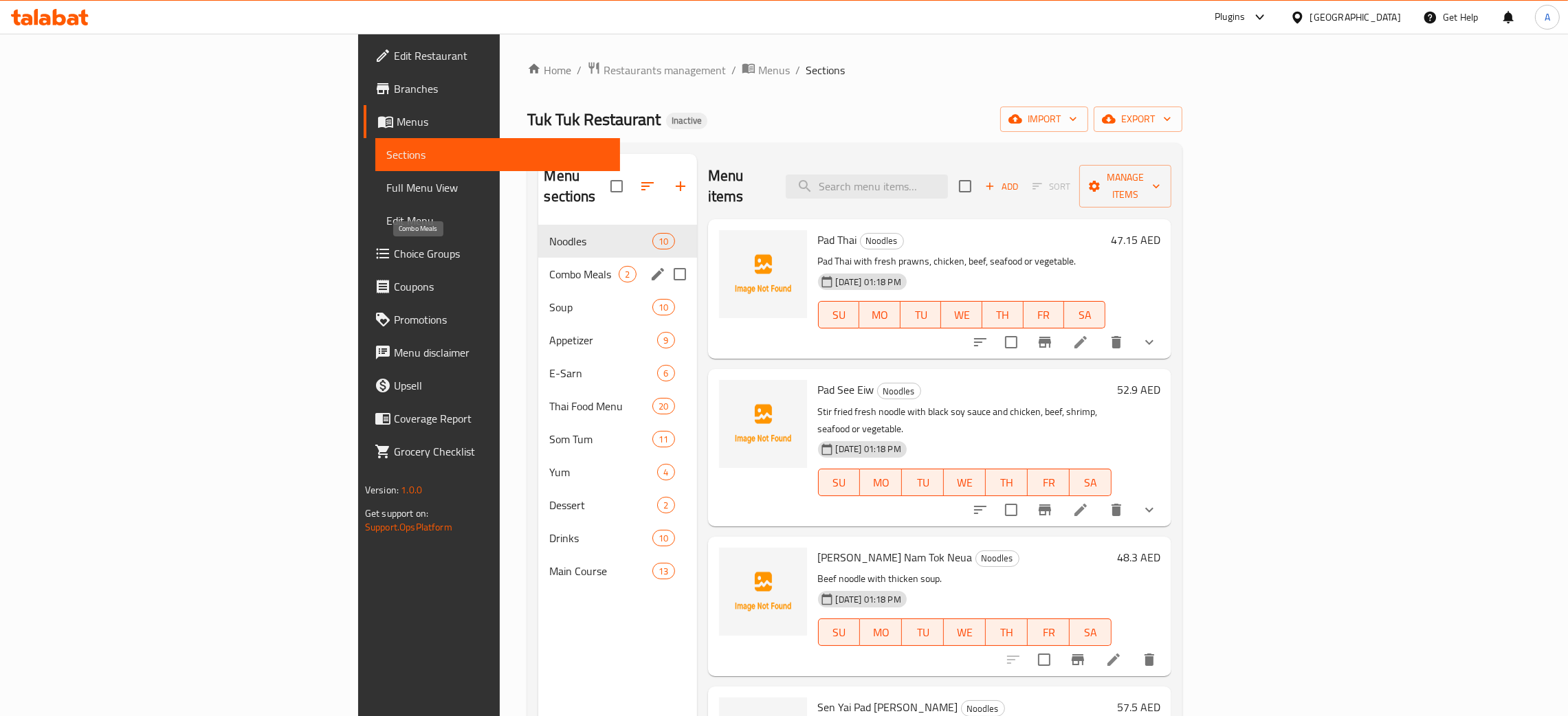
click at [550, 266] on span "Combo Meals" at bounding box center [584, 274] width 69 height 16
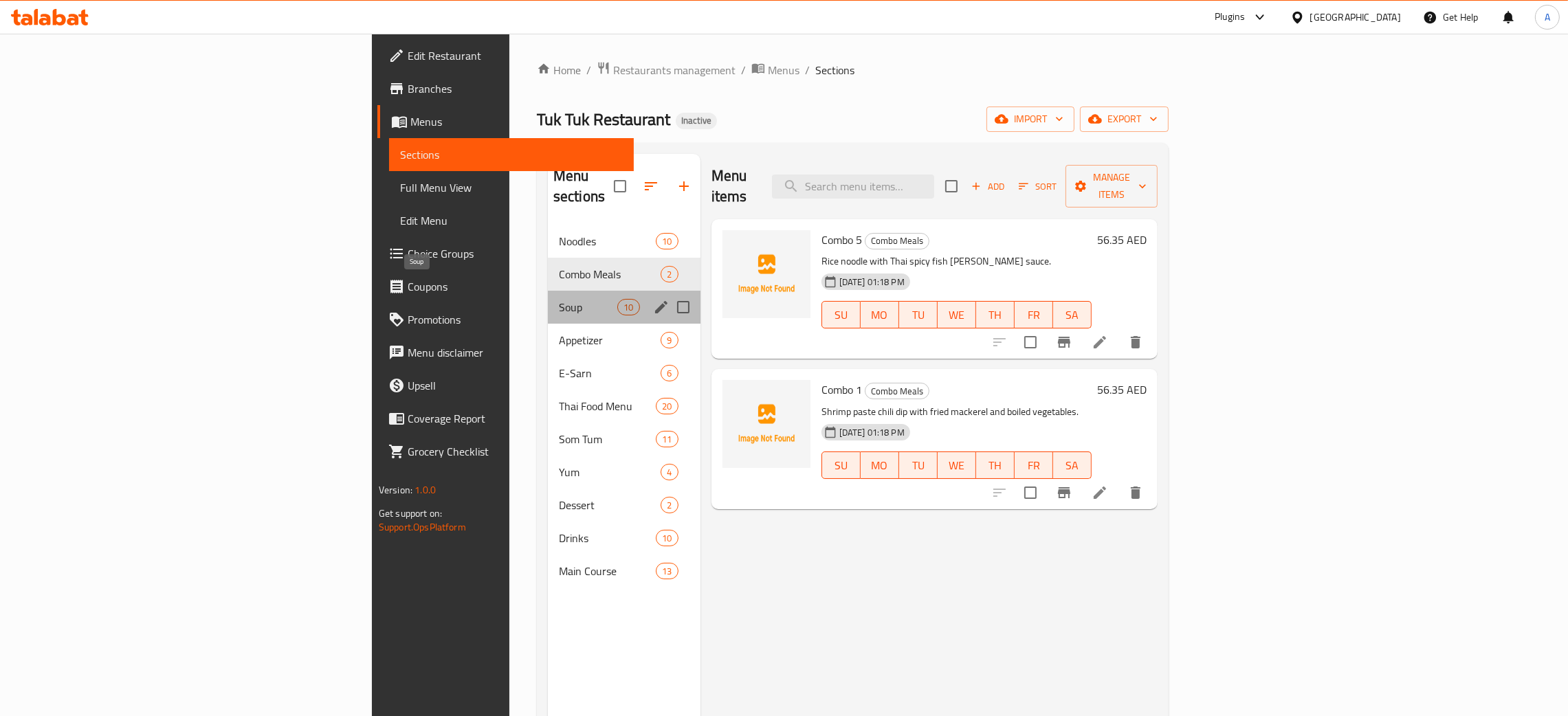
click at [559, 299] on span "Soup" at bounding box center [588, 307] width 58 height 16
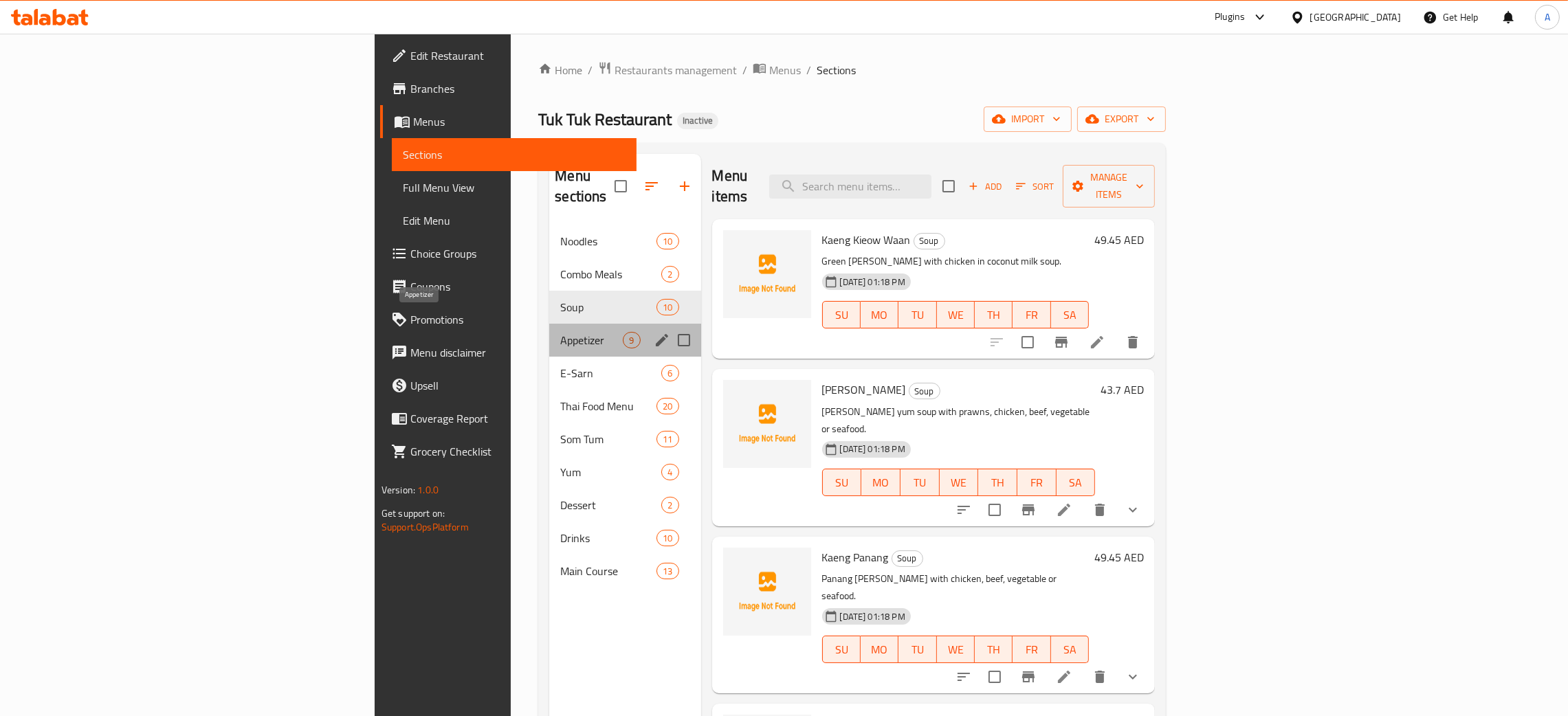
click at [561, 332] on span "Appetizer" at bounding box center [592, 340] width 63 height 16
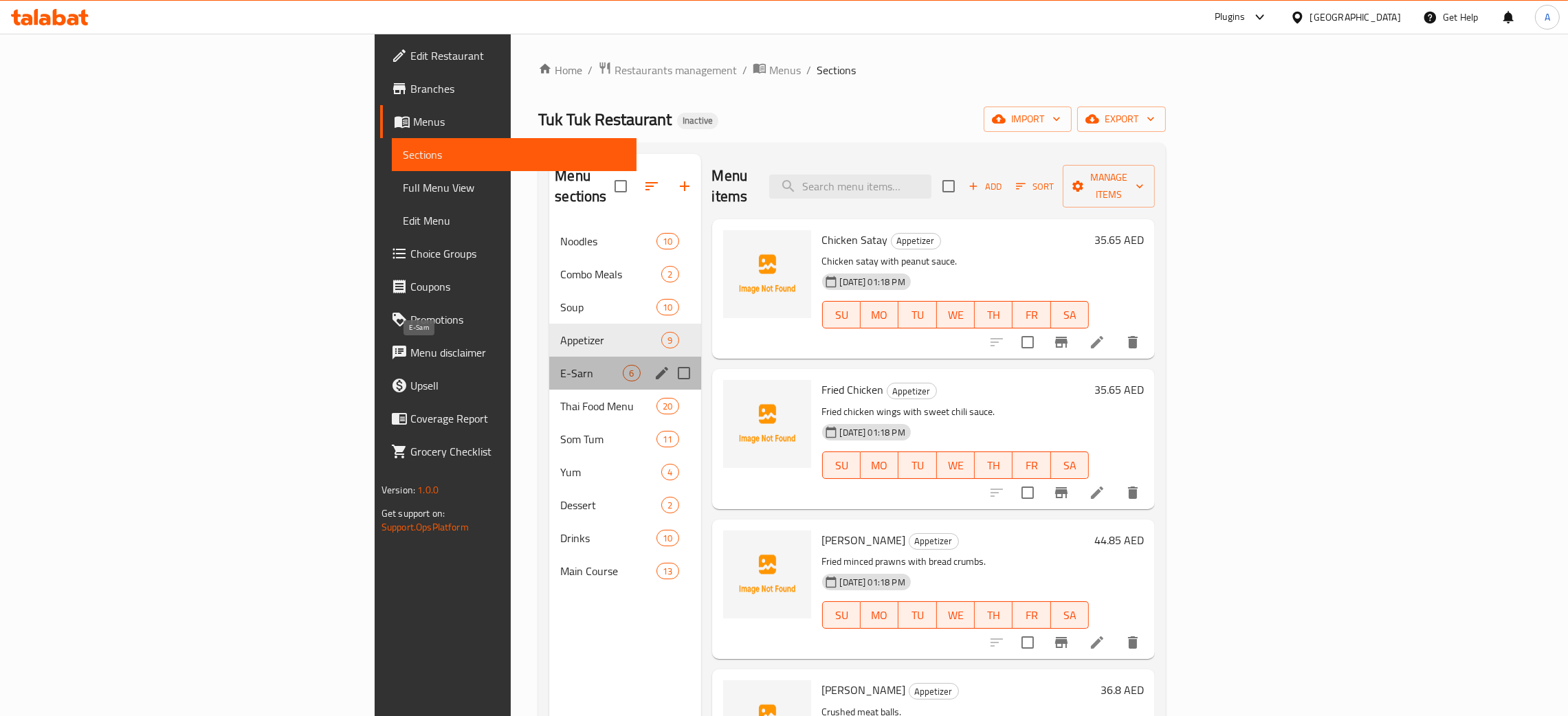
click at [561, 365] on span "E-Sarn" at bounding box center [592, 373] width 63 height 16
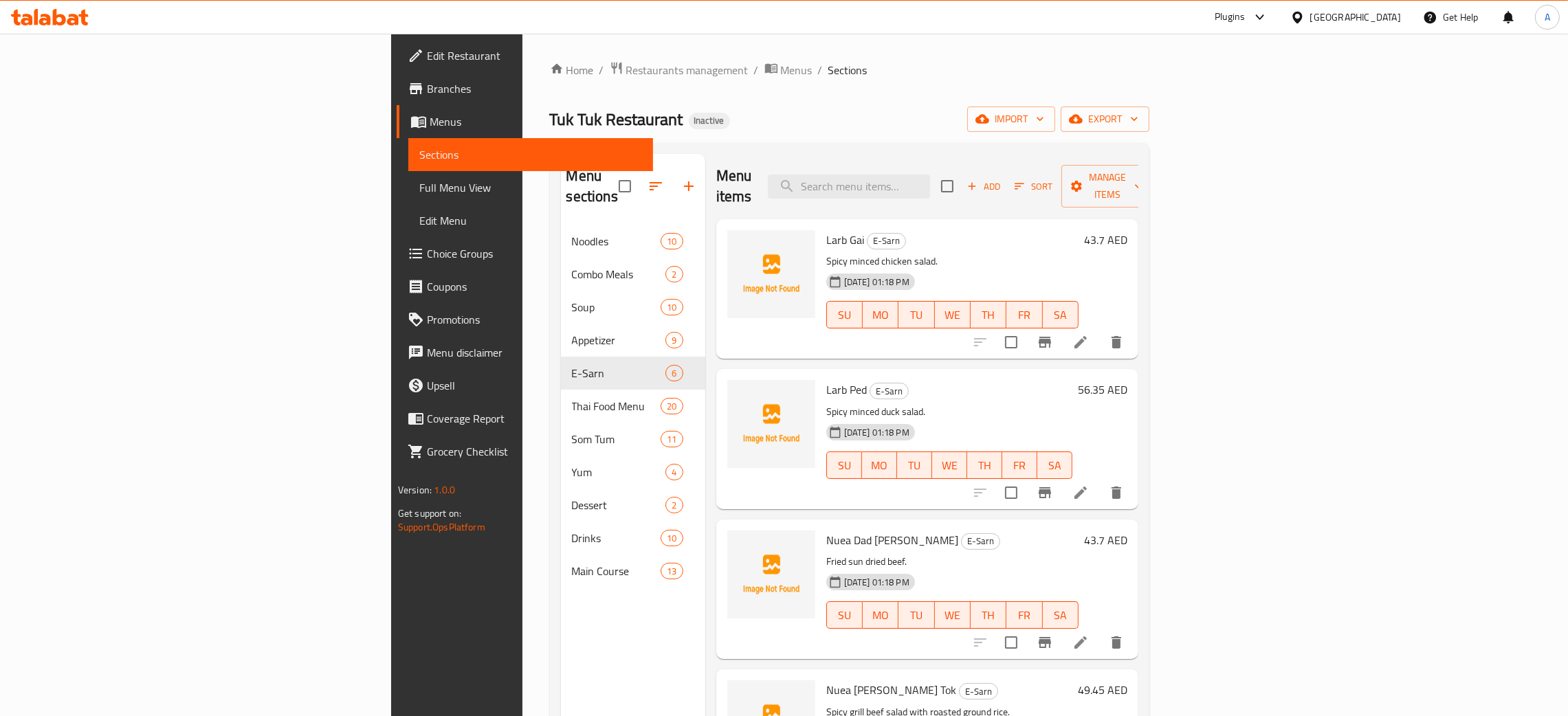
click at [427, 53] on span "Edit Restaurant" at bounding box center [534, 55] width 215 height 16
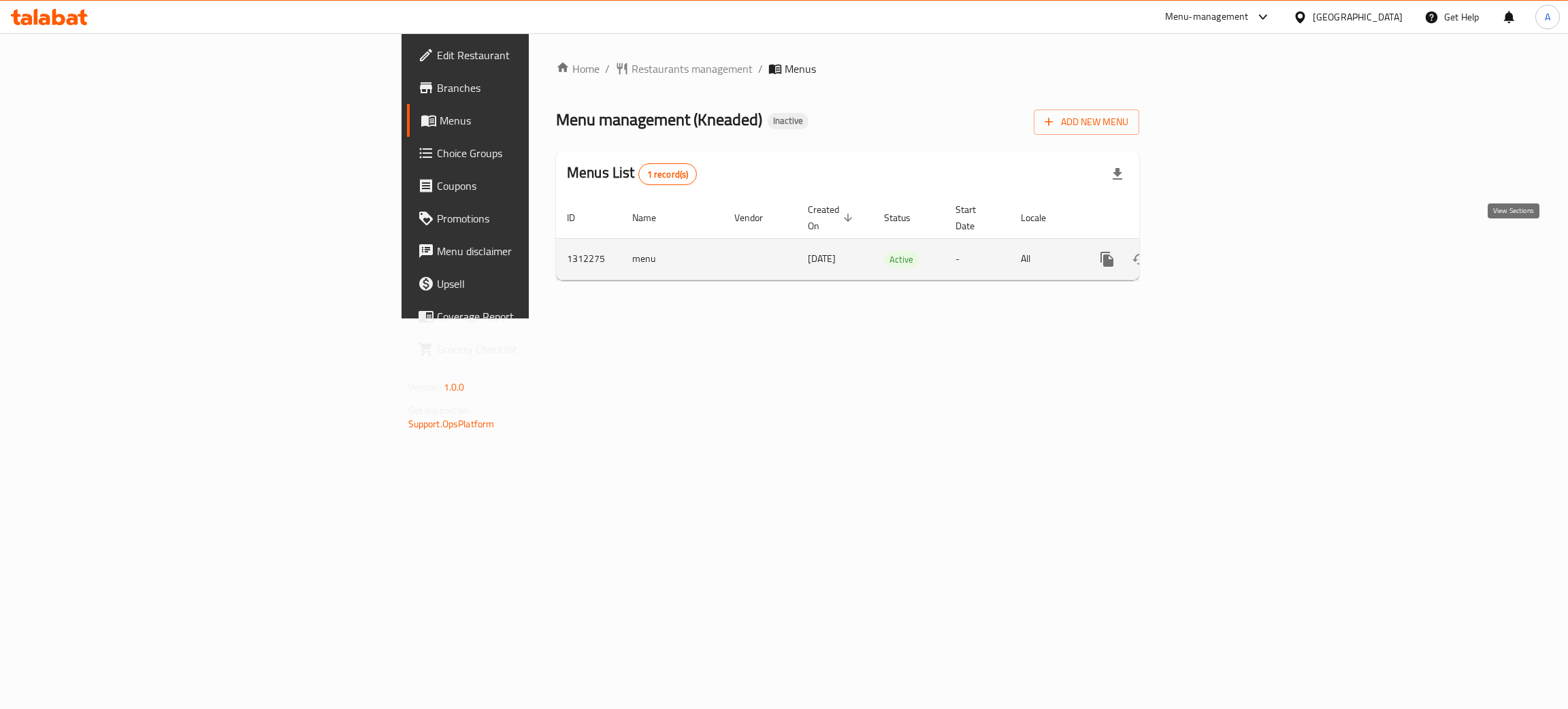
click at [1214, 251] on icon "enhanced table" at bounding box center [1205, 259] width 16 height 16
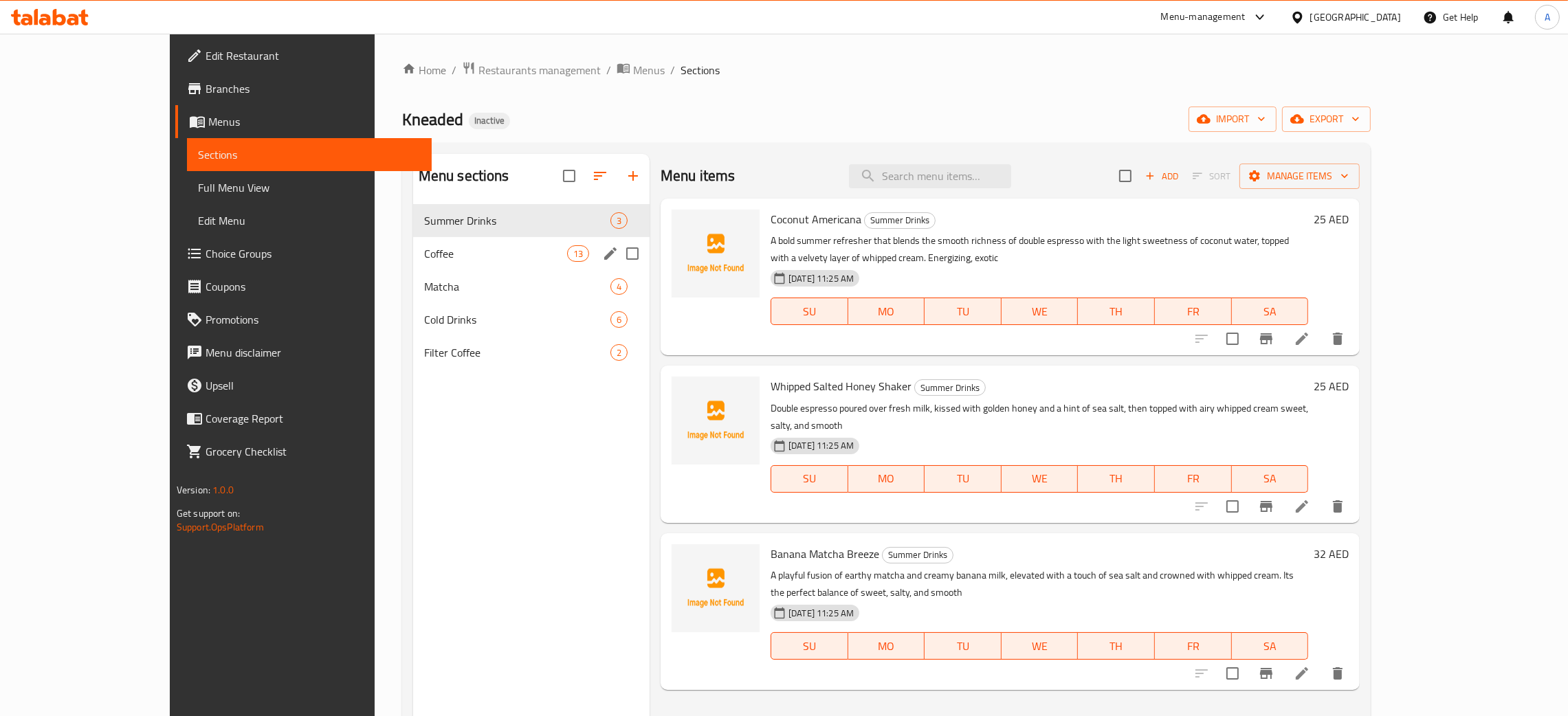
click at [455, 238] on div "Coffee 13" at bounding box center [531, 253] width 237 height 33
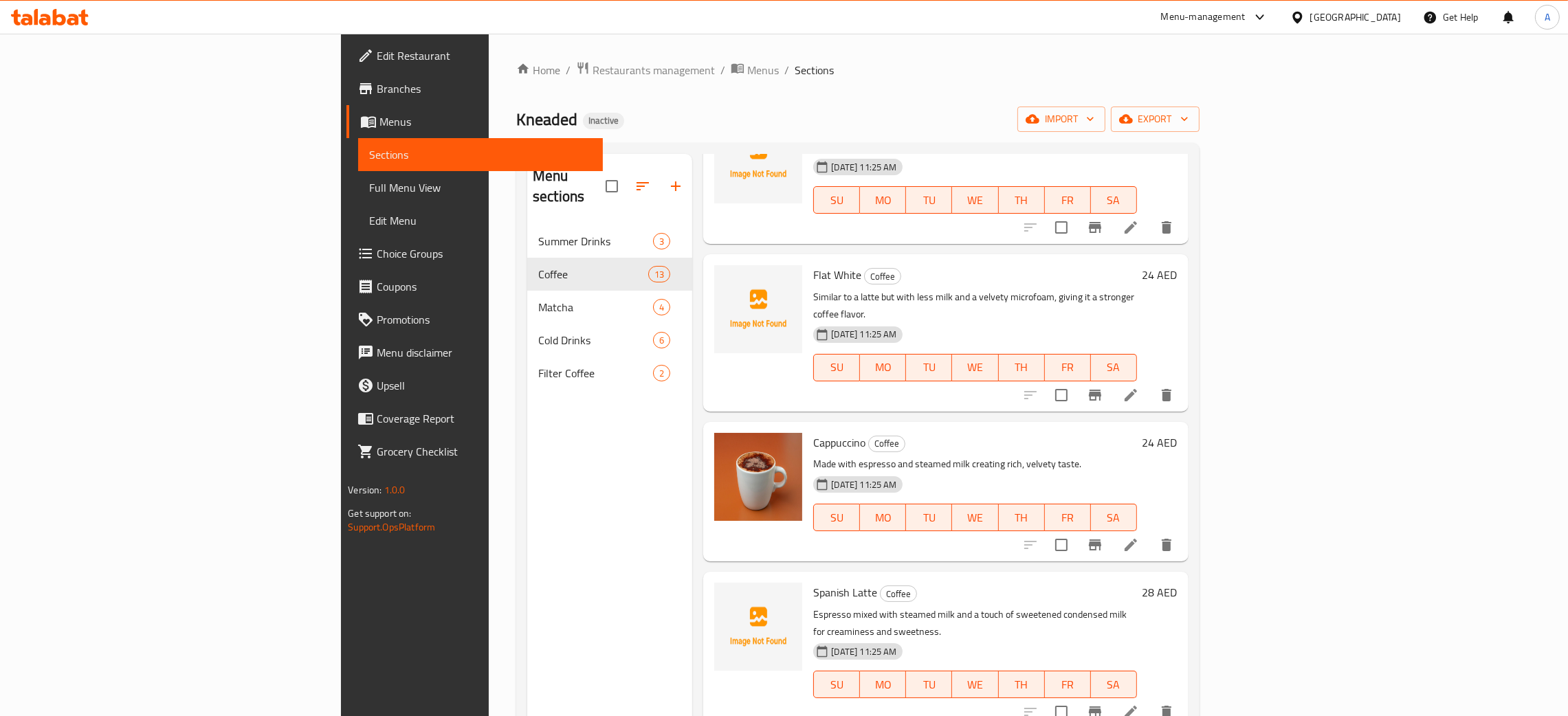
scroll to position [1268, 0]
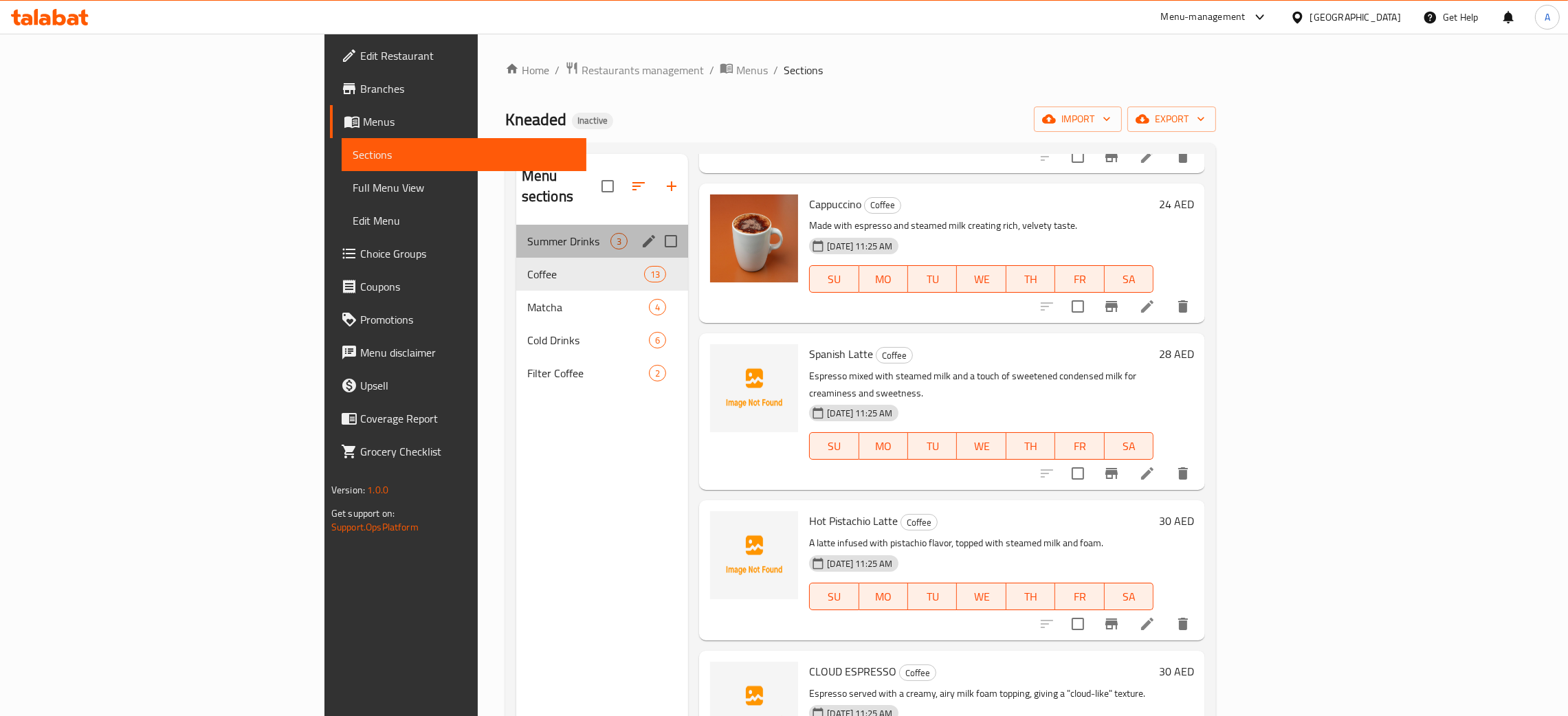
click at [517, 231] on div "Summer Drinks 3" at bounding box center [603, 241] width 172 height 33
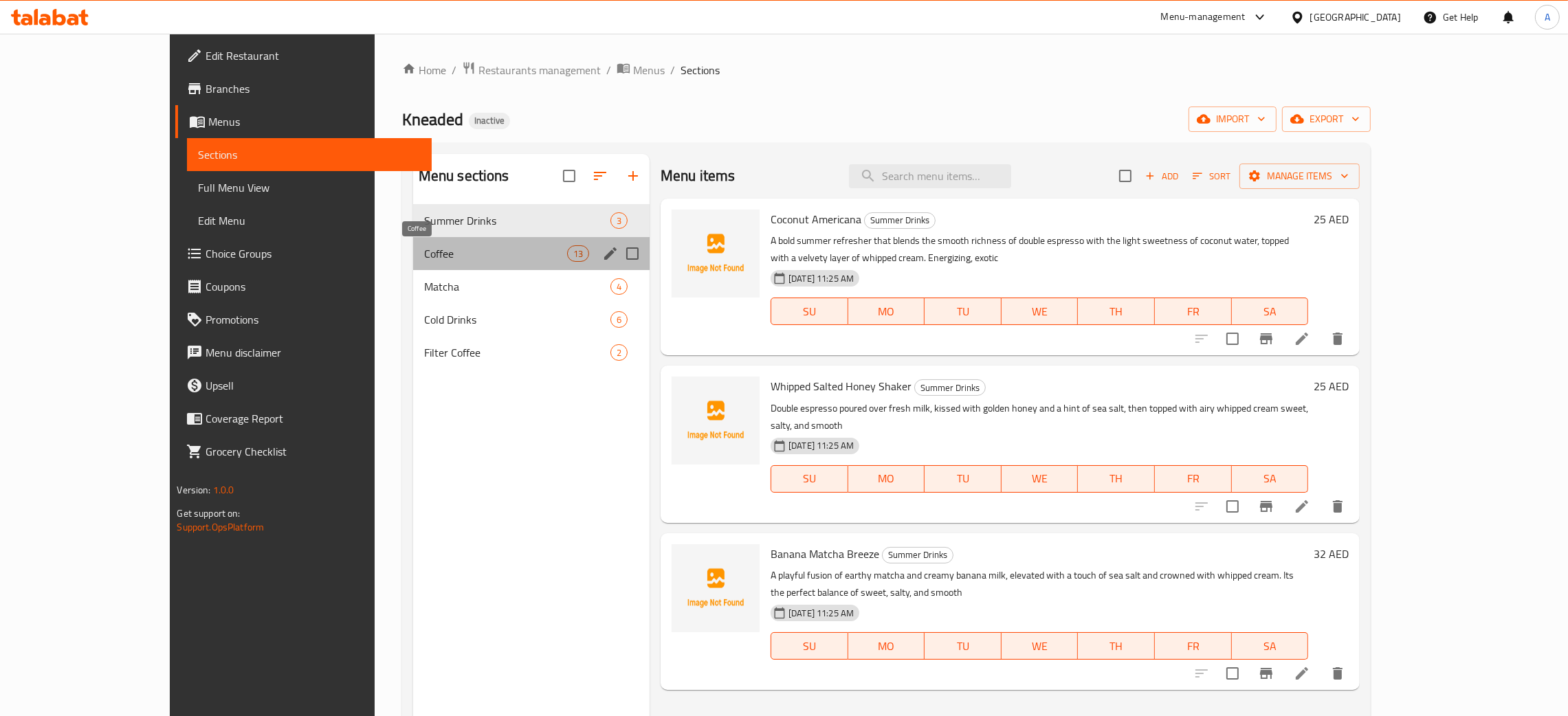
click at [424, 253] on span "Coffee" at bounding box center [496, 253] width 143 height 16
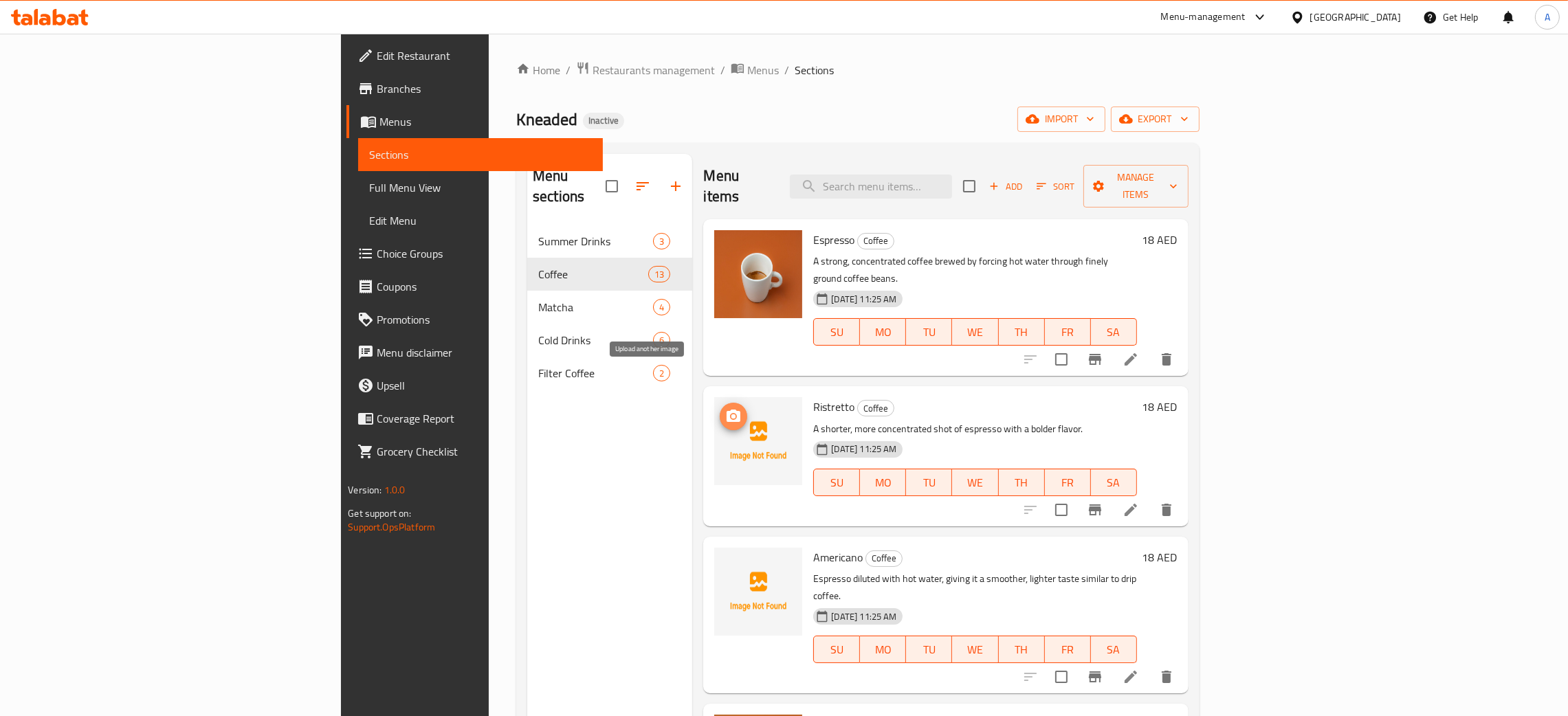
click at [727, 410] on icon "upload picture" at bounding box center [733, 415] width 14 height 13
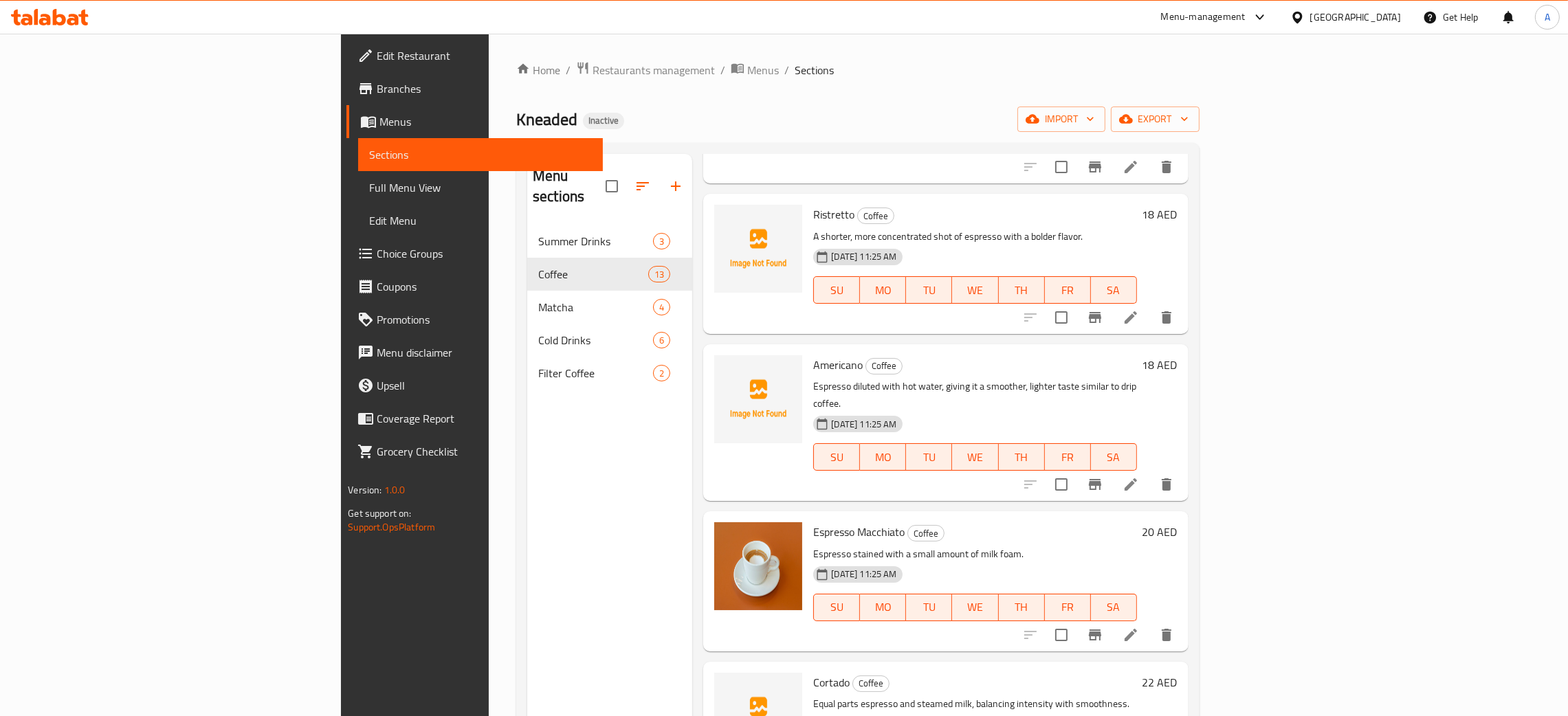
scroll to position [206, 0]
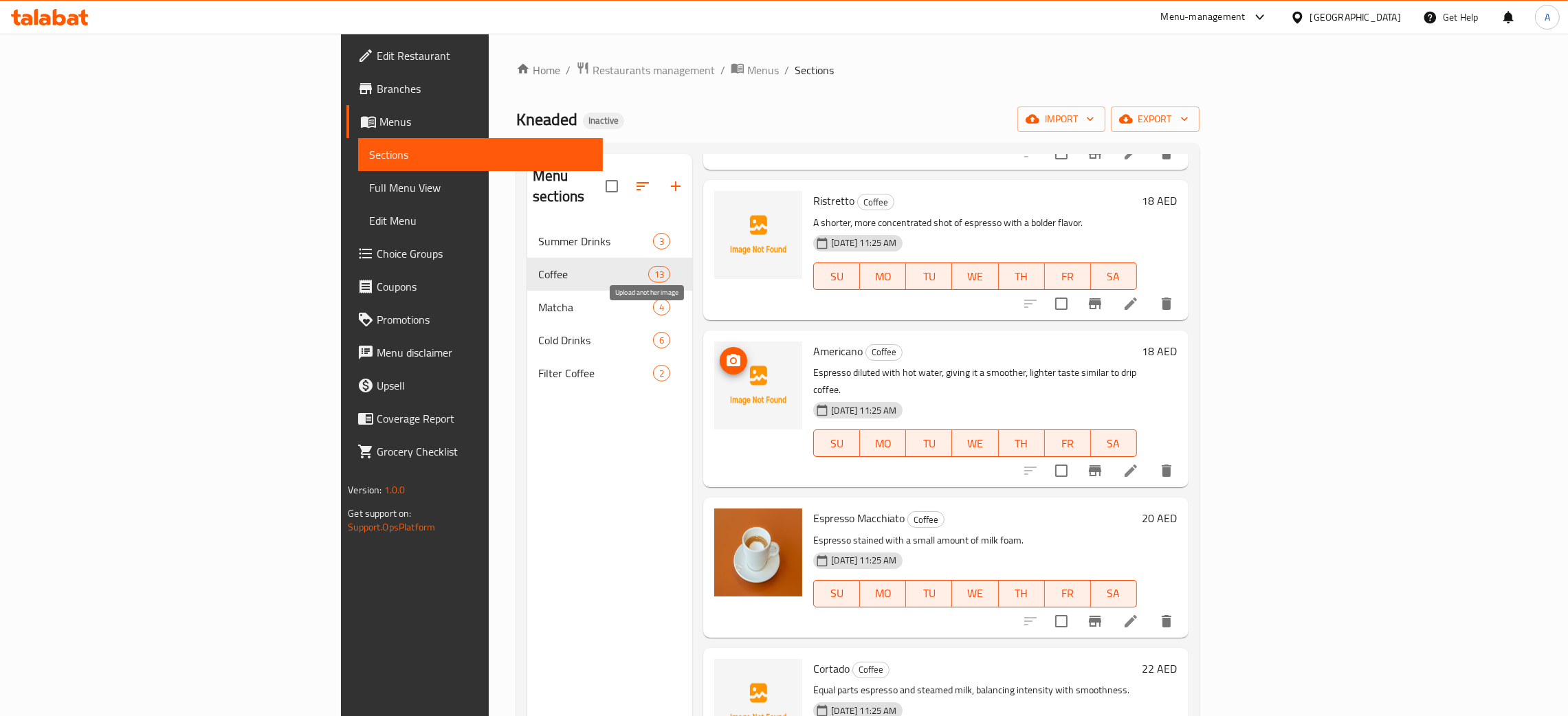
click at [727, 354] on icon "upload picture" at bounding box center [733, 360] width 14 height 13
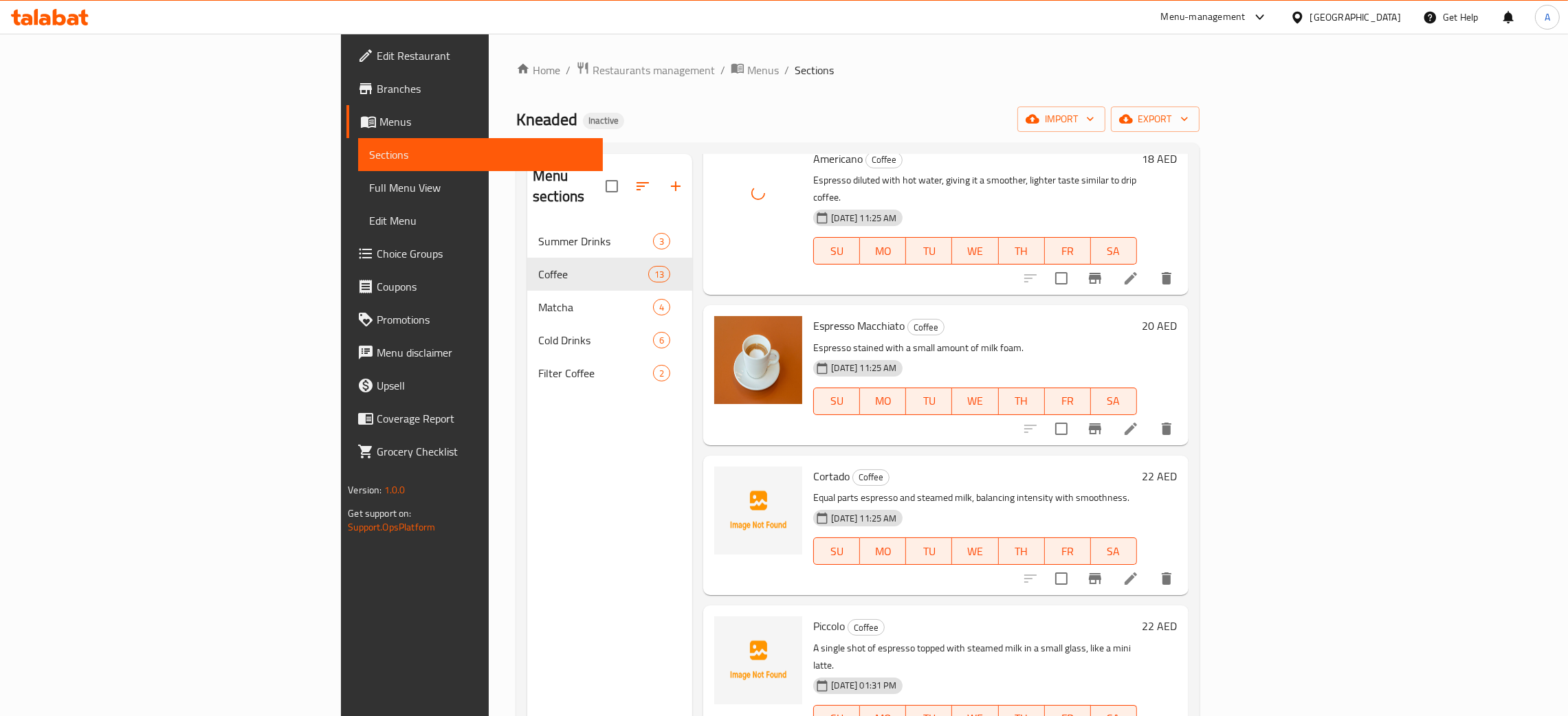
scroll to position [413, 0]
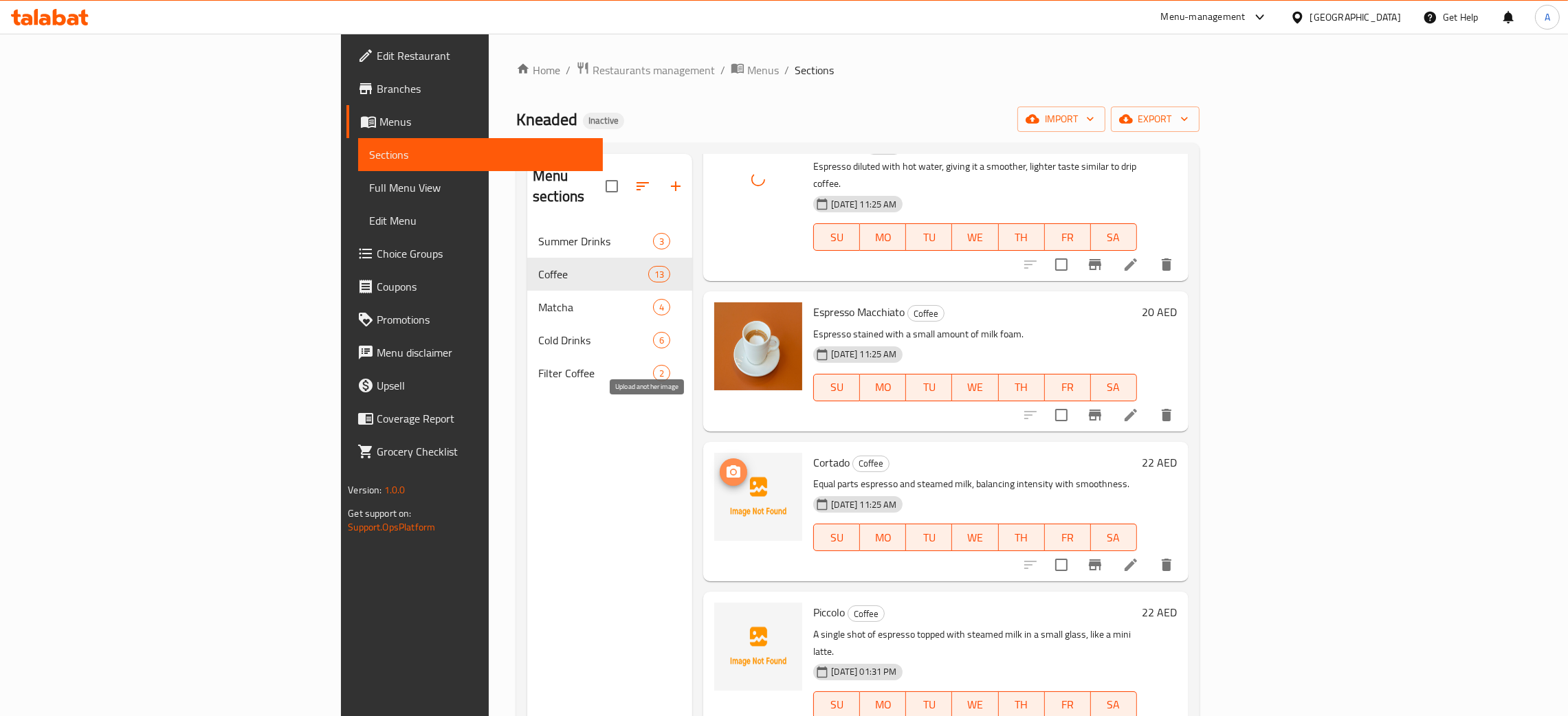
click at [720, 458] on button "upload picture" at bounding box center [733, 471] width 27 height 27
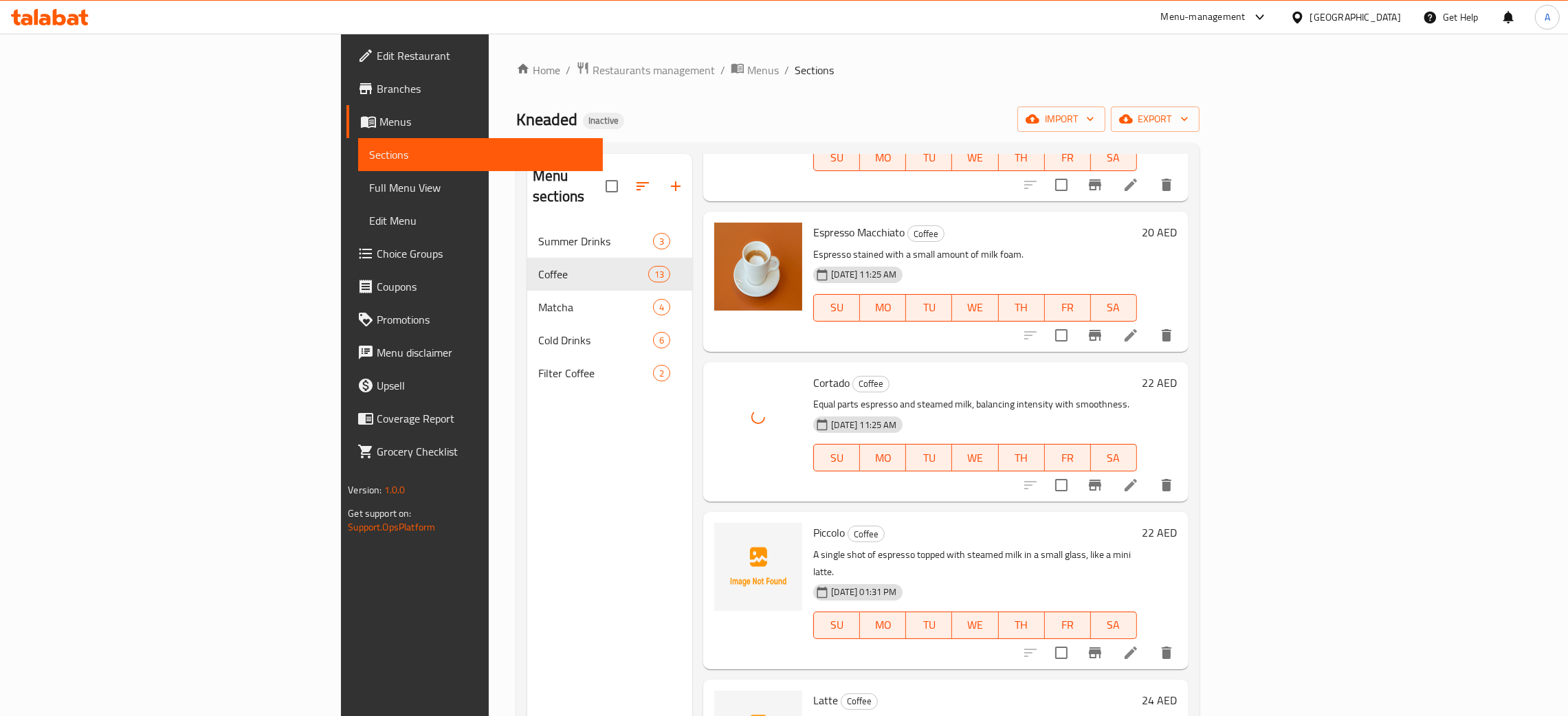
scroll to position [618, 0]
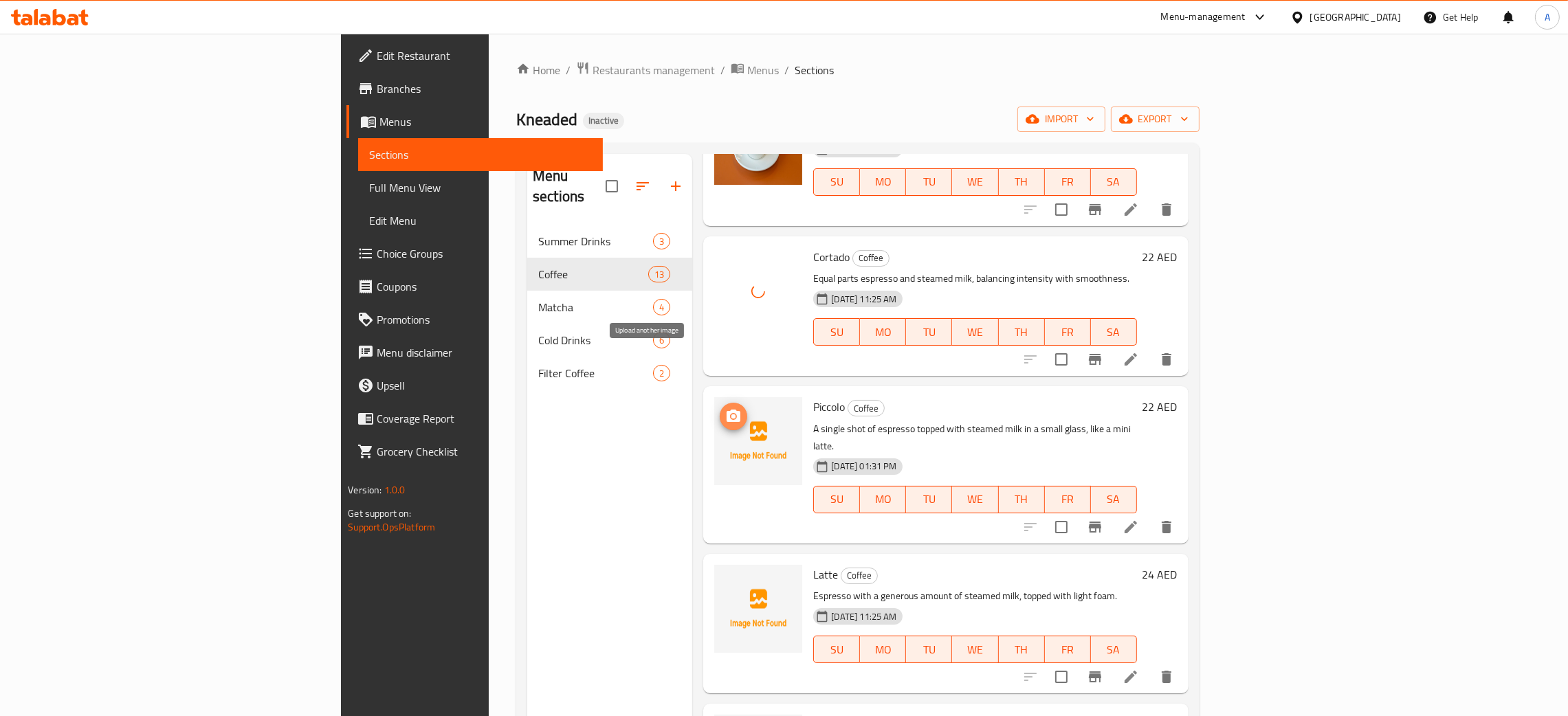
click at [727, 410] on icon "upload picture" at bounding box center [733, 415] width 14 height 13
click at [813, 396] on span "Piccolo" at bounding box center [829, 407] width 32 height 21
copy h6 "Piccolo"
click at [725, 408] on icon "upload picture" at bounding box center [733, 416] width 16 height 16
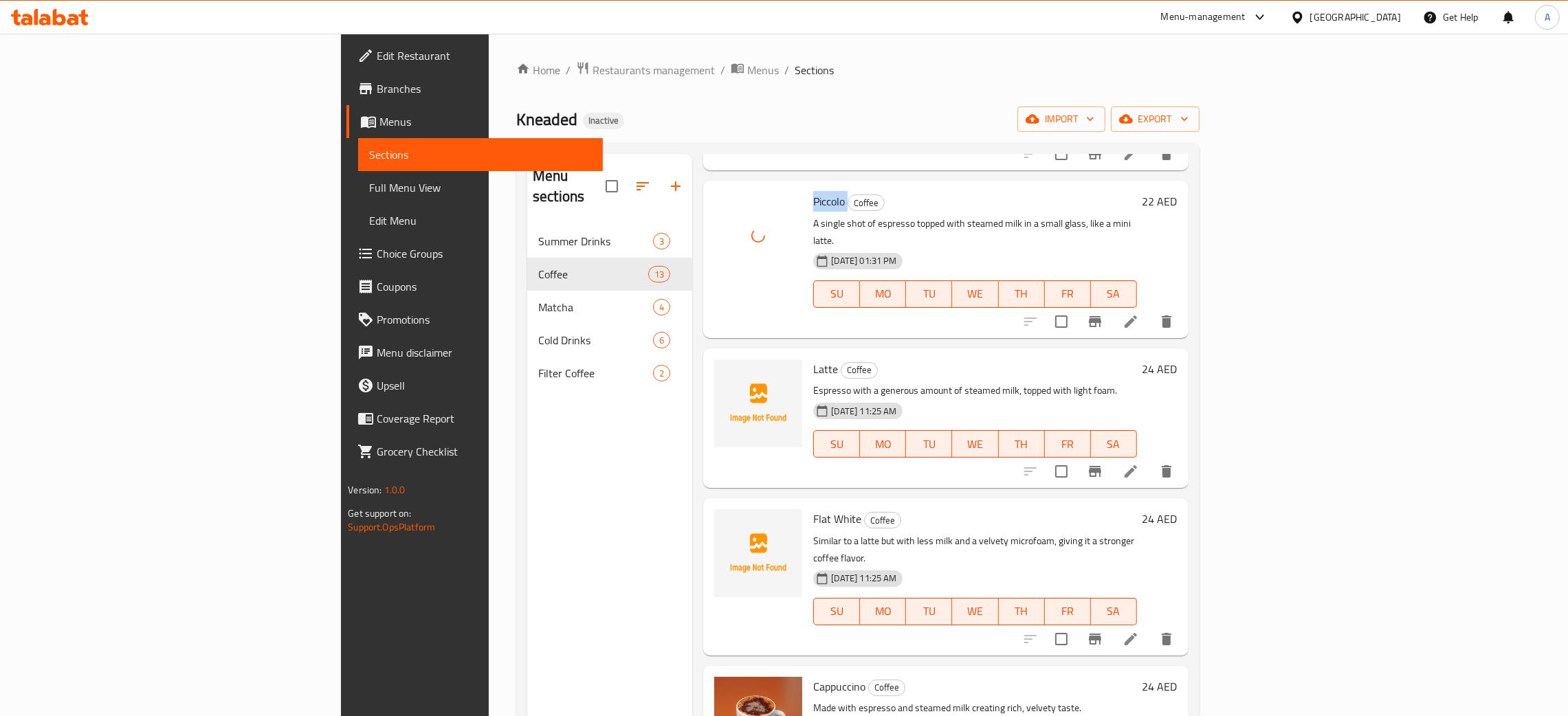
scroll to position [825, 0]
click at [725, 369] on icon "upload picture" at bounding box center [733, 377] width 16 height 16
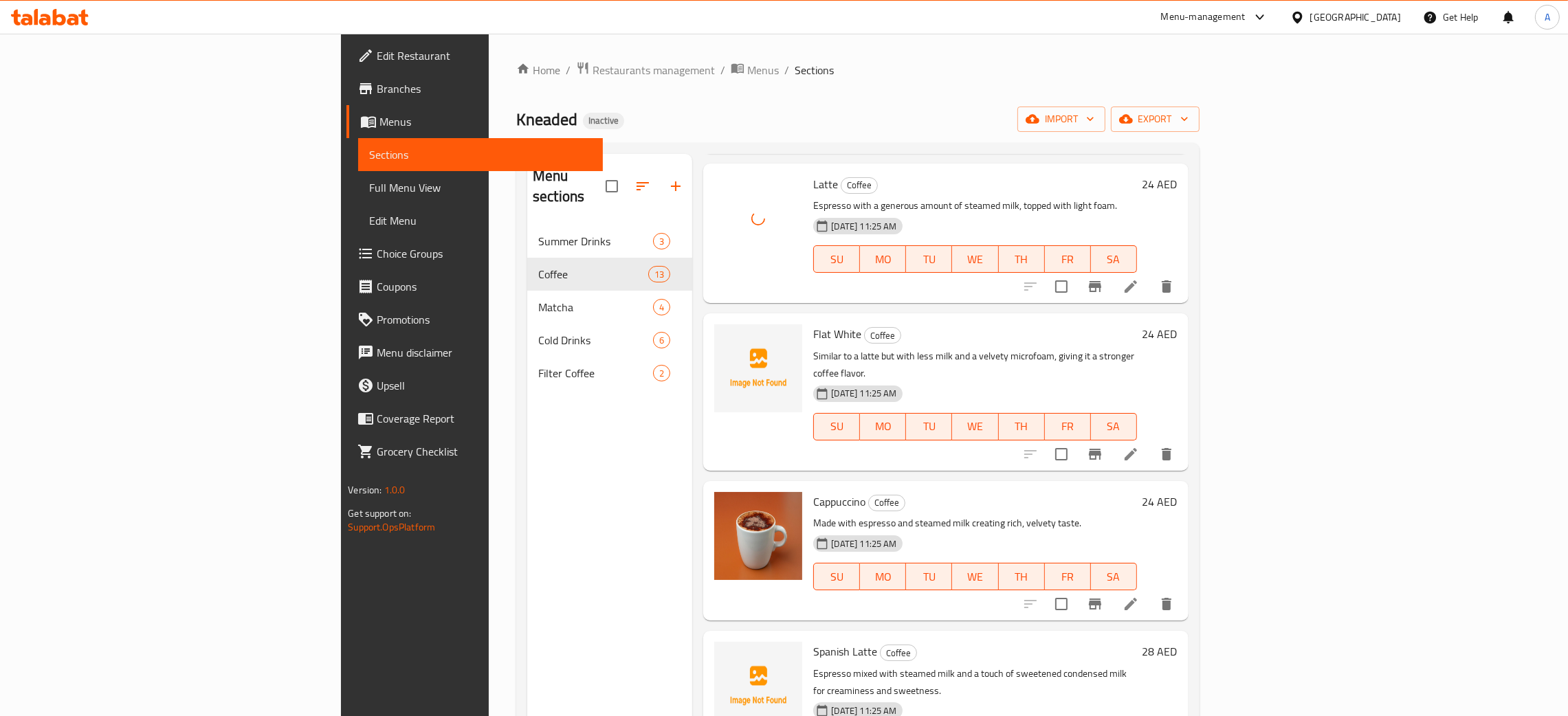
scroll to position [1031, 0]
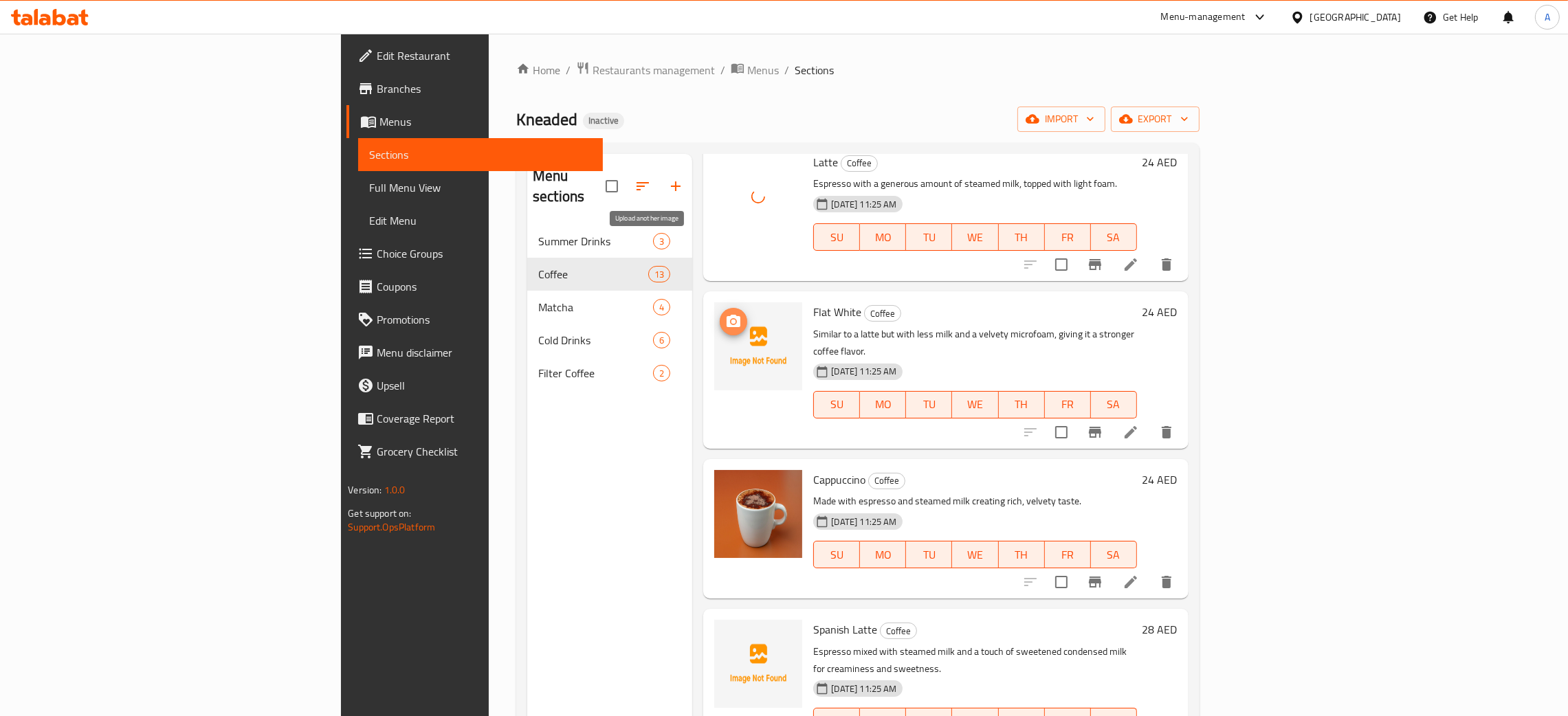
click at [727, 315] on icon "upload picture" at bounding box center [733, 320] width 14 height 13
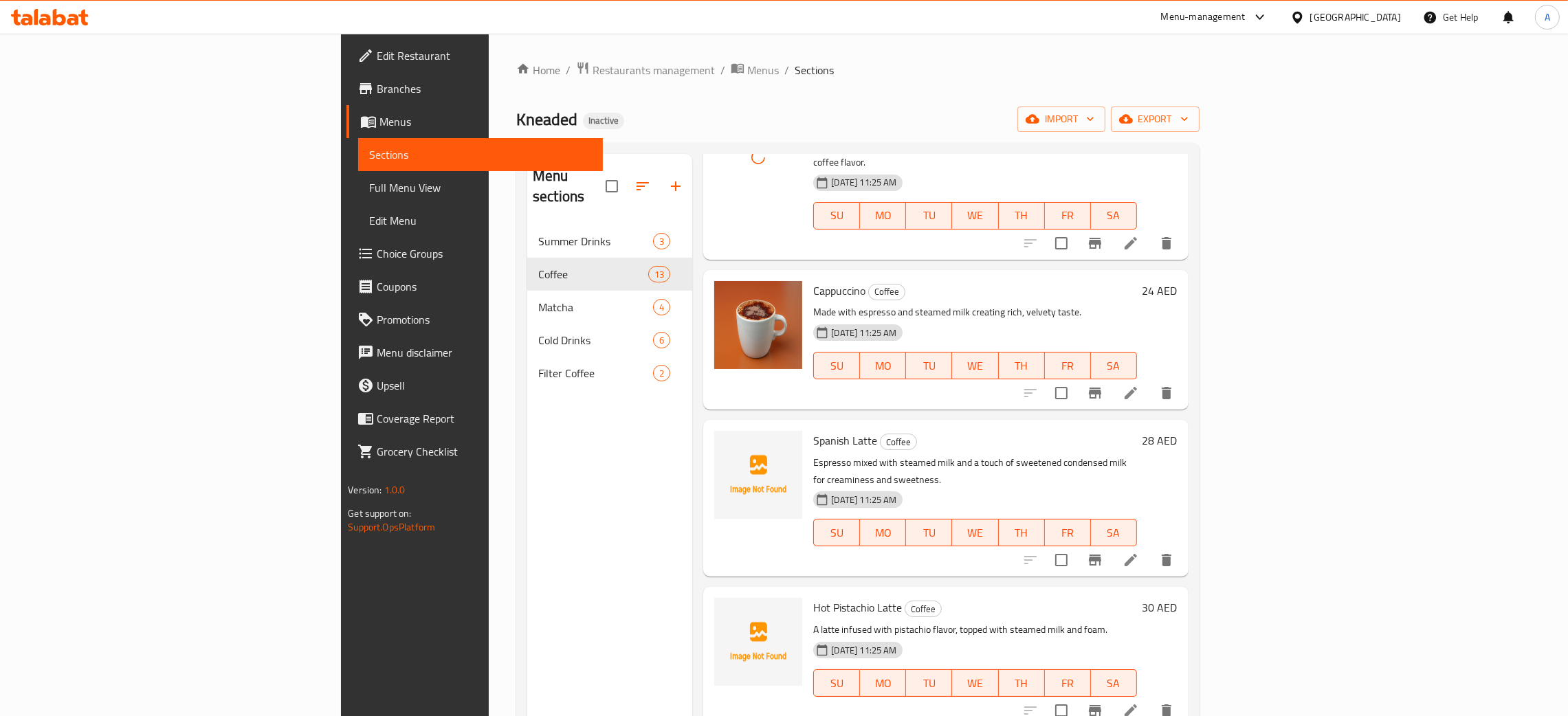
scroll to position [1237, 0]
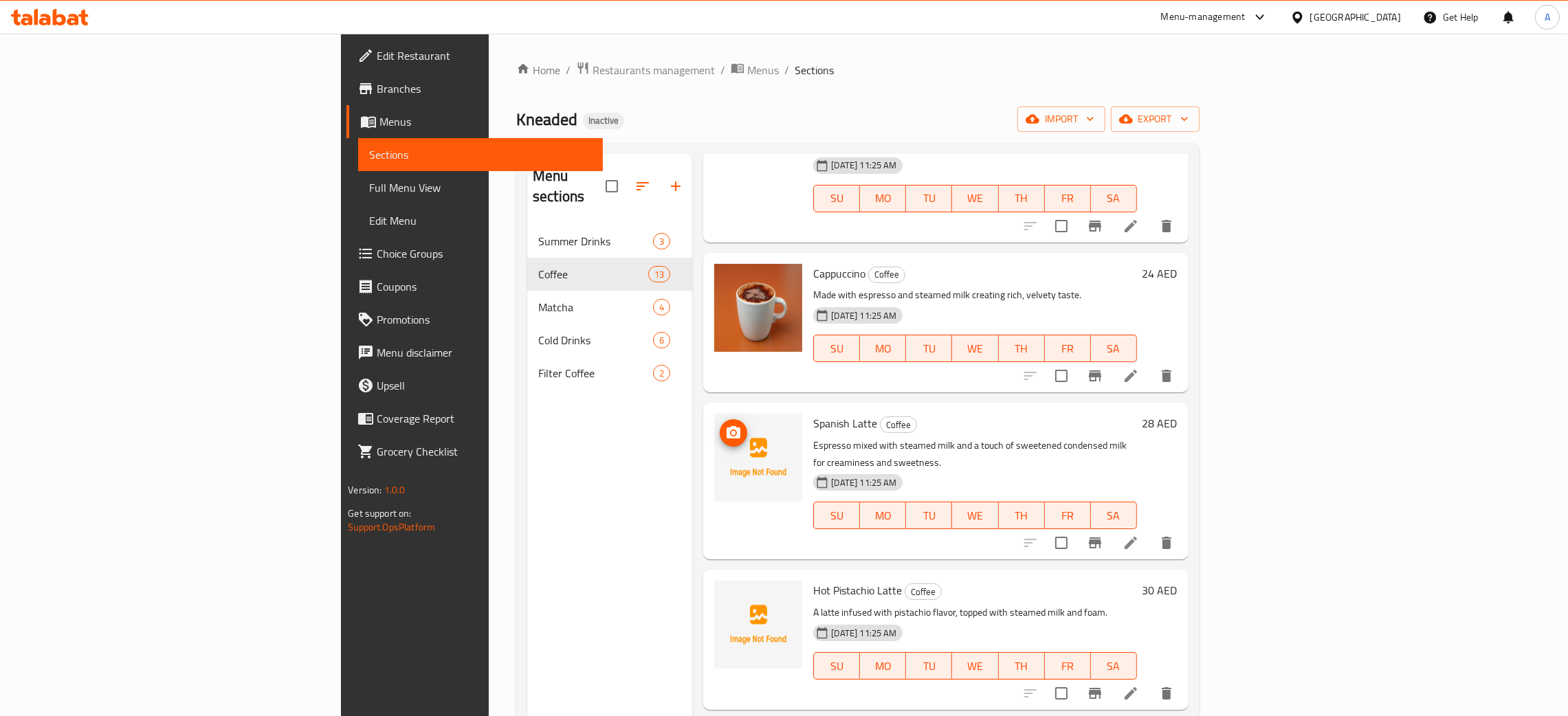
click at [725, 425] on icon "upload picture" at bounding box center [733, 433] width 16 height 16
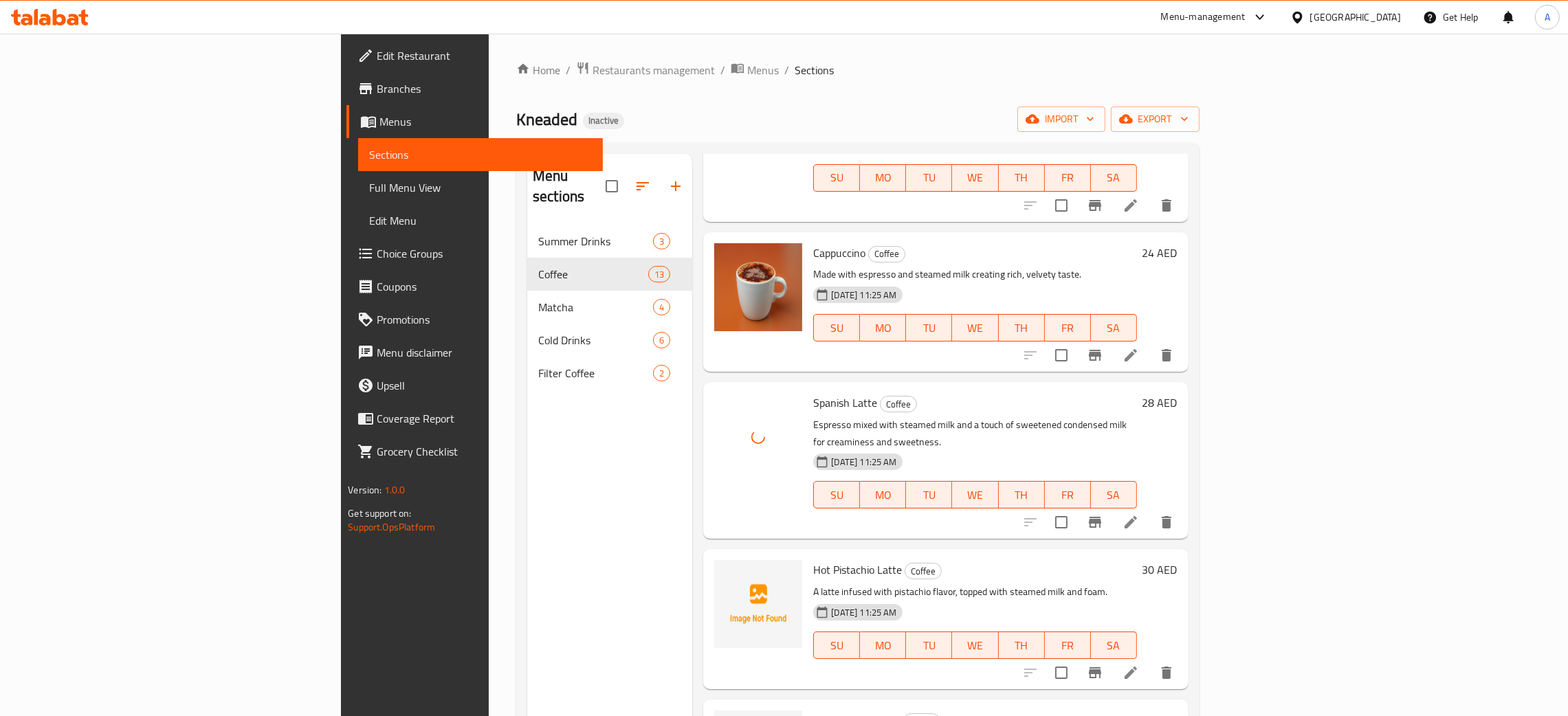
scroll to position [1268, 0]
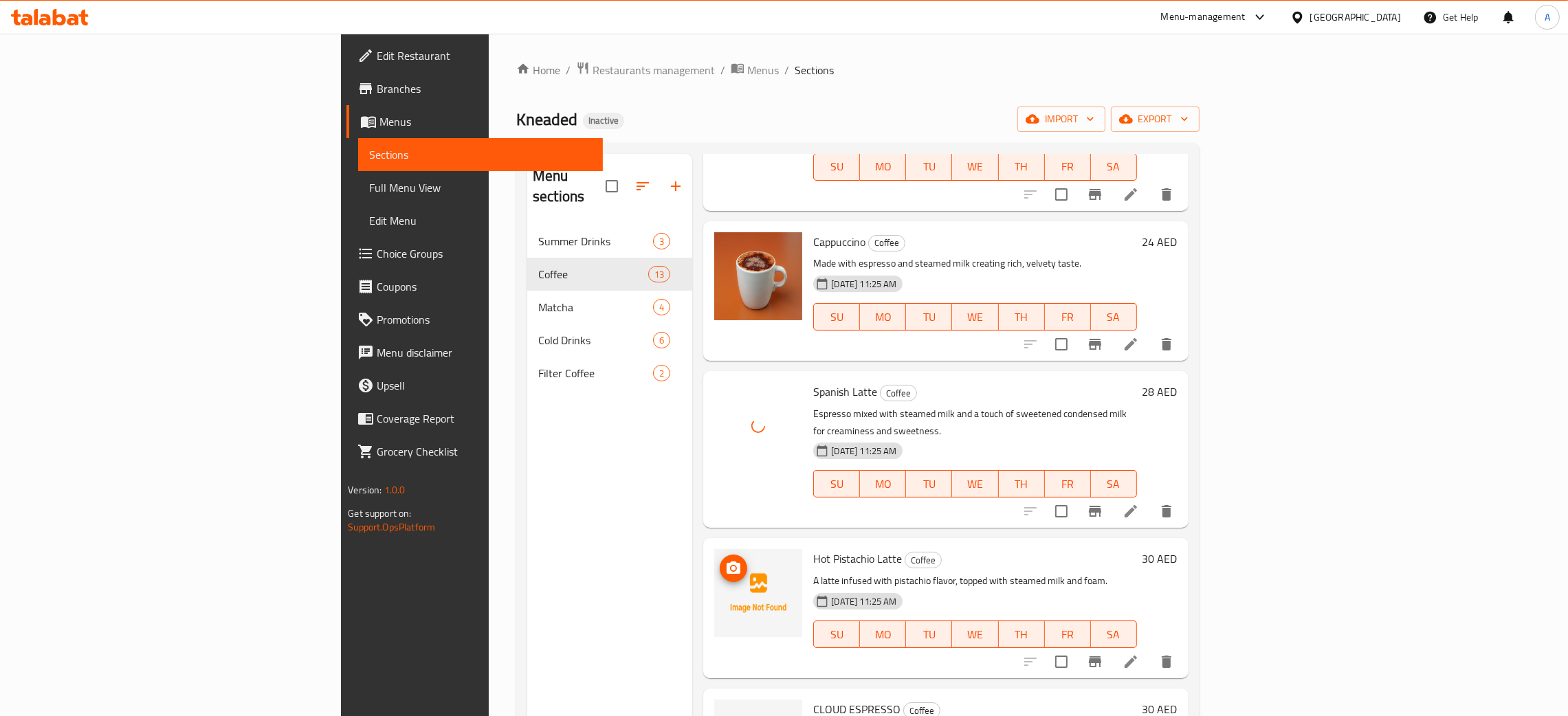
click at [725, 561] on icon "upload picture" at bounding box center [733, 569] width 16 height 16
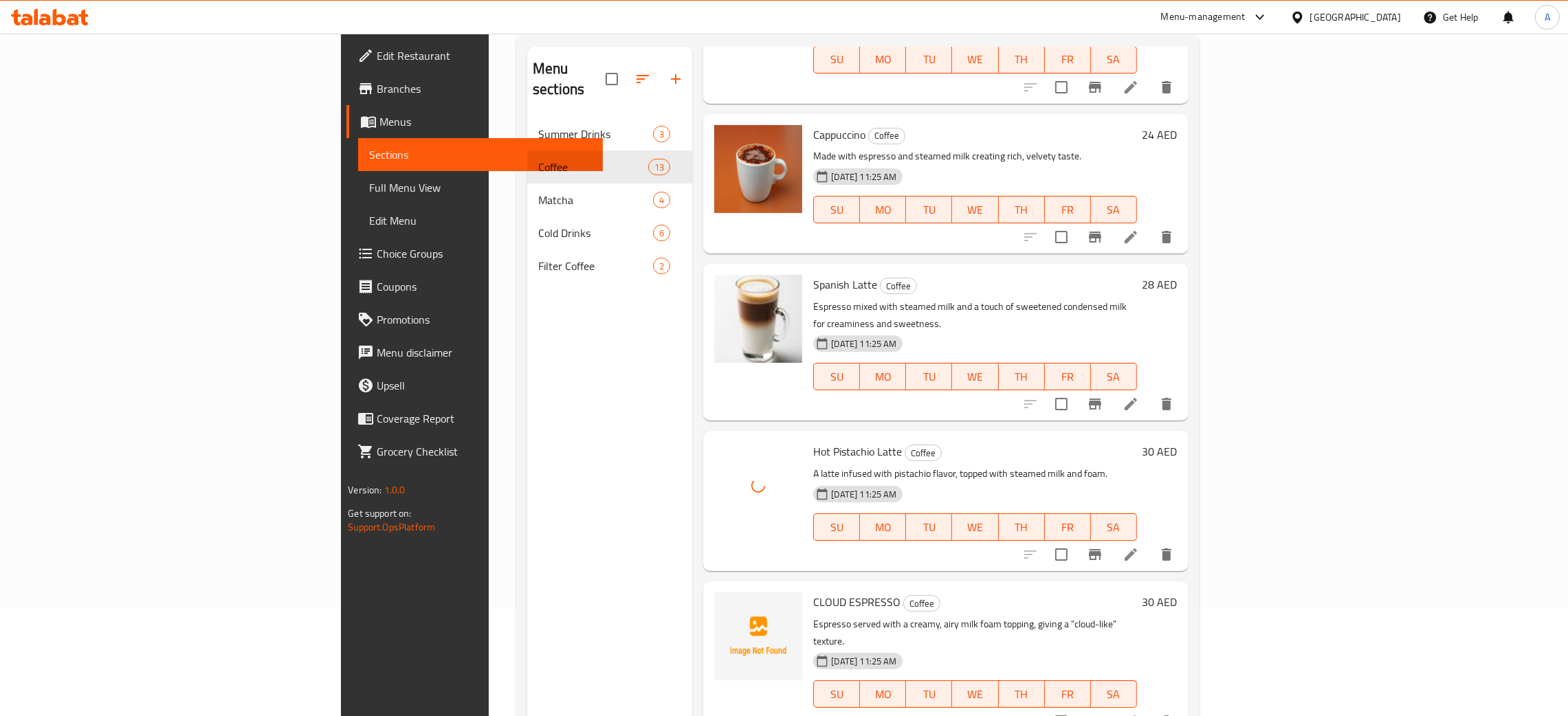
scroll to position [194, 0]
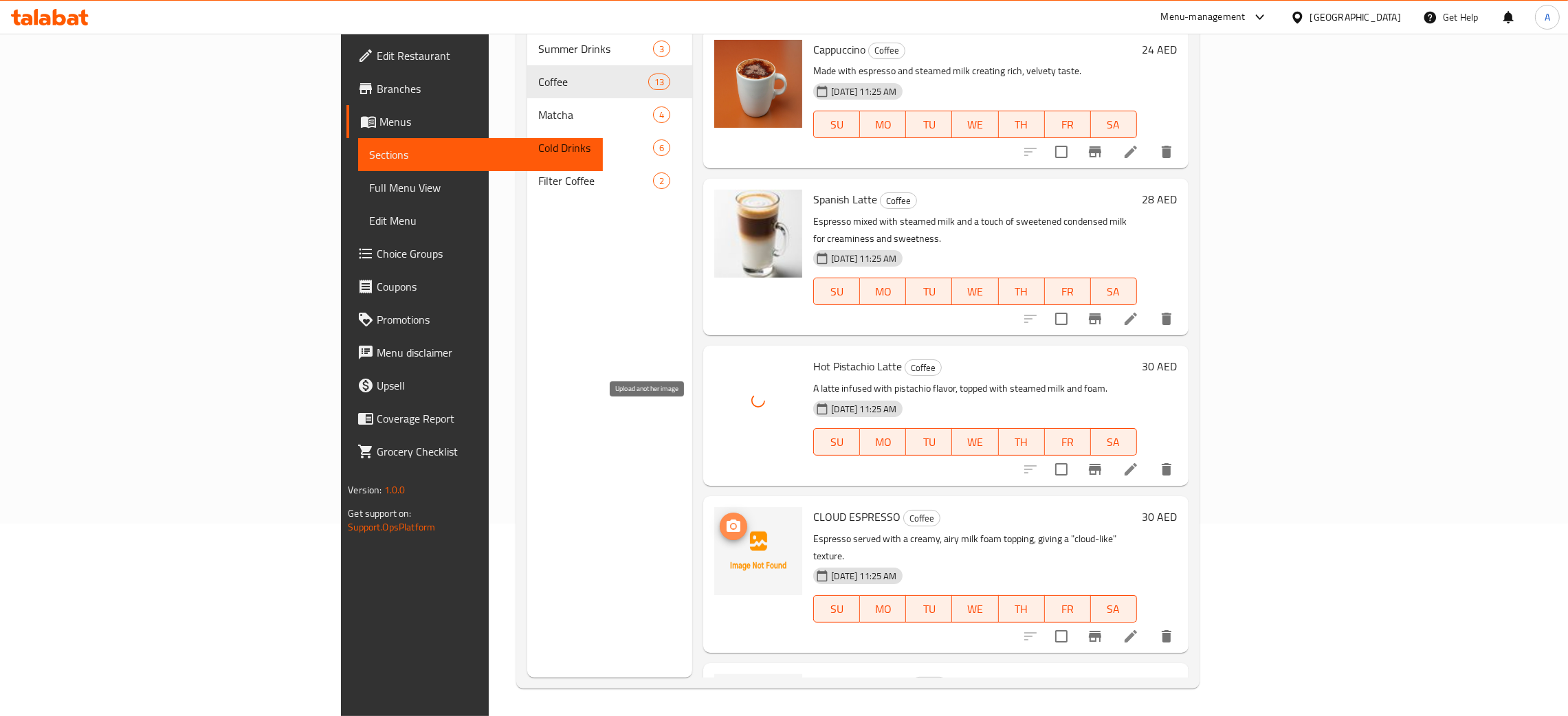
click at [725, 519] on icon "upload picture" at bounding box center [733, 527] width 16 height 16
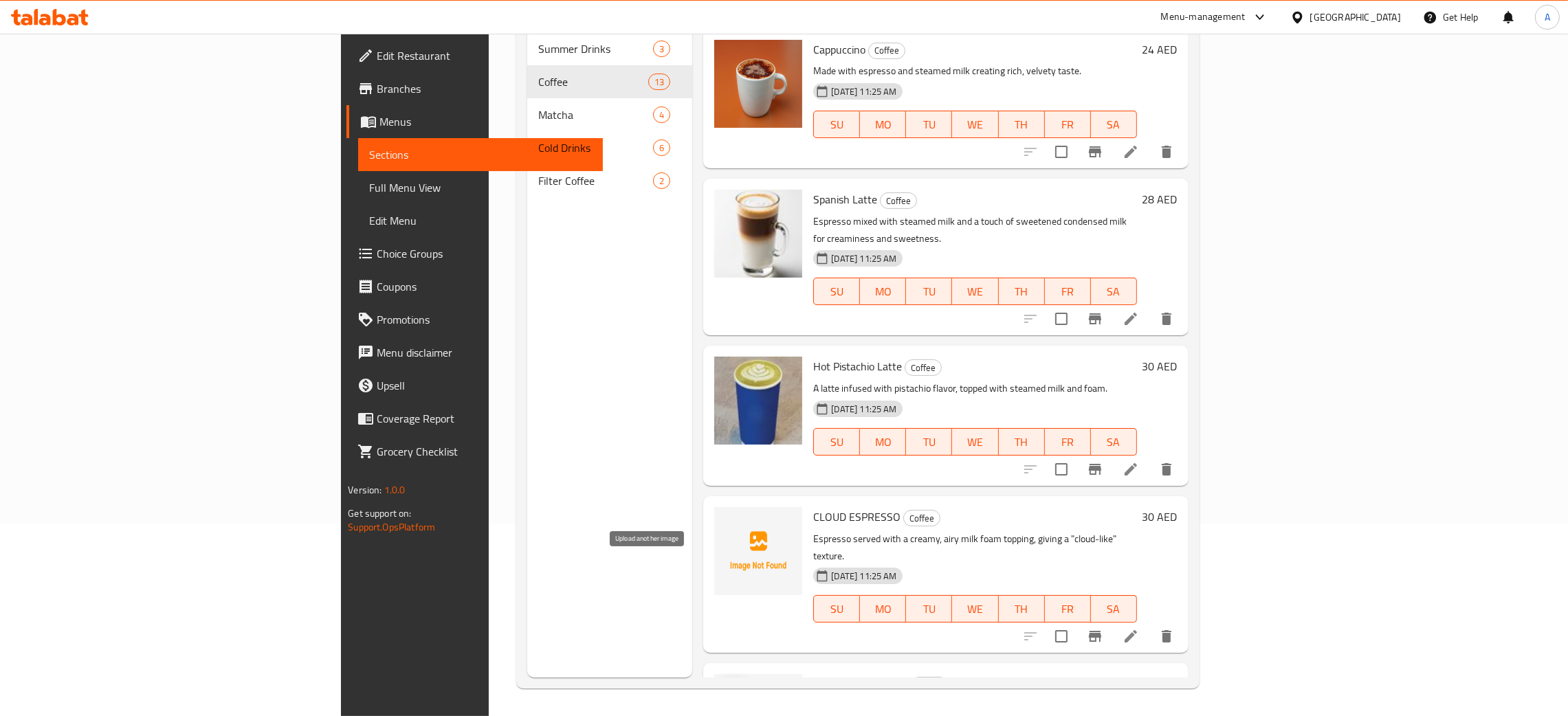
click at [720, 685] on span "upload picture" at bounding box center [733, 693] width 27 height 16
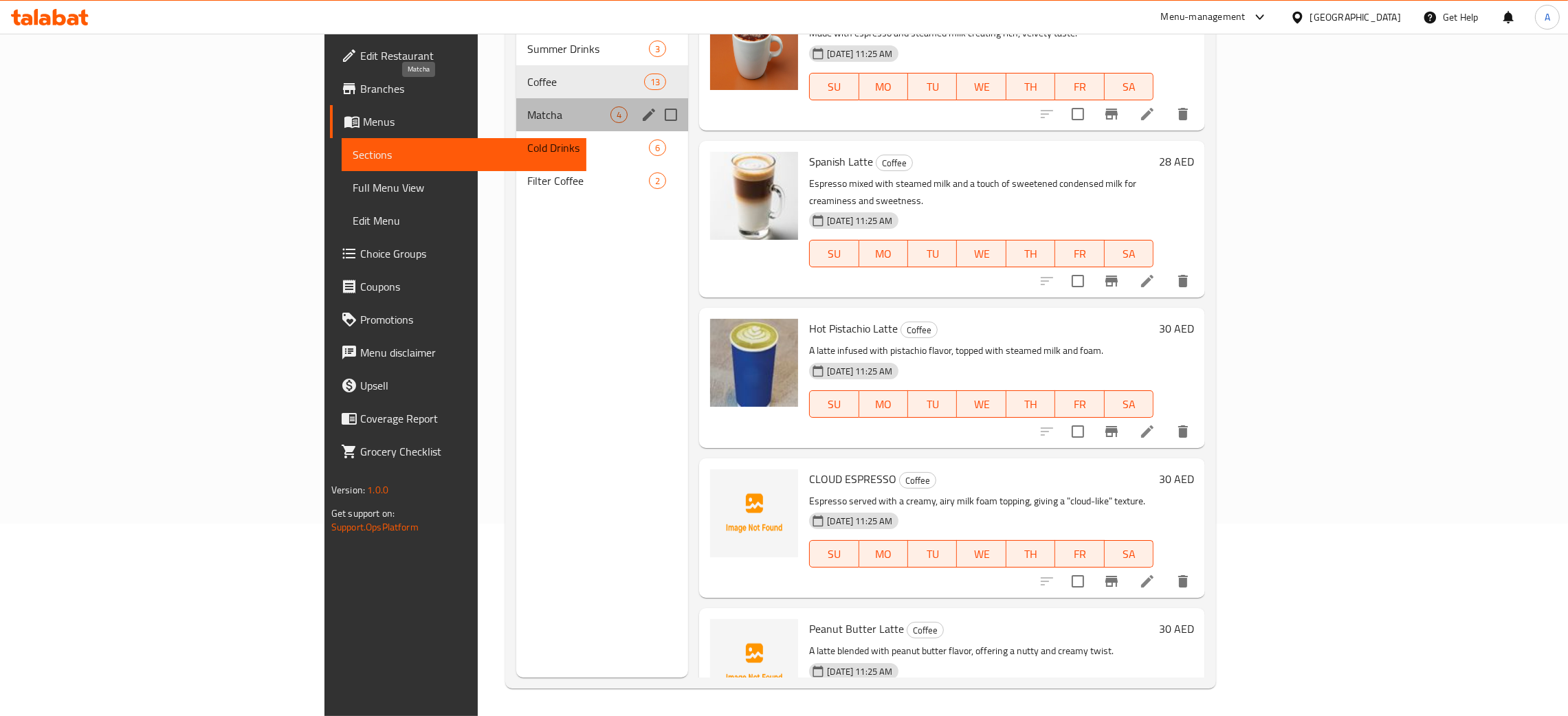
click at [528, 107] on span "Matcha" at bounding box center [569, 115] width 83 height 16
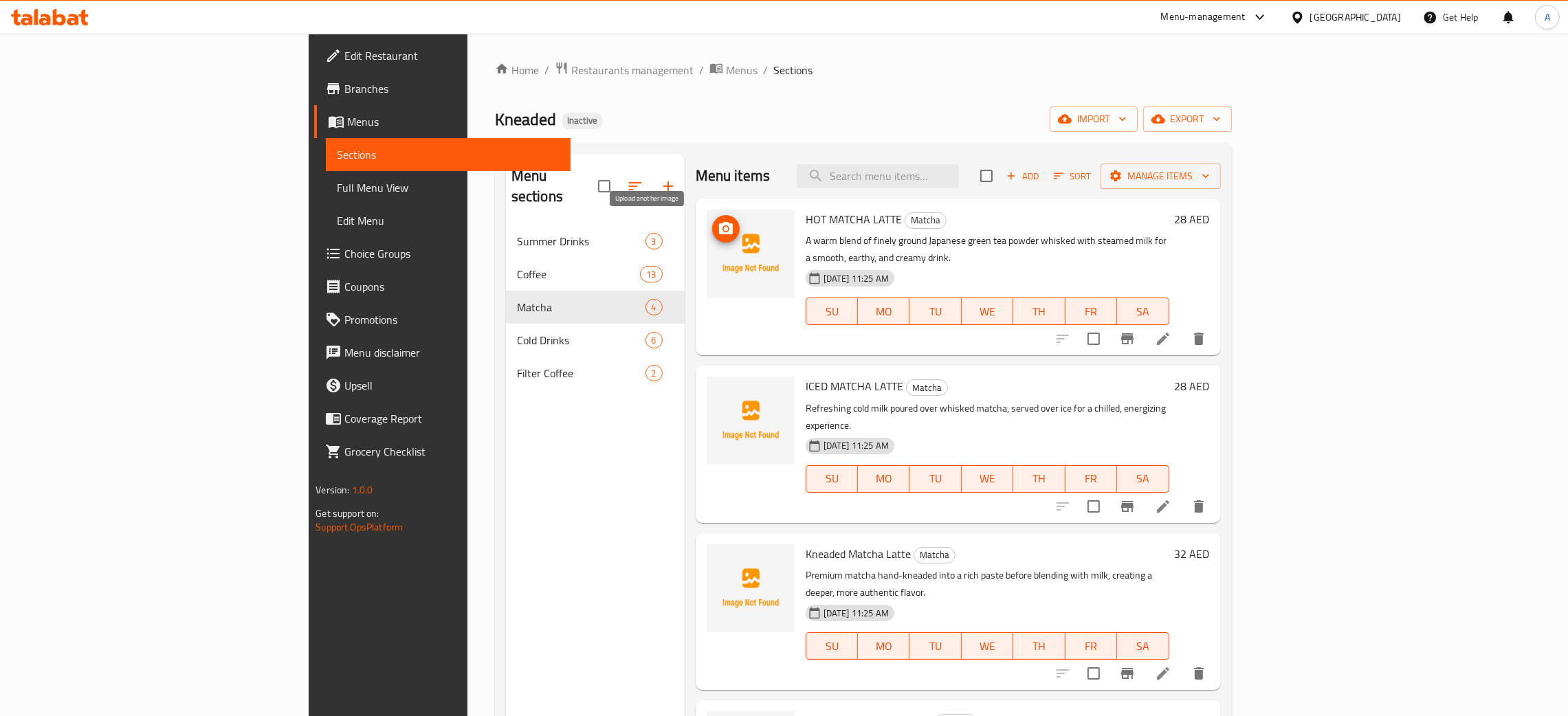
click at [718, 231] on icon "upload picture" at bounding box center [726, 229] width 16 height 16
click at [719, 389] on icon "upload picture" at bounding box center [726, 395] width 14 height 13
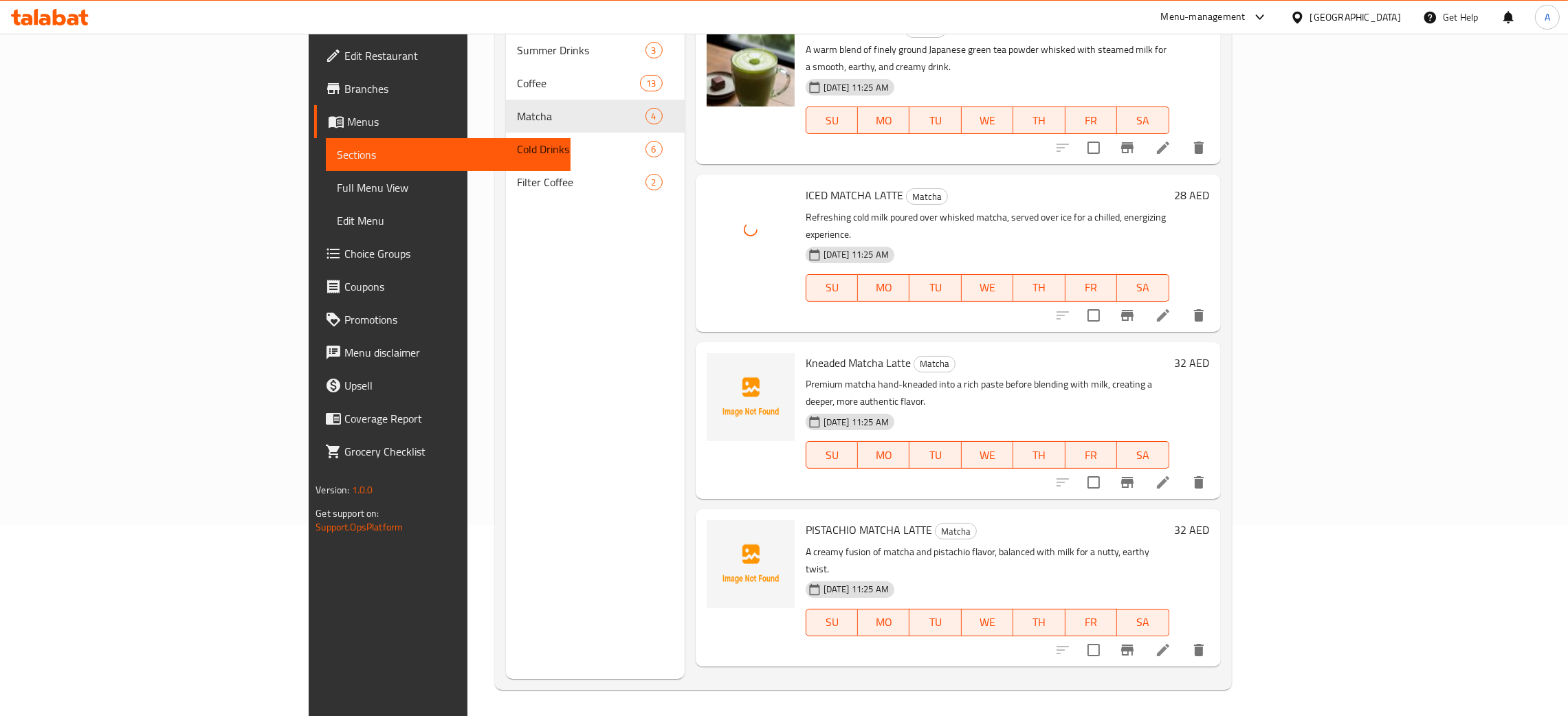
scroll to position [194, 0]
click at [718, 530] on icon "upload picture" at bounding box center [726, 538] width 16 height 16
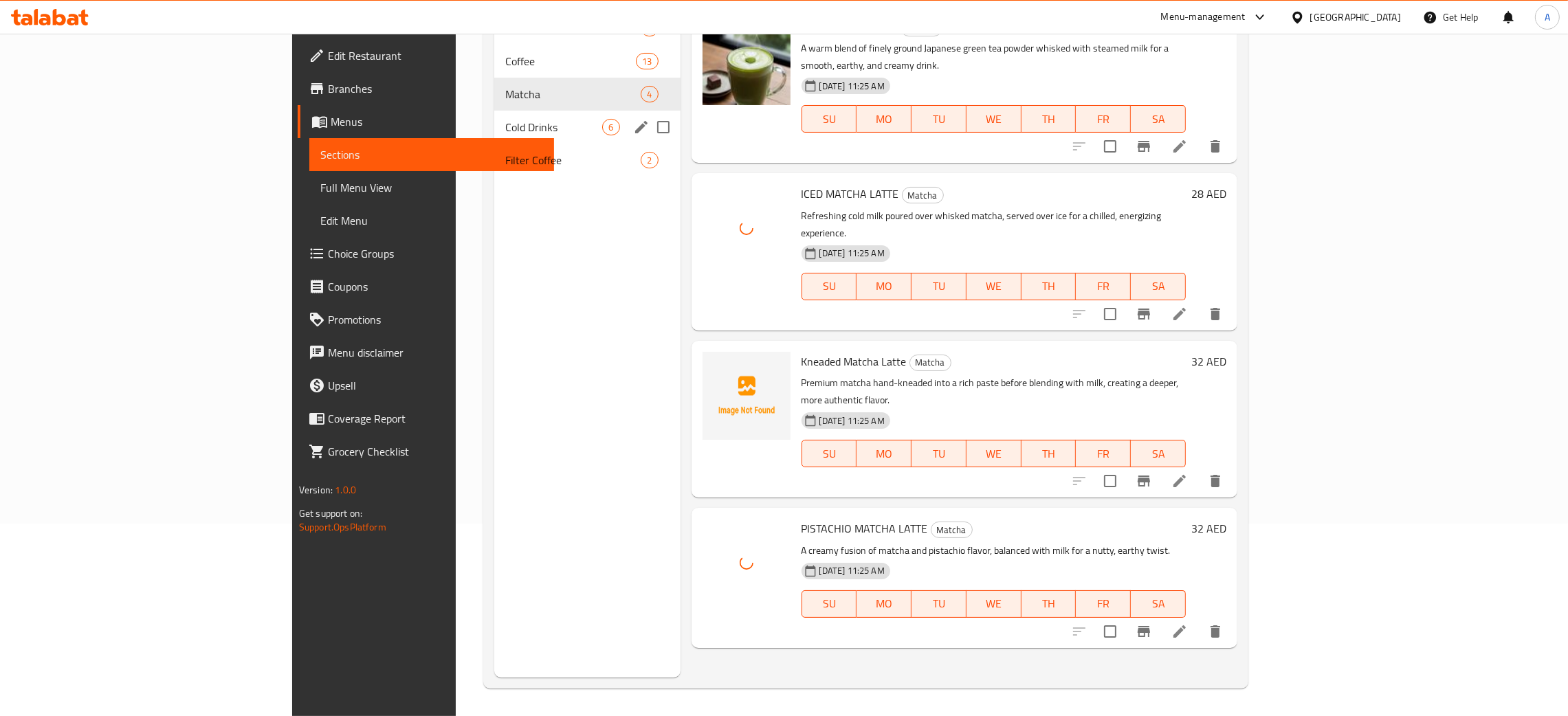
click at [494, 117] on div "Cold Drinks 6" at bounding box center [587, 127] width 186 height 33
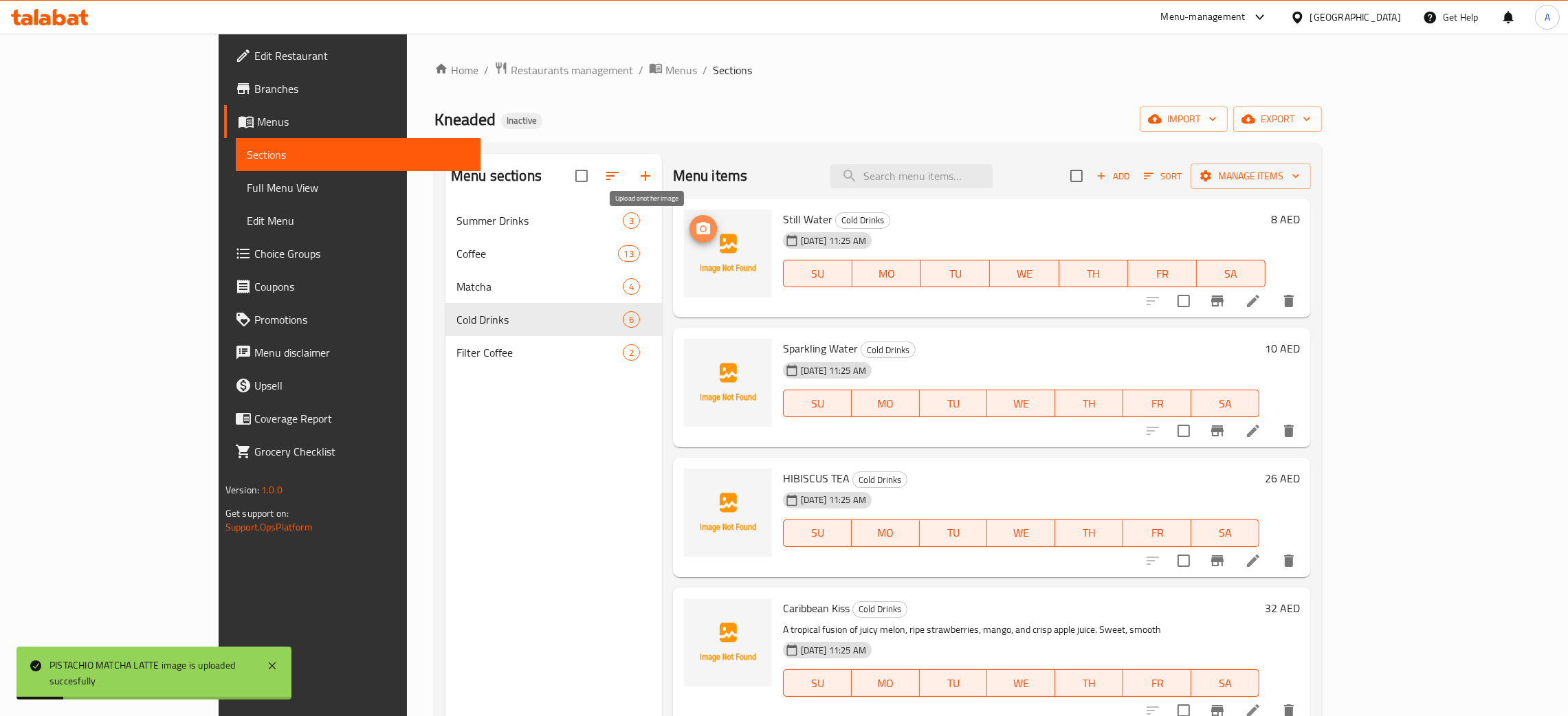
click at [690, 217] on button "upload picture" at bounding box center [703, 228] width 27 height 27
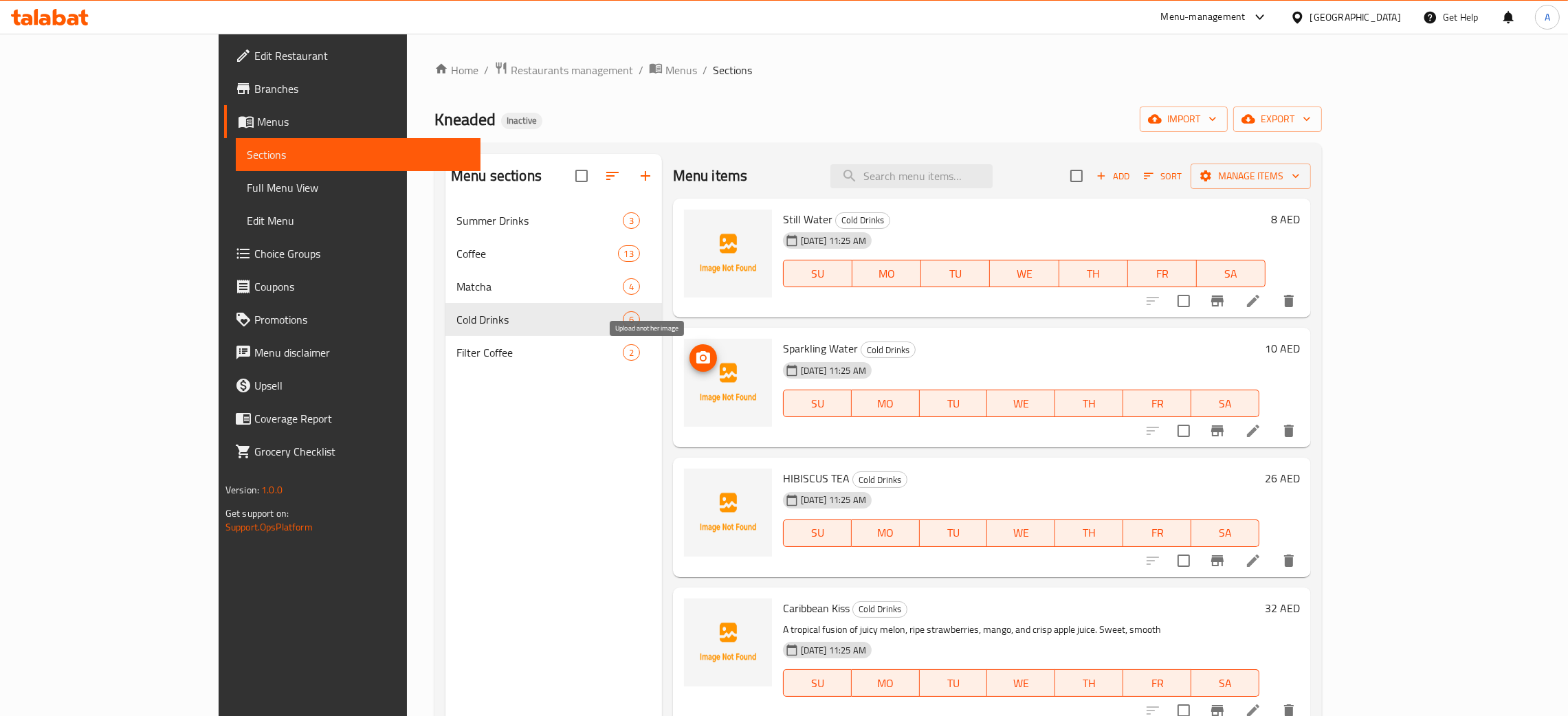
click at [690, 350] on span "upload picture" at bounding box center [703, 358] width 27 height 16
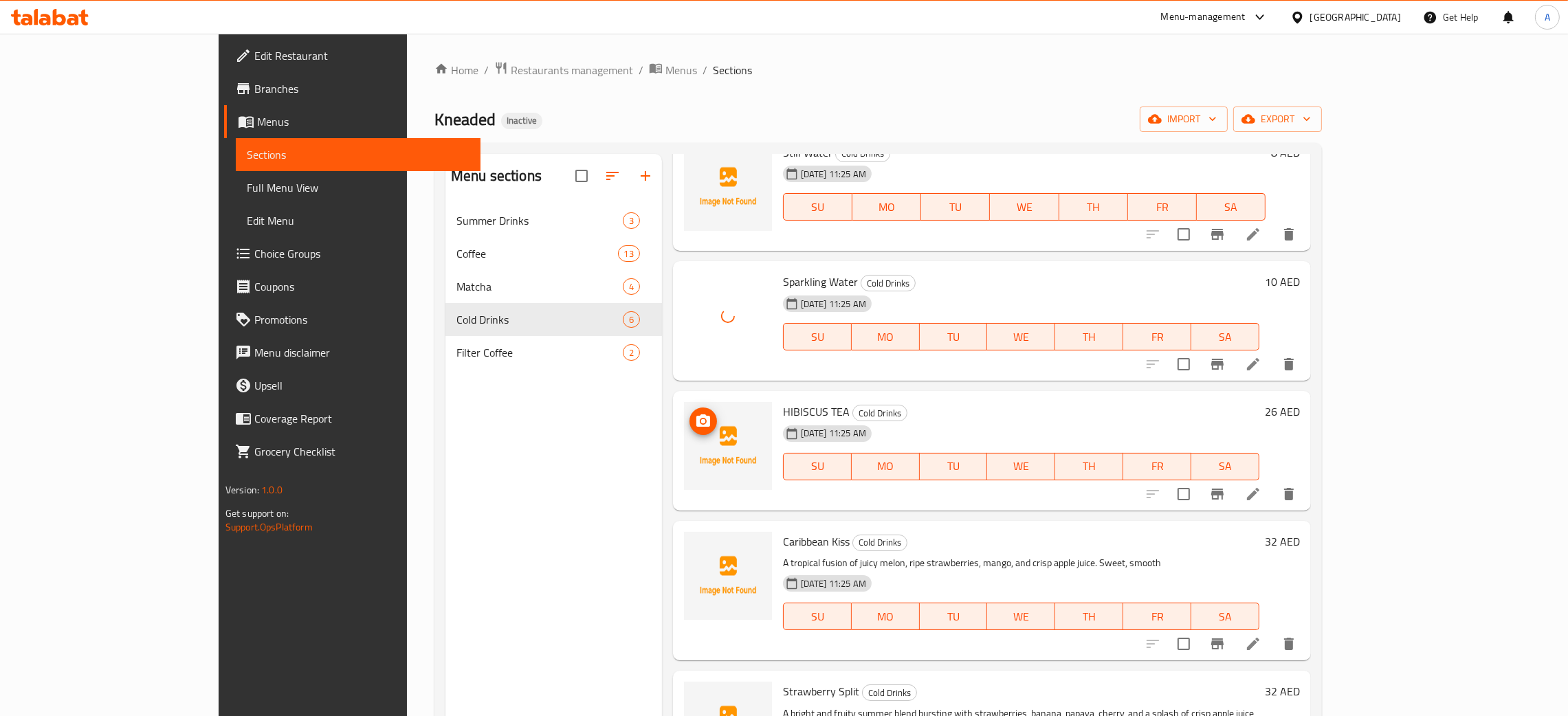
scroll to position [103, 0]
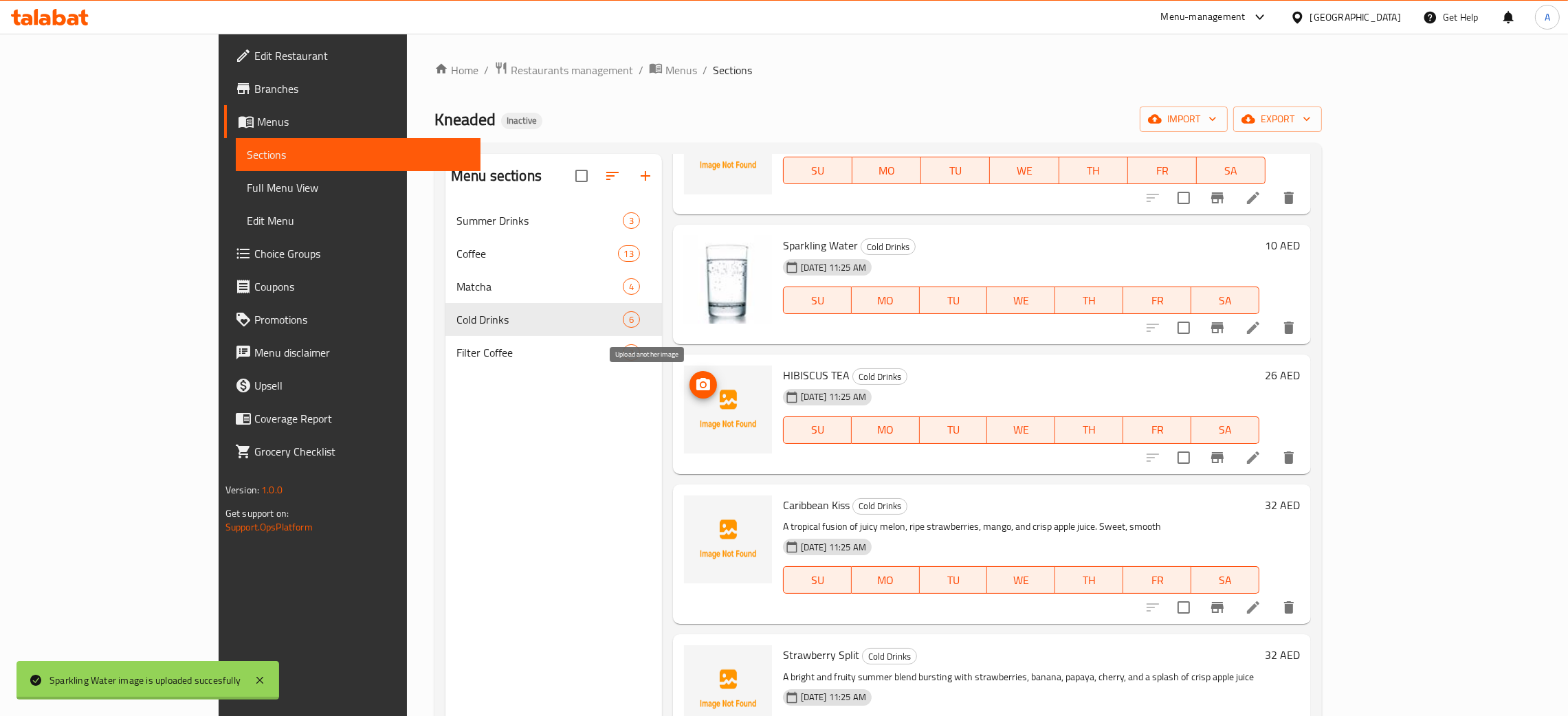
click at [695, 389] on icon "upload picture" at bounding box center [703, 385] width 16 height 16
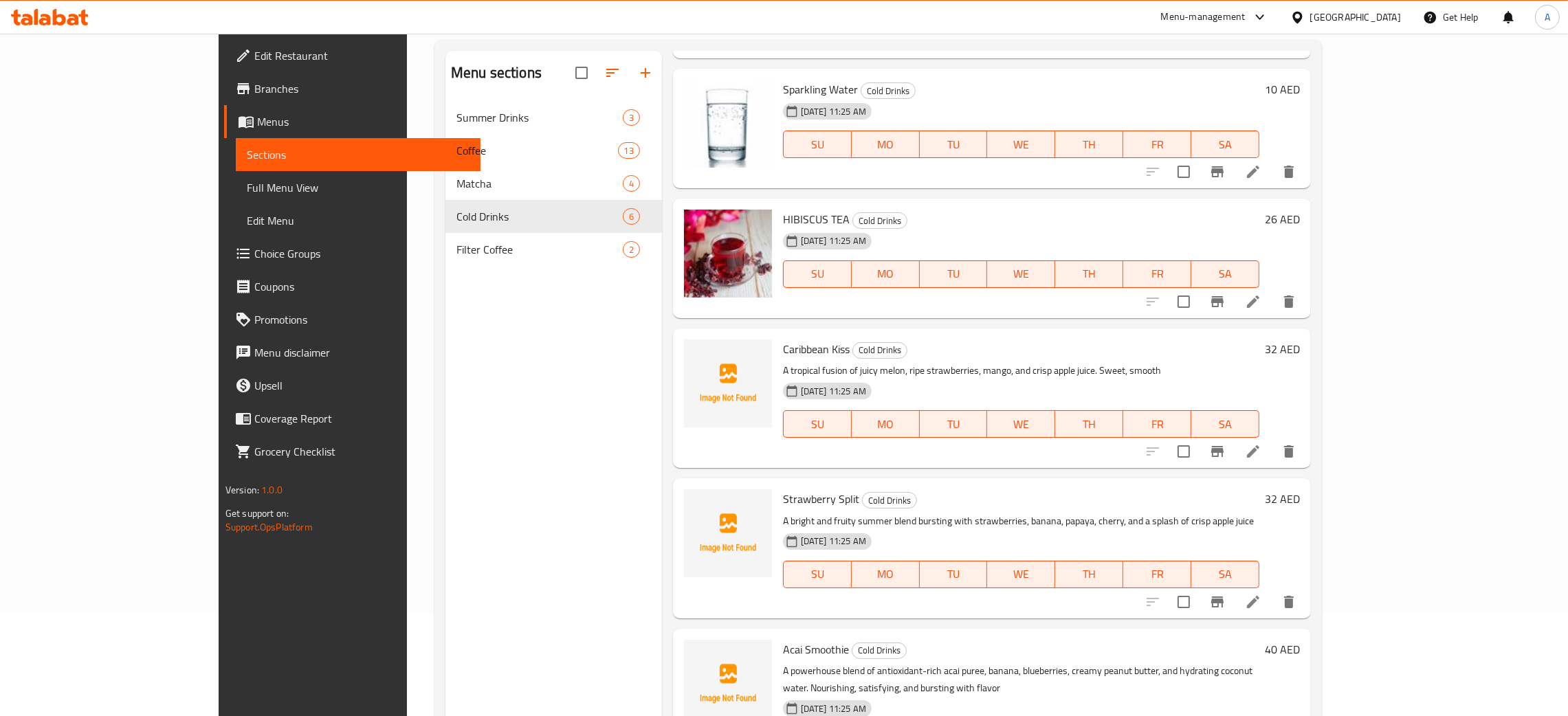
scroll to position [194, 0]
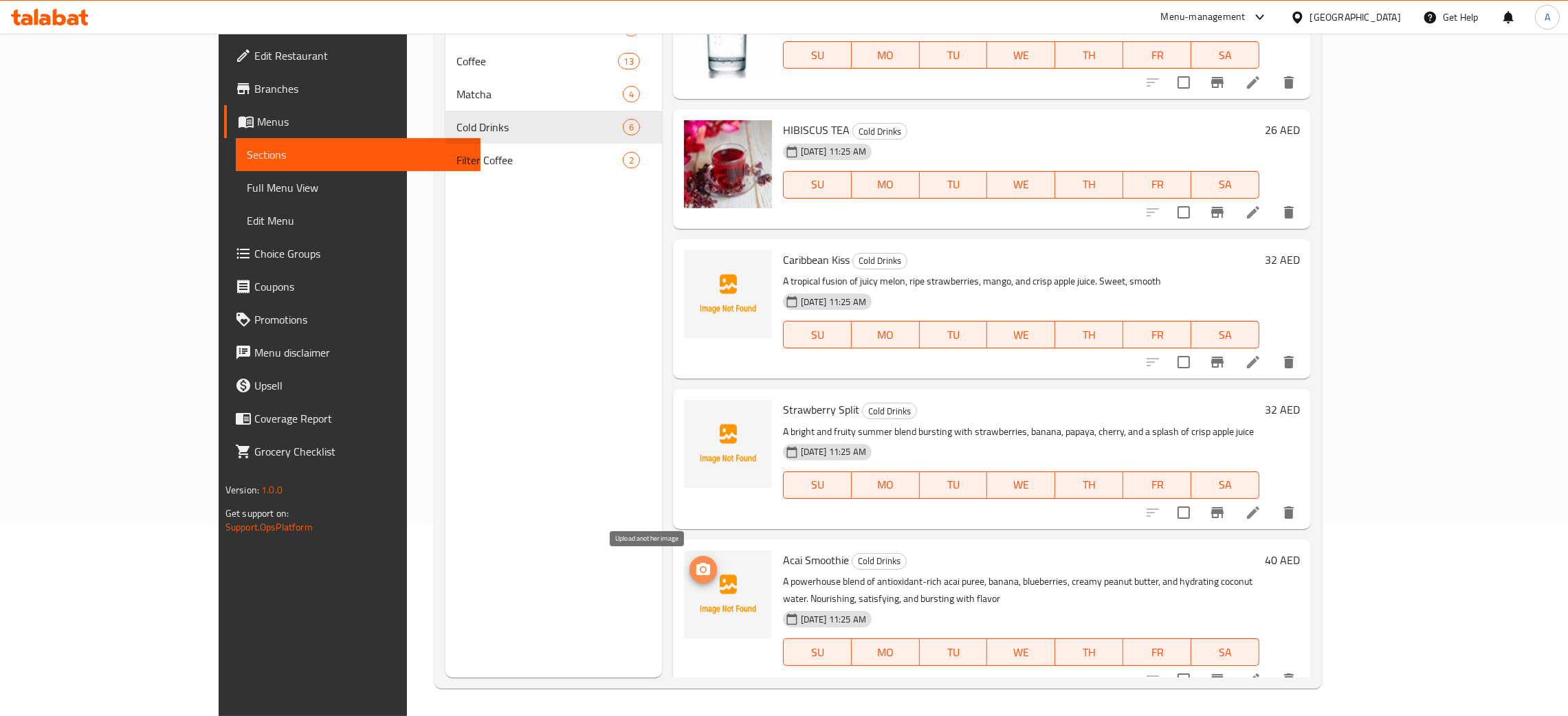
click at [696, 563] on icon "upload picture" at bounding box center [703, 569] width 14 height 13
click at [690, 566] on span "upload picture" at bounding box center [703, 569] width 27 height 16
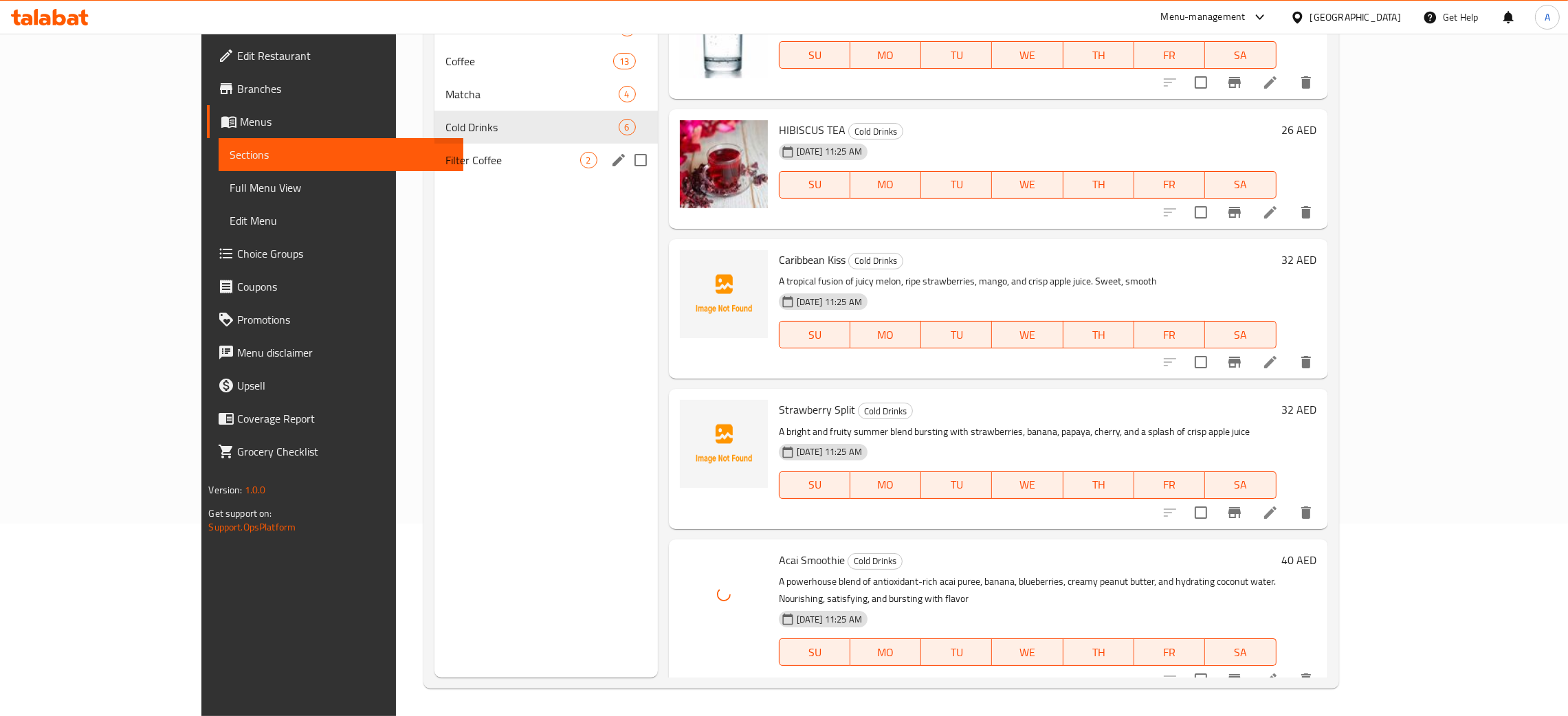
click at [435, 148] on div "Filter Coffee 2" at bounding box center [546, 160] width 223 height 33
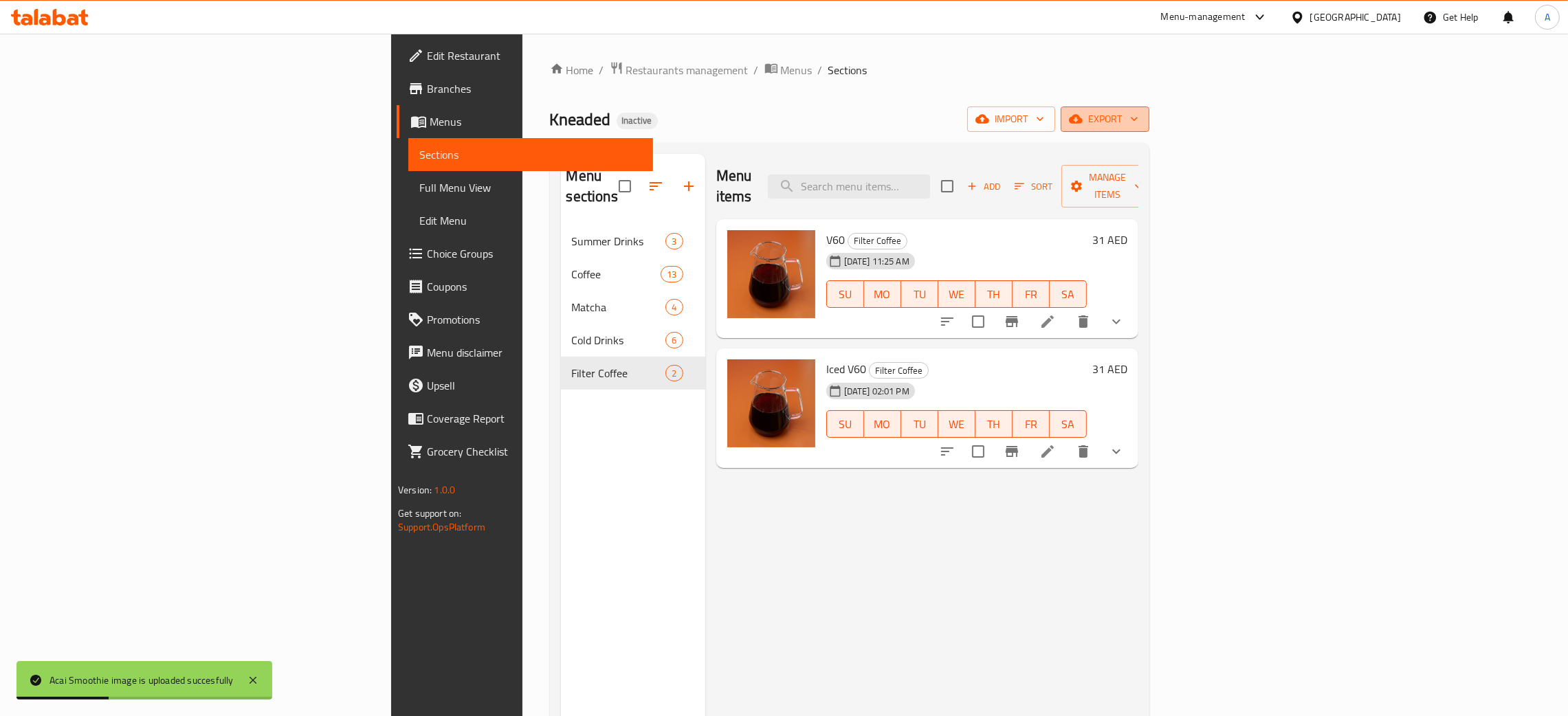
click at [1141, 119] on icon "button" at bounding box center [1134, 119] width 14 height 14
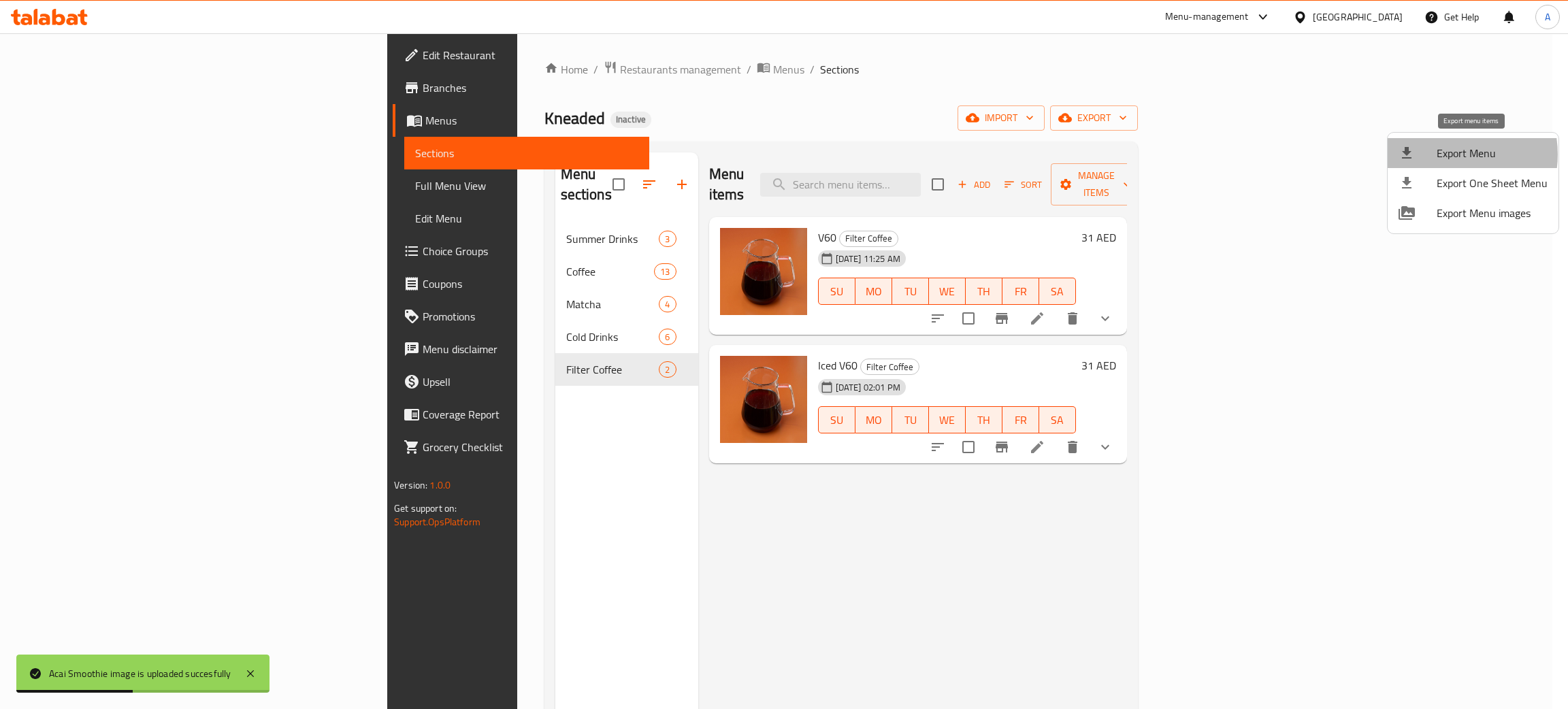
click at [1447, 155] on span "Export Menu" at bounding box center [1492, 153] width 111 height 16
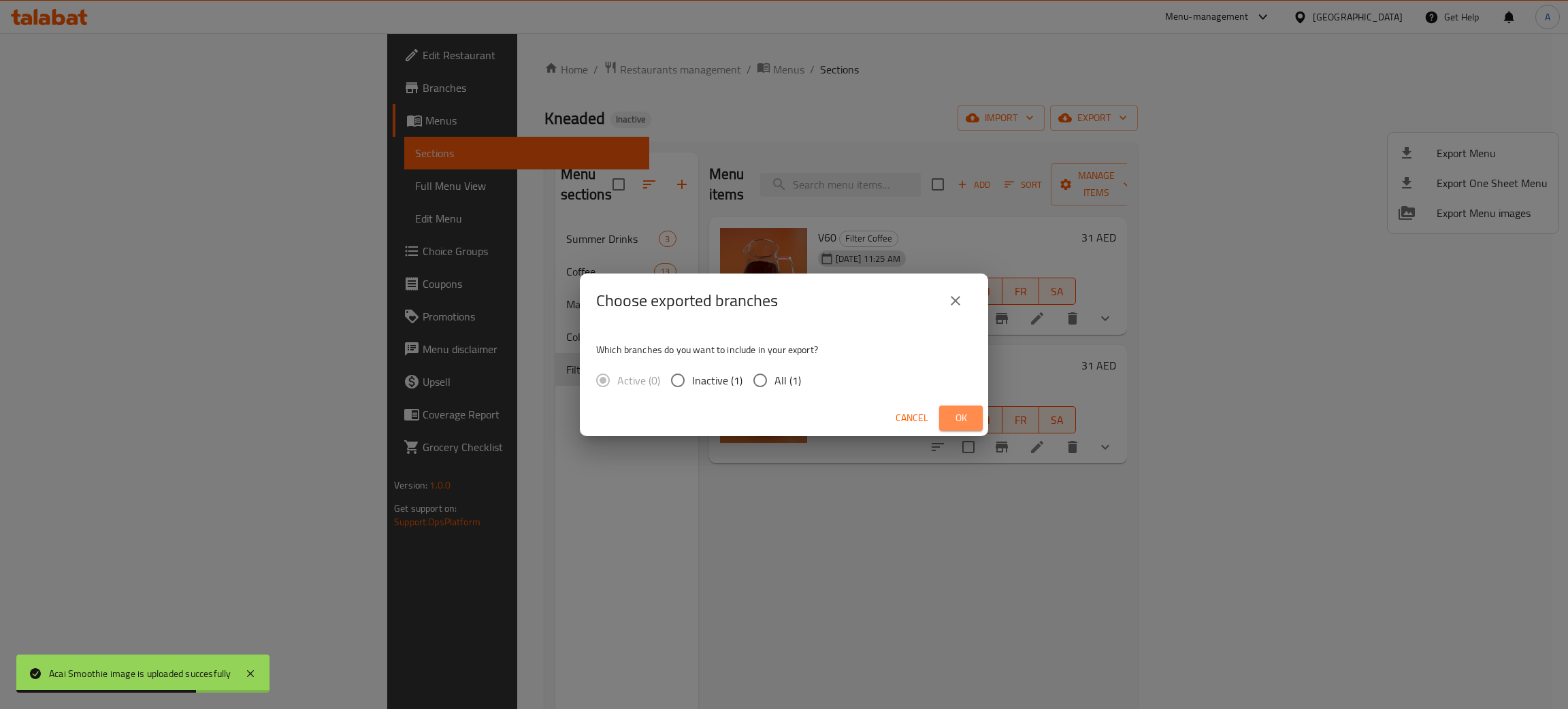
click at [967, 420] on span "Ok" at bounding box center [961, 418] width 22 height 17
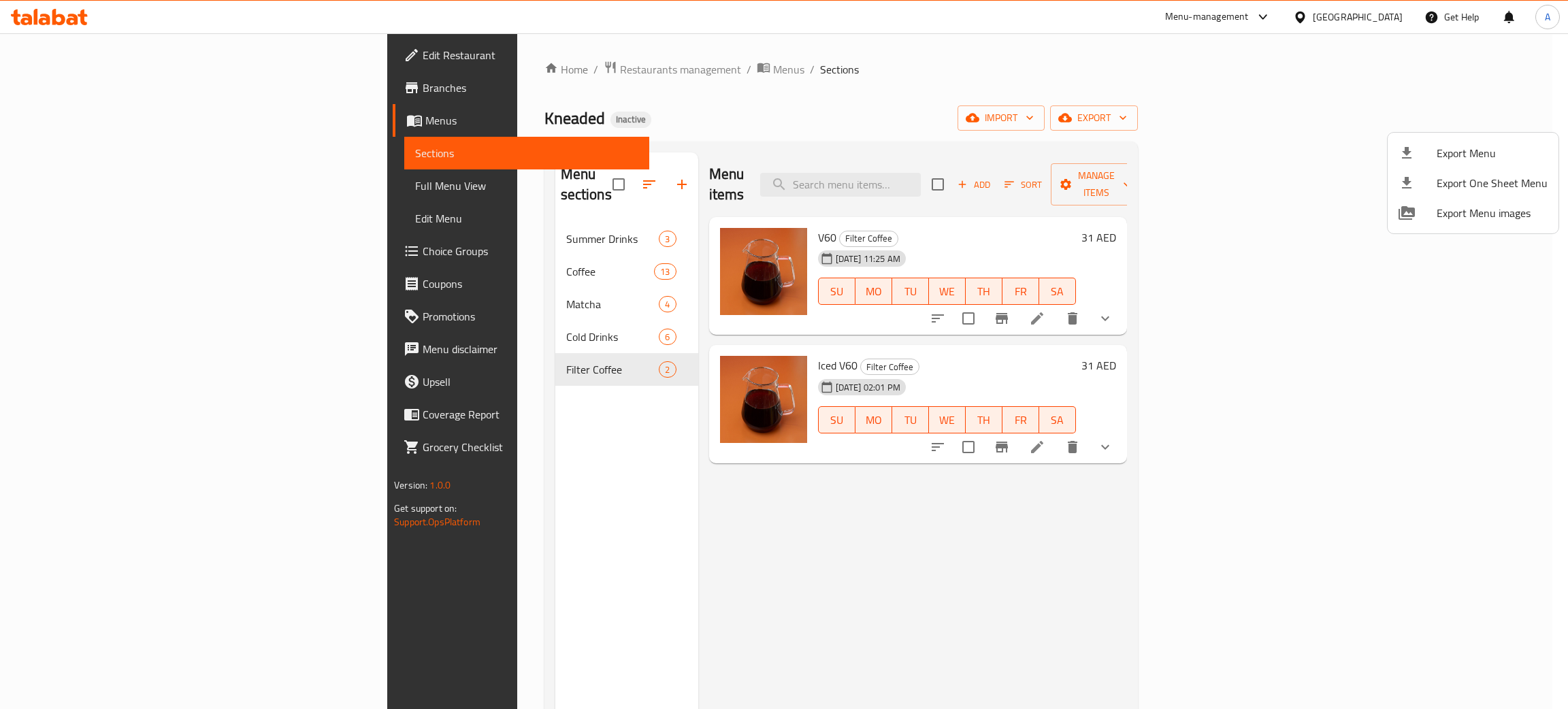
click at [419, 222] on div at bounding box center [784, 354] width 1568 height 709
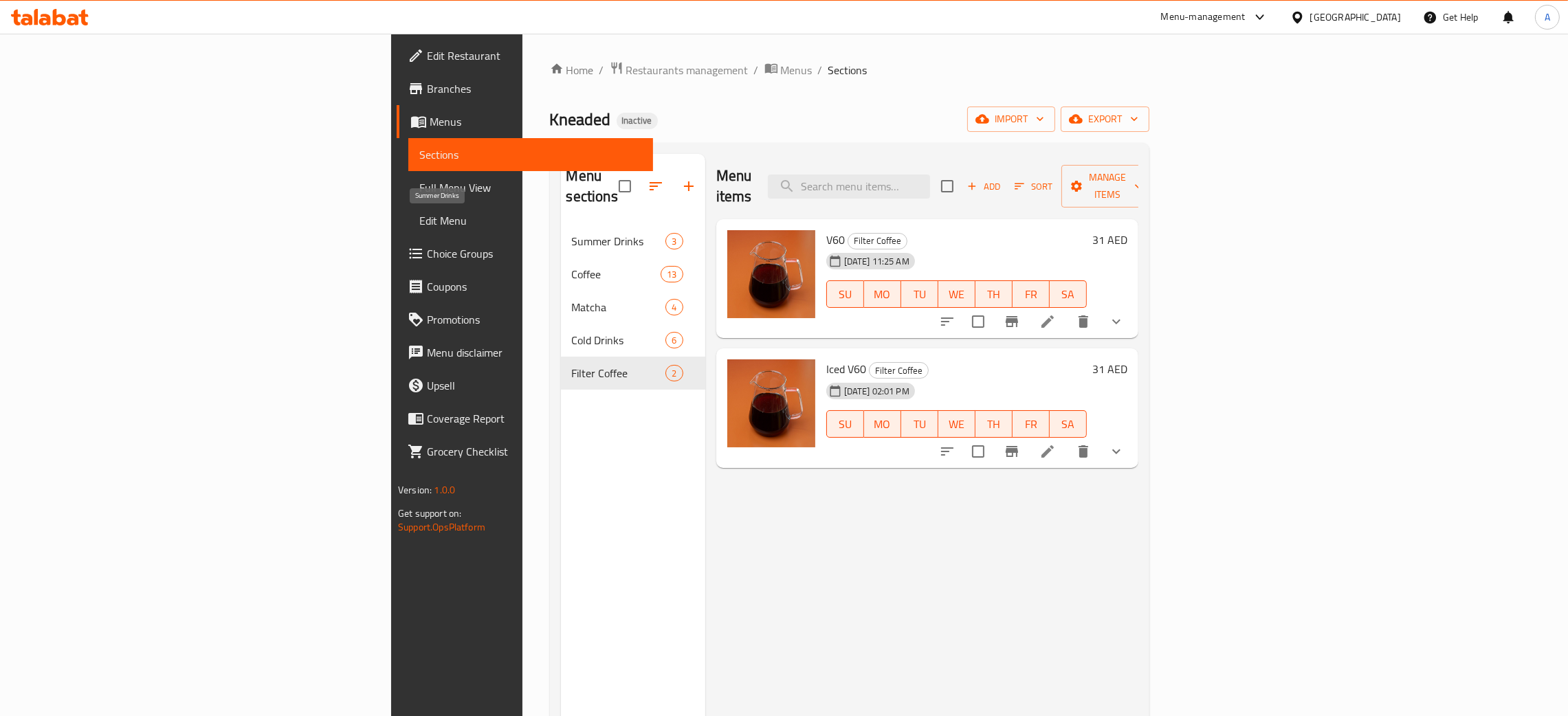
click at [572, 233] on span "Summer Drinks" at bounding box center [619, 241] width 94 height 16
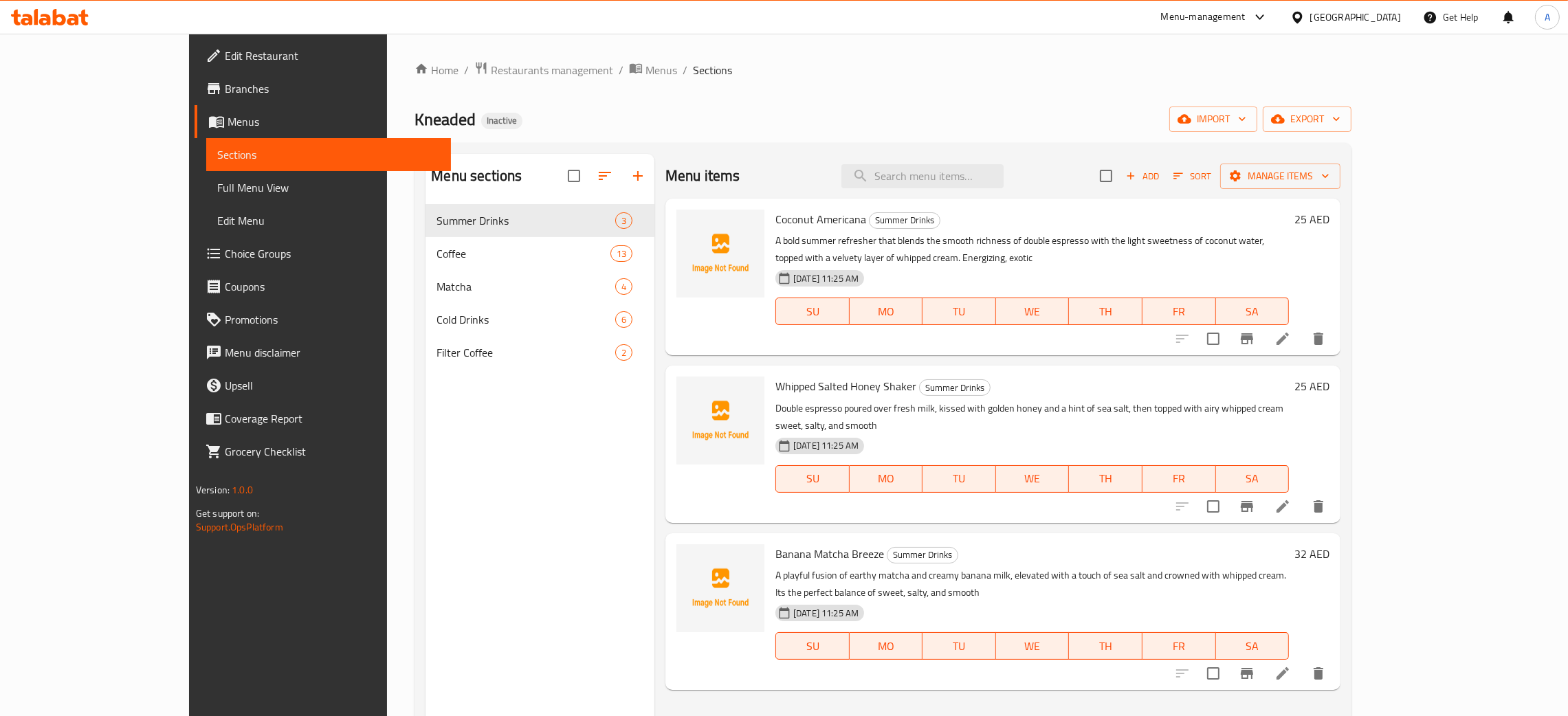
click at [783, 218] on span "Coconut Americana" at bounding box center [821, 220] width 91 height 21
click at [785, 217] on span "Coconut Americana" at bounding box center [821, 220] width 91 height 21
copy h6 "Coconut Americana"
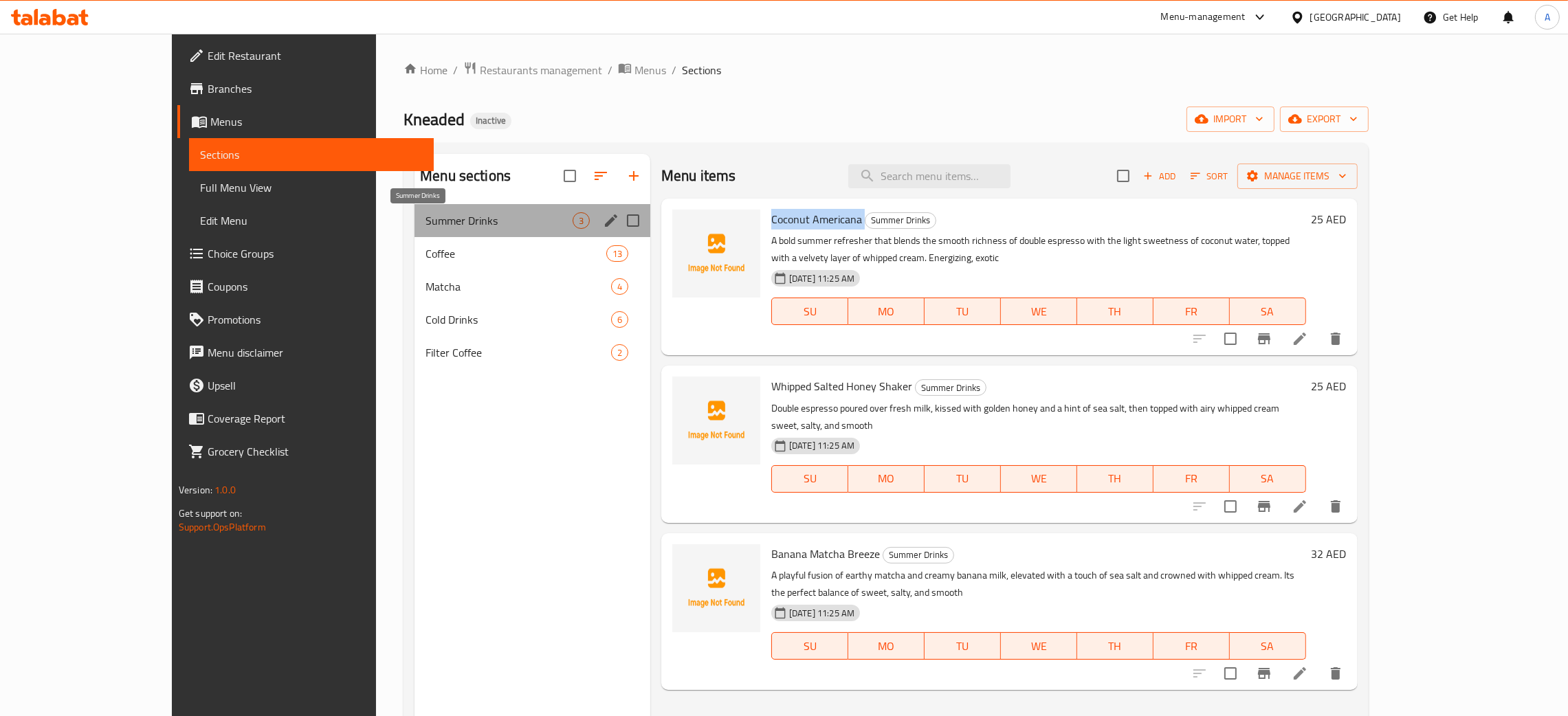
click at [426, 225] on span "Summer Drinks" at bounding box center [500, 220] width 147 height 16
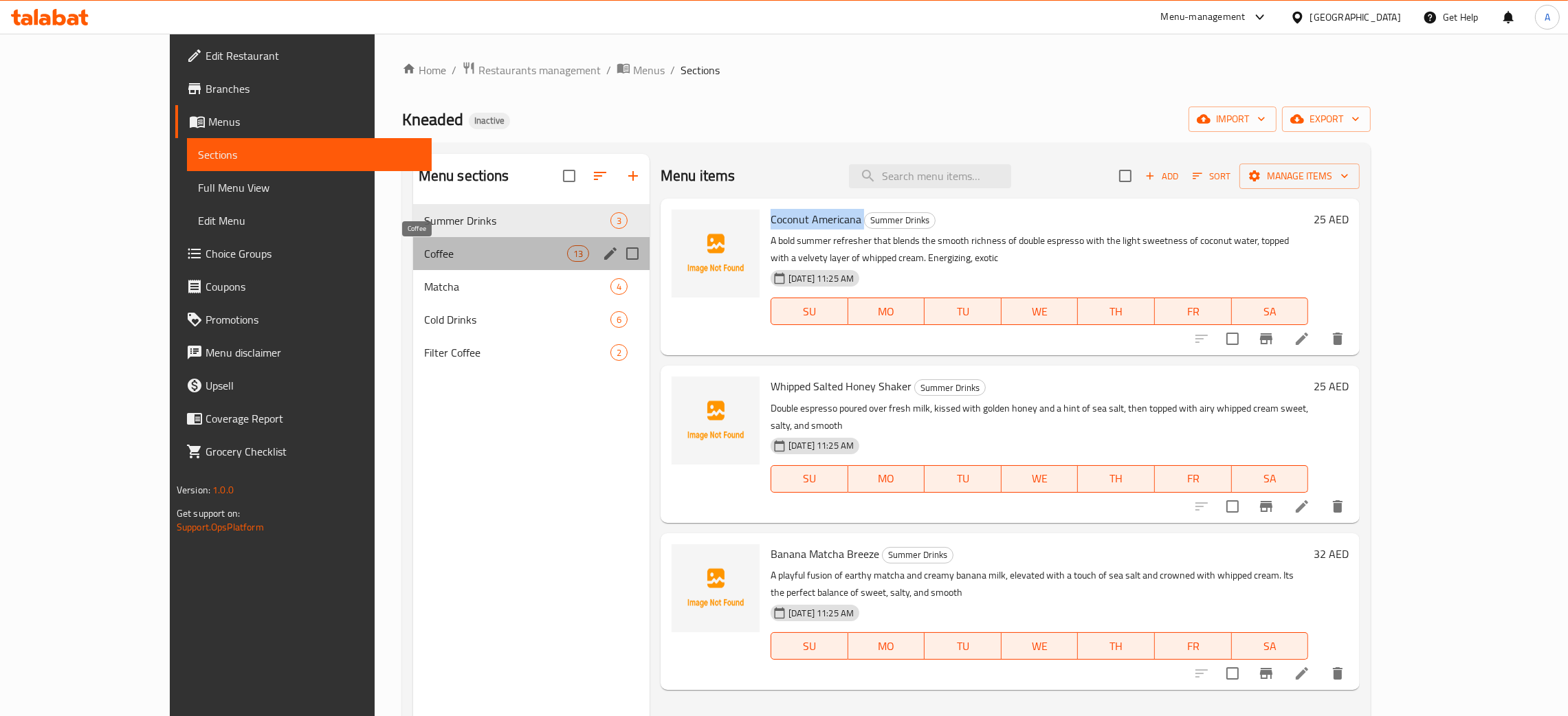
click at [424, 256] on span "Coffee" at bounding box center [496, 253] width 143 height 16
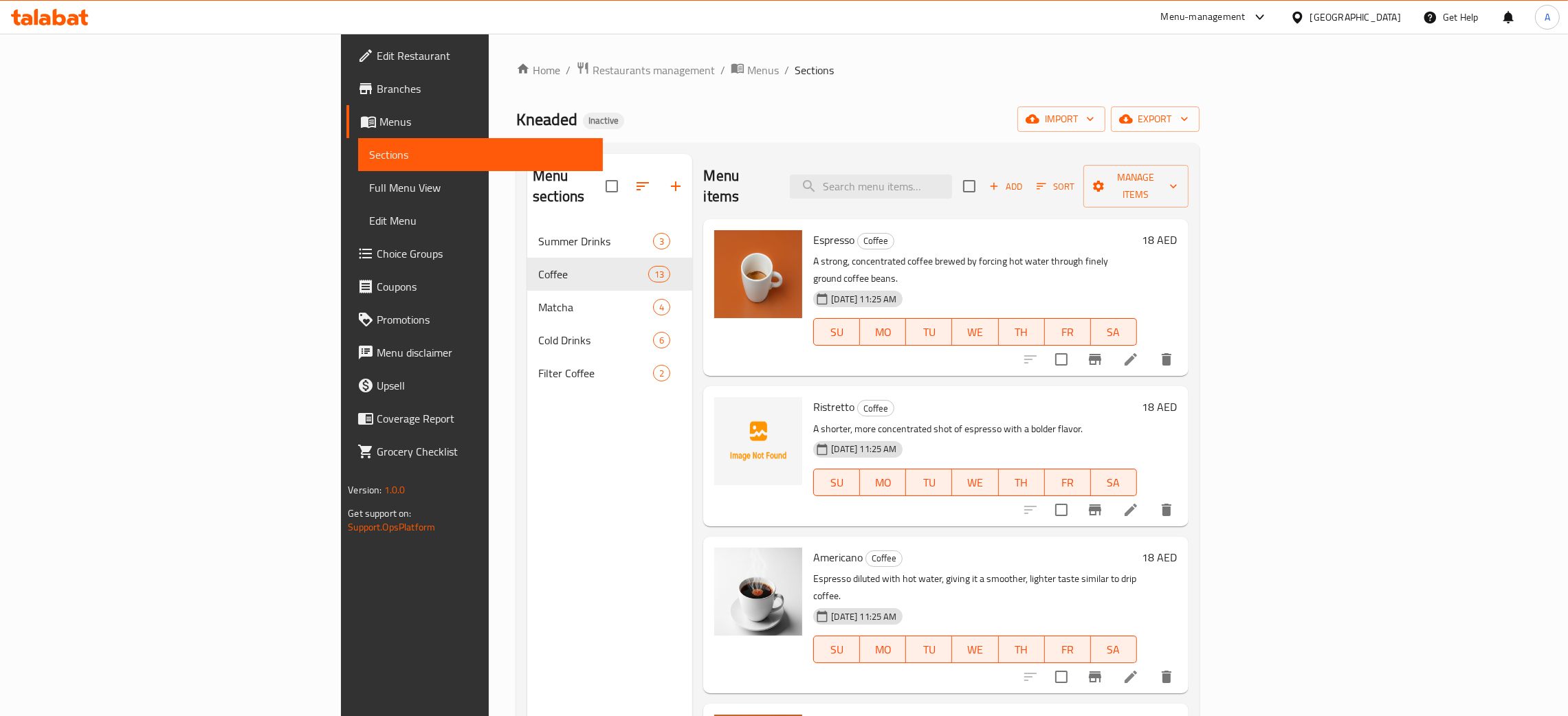
click at [813, 396] on span "Ristretto" at bounding box center [834, 407] width 41 height 21
copy h6 "Ristretto"
click at [727, 410] on icon "upload picture" at bounding box center [733, 415] width 14 height 13
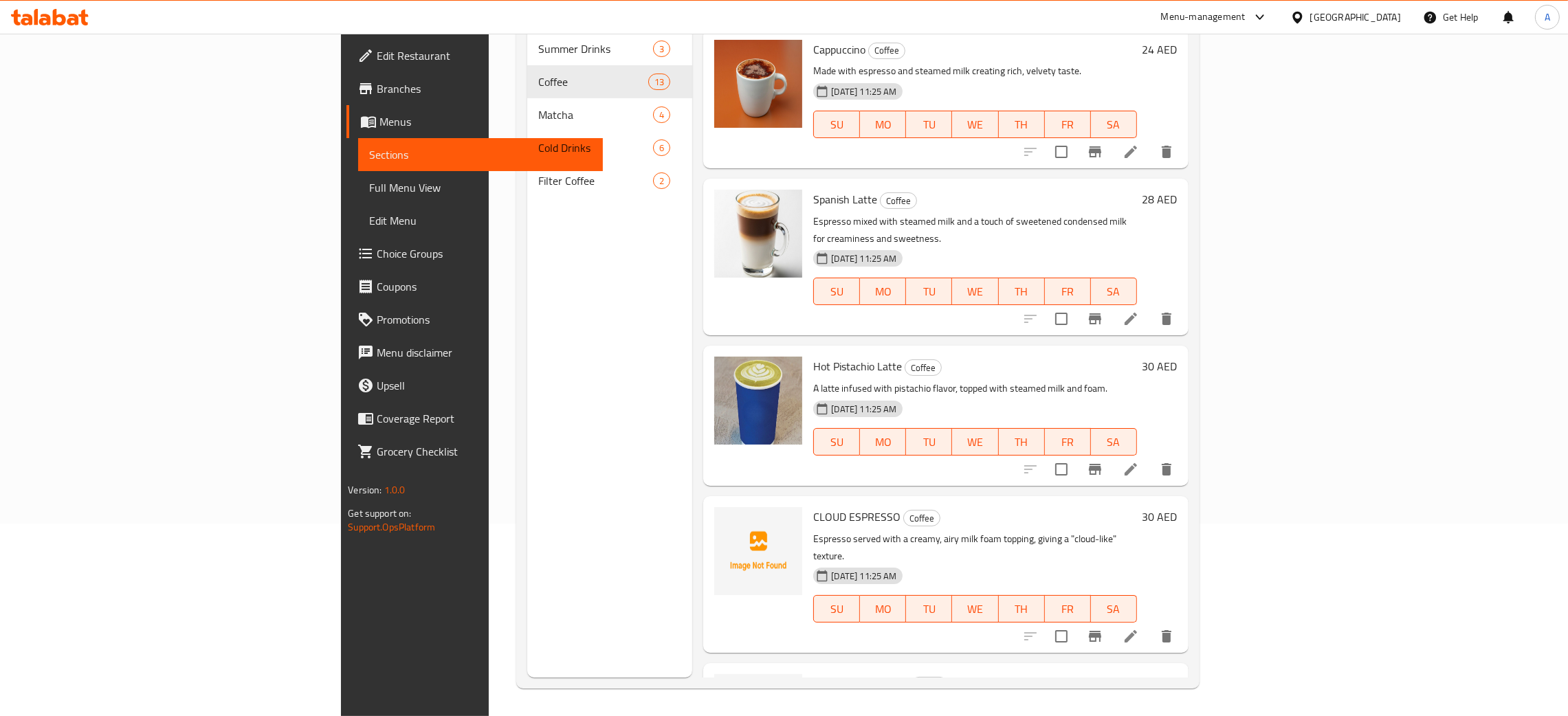
scroll to position [194, 0]
click at [813, 507] on span "CLOUD ESPRESSO" at bounding box center [857, 517] width 88 height 21
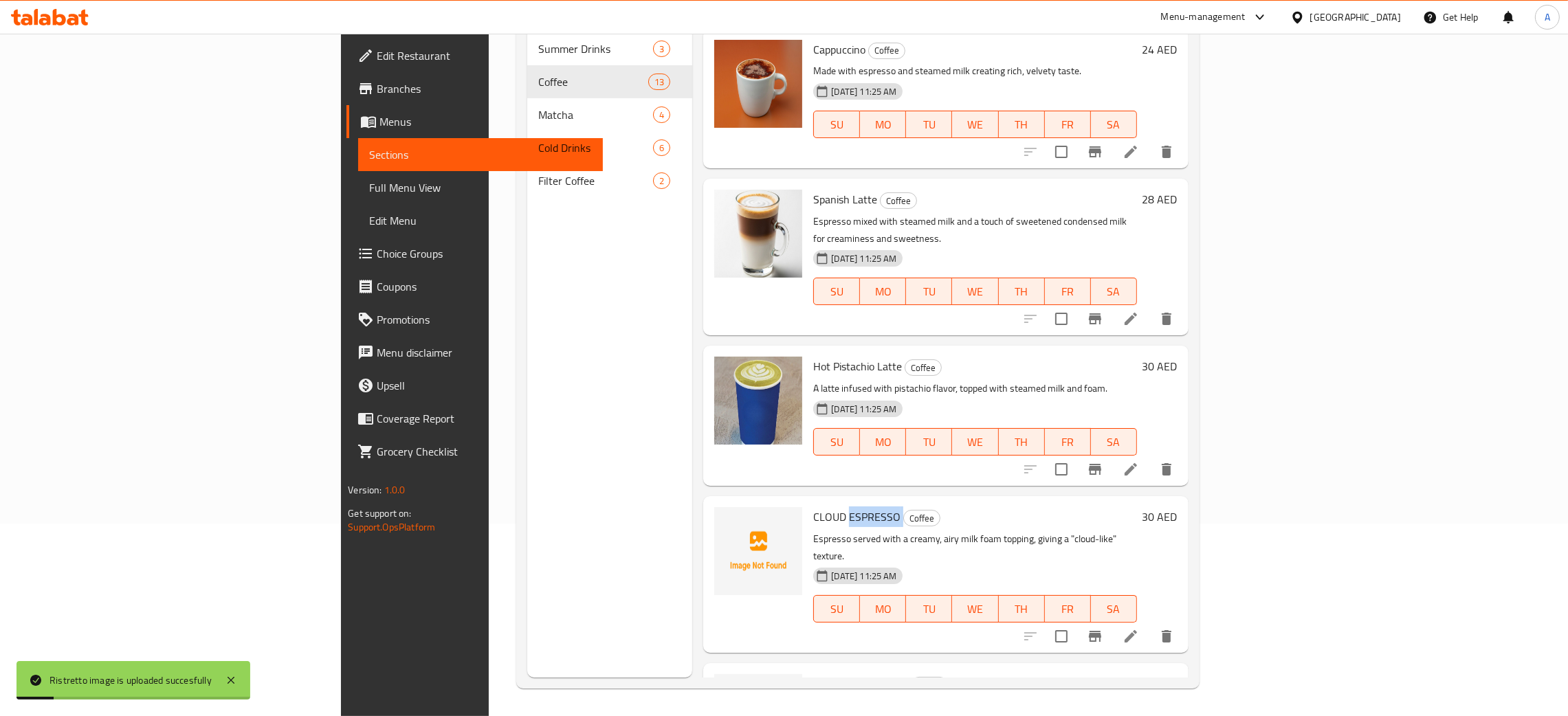
click at [813, 507] on span "CLOUD ESPRESSO" at bounding box center [857, 517] width 88 height 21
click at [813, 673] on span "Peanut Butter Latte" at bounding box center [861, 684] width 95 height 21
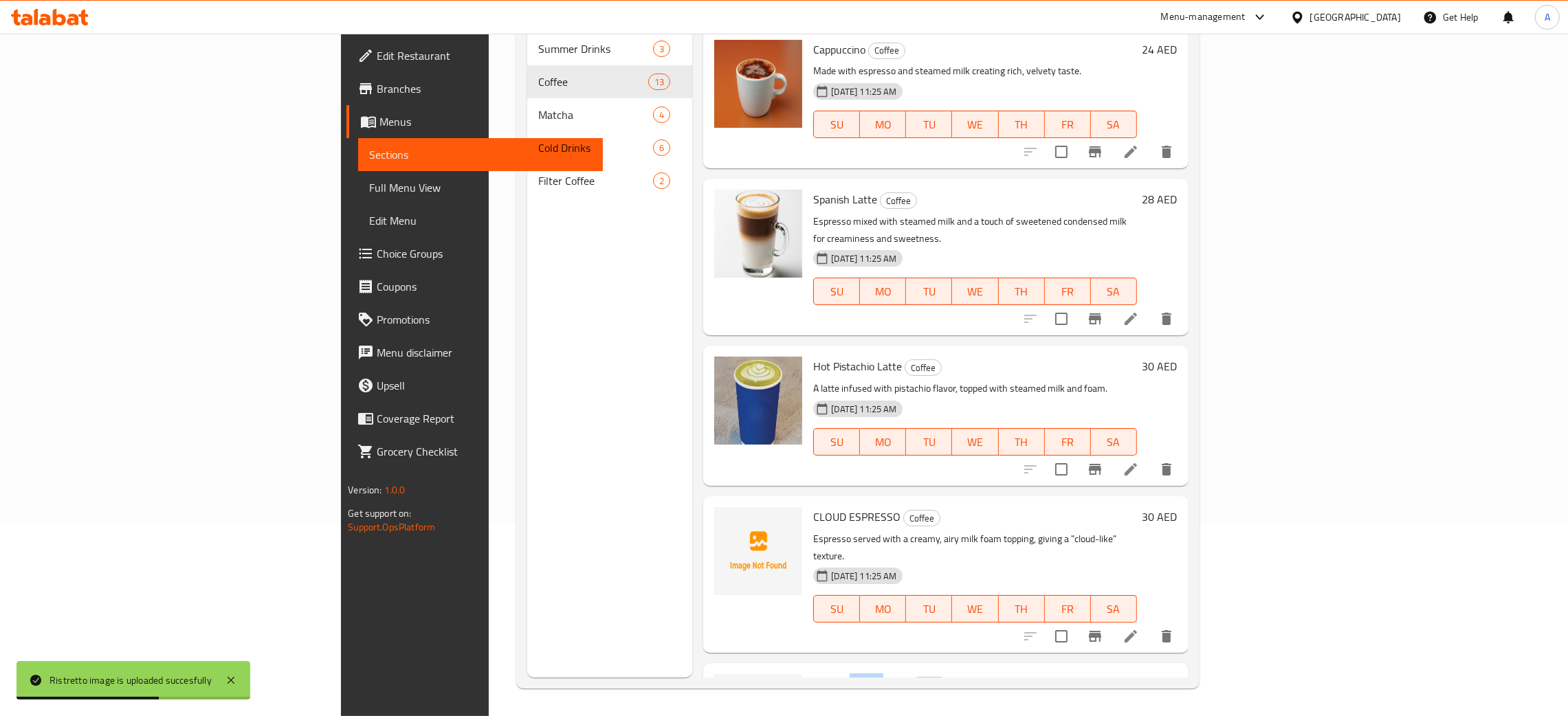
click at [813, 673] on span "Peanut Butter Latte" at bounding box center [861, 684] width 95 height 21
copy h6 "Peanut Butter Latte"
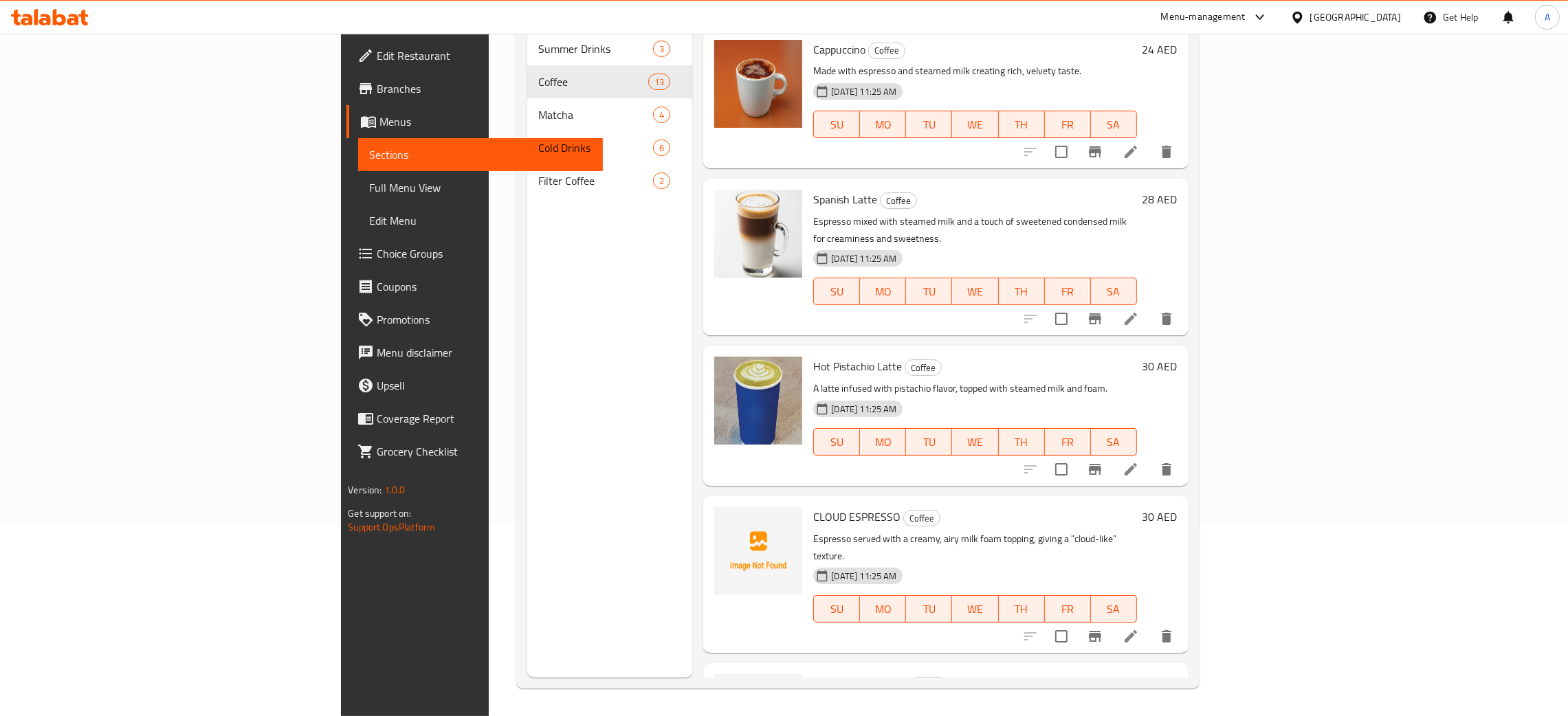
click at [813, 507] on span "CLOUD ESPRESSO" at bounding box center [857, 517] width 88 height 21
copy h6 "CLOUD ESPRESSO"
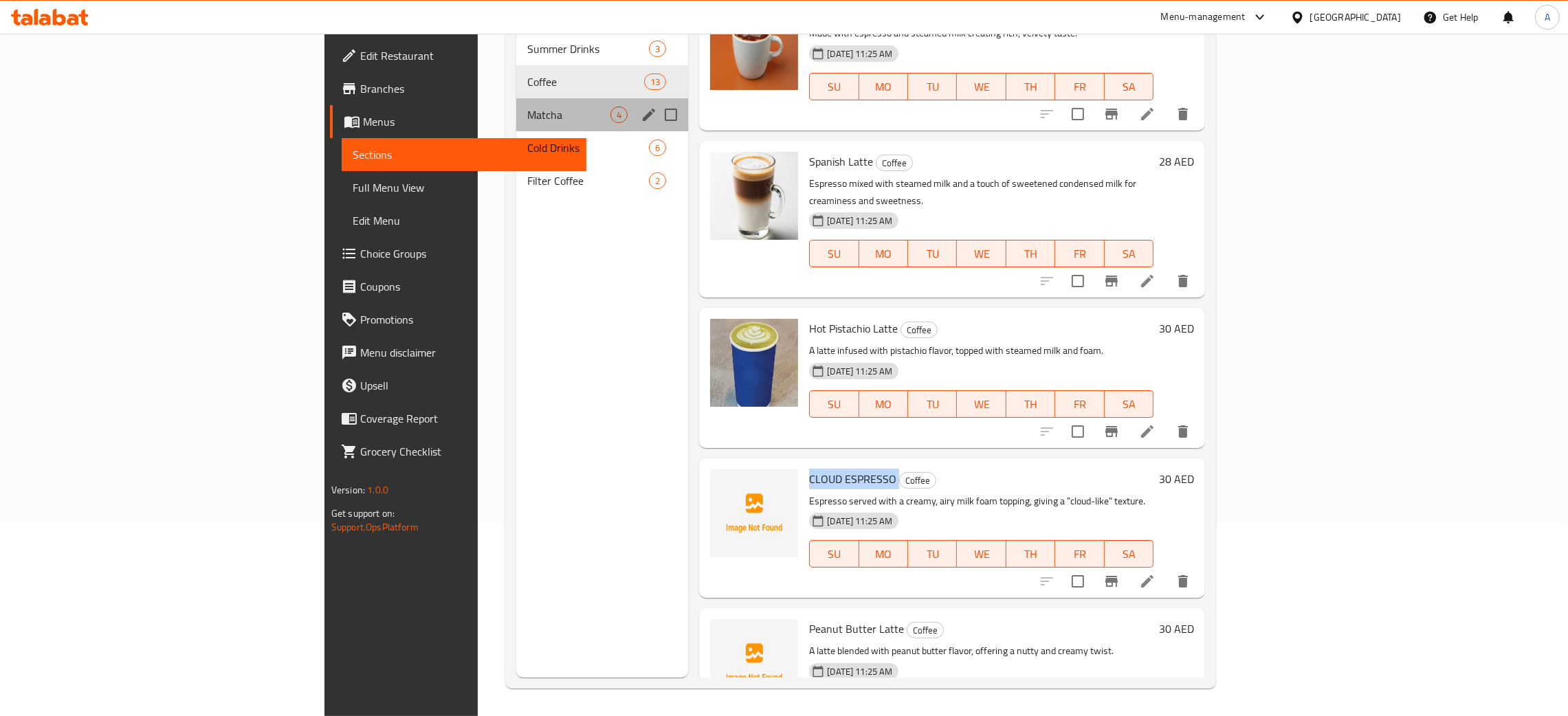
click at [517, 102] on div "Matcha 4" at bounding box center [603, 114] width 172 height 33
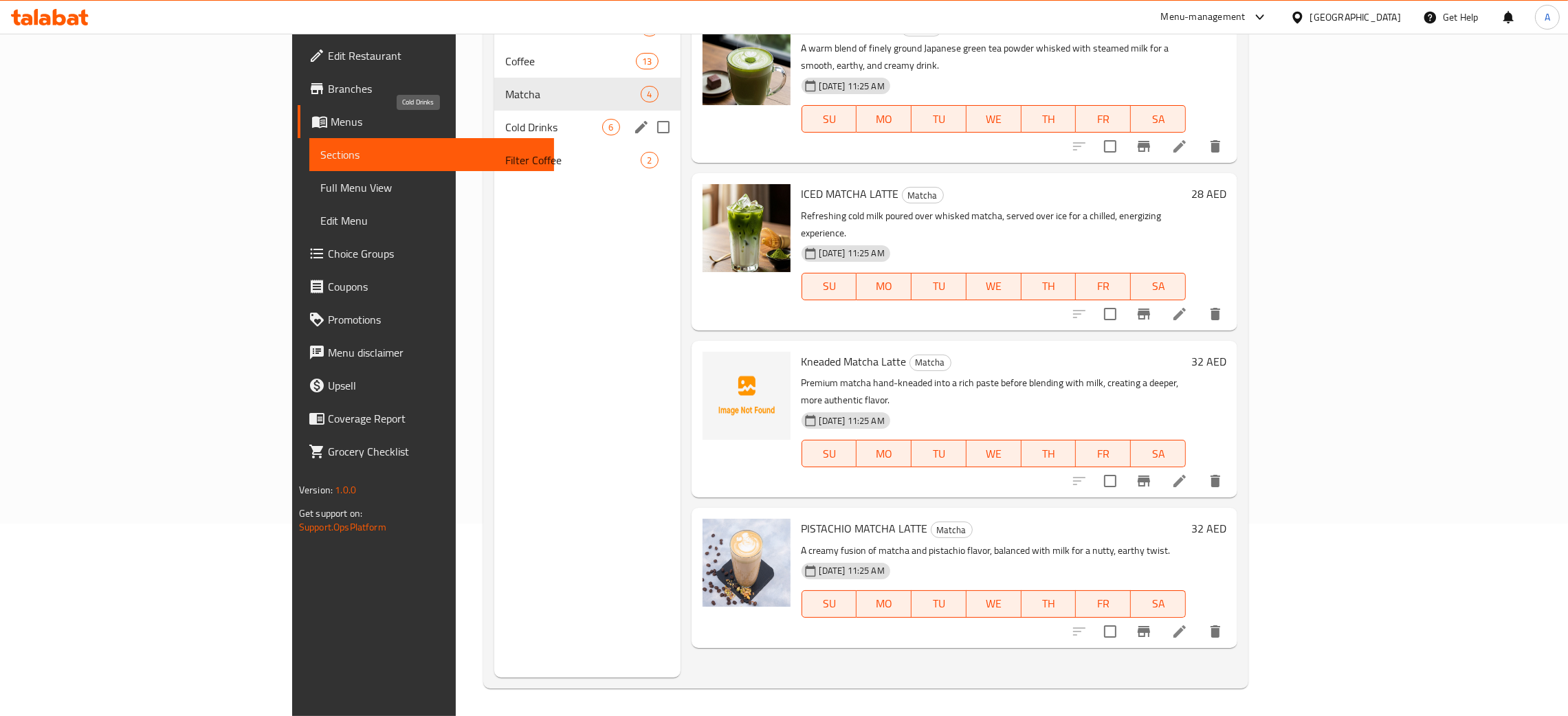
click at [505, 127] on span "Cold Drinks" at bounding box center [554, 127] width 97 height 16
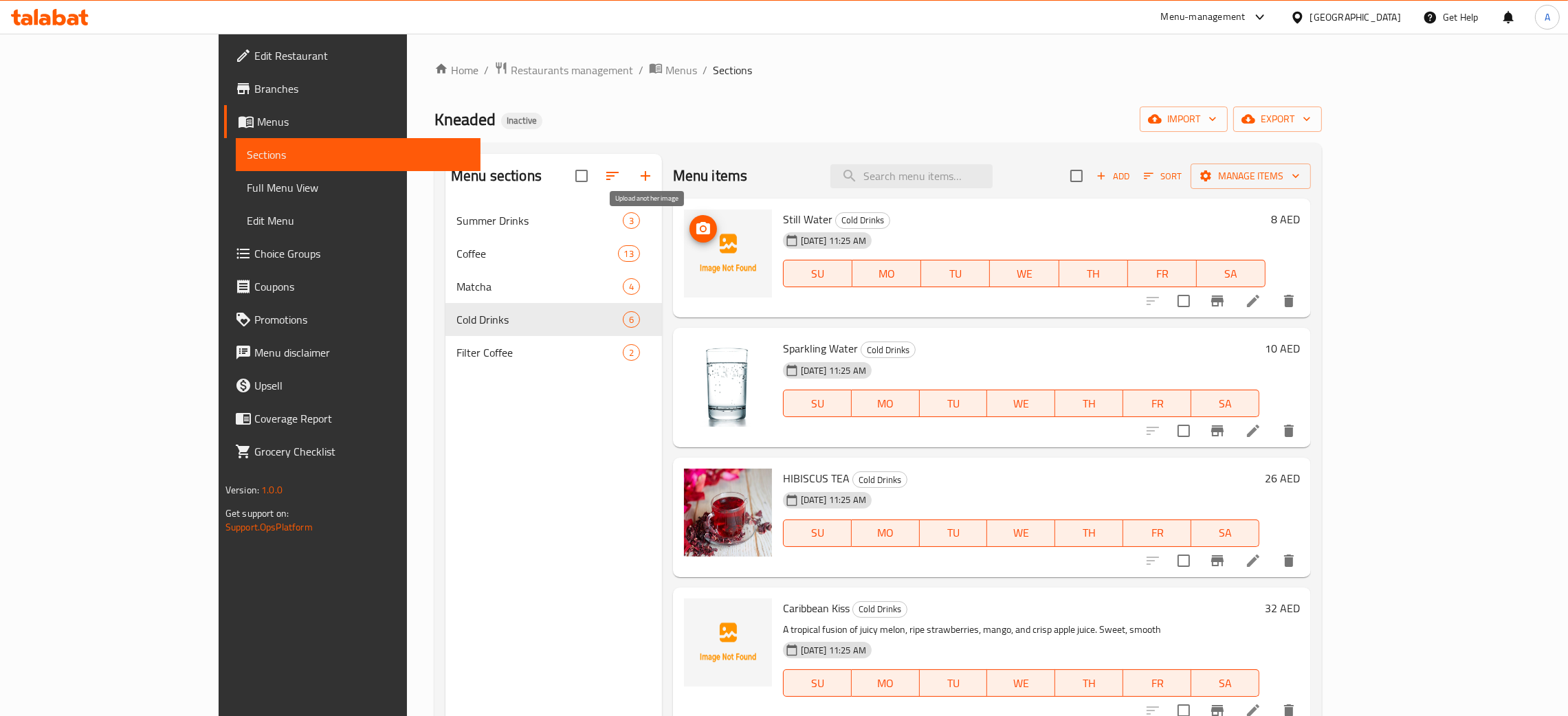
click at [695, 225] on icon "upload picture" at bounding box center [703, 229] width 16 height 16
click at [695, 221] on icon "upload picture" at bounding box center [703, 229] width 16 height 16
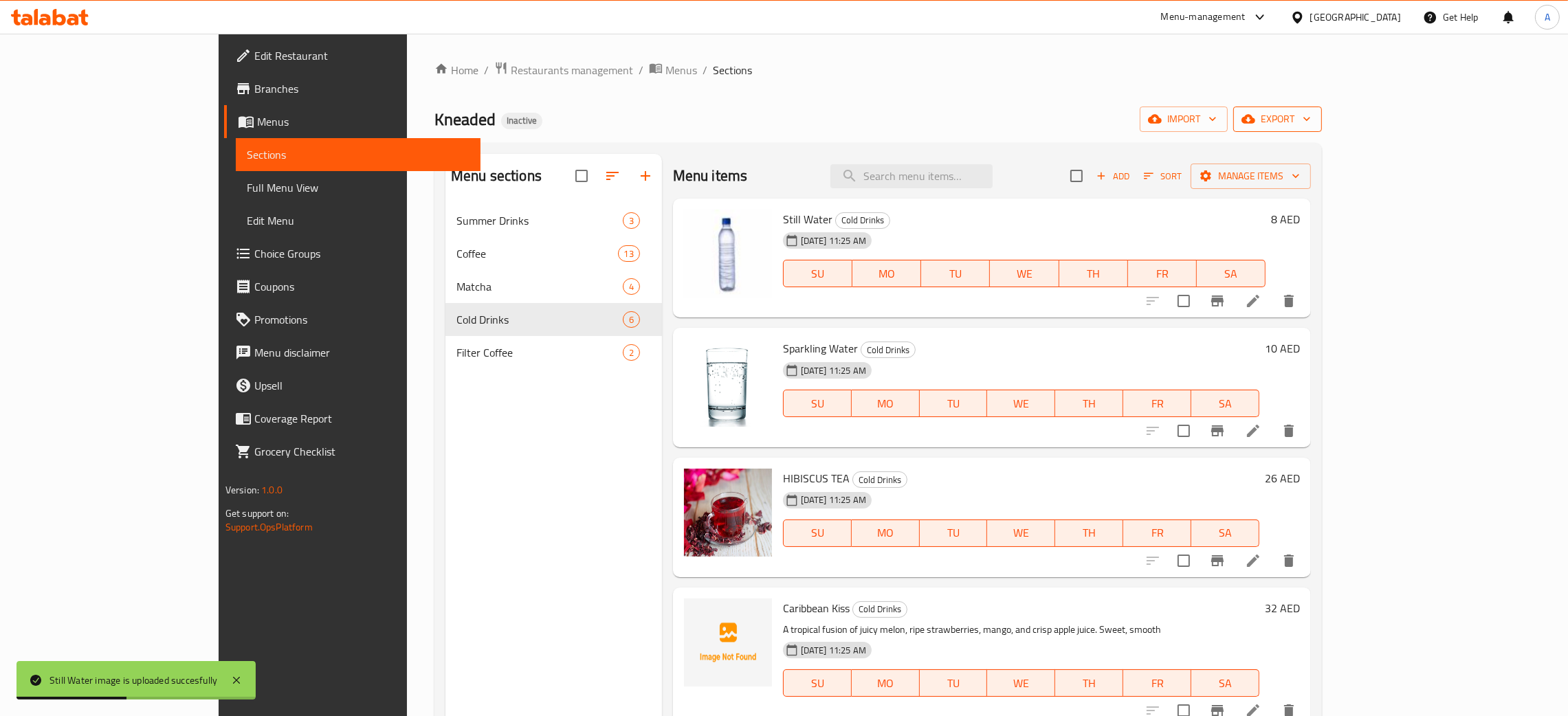
click at [1322, 116] on button "export" at bounding box center [1278, 119] width 88 height 26
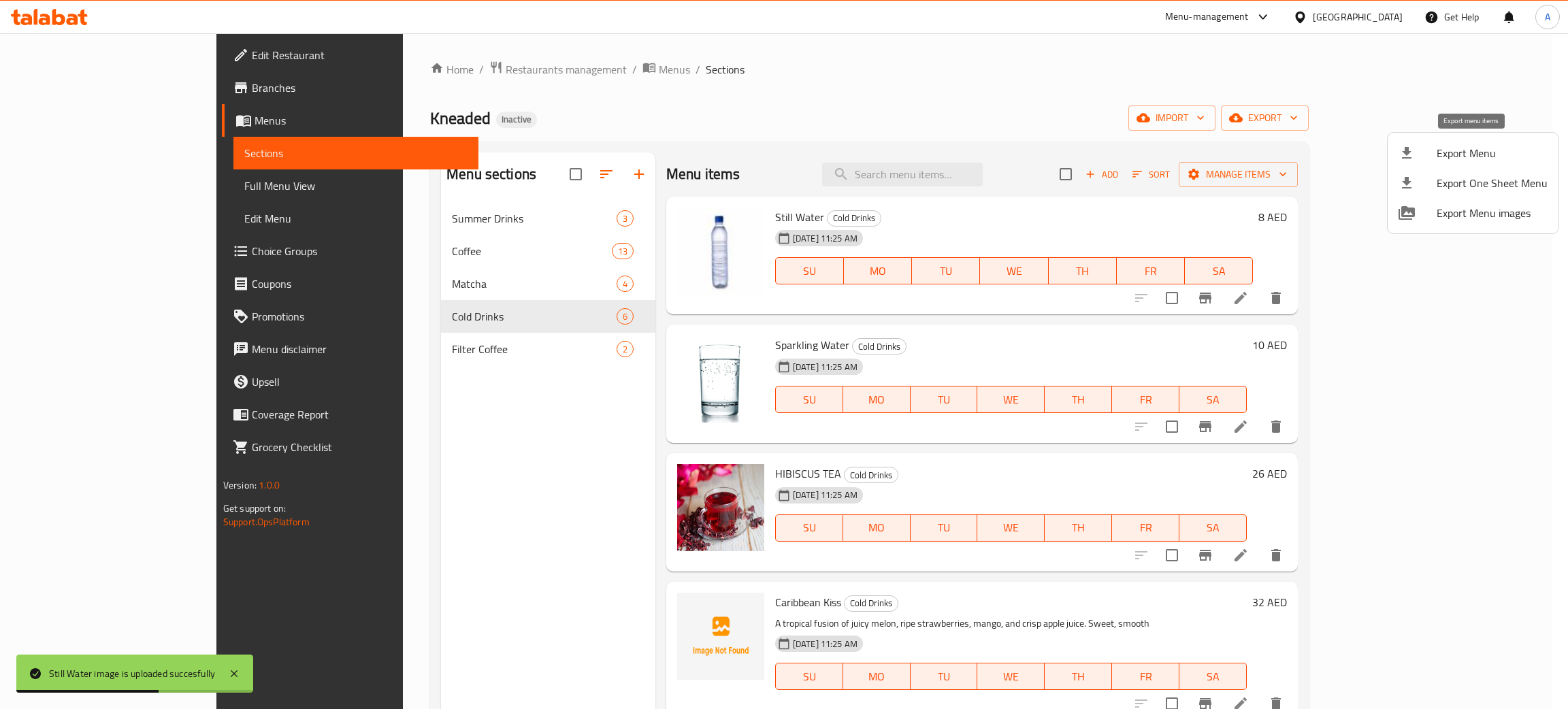
click at [1485, 154] on span "Export Menu" at bounding box center [1492, 153] width 111 height 16
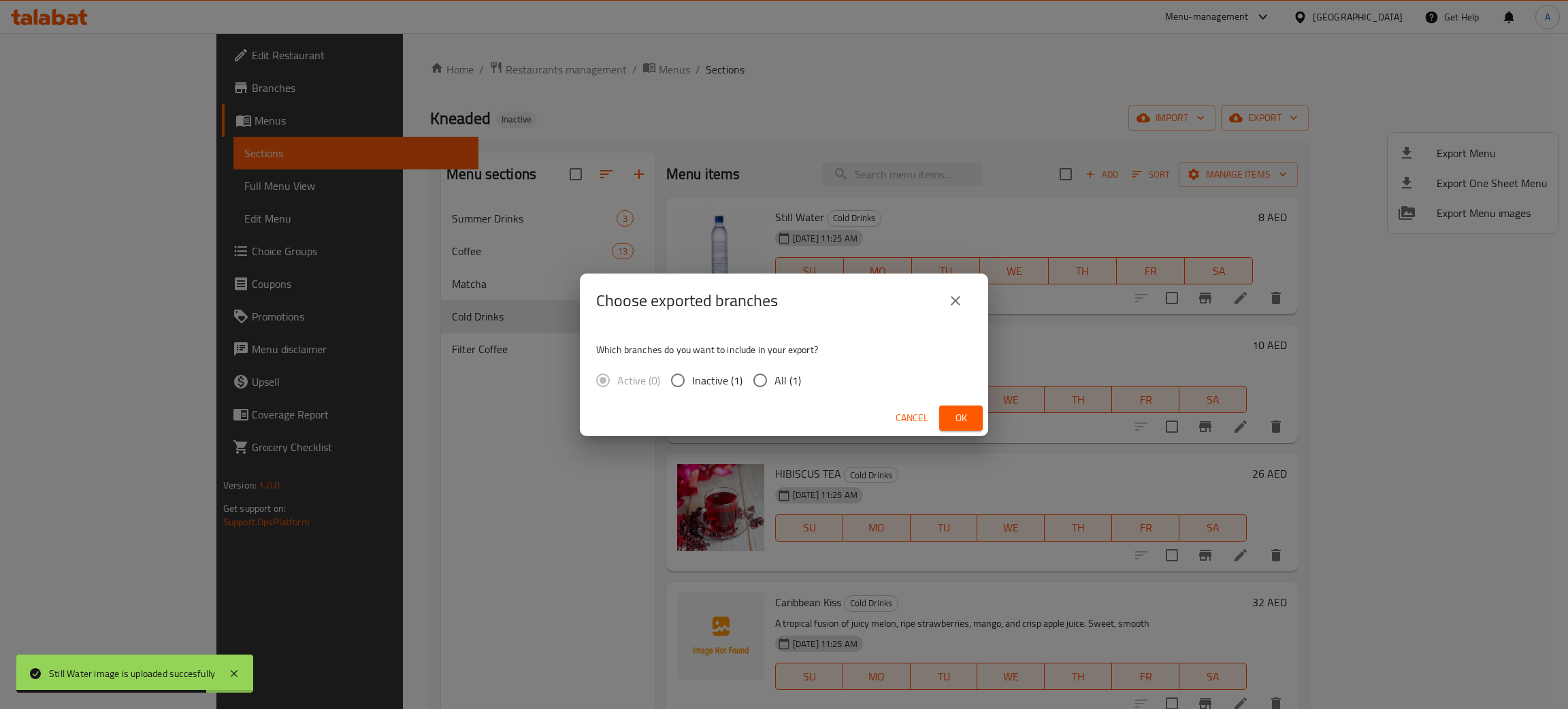
click at [949, 417] on button "Ok" at bounding box center [961, 418] width 44 height 26
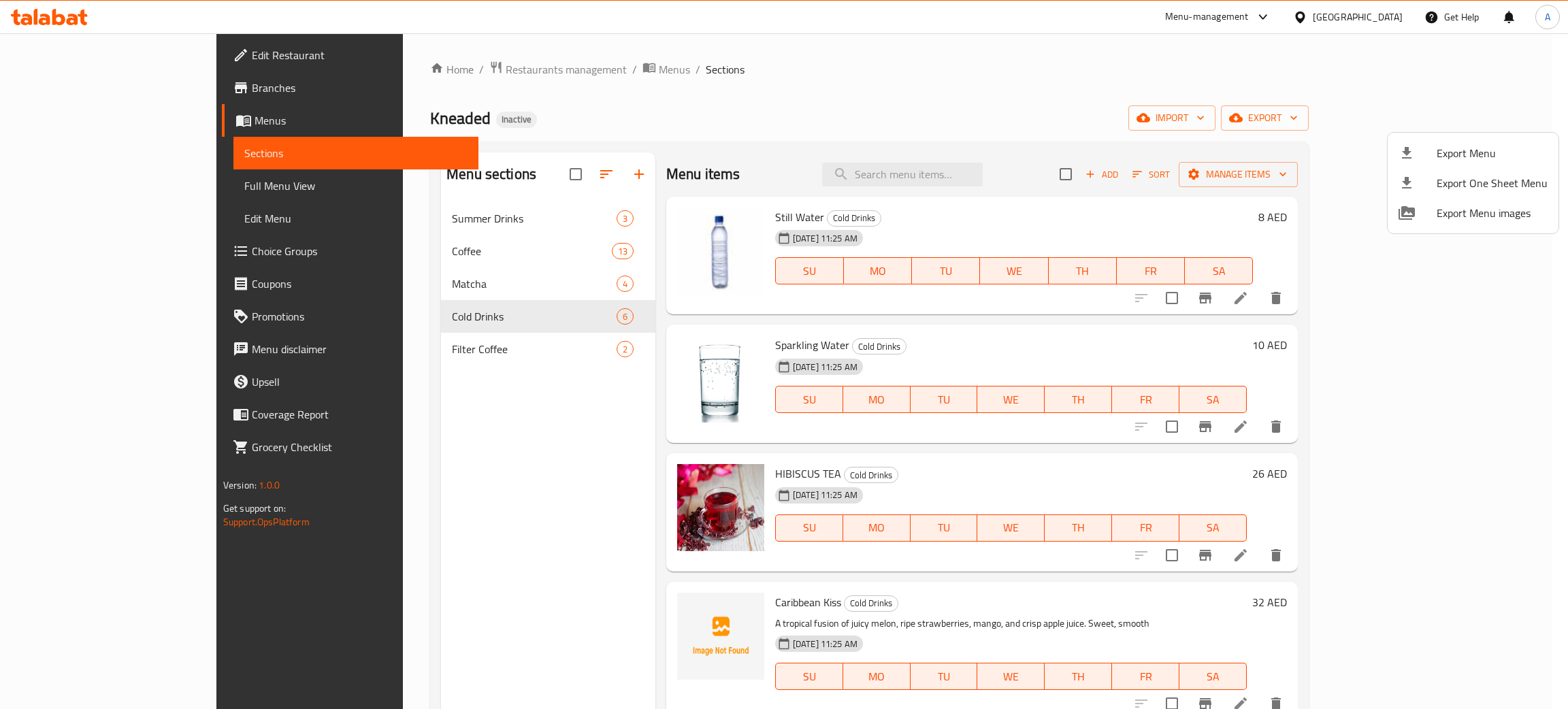
click at [66, 20] on div at bounding box center [784, 354] width 1568 height 709
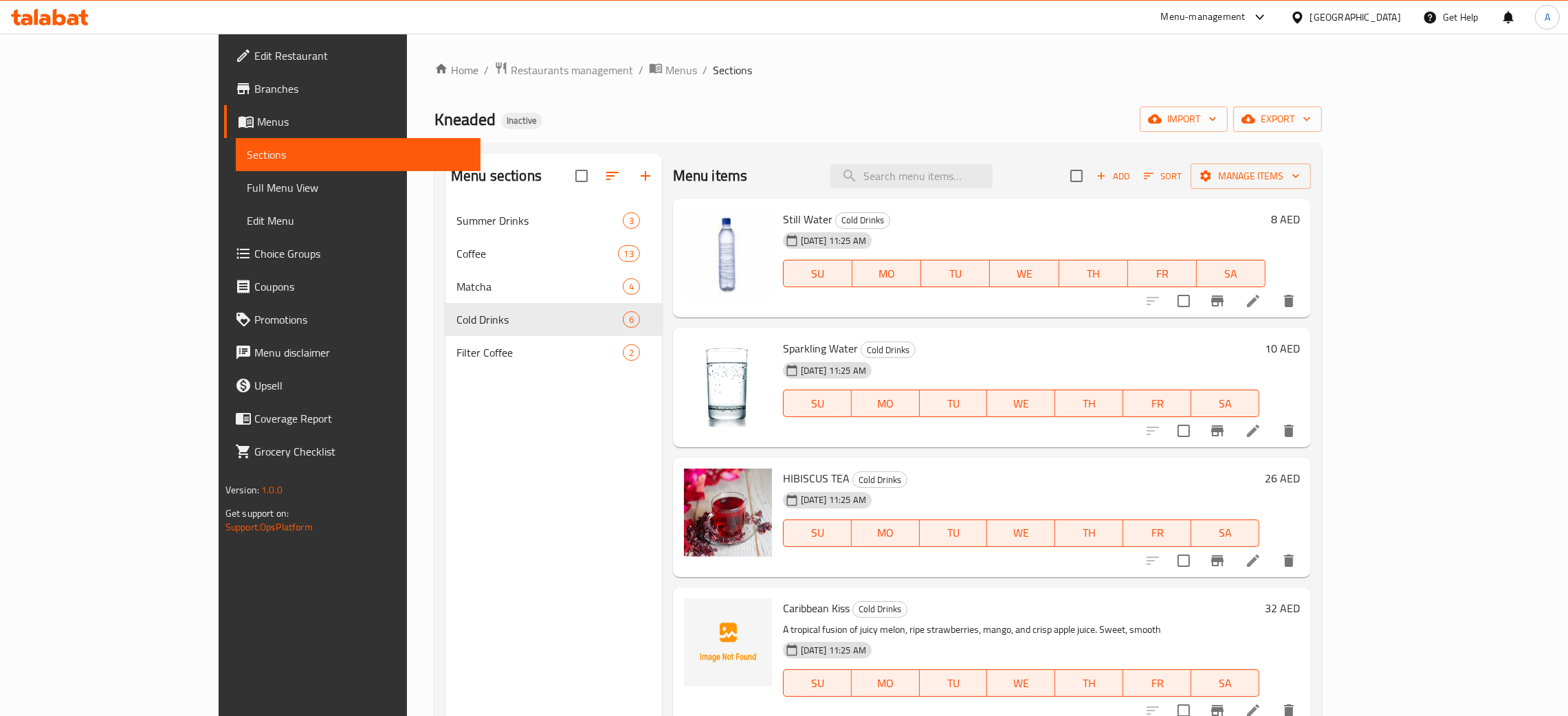
click at [67, 21] on icon at bounding box center [73, 20] width 12 height 12
